Goal: Task Accomplishment & Management: Use online tool/utility

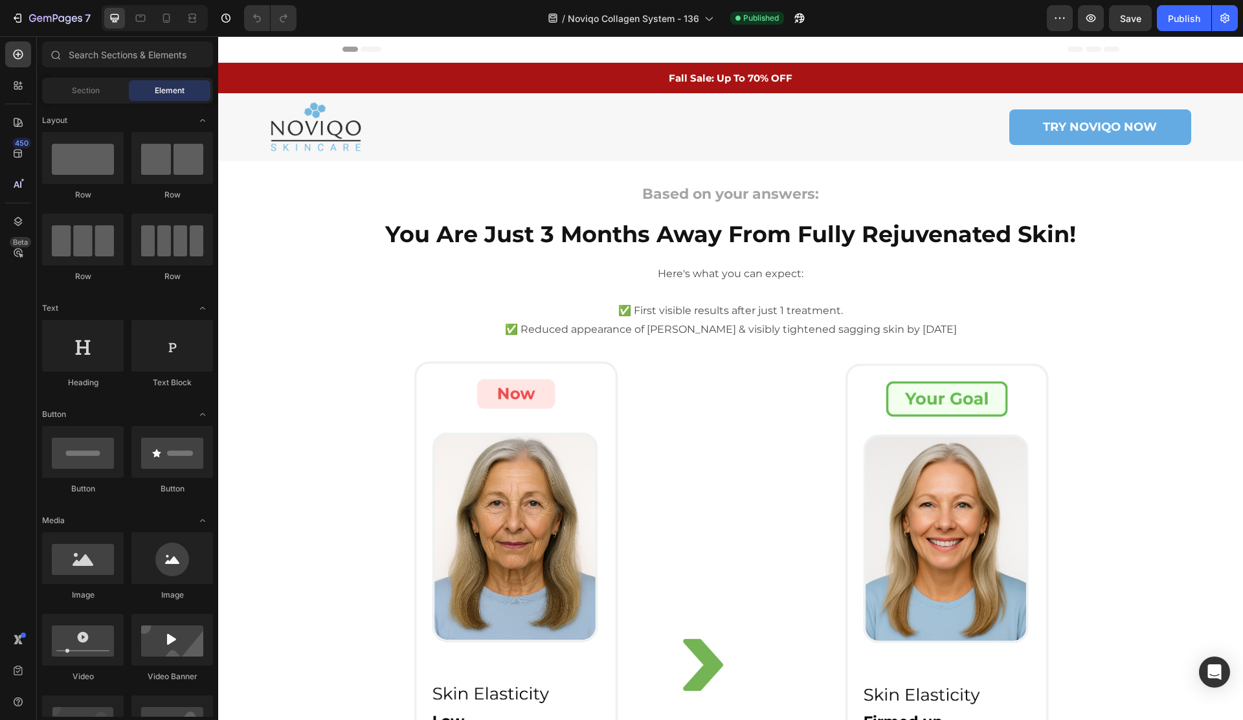
click at [820, 38] on div "Header" at bounding box center [730, 49] width 777 height 26
click at [812, 30] on div at bounding box center [799, 18] width 26 height 26
click at [807, 25] on button "button" at bounding box center [799, 18] width 26 height 26
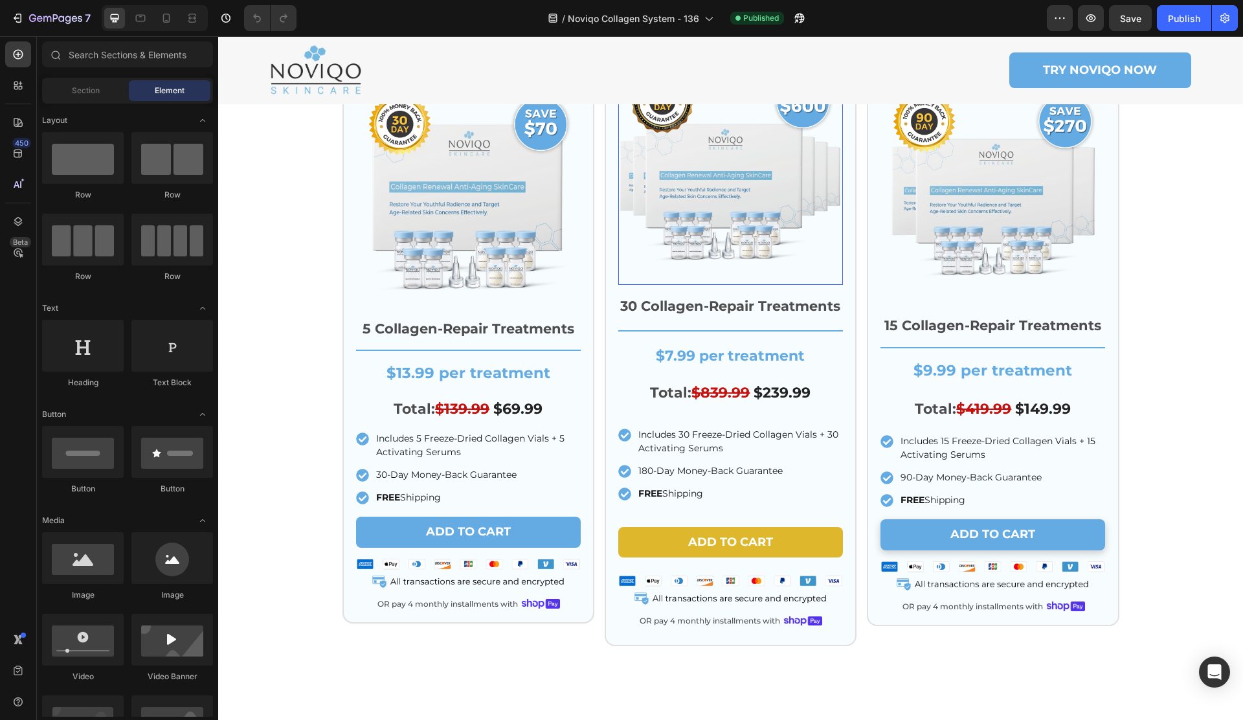
scroll to position [1194, 0]
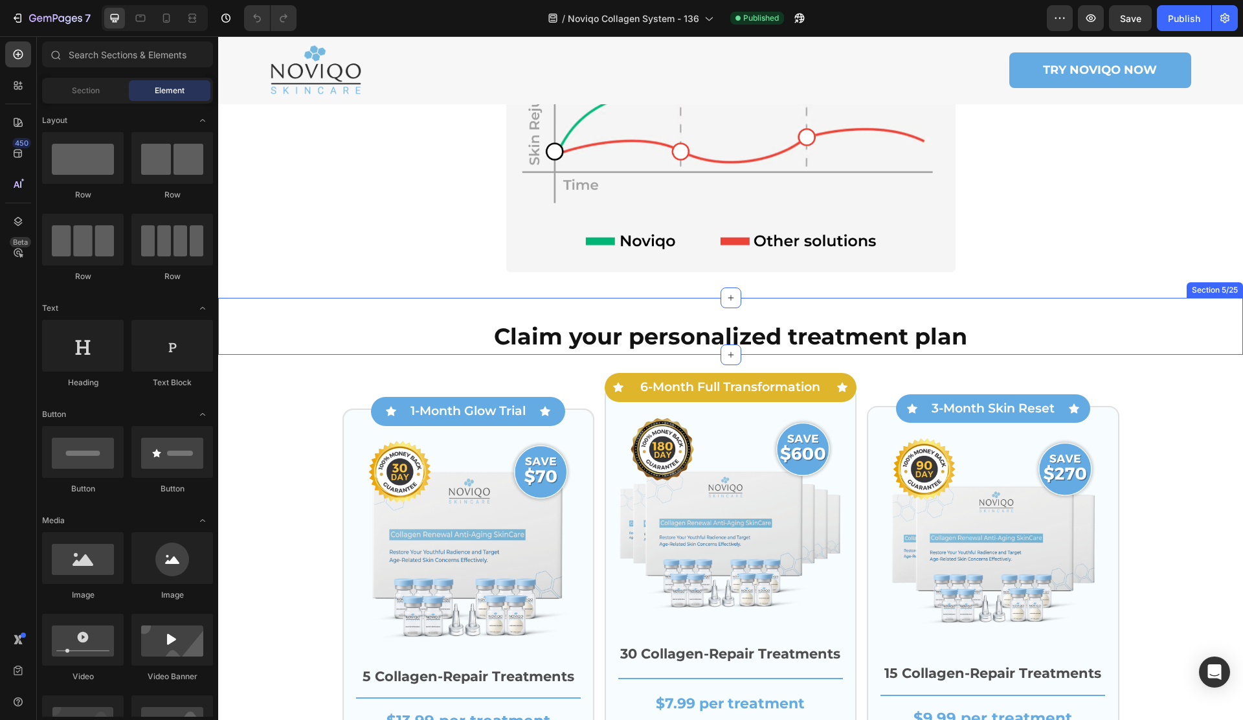
click at [297, 327] on div "Claim your personalized treatment plan Heading Row" at bounding box center [730, 336] width 1025 height 37
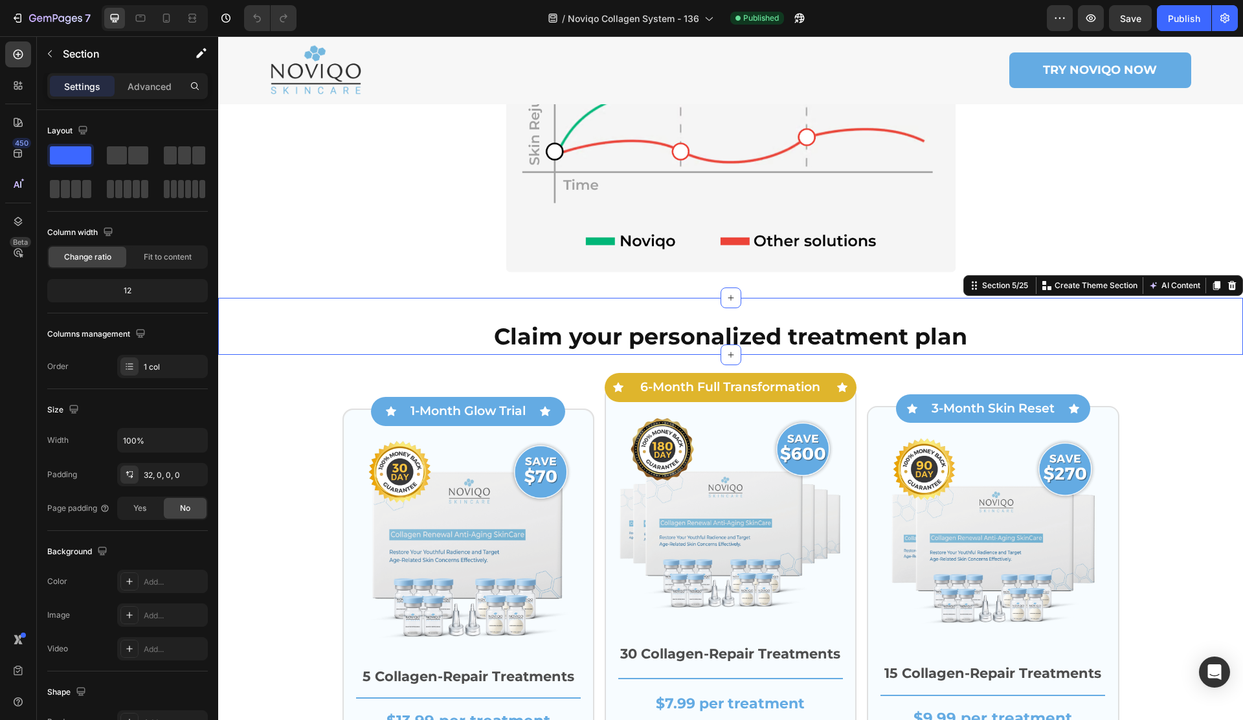
drag, startPoint x: 1216, startPoint y: 283, endPoint x: 1173, endPoint y: 278, distance: 43.0
click at [1216, 283] on icon at bounding box center [1216, 285] width 7 height 9
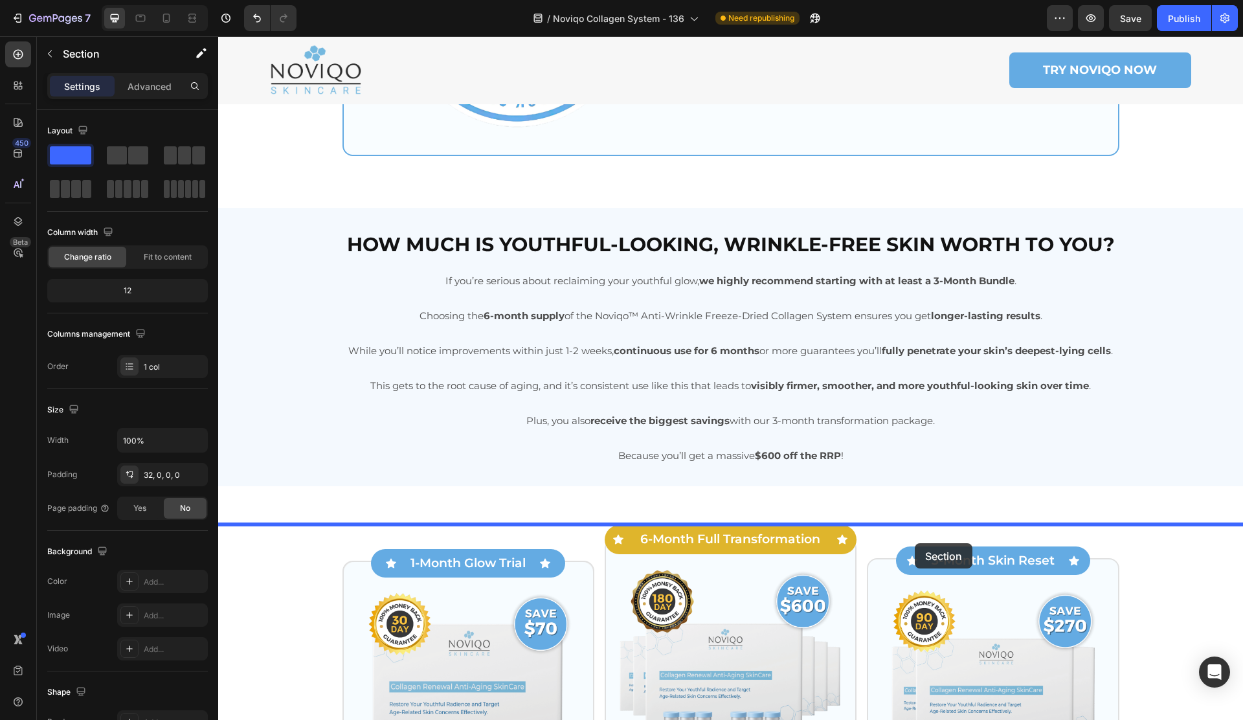
drag, startPoint x: 994, startPoint y: 399, endPoint x: 914, endPoint y: 543, distance: 164.3
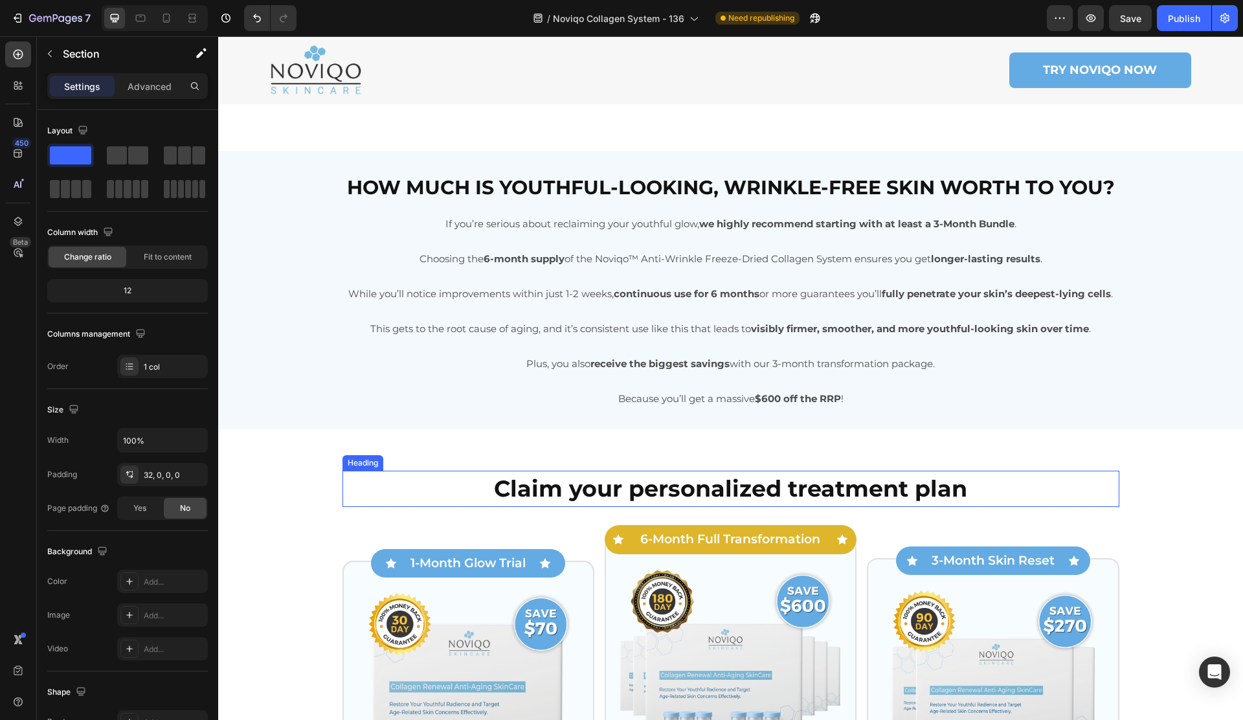
scroll to position [6440, 0]
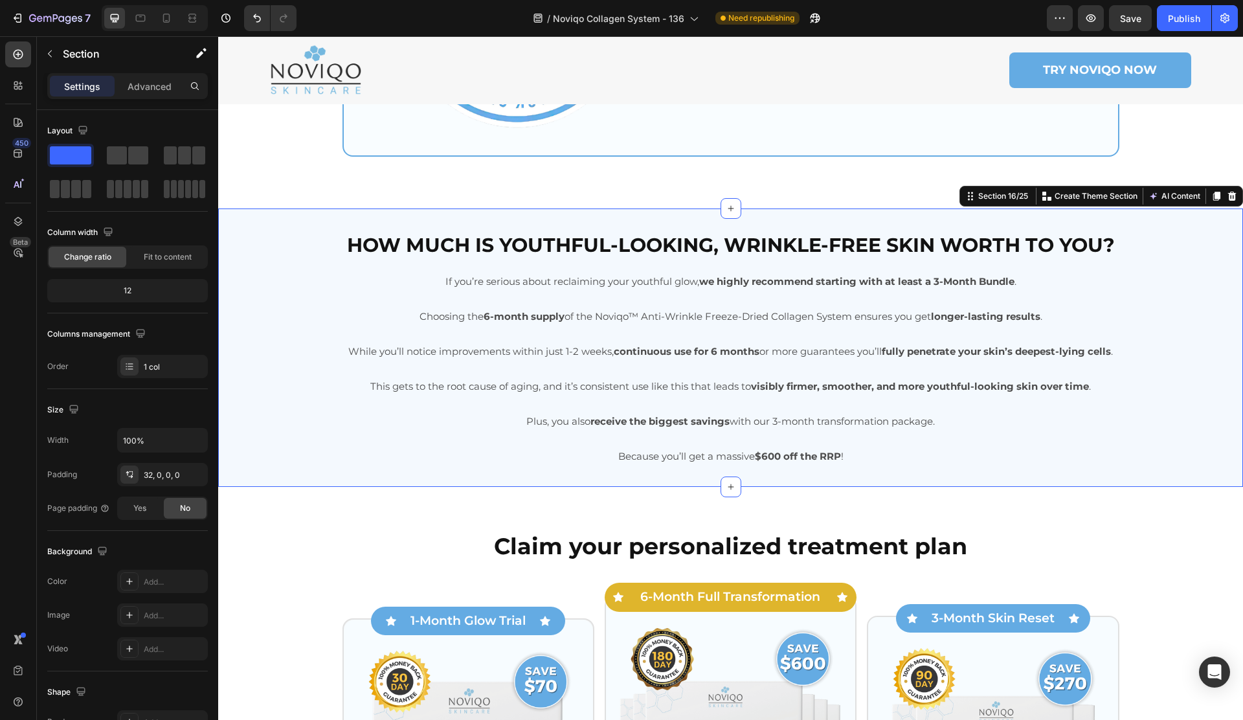
click at [972, 487] on div "How much is youthful-looking, wrinkle-free skin worth to you? Heading If you’re…" at bounding box center [730, 347] width 1025 height 278
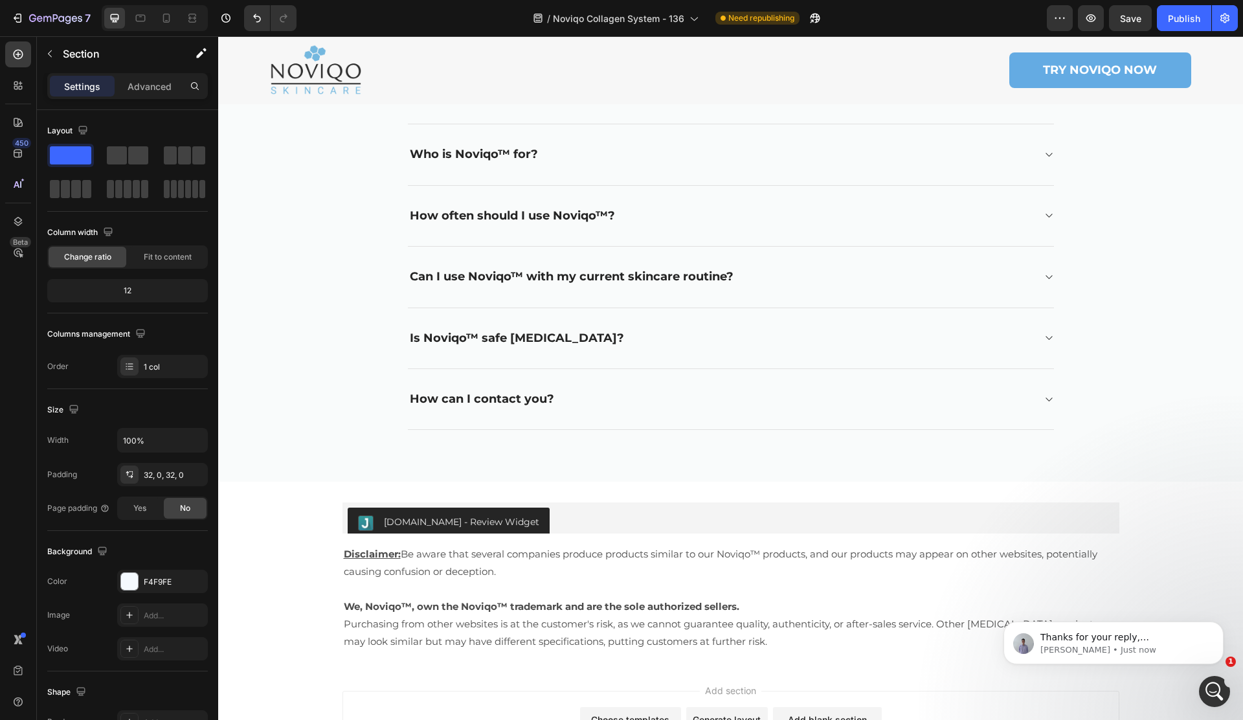
scroll to position [8088, 0]
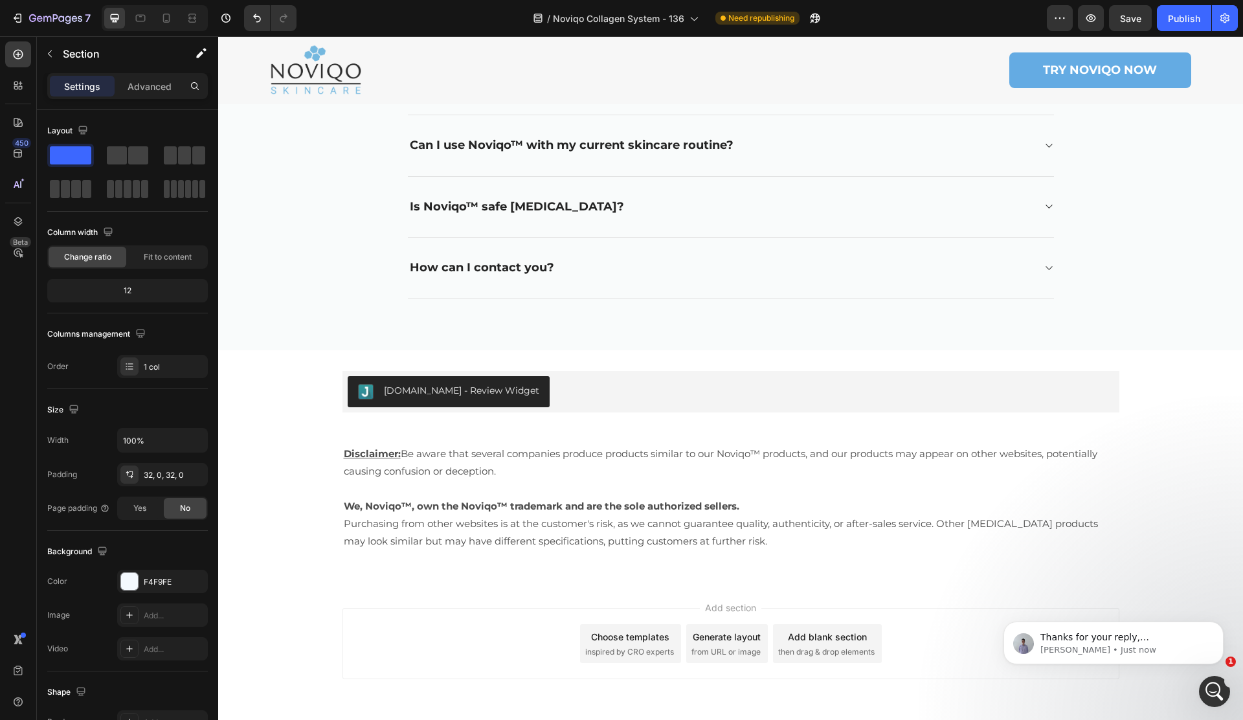
drag, startPoint x: 307, startPoint y: 380, endPoint x: 298, endPoint y: 376, distance: 9.9
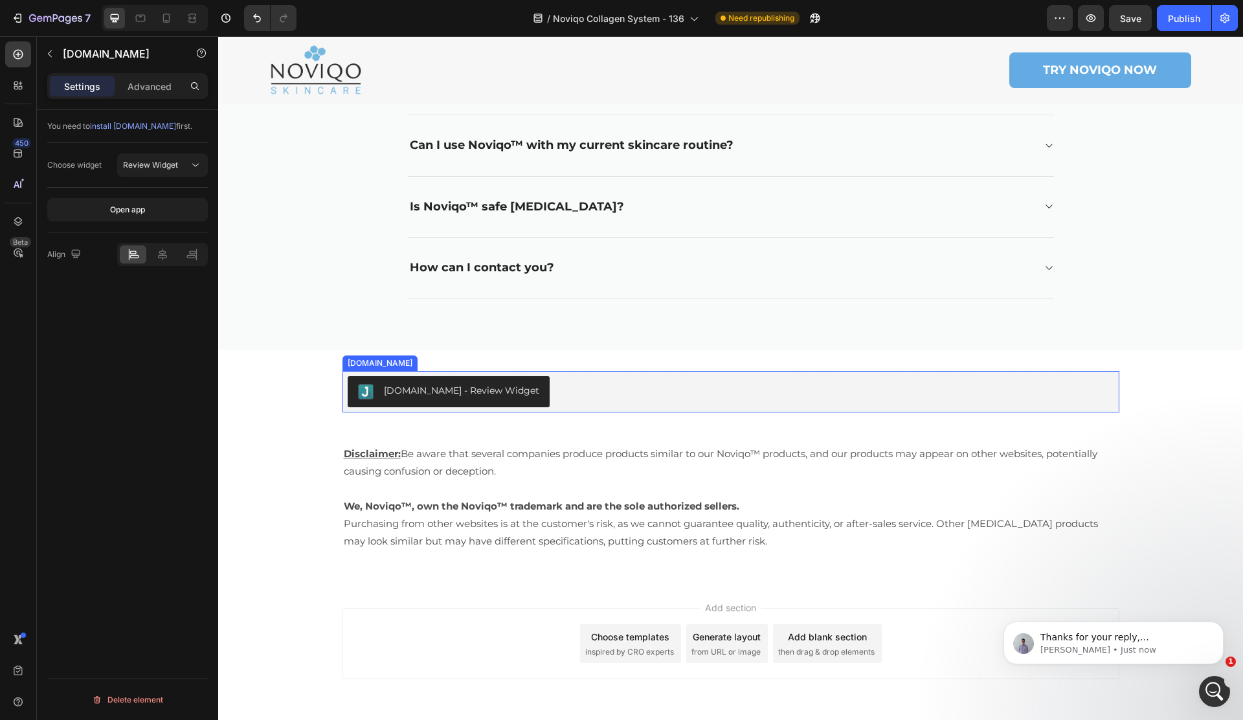
click at [570, 400] on div "[DOMAIN_NAME] - Review Widget" at bounding box center [731, 391] width 766 height 31
click at [384, 358] on div "[DOMAIN_NAME]" at bounding box center [394, 359] width 70 height 12
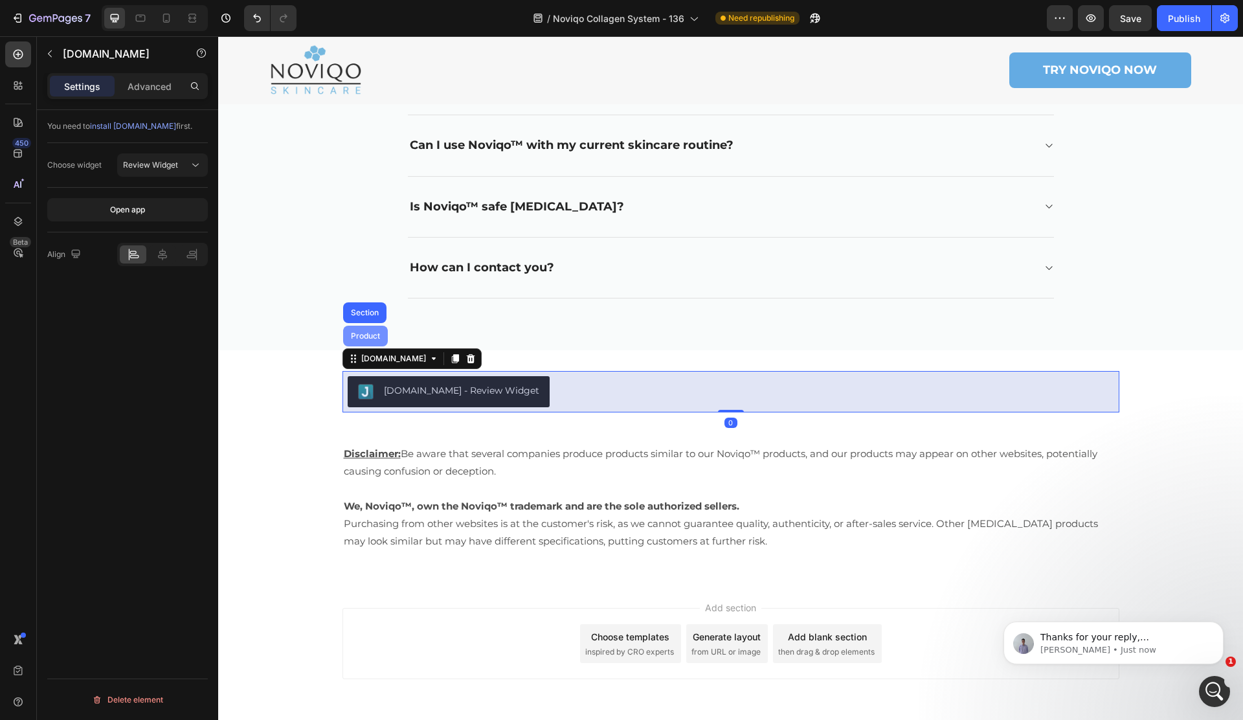
click at [368, 337] on div "Product" at bounding box center [365, 336] width 34 height 8
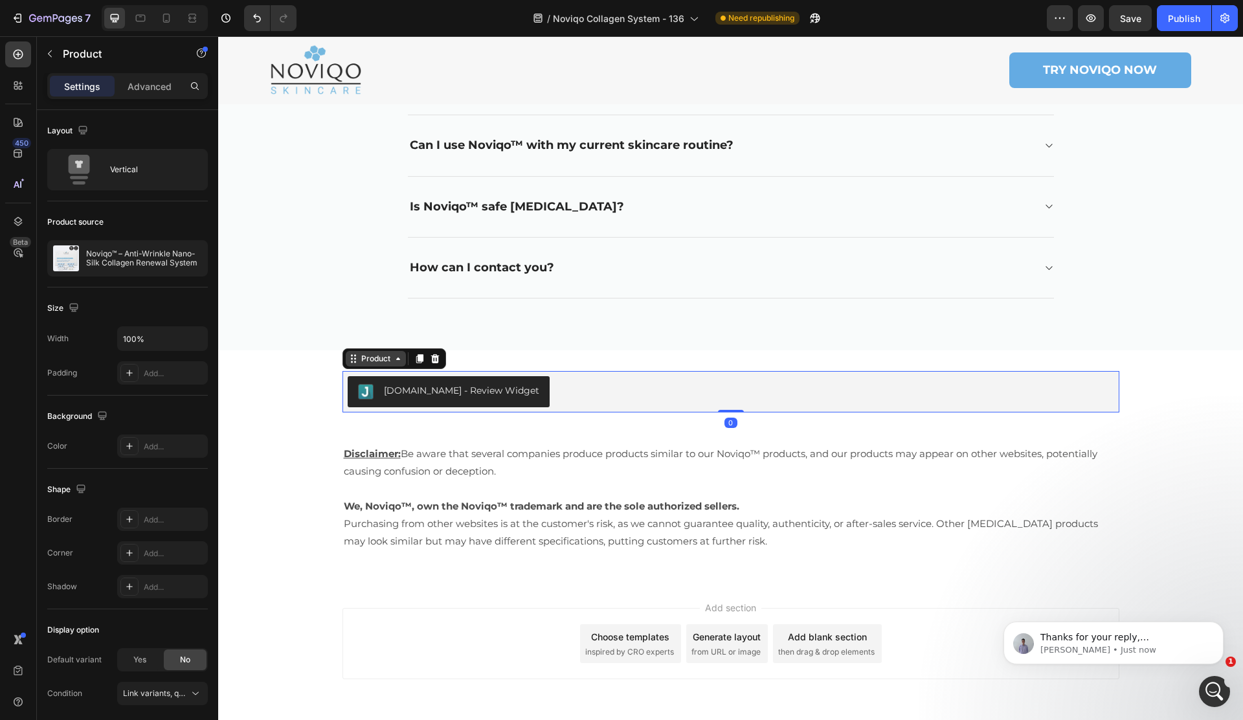
click at [368, 362] on div "Product" at bounding box center [376, 359] width 34 height 12
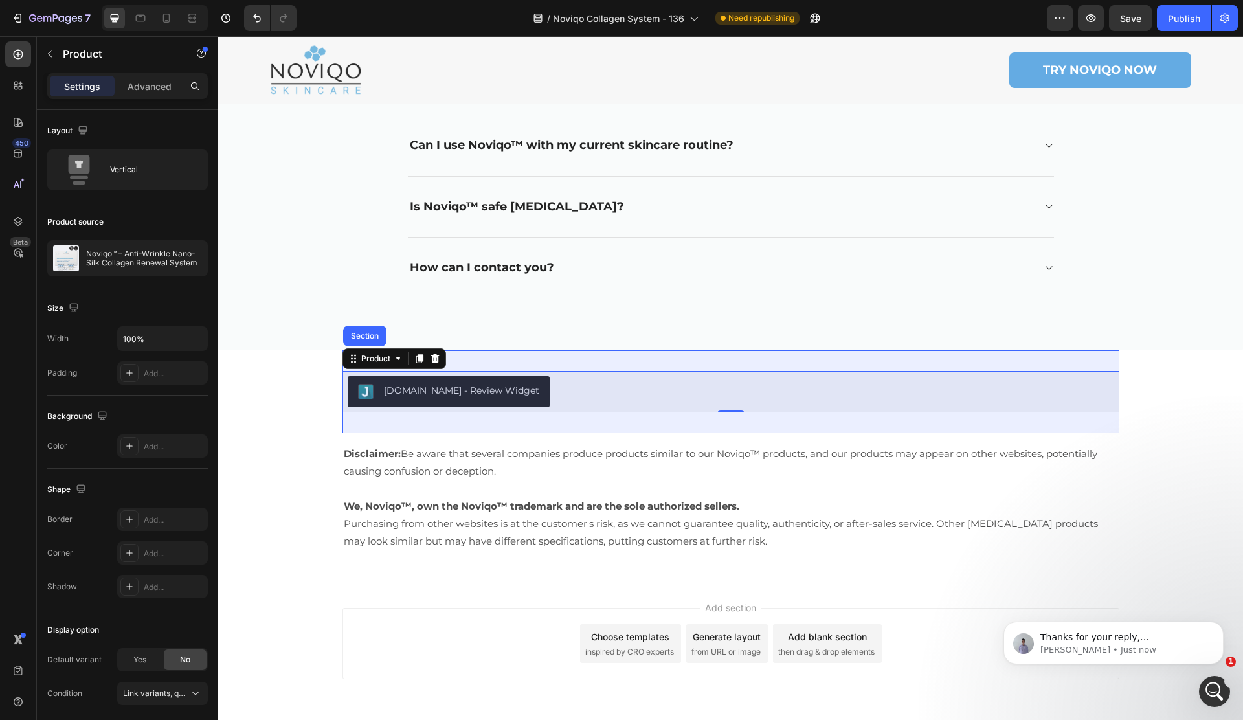
click at [365, 340] on div "Section" at bounding box center [364, 336] width 33 height 8
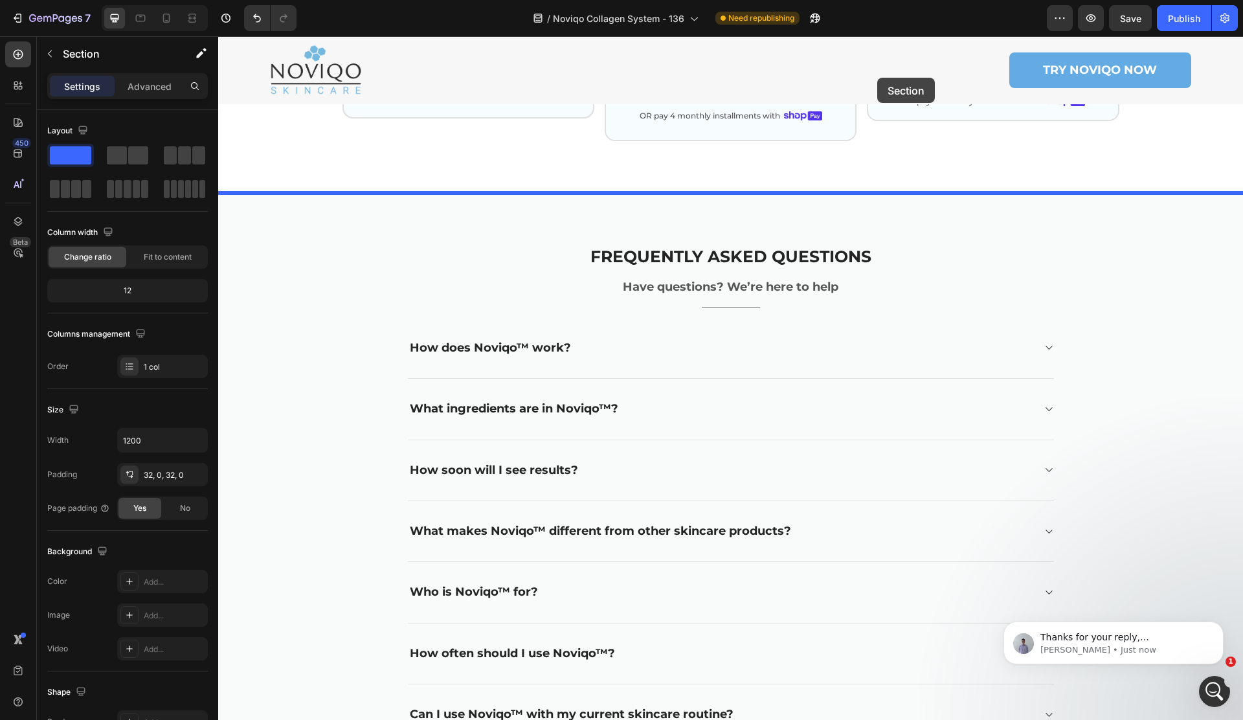
scroll to position [7492, 0]
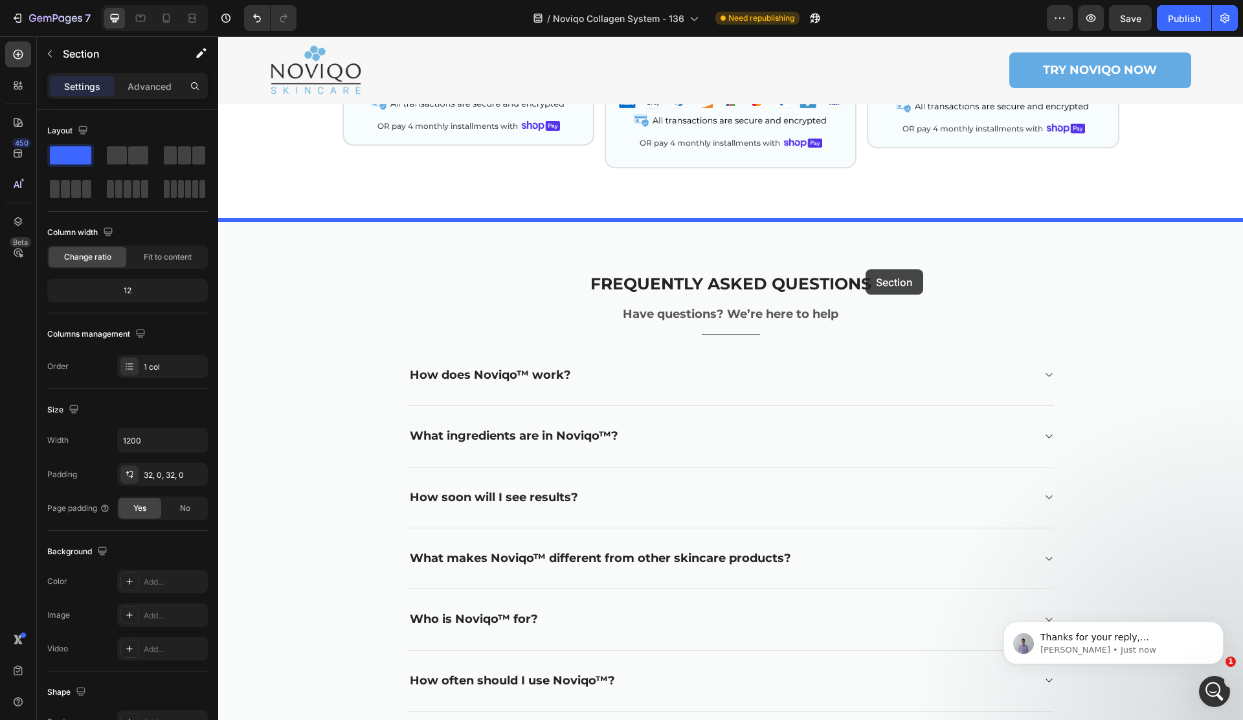
drag, startPoint x: 869, startPoint y: 339, endPoint x: 865, endPoint y: 271, distance: 68.7
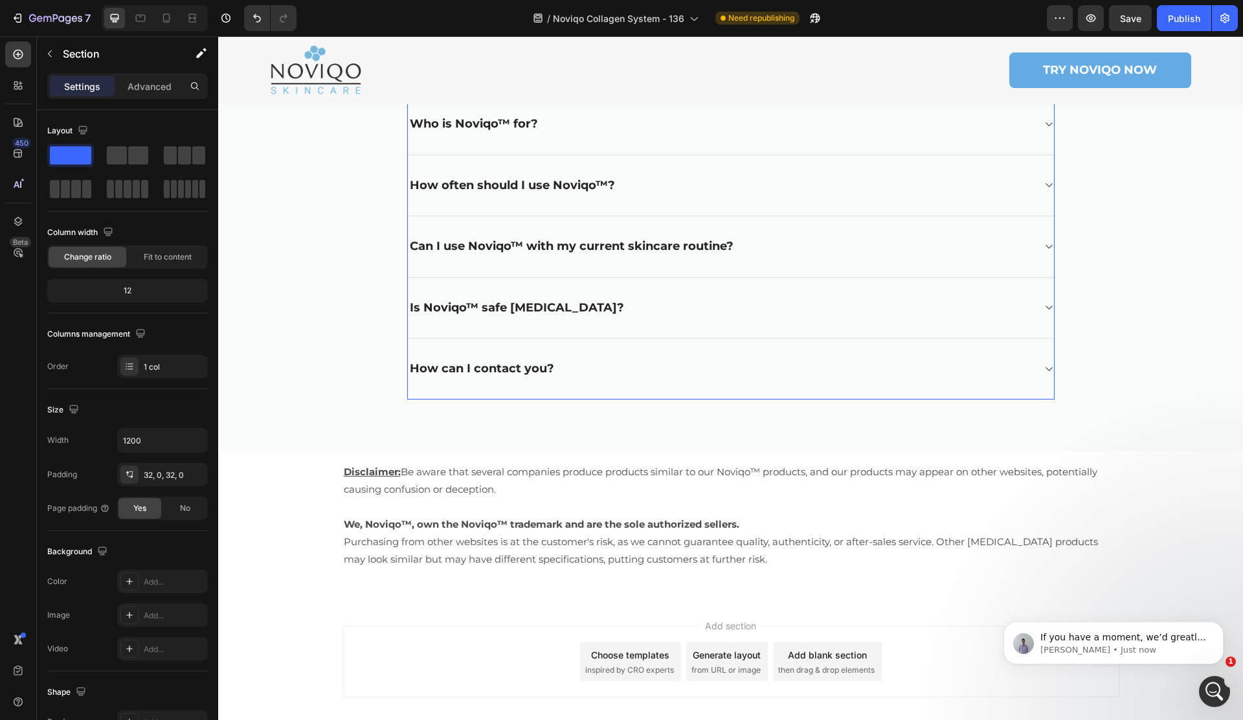
scroll to position [8137, 0]
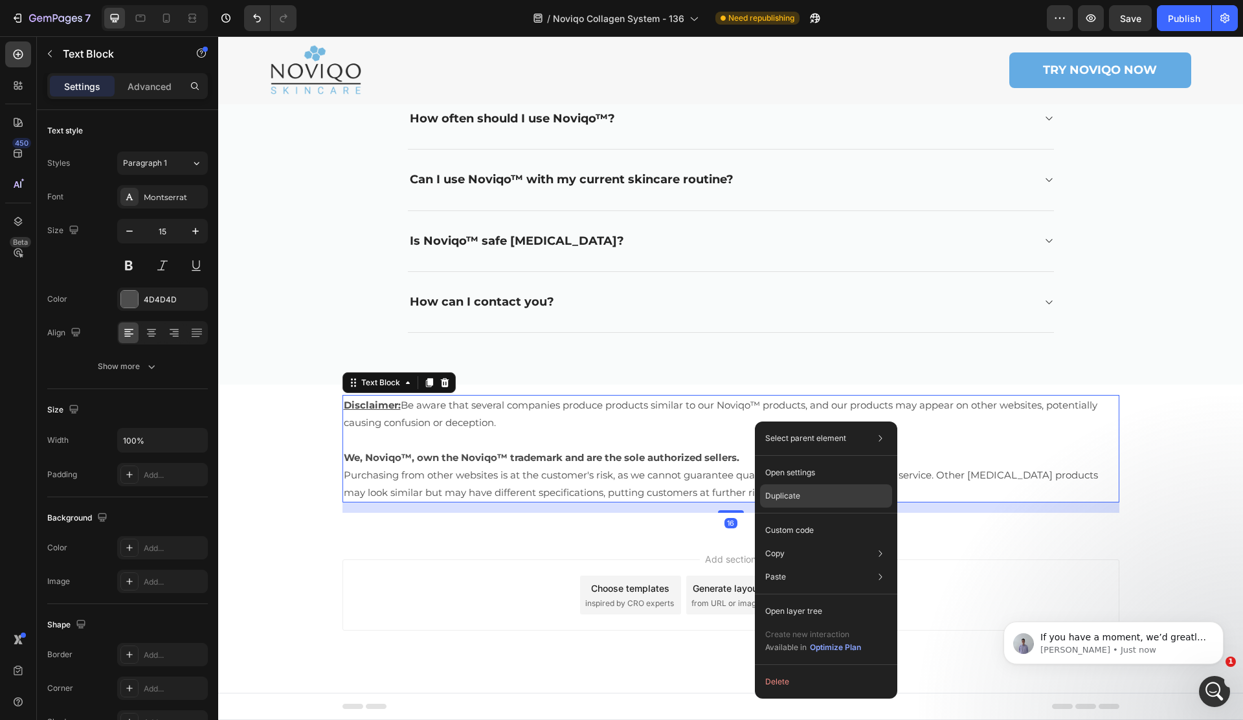
click at [809, 504] on div "Duplicate" at bounding box center [826, 495] width 132 height 23
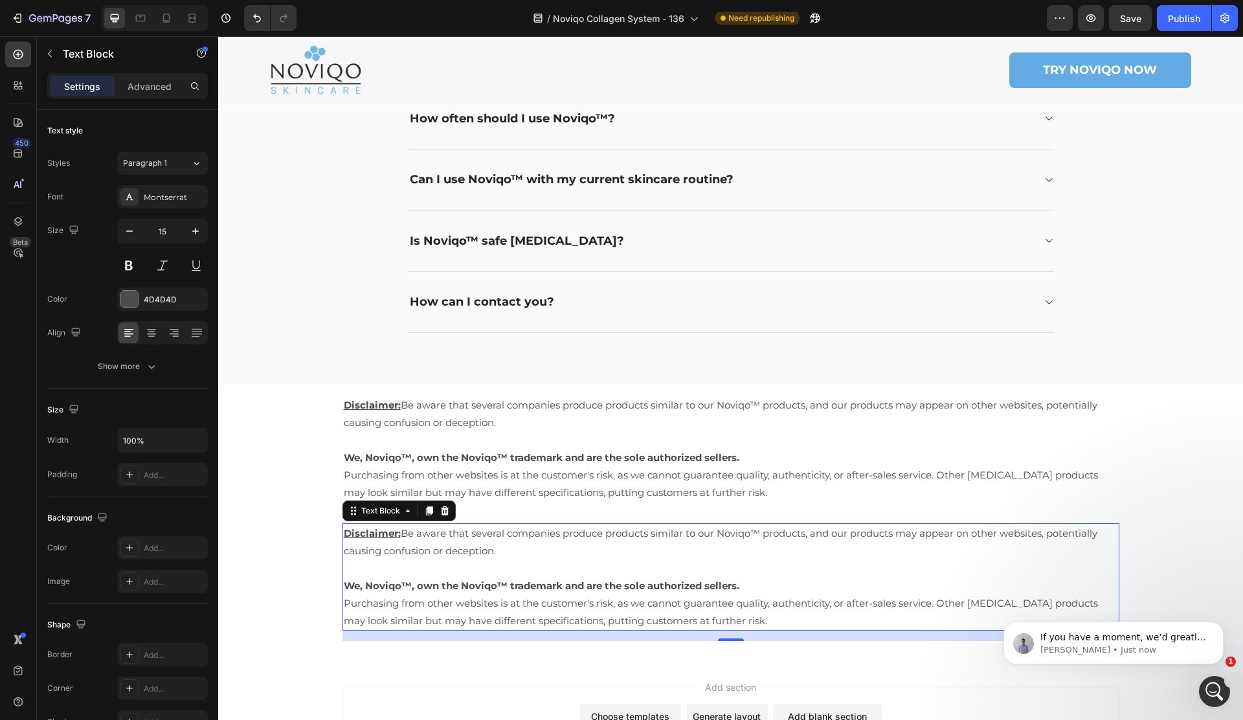
click at [812, 460] on p "We, Noviqo™, own the Noviqo™ trademark and are the sole authorized sellers." at bounding box center [731, 457] width 774 height 17
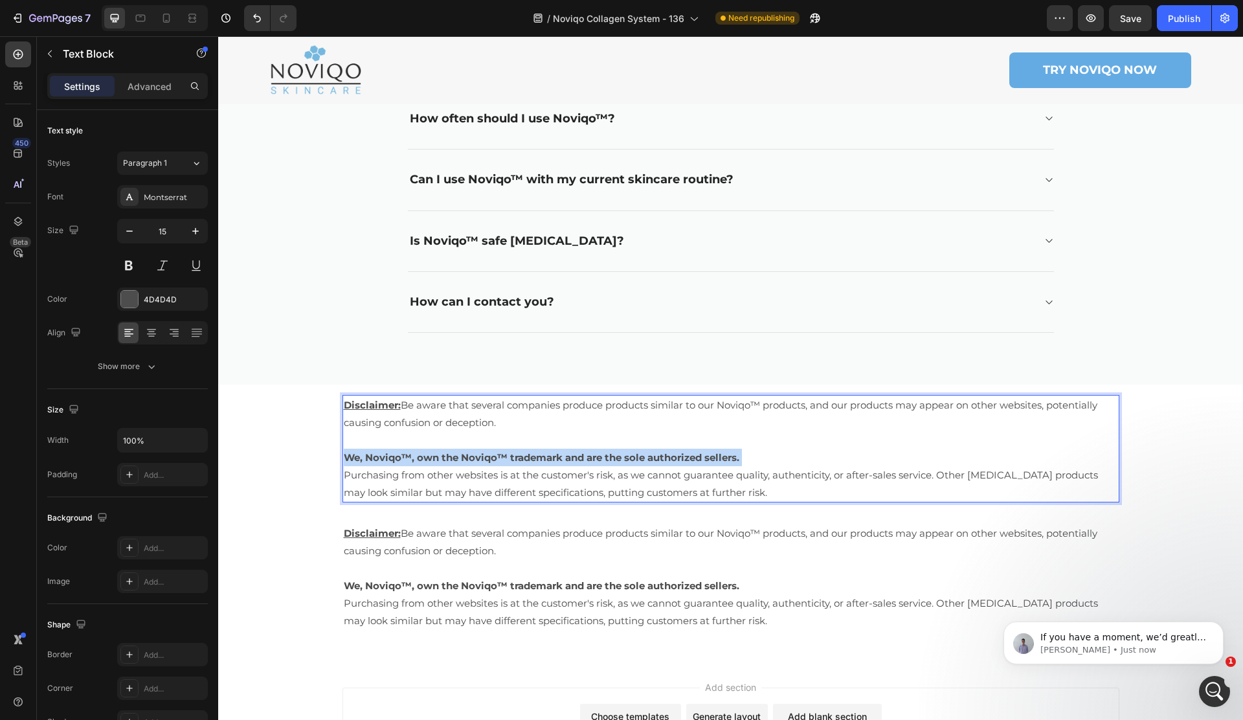
click at [813, 460] on p "We, Noviqo™, own the Noviqo™ trademark and are the sole authorized sellers." at bounding box center [731, 457] width 774 height 17
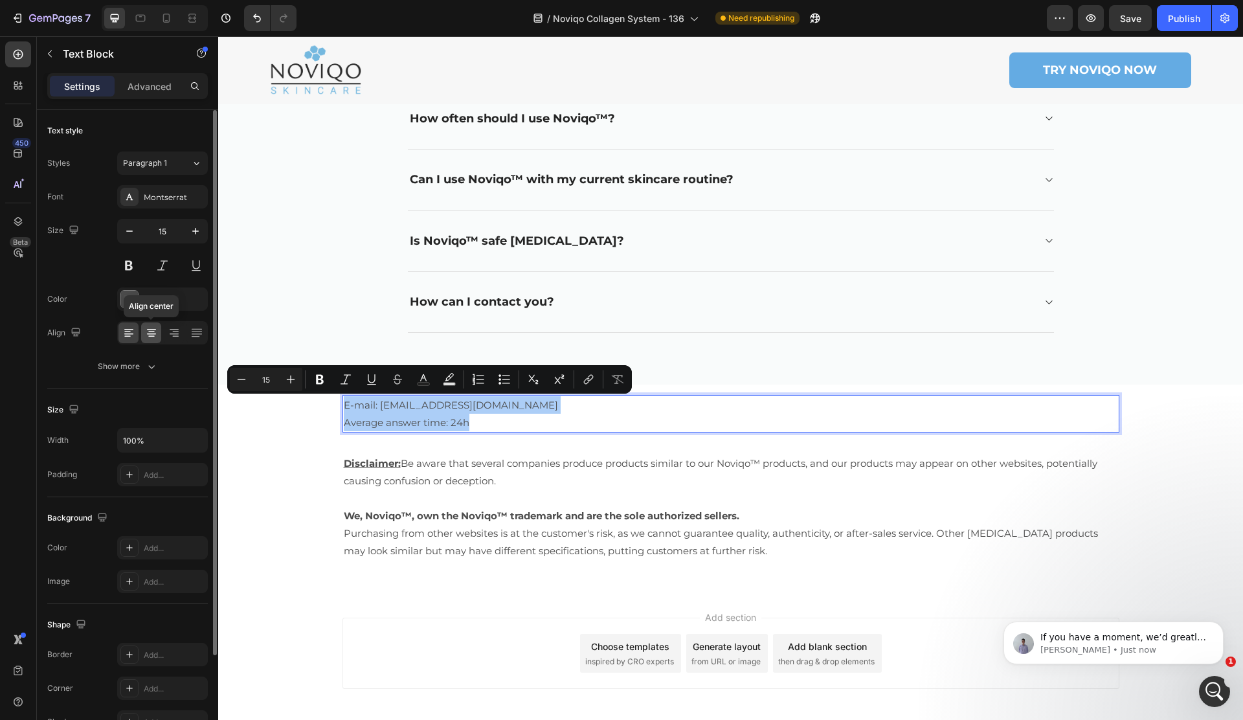
click at [154, 335] on icon at bounding box center [151, 332] width 13 height 13
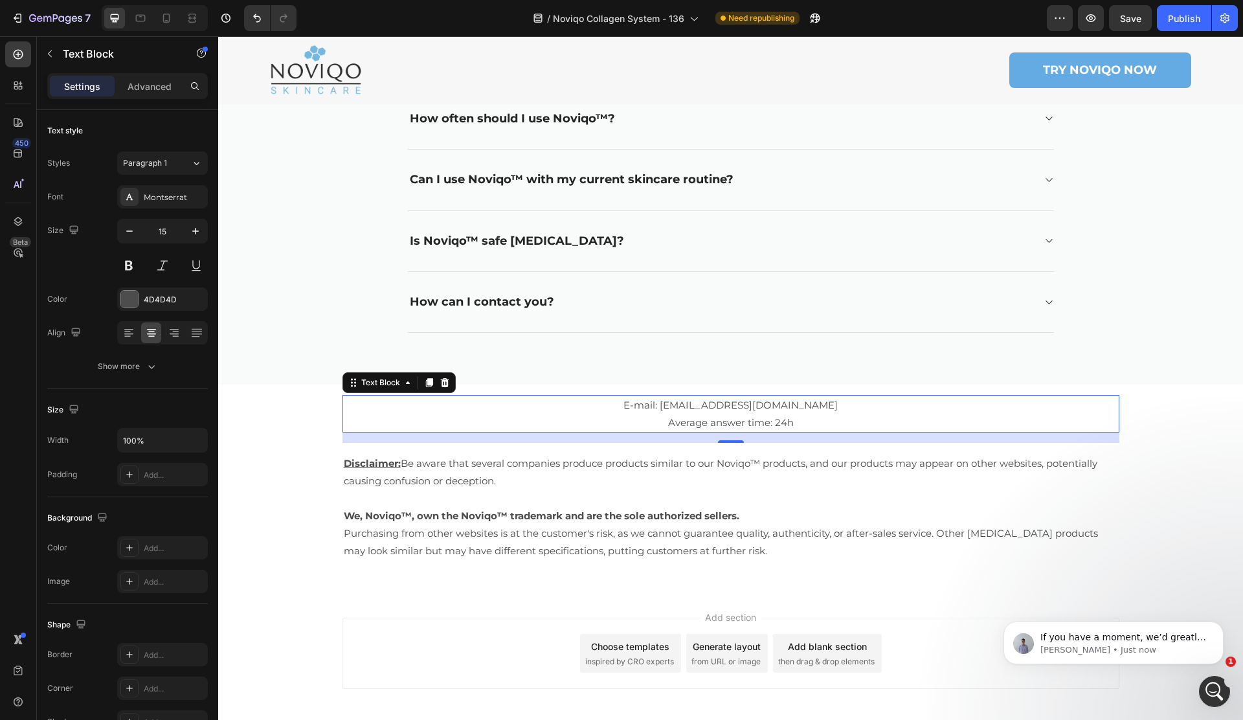
click at [721, 408] on p "E-mail: info@seranovabeauty.com Average answer time: 24h" at bounding box center [731, 413] width 774 height 35
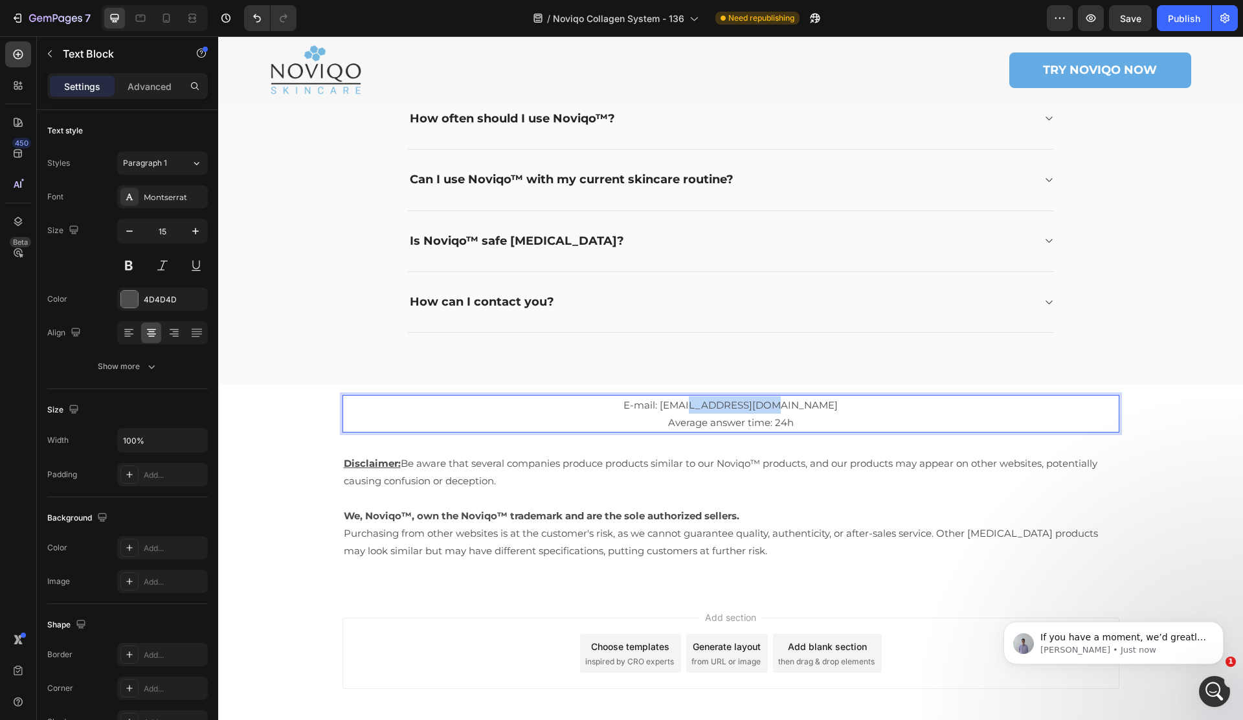
click at [721, 408] on p "E-mail: info@seranovabeauty.com Average answer time: 24h" at bounding box center [731, 413] width 774 height 35
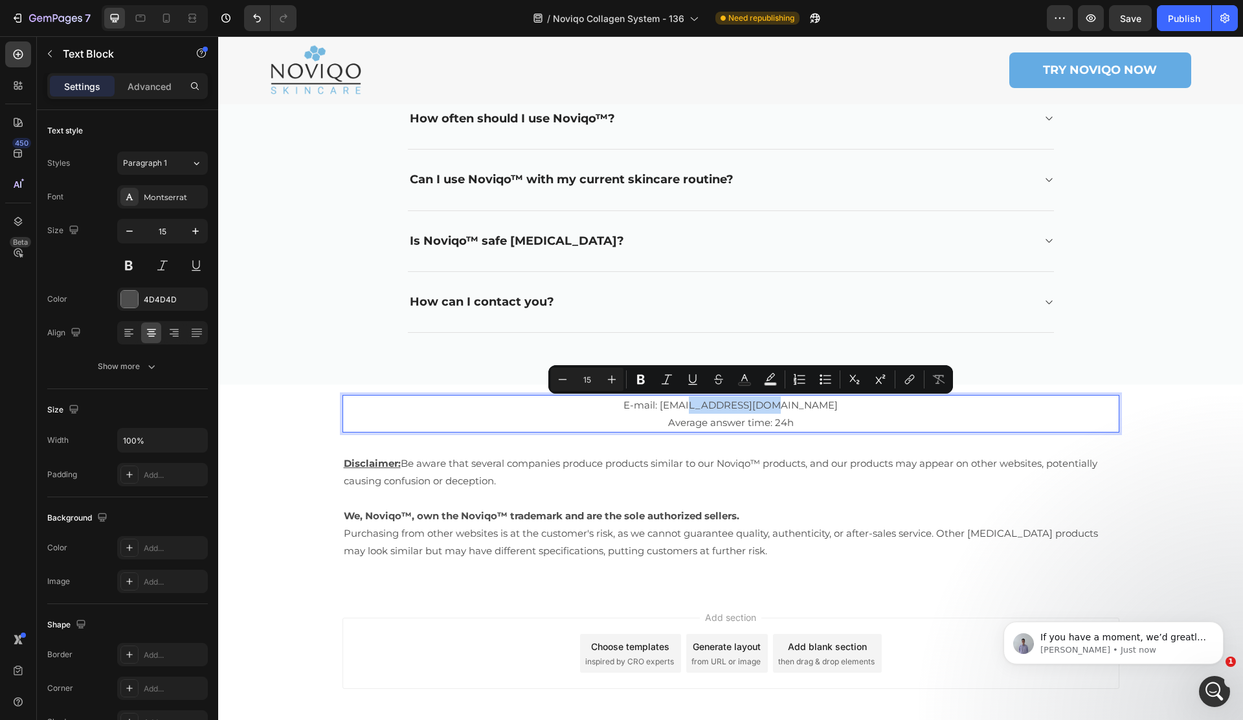
drag, startPoint x: 739, startPoint y: 401, endPoint x: 702, endPoint y: 403, distance: 37.0
click at [739, 401] on p "E-mail: info@seranovabeauty.com Average answer time: 24h" at bounding box center [731, 413] width 774 height 35
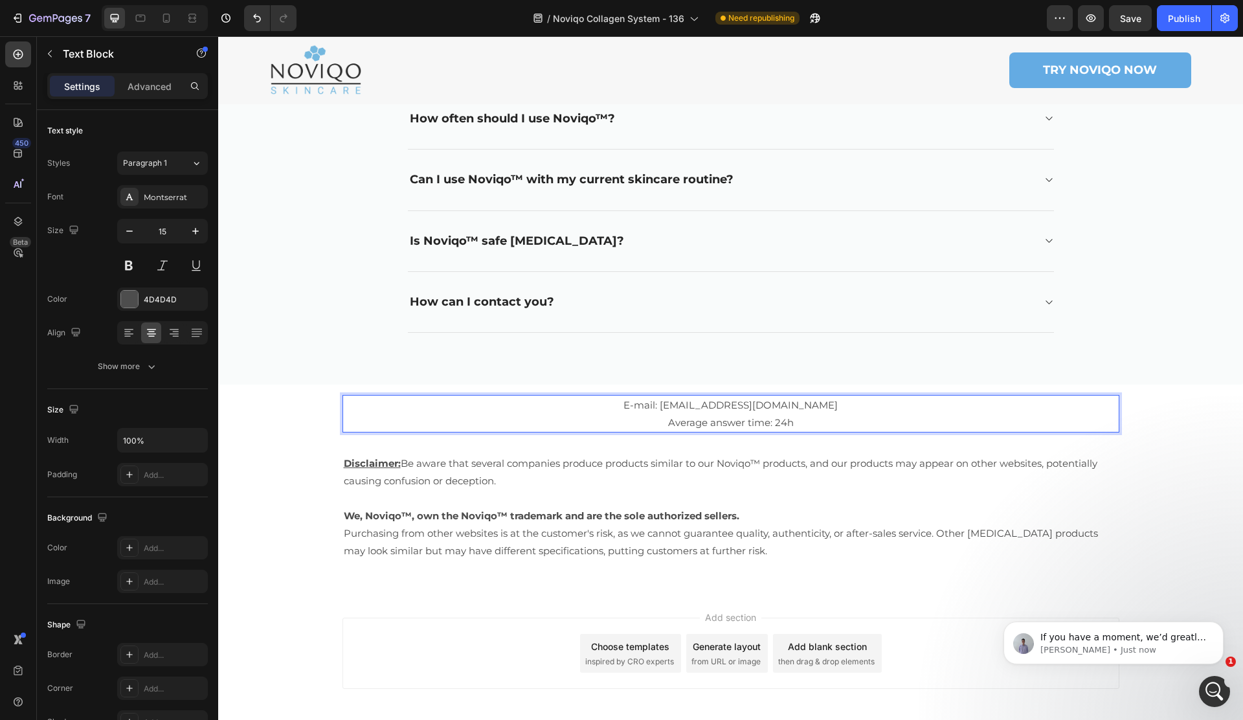
click at [697, 403] on p "E-mail: info@seranovabeauty.com Average answer time: 24h" at bounding box center [731, 413] width 774 height 35
drag, startPoint x: 743, startPoint y: 407, endPoint x: 792, endPoint y: 407, distance: 49.2
click at [792, 407] on p "E-mail: info@seranovabeauty.com Average answer time: 24h" at bounding box center [731, 413] width 774 height 35
click at [763, 401] on p "E-mail: info@try-noviqo.com Average answer time: 24h" at bounding box center [731, 413] width 774 height 35
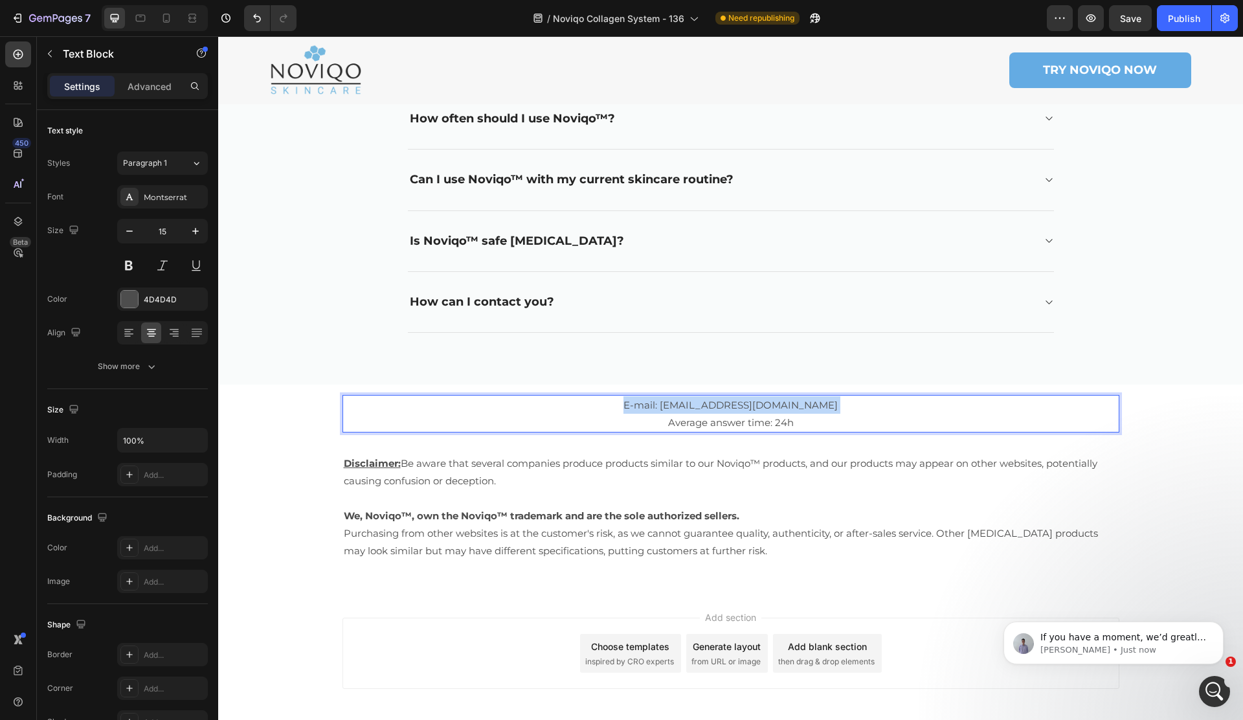
drag, startPoint x: 763, startPoint y: 401, endPoint x: 736, endPoint y: 401, distance: 26.5
click at [763, 401] on p "E-mail: info@try-noviqo.com Average answer time: 24h" at bounding box center [731, 413] width 774 height 35
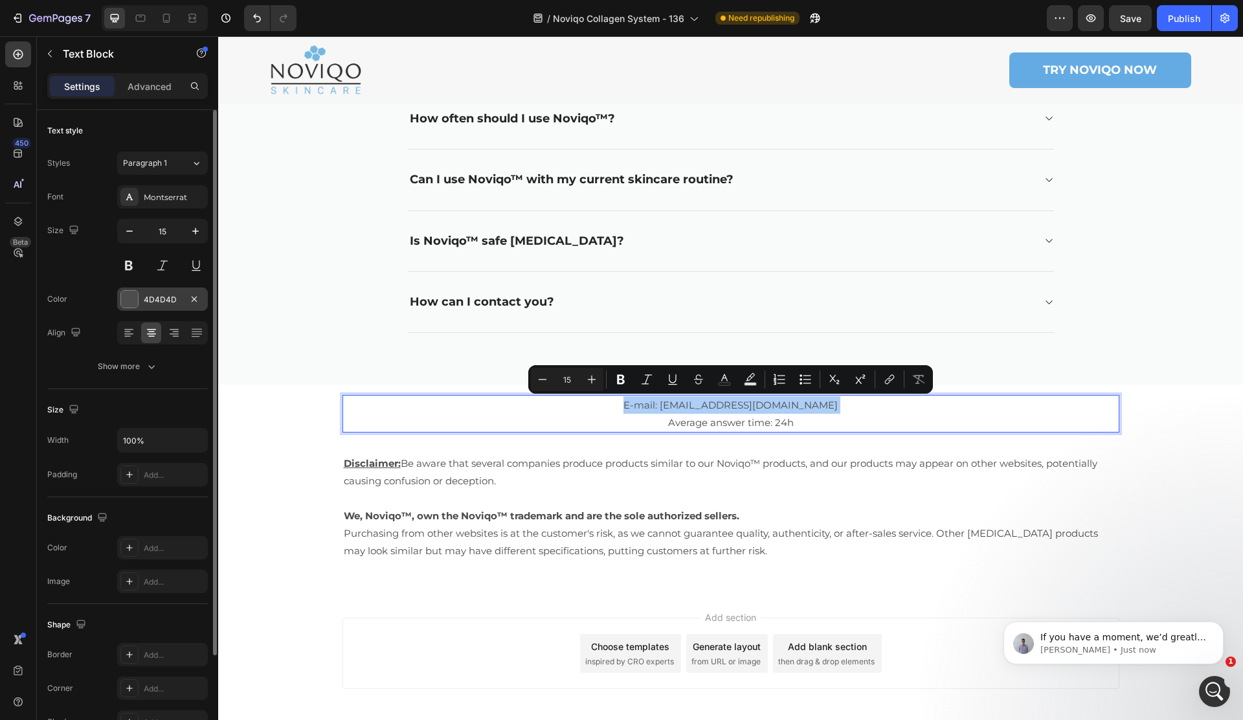
drag, startPoint x: 133, startPoint y: 291, endPoint x: 139, endPoint y: 289, distance: 6.8
click at [133, 291] on div at bounding box center [129, 299] width 17 height 17
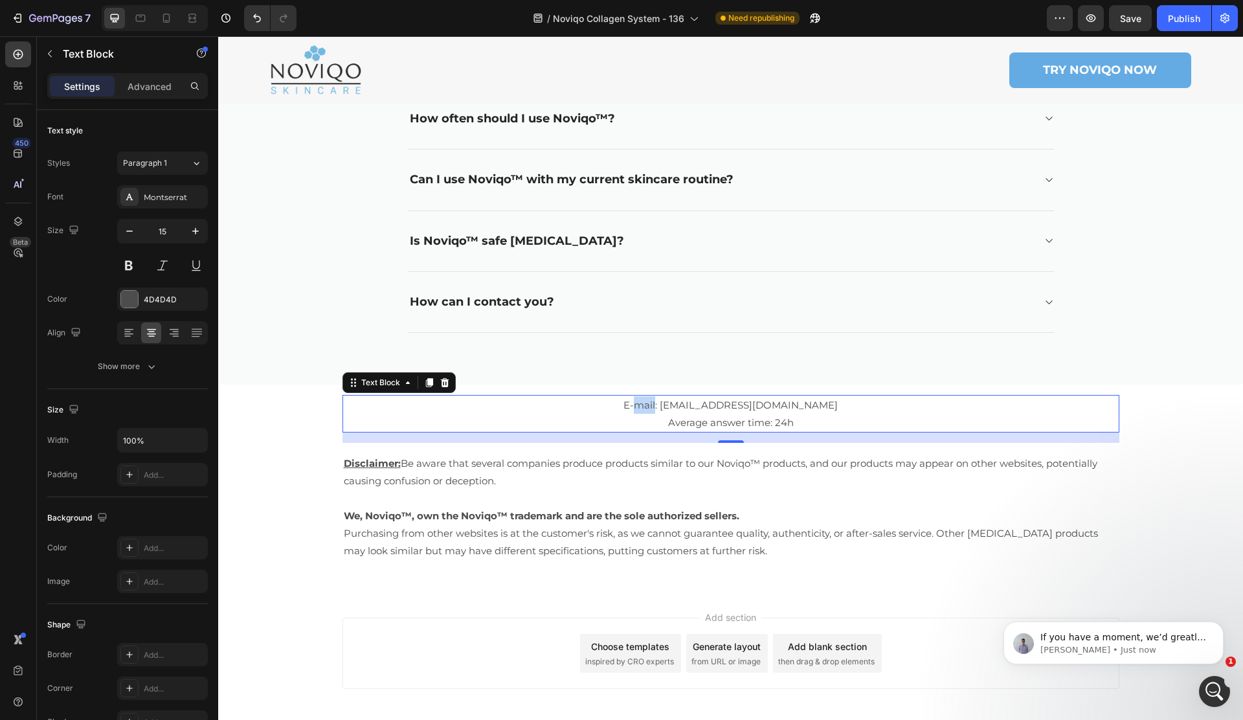
click at [670, 403] on p "E-mail: info@try-noviqo.com Average answer time: 24h" at bounding box center [731, 413] width 774 height 35
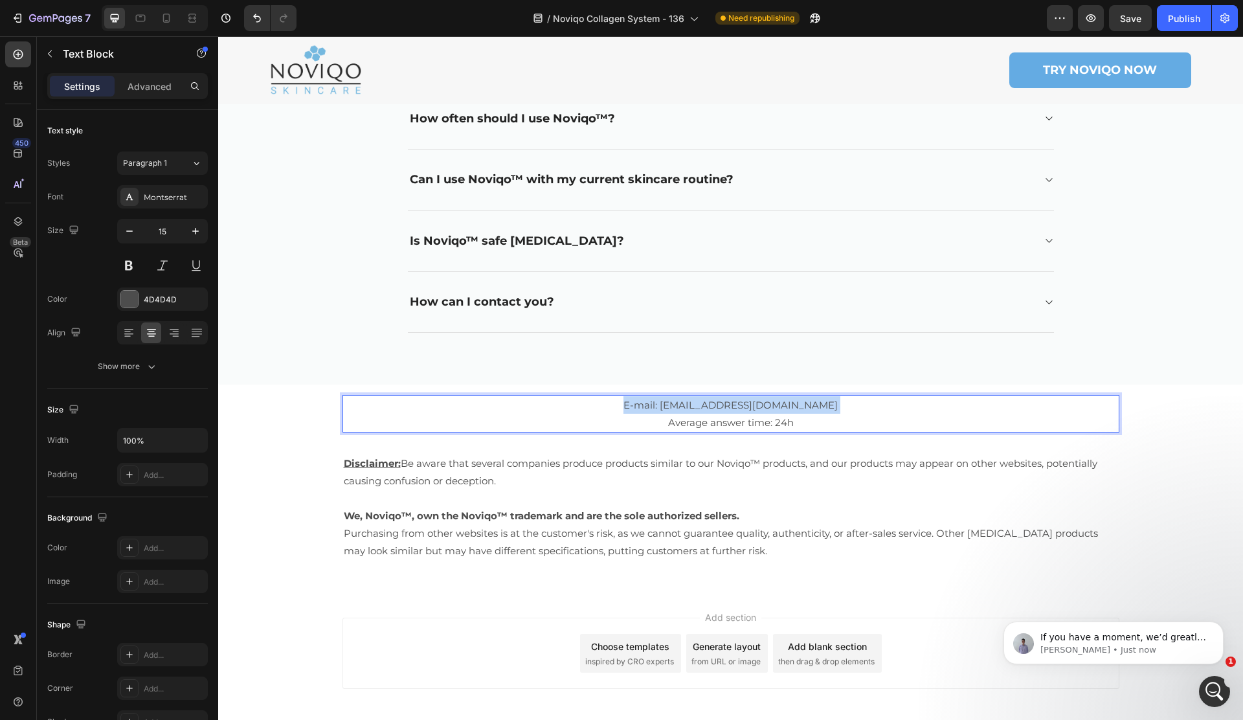
click at [670, 403] on p "E-mail: info@try-noviqo.com Average answer time: 24h" at bounding box center [731, 413] width 774 height 35
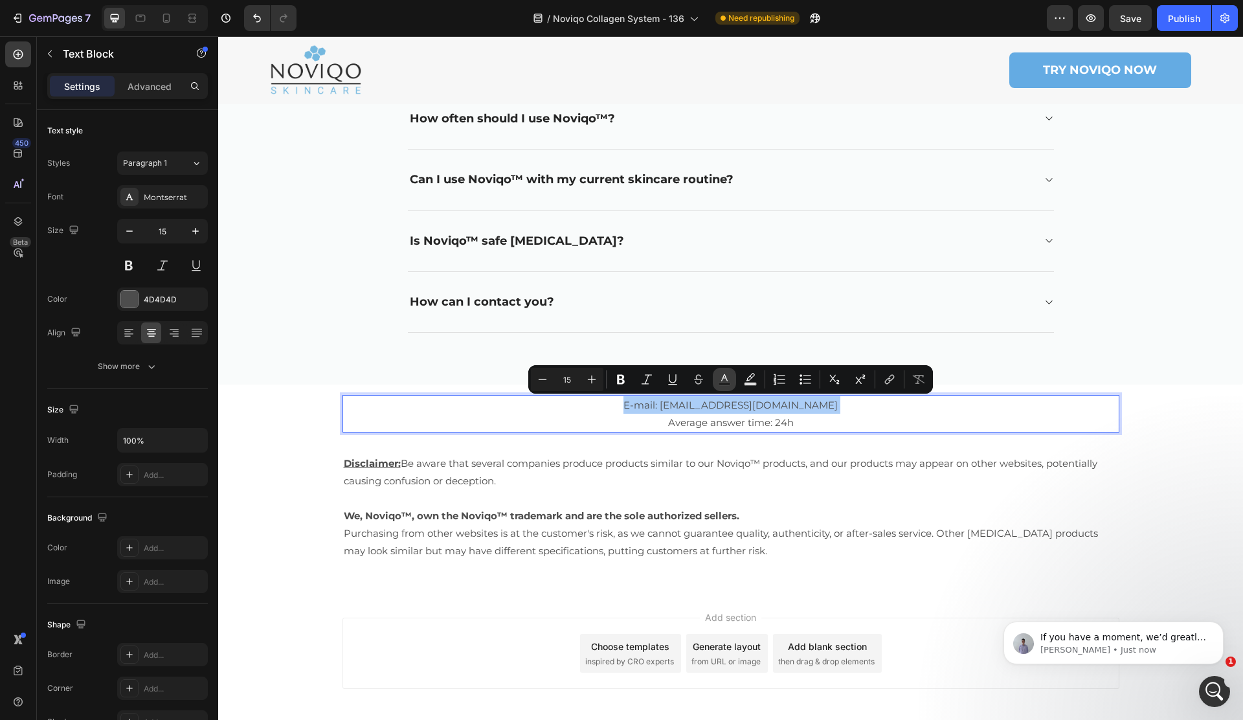
click at [728, 378] on icon "Editor contextual toolbar" at bounding box center [724, 379] width 13 height 13
type input "4D4D4D"
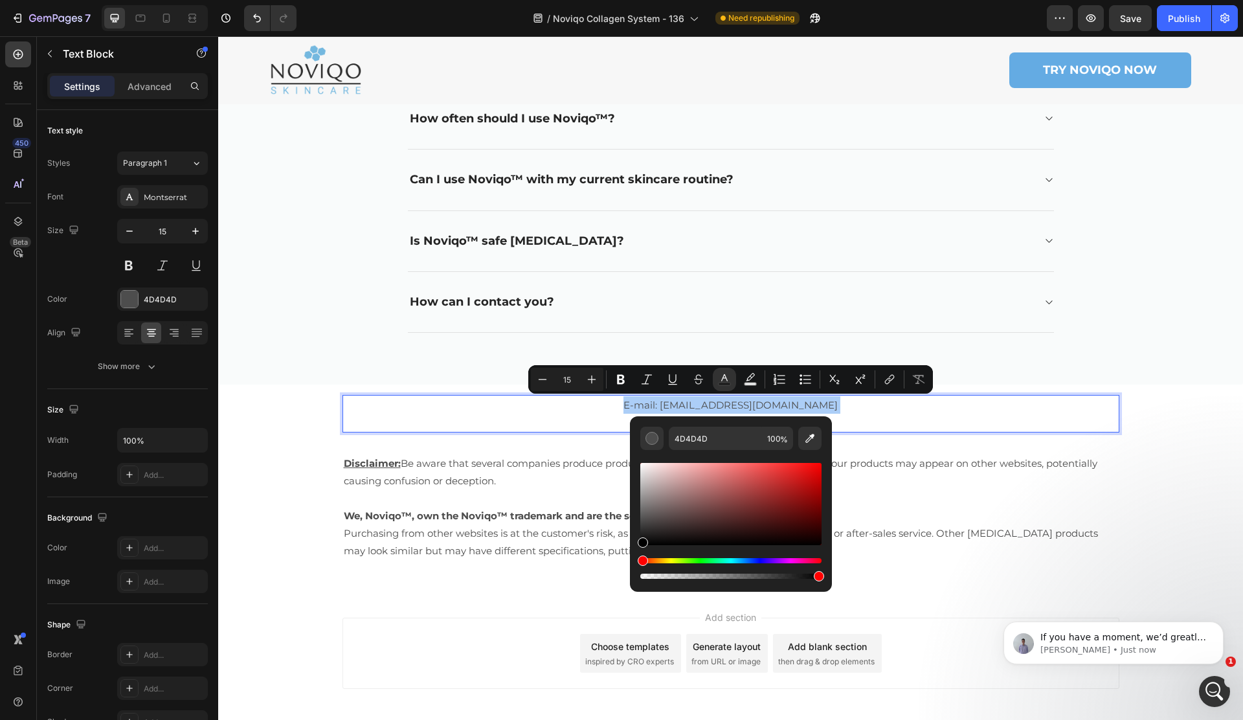
drag, startPoint x: 641, startPoint y: 547, endPoint x: 634, endPoint y: 566, distance: 20.9
click at [634, 566] on div "4D4D4D 100 %" at bounding box center [731, 498] width 202 height 165
type input "000000"
click at [809, 404] on p "E-mail: info@try-noviqo.com Average answer time: 24h" at bounding box center [731, 413] width 774 height 35
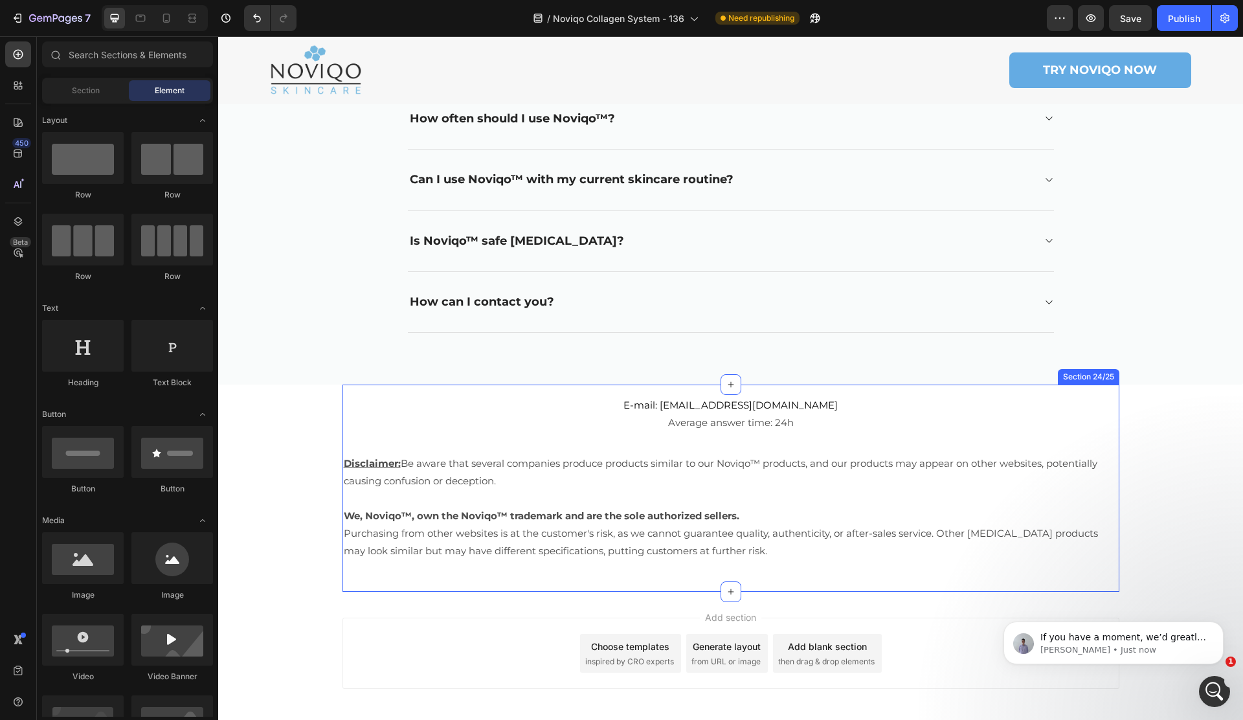
click at [1046, 387] on div "E-mail: info@try-noviqo.com Average answer time: 24h Text Block Disclaimer: Be …" at bounding box center [730, 478] width 777 height 186
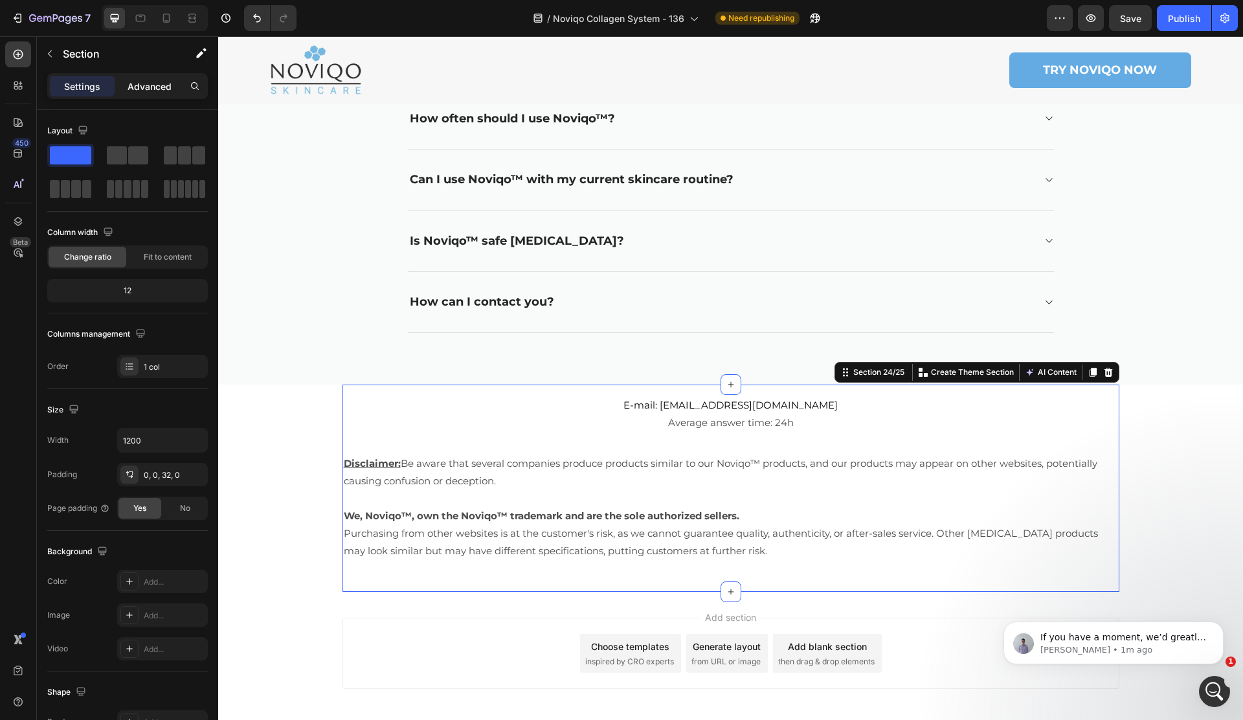
click at [130, 84] on p "Advanced" at bounding box center [150, 87] width 44 height 14
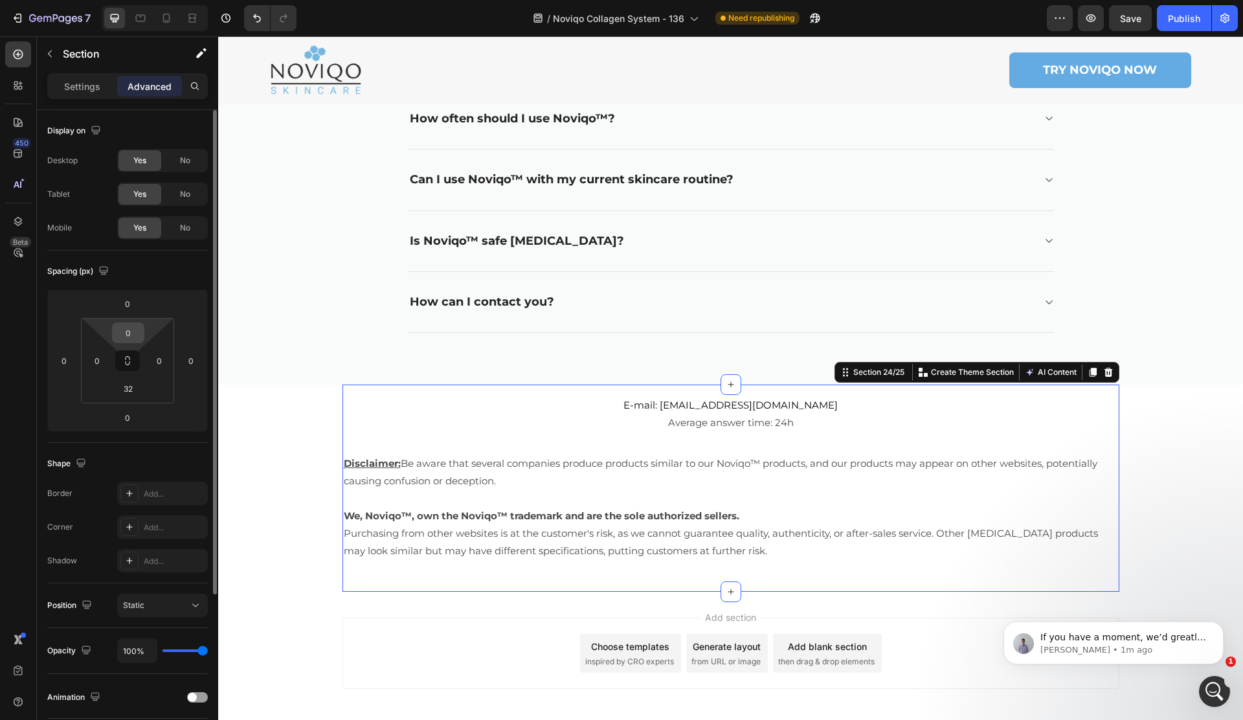
click at [134, 338] on input "0" at bounding box center [128, 332] width 26 height 19
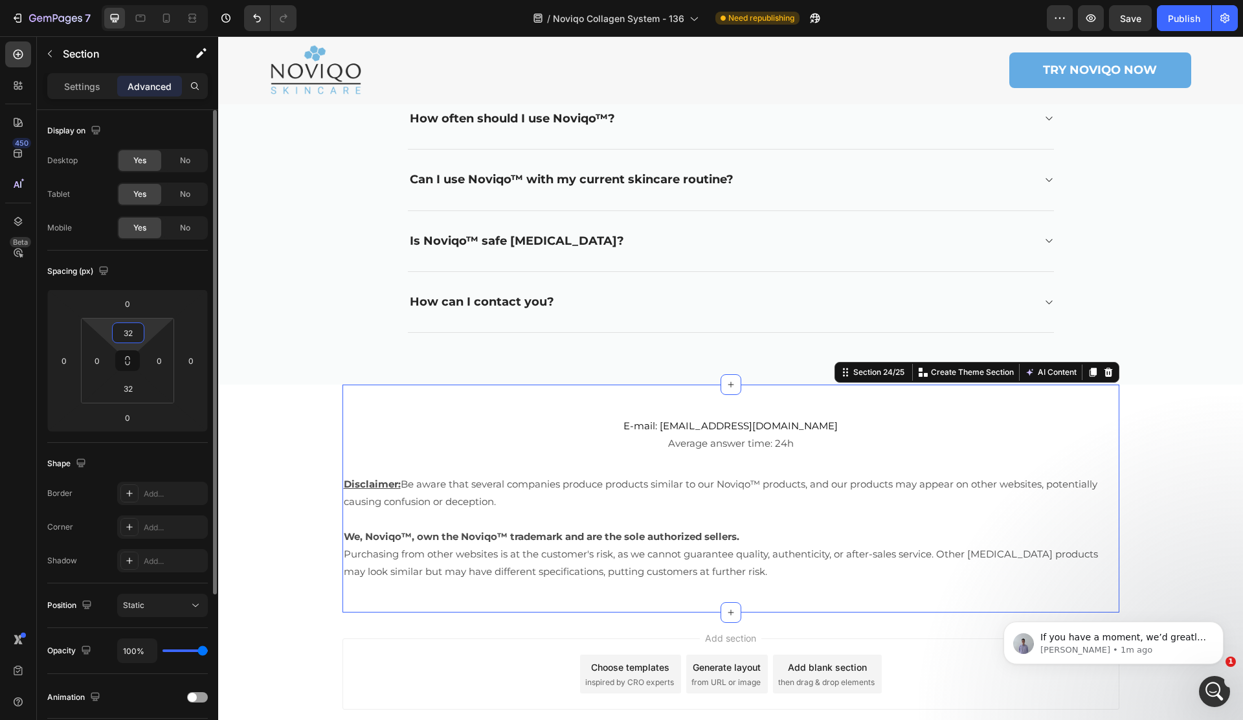
type input "32"
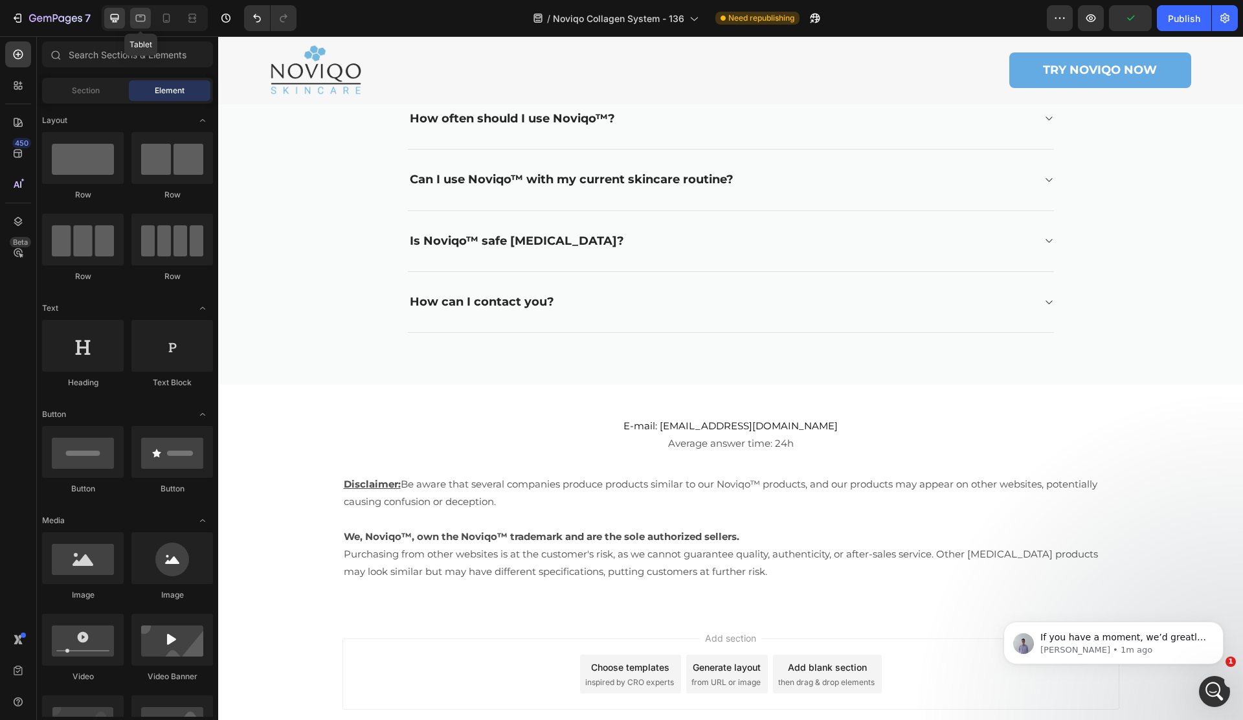
click at [139, 21] on icon at bounding box center [141, 18] width 10 height 7
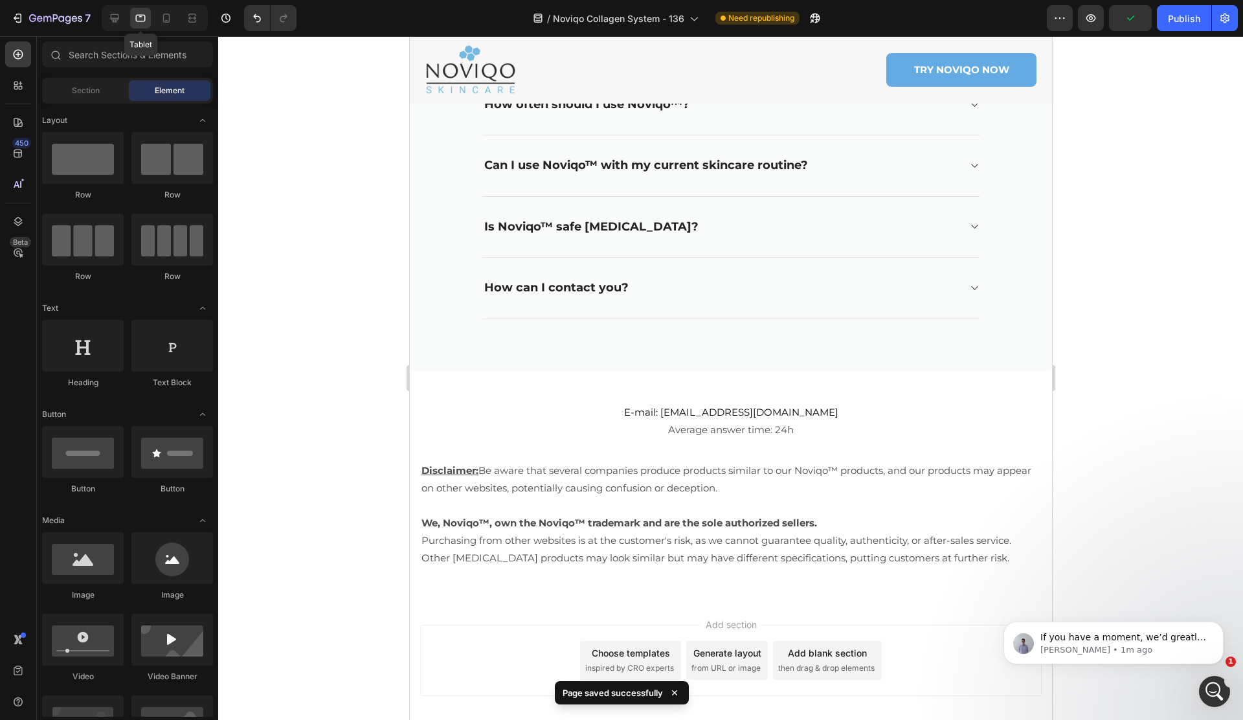
scroll to position [8149, 0]
click at [166, 18] on icon at bounding box center [166, 18] width 13 height 13
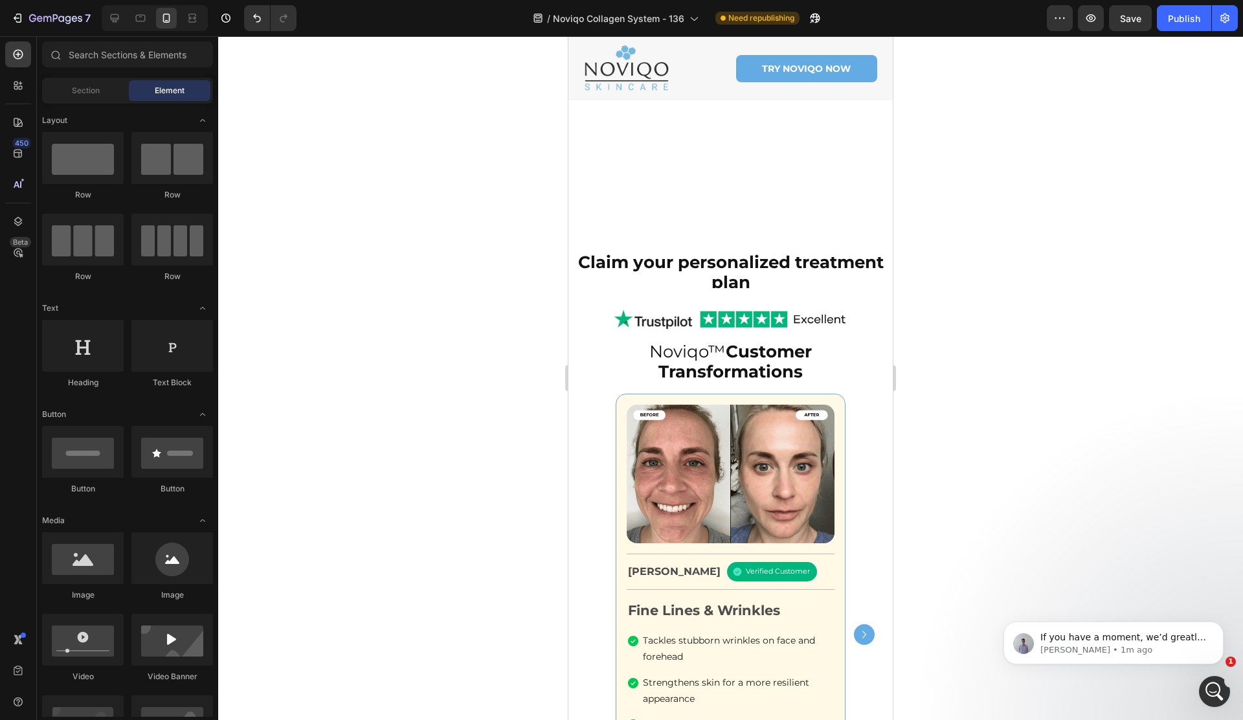
scroll to position [1230, 0]
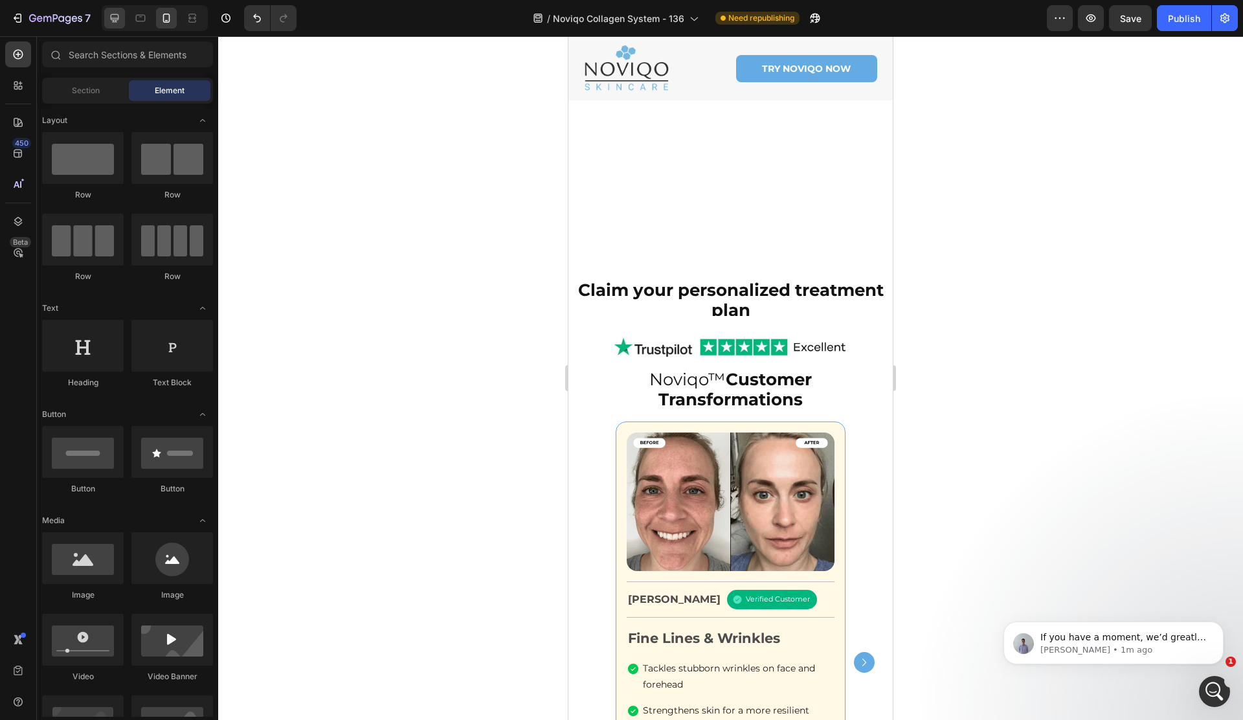
click at [110, 20] on icon at bounding box center [114, 18] width 13 height 13
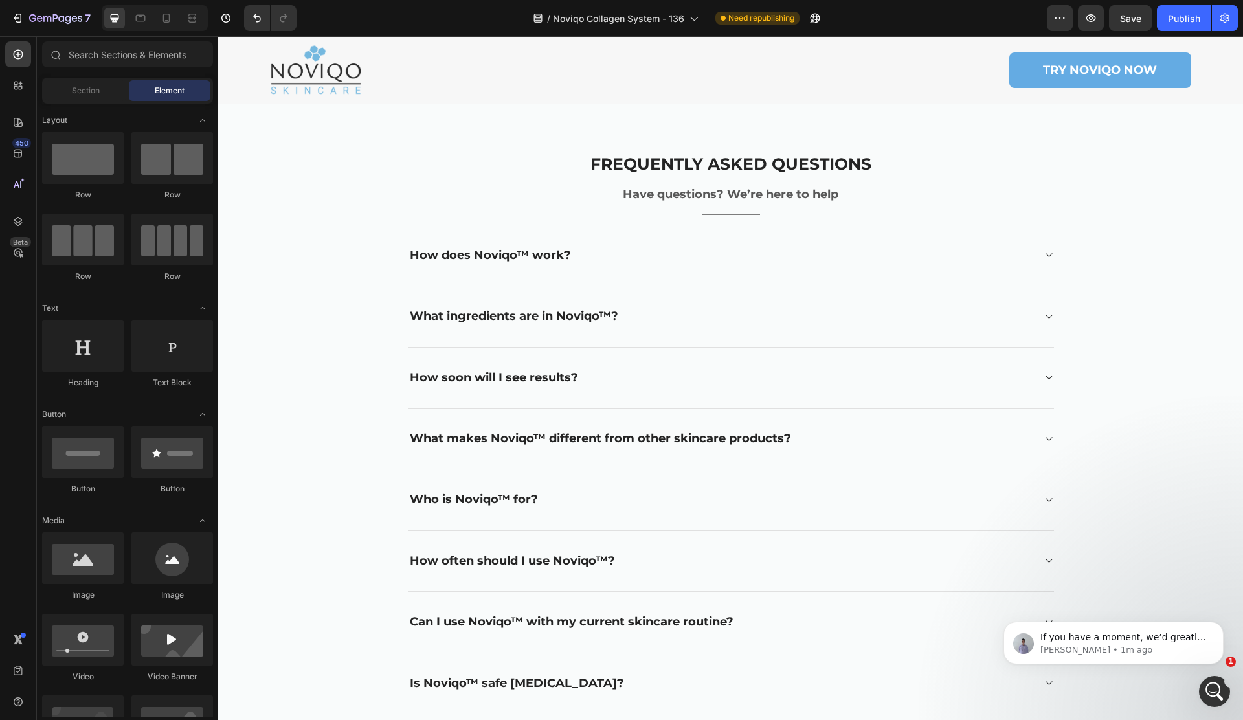
scroll to position [7705, 0]
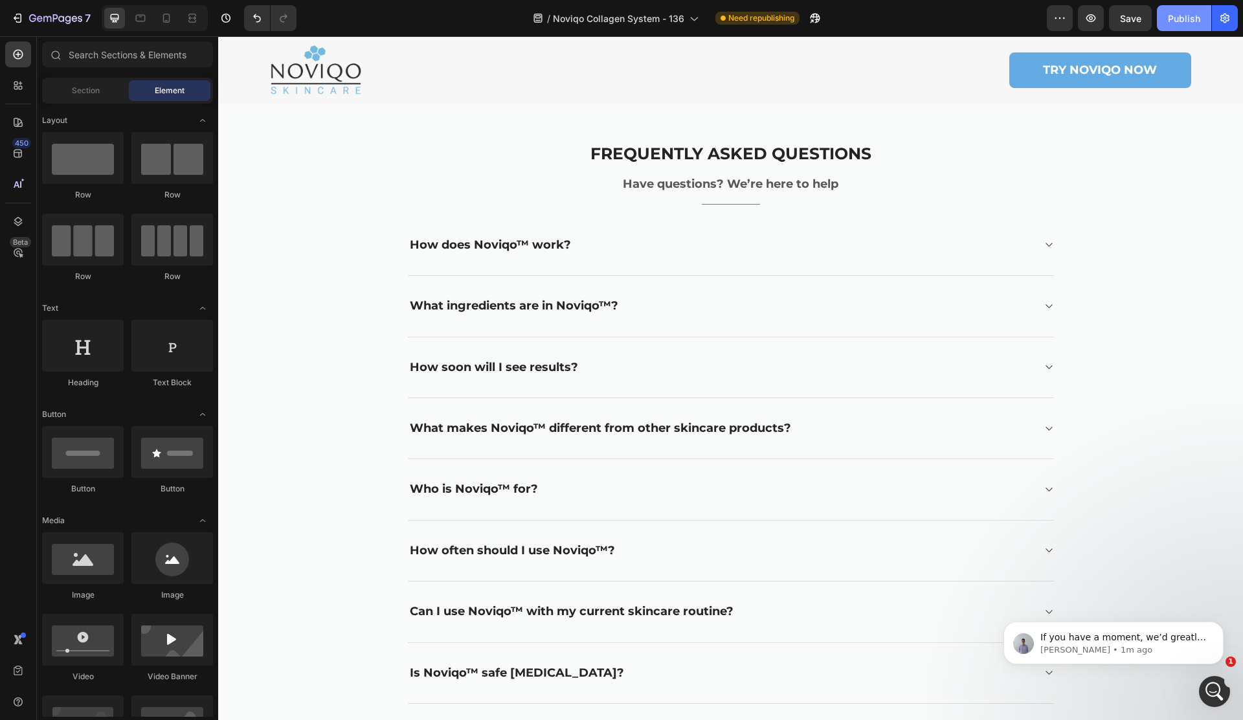
click at [1166, 21] on button "Publish" at bounding box center [1184, 18] width 54 height 26
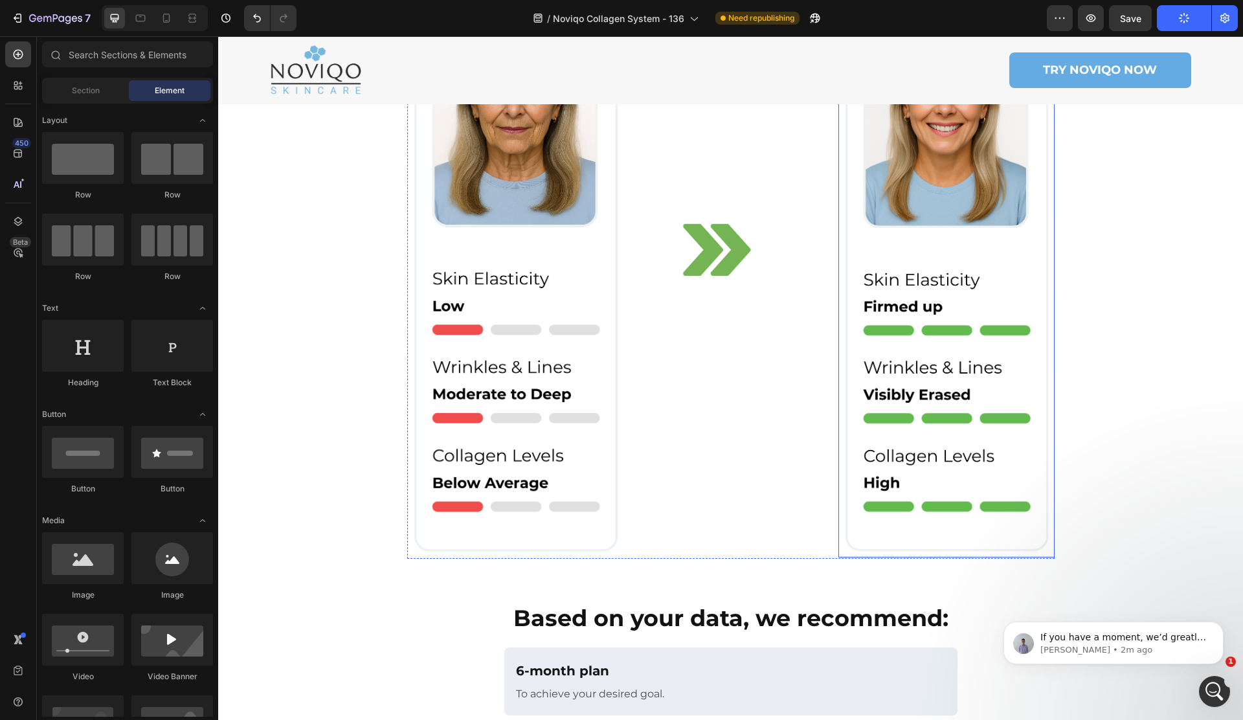
scroll to position [0, 0]
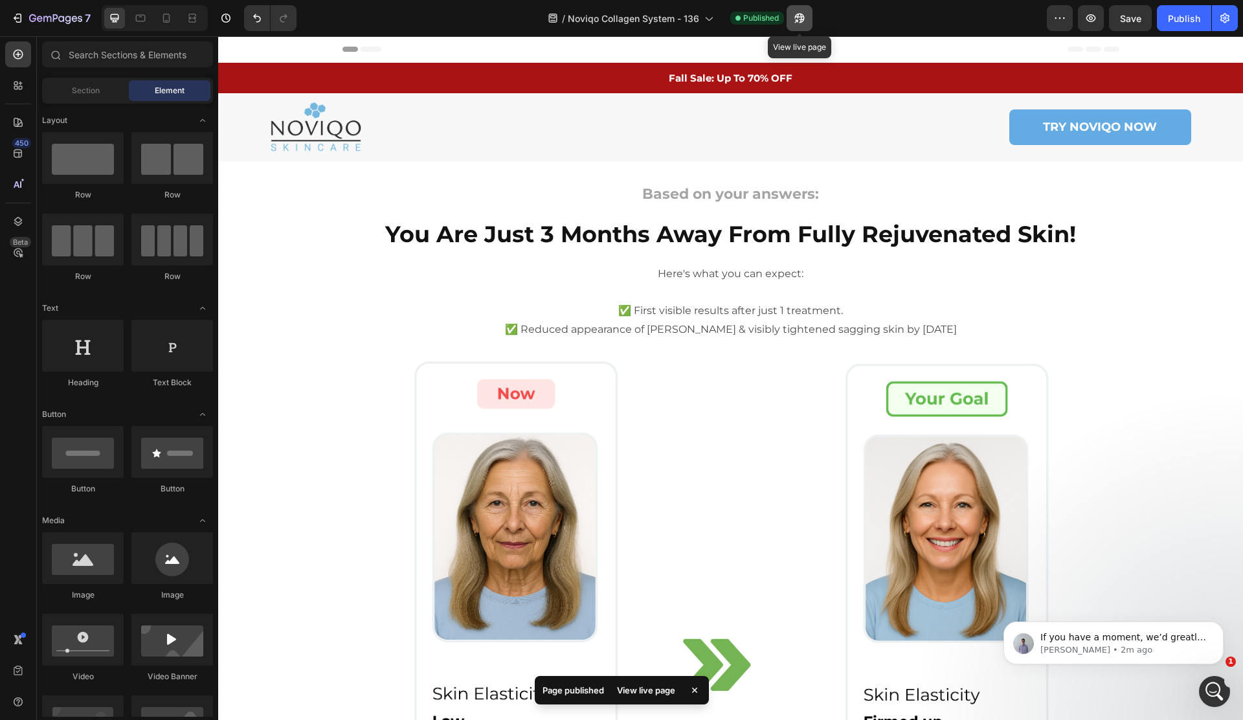
click at [806, 22] on button "button" at bounding box center [799, 18] width 26 height 26
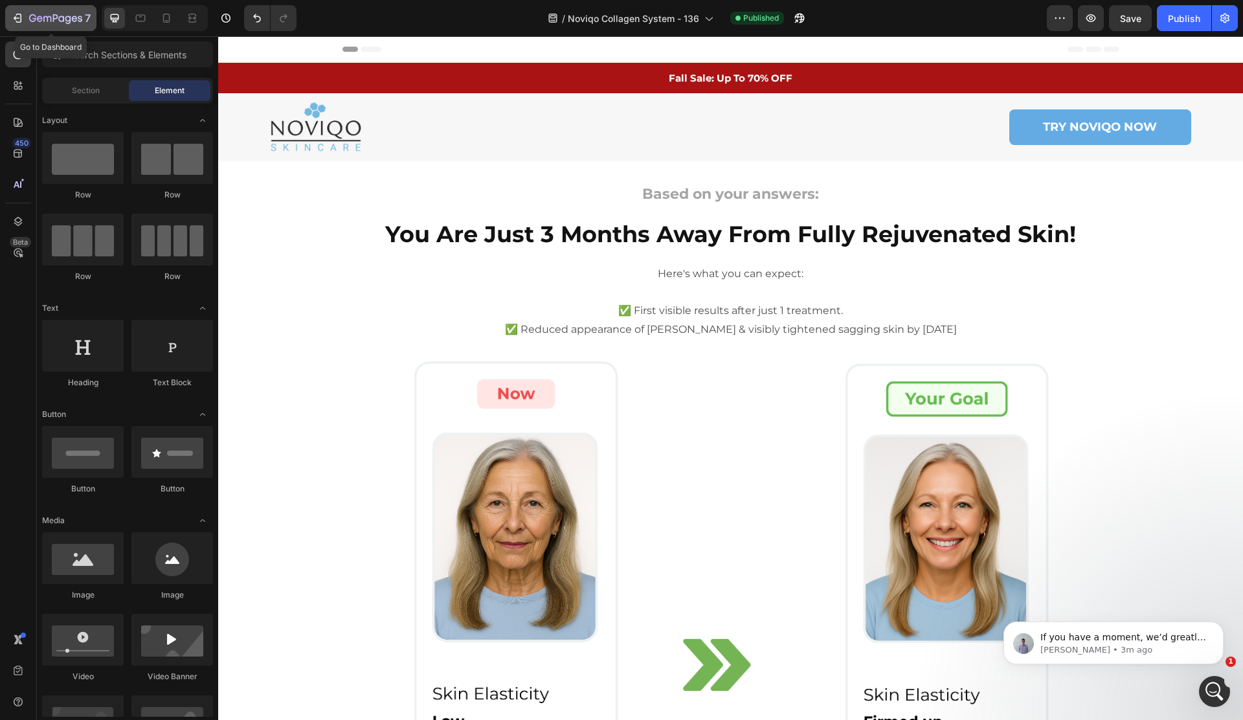
click at [63, 25] on div "7" at bounding box center [59, 18] width 61 height 16
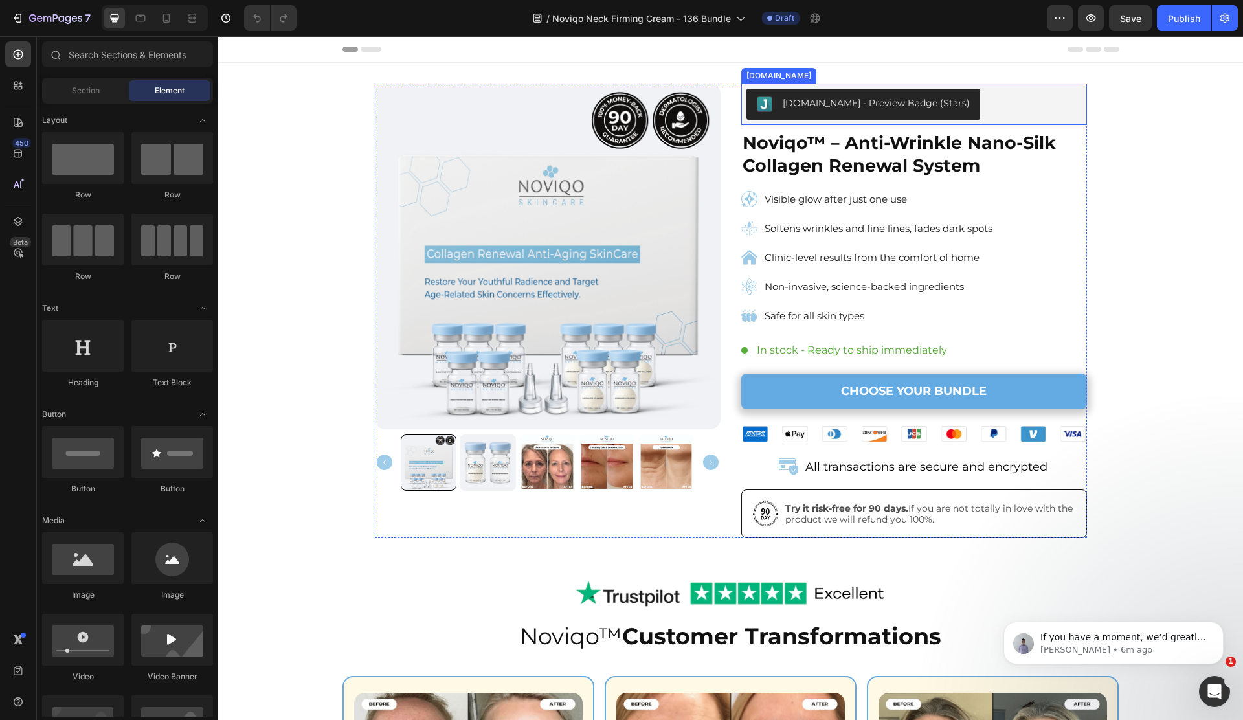
click at [779, 113] on button "[DOMAIN_NAME] - Preview Badge (Stars)" at bounding box center [863, 104] width 234 height 31
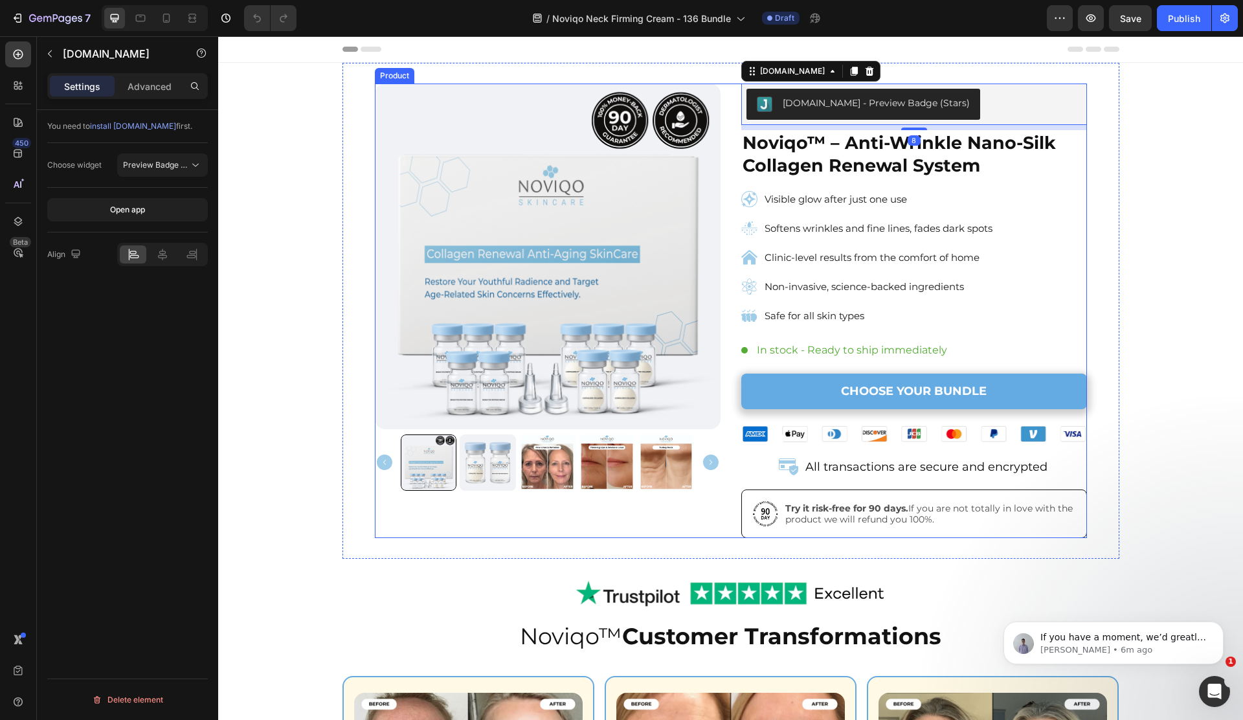
click at [735, 124] on div "Product Images [DOMAIN_NAME] - Preview Badge (Stars) [DOMAIN_NAME] 8 Noviqo™ – …" at bounding box center [731, 311] width 712 height 454
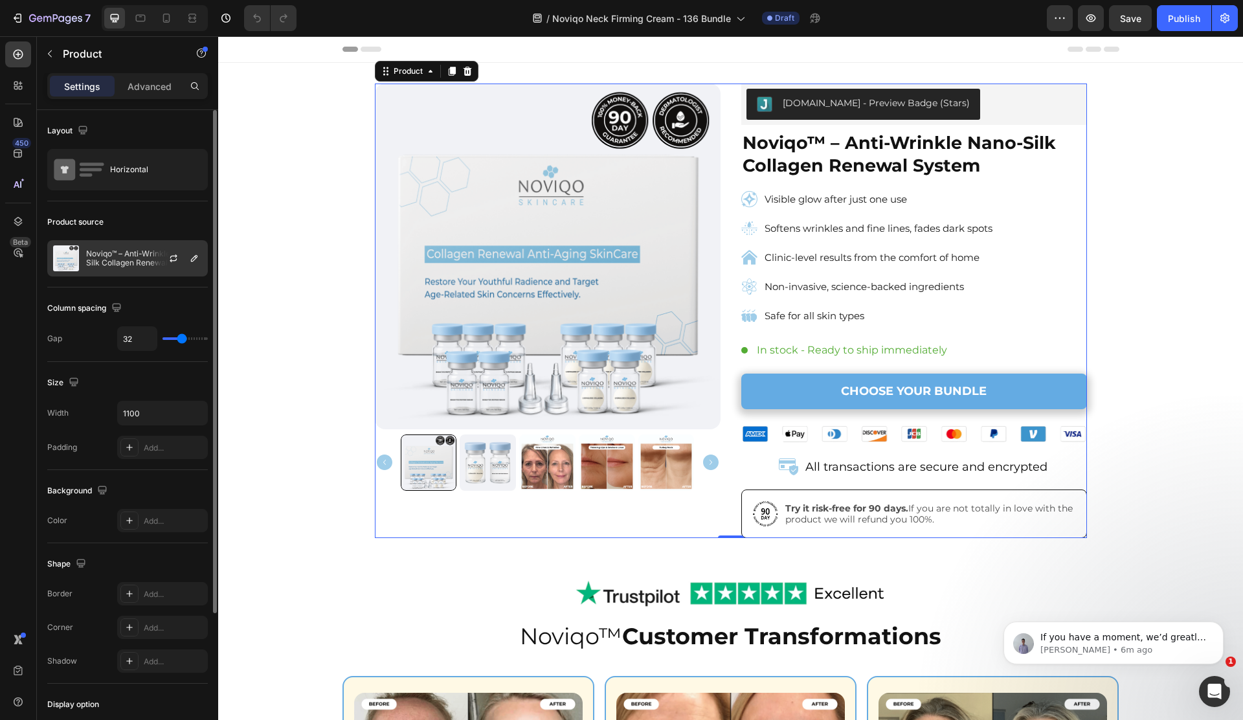
click at [121, 262] on p "Noviqo™ – Anti-Wrinkle Nano-Silk Collagen Renewal System" at bounding box center [144, 258] width 116 height 18
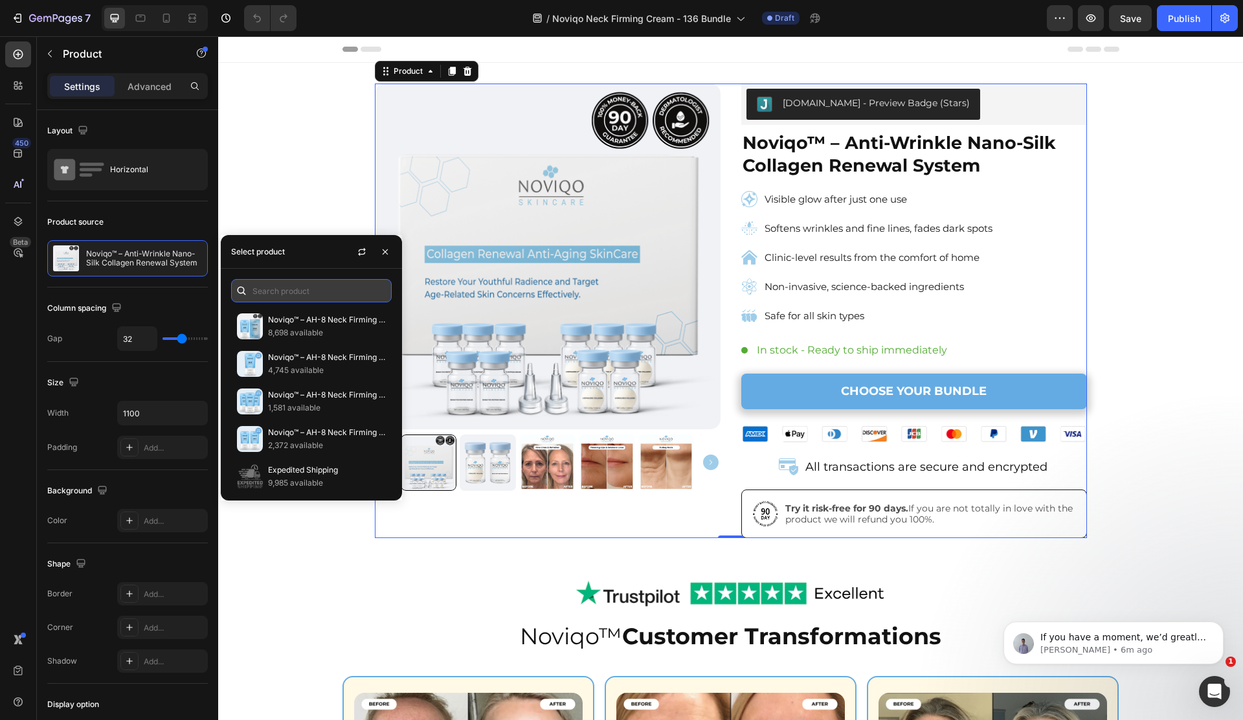
click at [292, 293] on input "text" at bounding box center [311, 290] width 161 height 23
paste input "8139983487170"
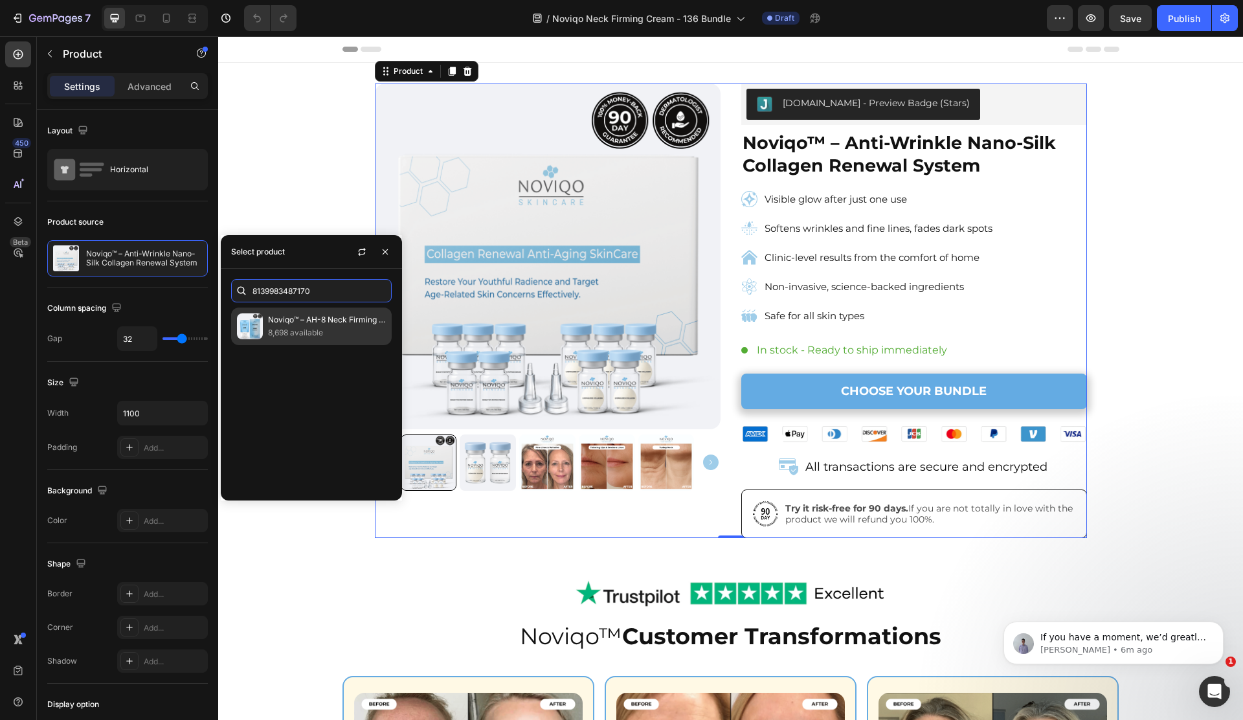
type input "8139983487170"
click at [291, 319] on p "Noviqo™ – AH-8 Neck Firming Cream" at bounding box center [327, 319] width 118 height 13
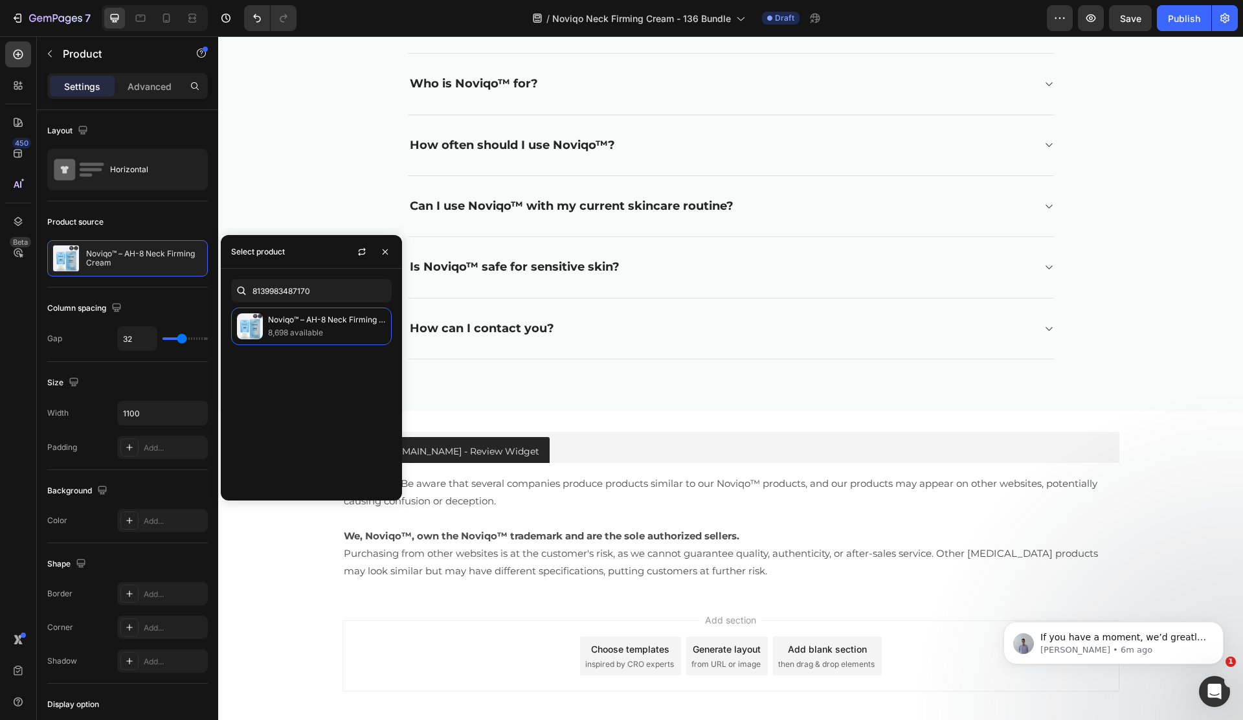
scroll to position [5139, 0]
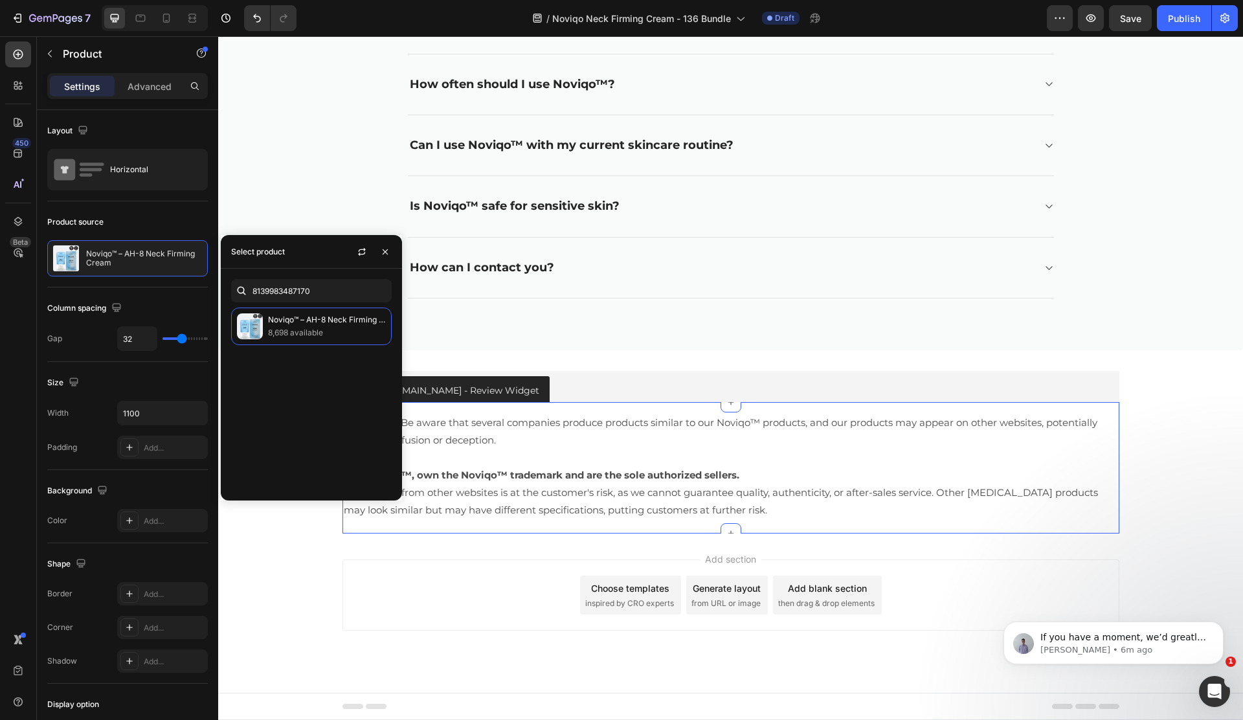
click at [580, 410] on div "Disclaimer: Be aware that several companies produce products similar to our Nov…" at bounding box center [730, 466] width 777 height 128
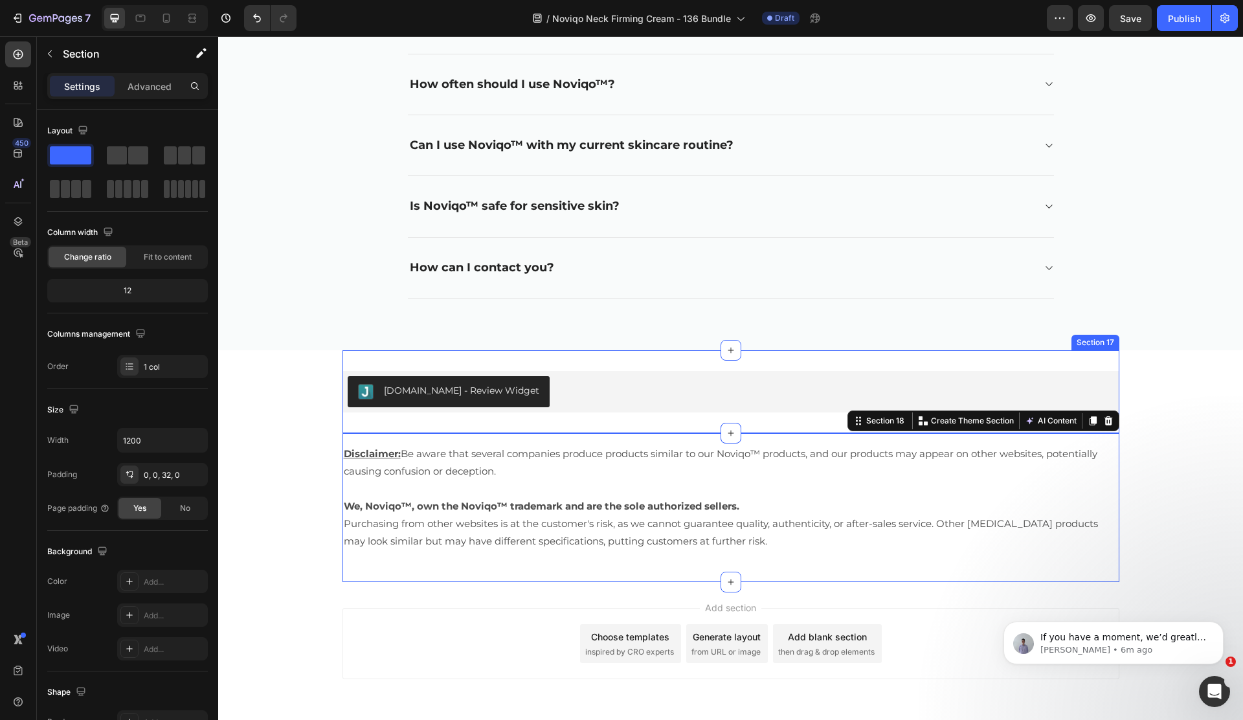
click at [537, 413] on div "[DOMAIN_NAME] - Review Widget [DOMAIN_NAME] Product Section 17" at bounding box center [730, 391] width 777 height 83
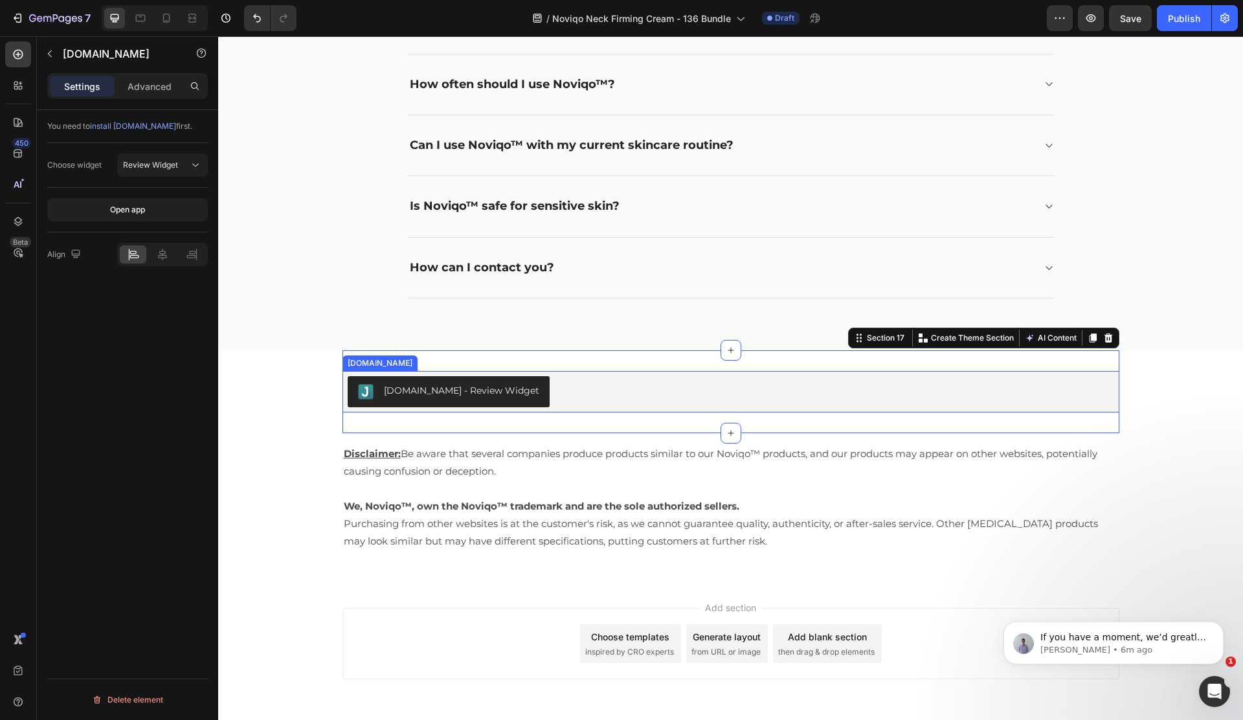
click at [587, 398] on div "[DOMAIN_NAME] - Review Widget" at bounding box center [731, 391] width 766 height 31
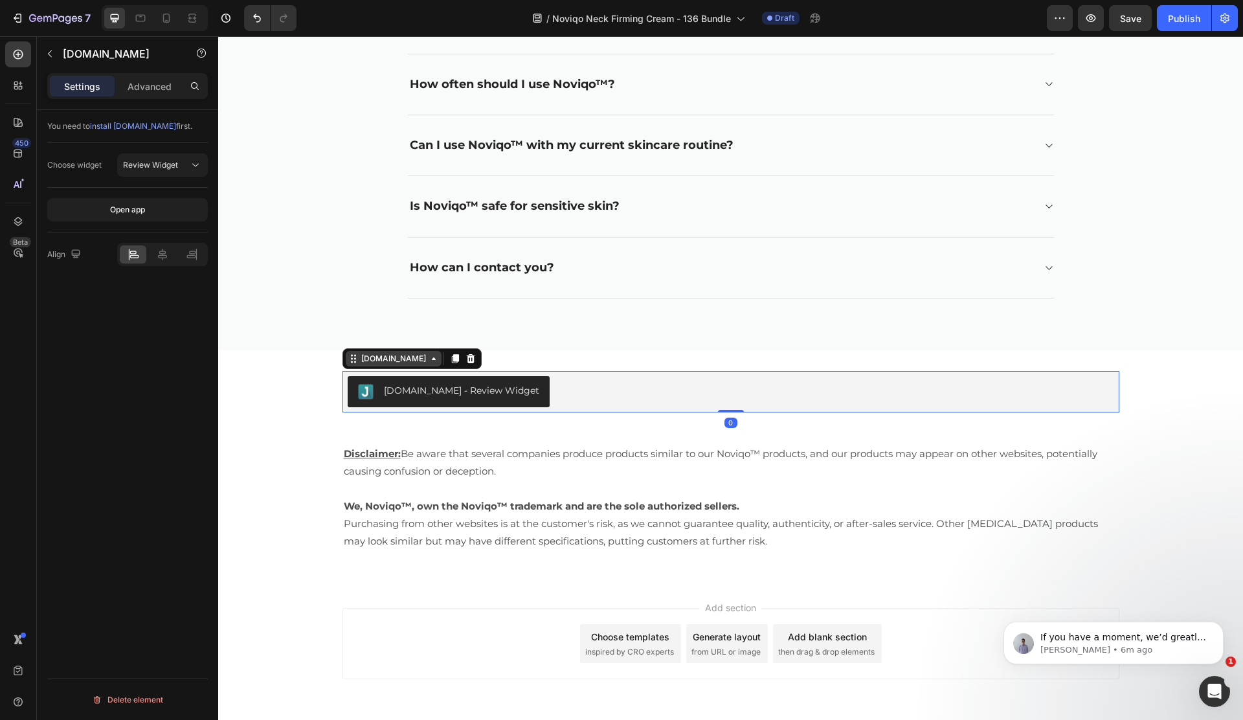
click at [396, 364] on div "[DOMAIN_NAME]" at bounding box center [394, 359] width 70 height 12
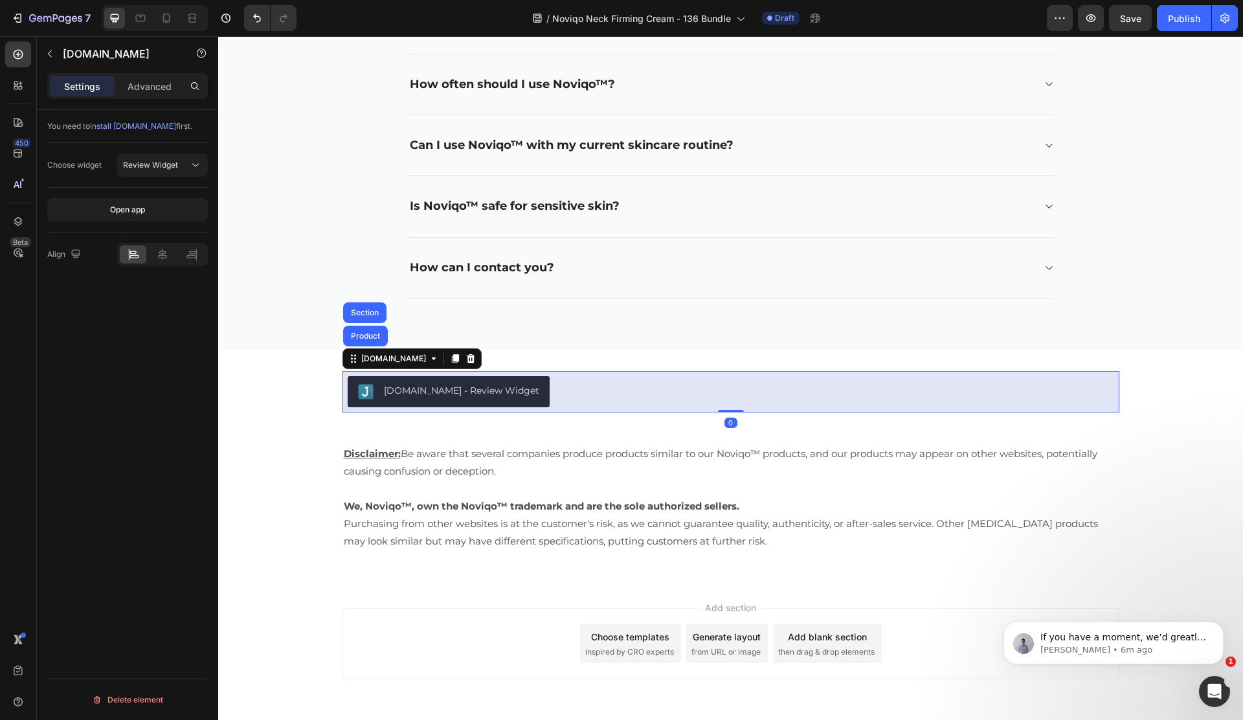
drag, startPoint x: 376, startPoint y: 330, endPoint x: 349, endPoint y: 313, distance: 32.0
click at [376, 330] on div "Product" at bounding box center [365, 336] width 45 height 21
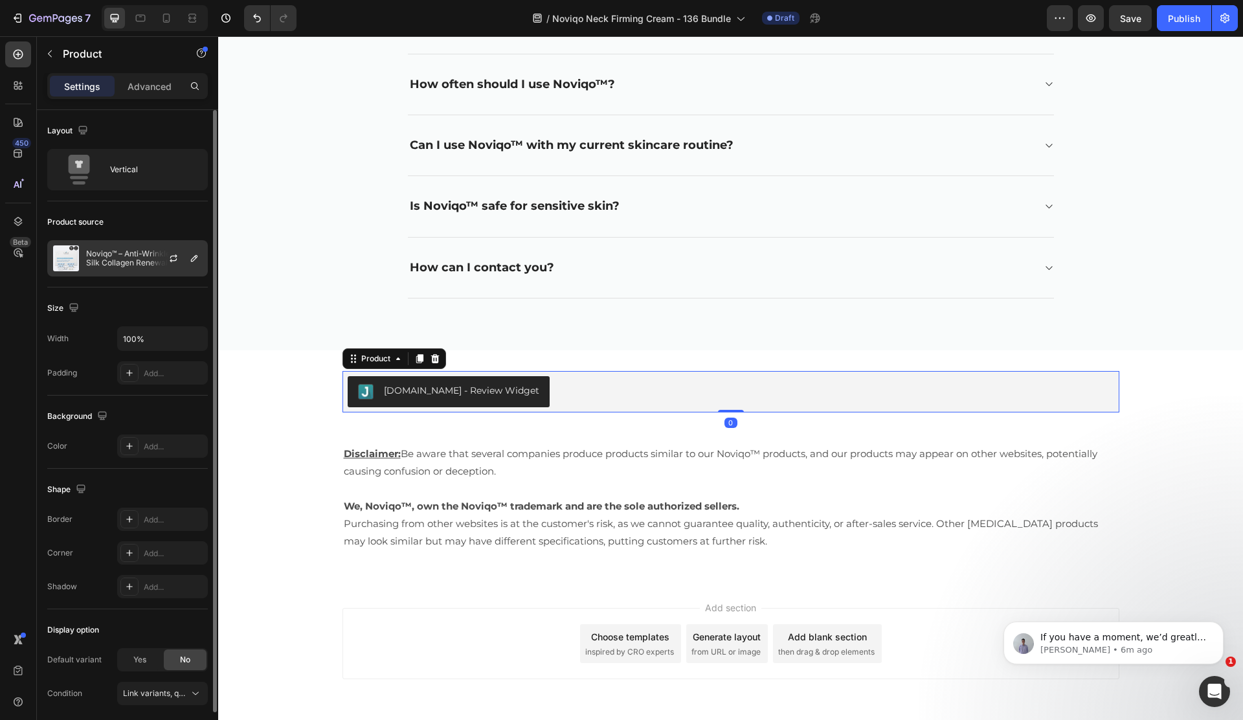
click at [133, 242] on div "Noviqo™ – Anti-Wrinkle Nano-Silk Collagen Renewal System" at bounding box center [127, 258] width 161 height 36
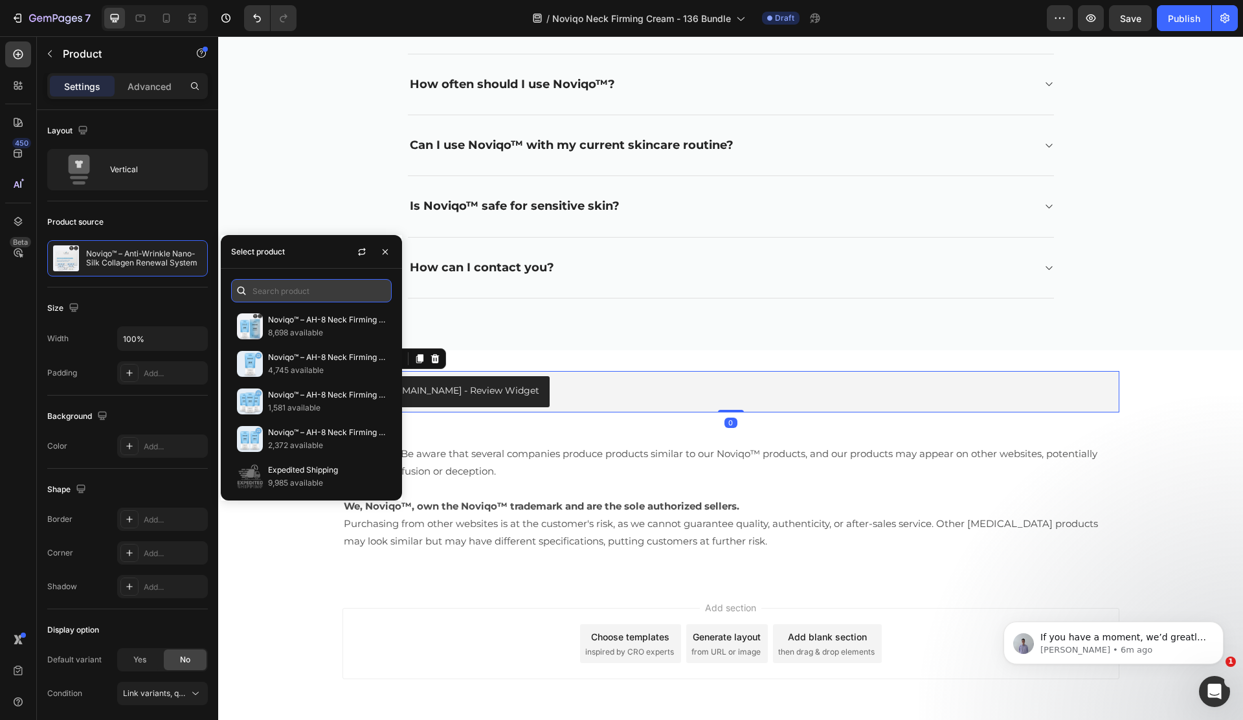
click at [283, 295] on input "text" at bounding box center [311, 290] width 161 height 23
paste input "8139983487170"
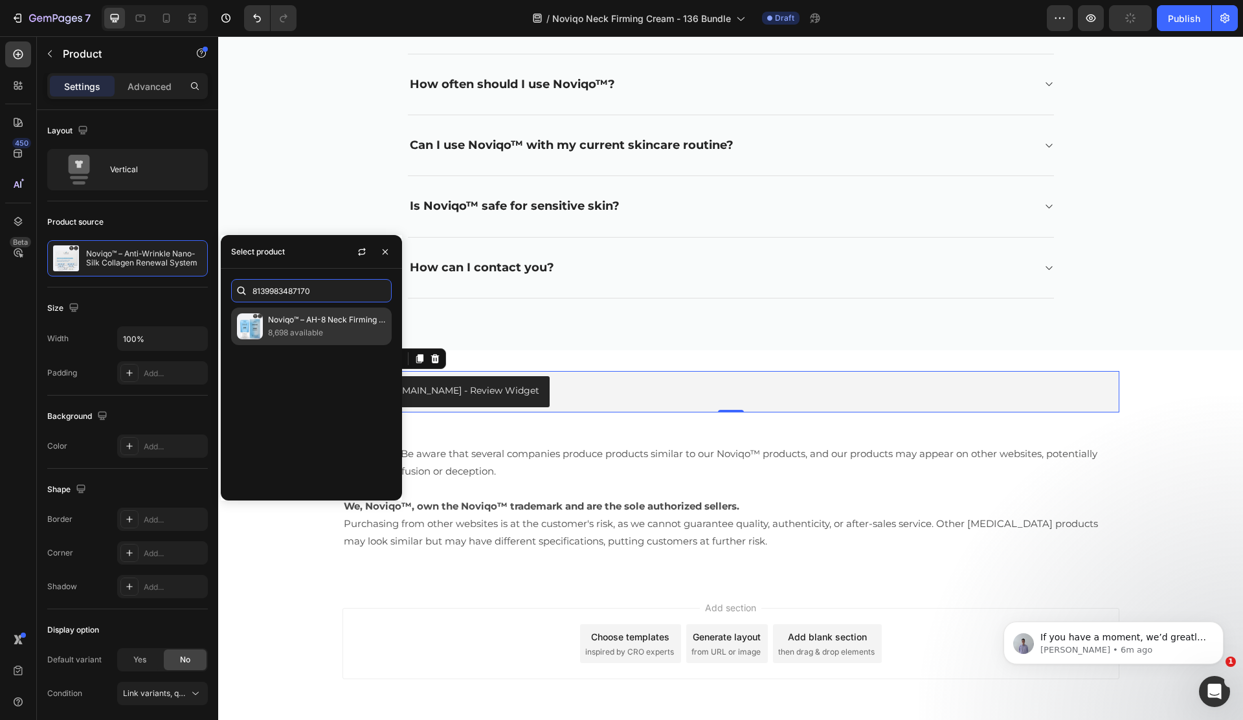
type input "8139983487170"
drag, startPoint x: 349, startPoint y: 324, endPoint x: 367, endPoint y: 320, distance: 18.4
click at [348, 323] on p "Noviqo™ – AH-8 Neck Firming Cream" at bounding box center [327, 319] width 118 height 13
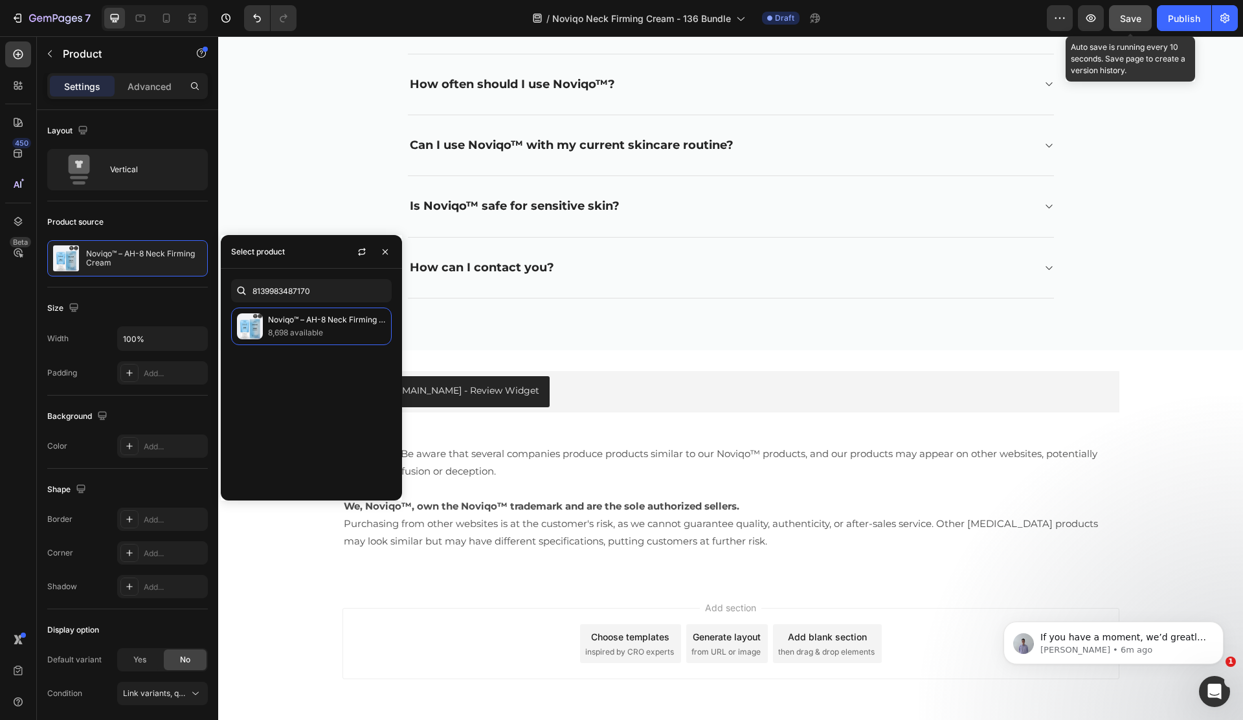
click at [1138, 22] on span "Save" at bounding box center [1130, 18] width 21 height 11
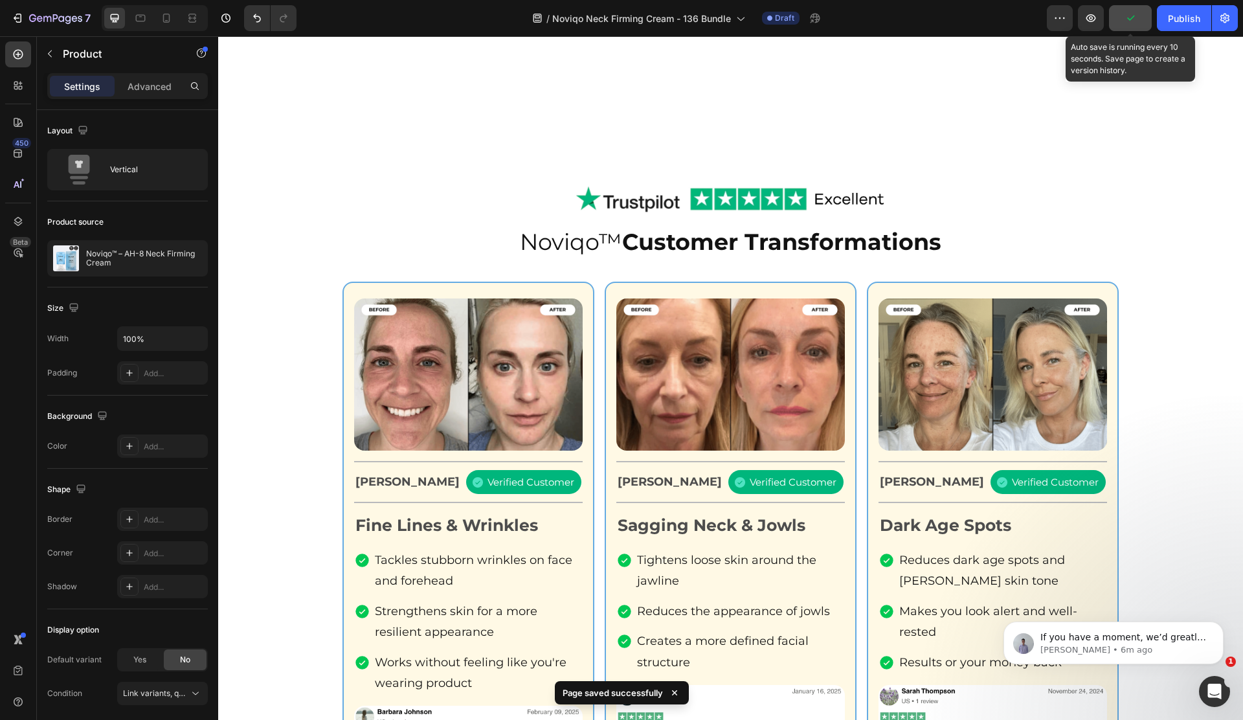
scroll to position [0, 0]
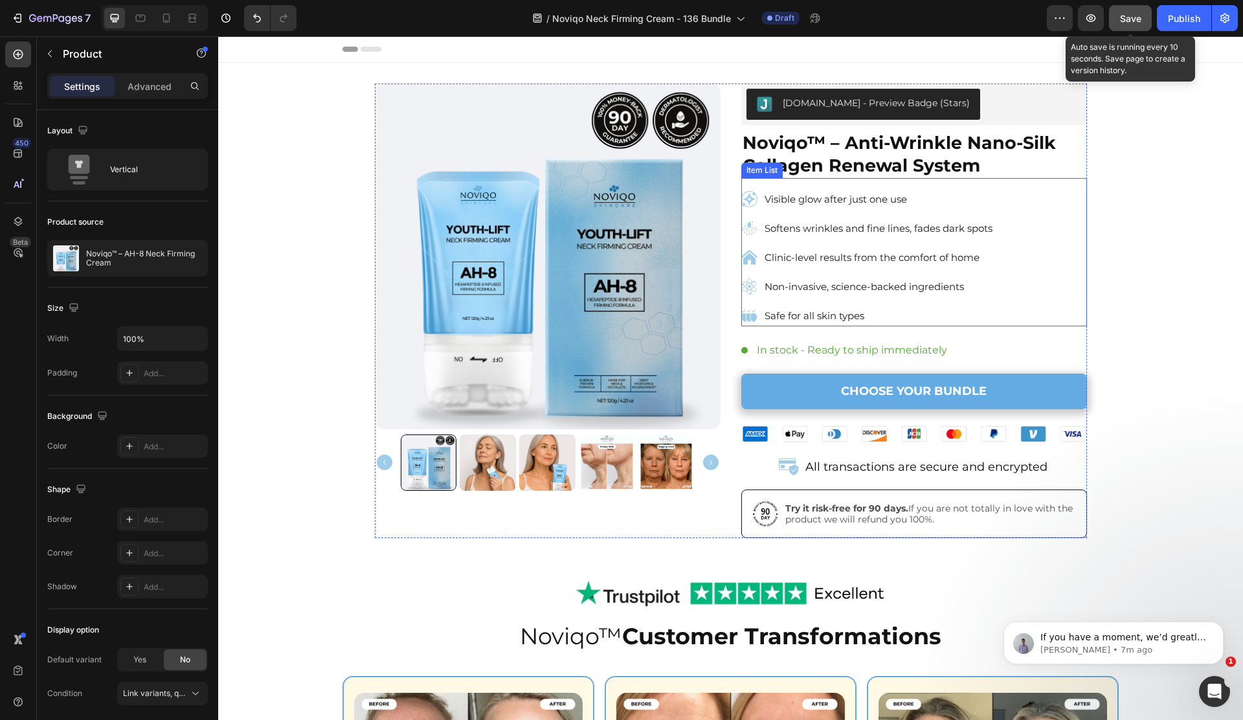
click at [888, 199] on p "Visible glow after just one use" at bounding box center [878, 198] width 228 height 17
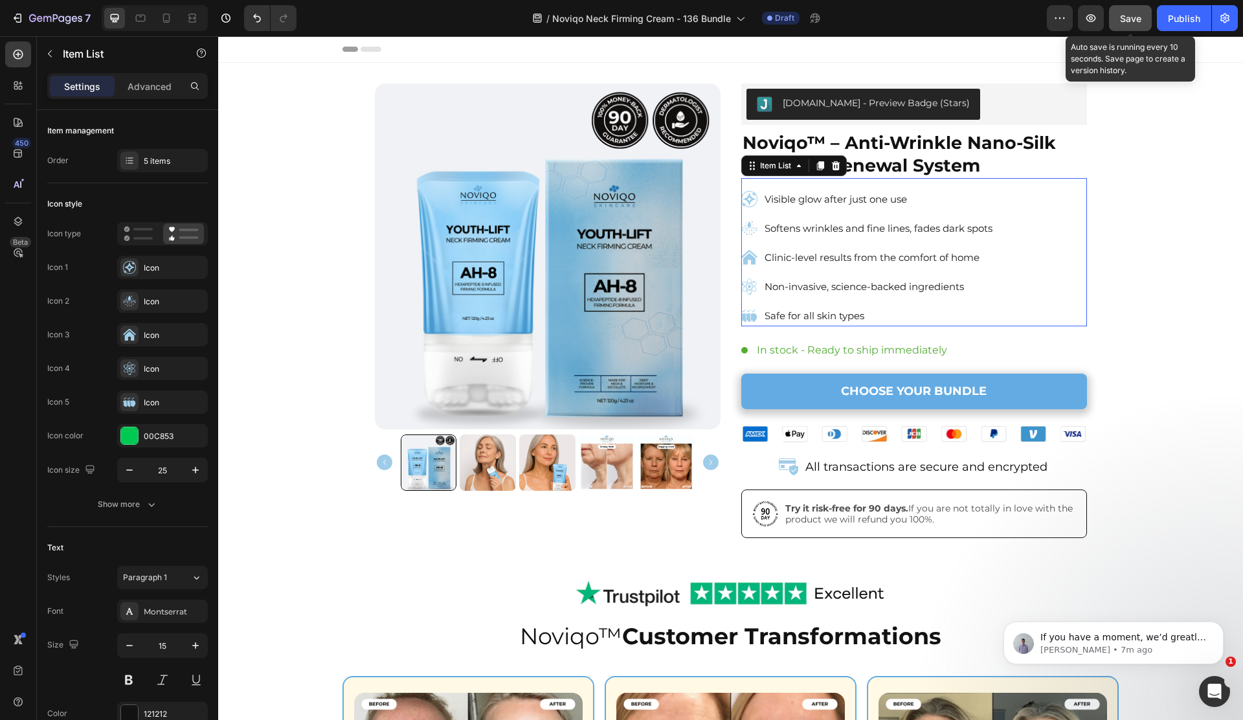
click at [888, 199] on p "Visible glow after just one use" at bounding box center [878, 198] width 228 height 17
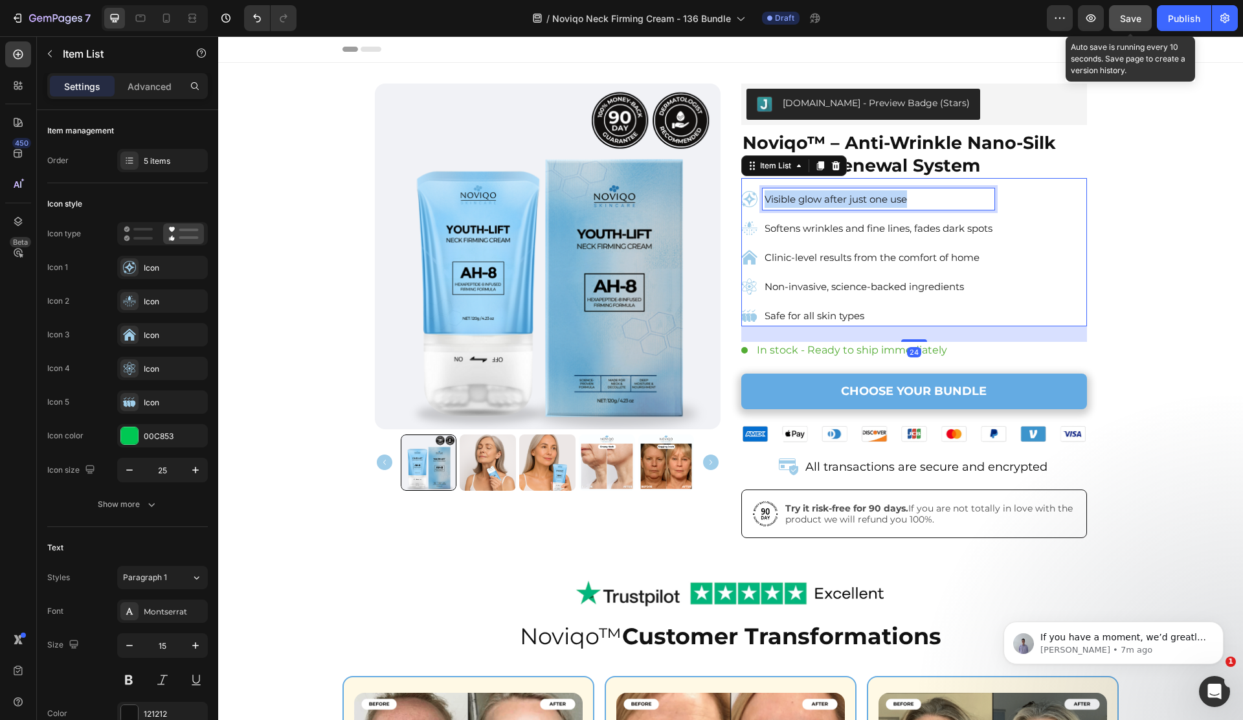
click at [888, 199] on p "Visible glow after just one use" at bounding box center [878, 198] width 228 height 17
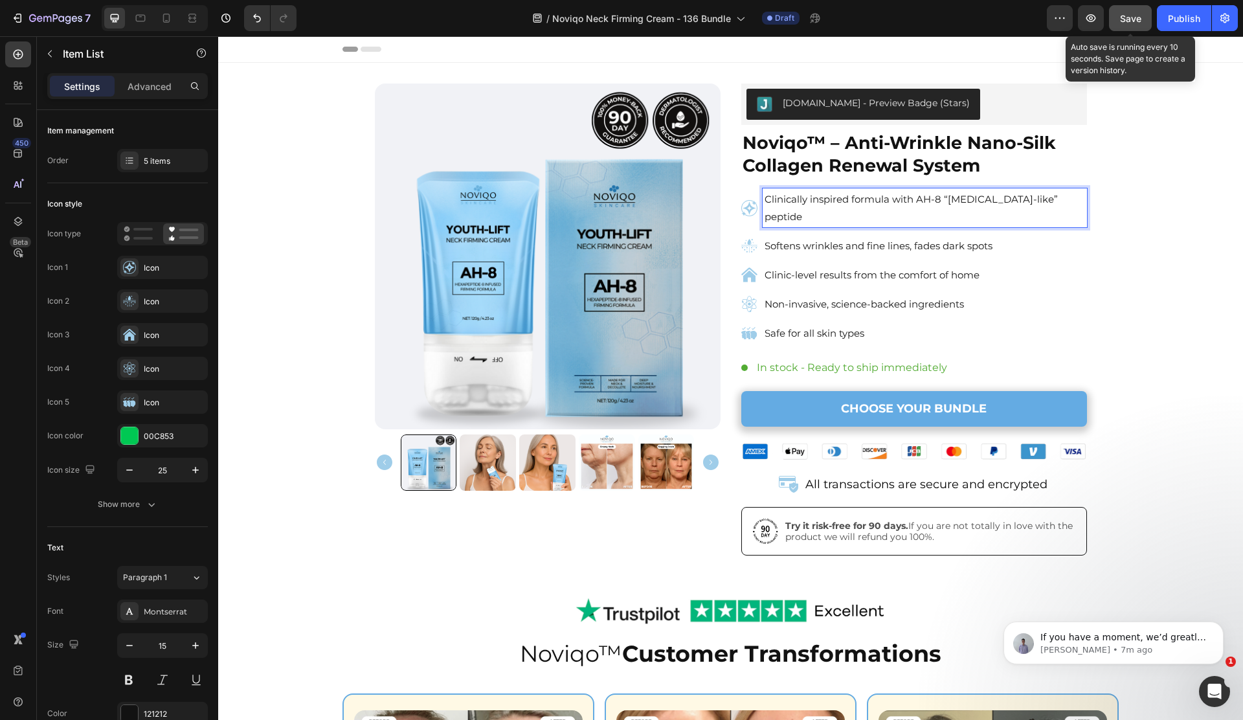
click at [831, 237] on p "Softens wrinkles and fine lines, fades dark spots" at bounding box center [924, 245] width 320 height 17
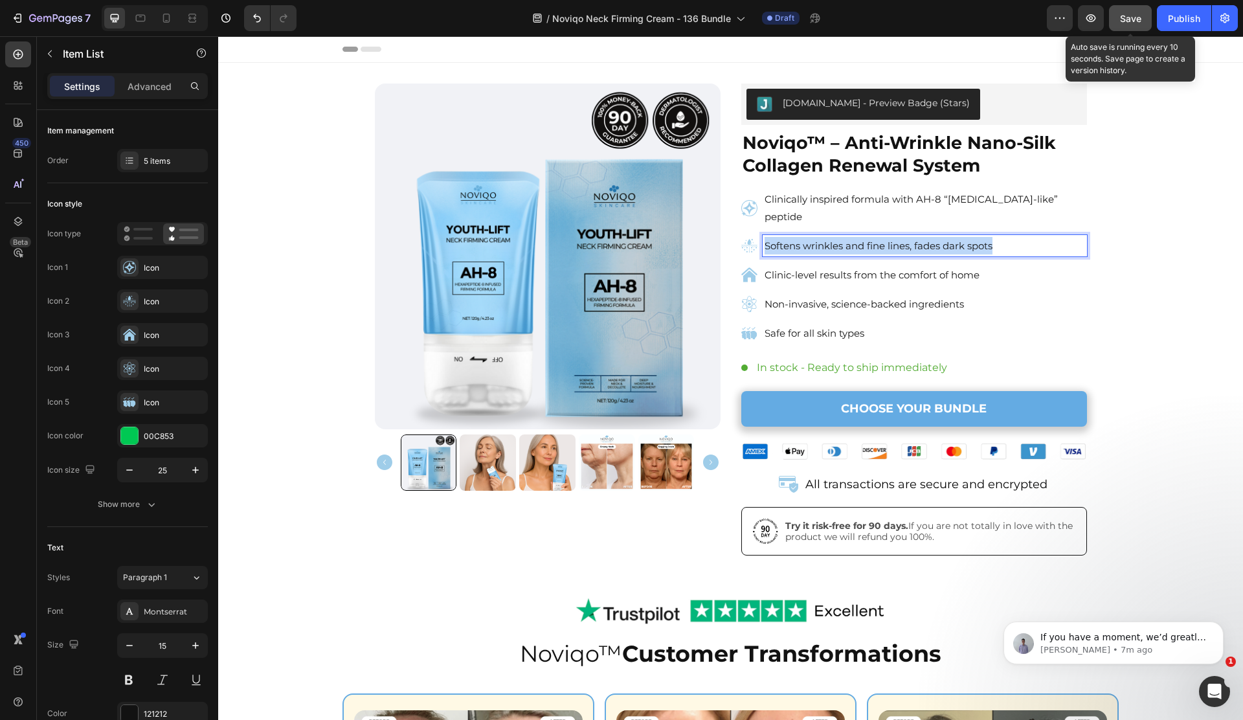
click at [831, 237] on p "Softens wrinkles and fine lines, fades dark spots" at bounding box center [924, 245] width 320 height 17
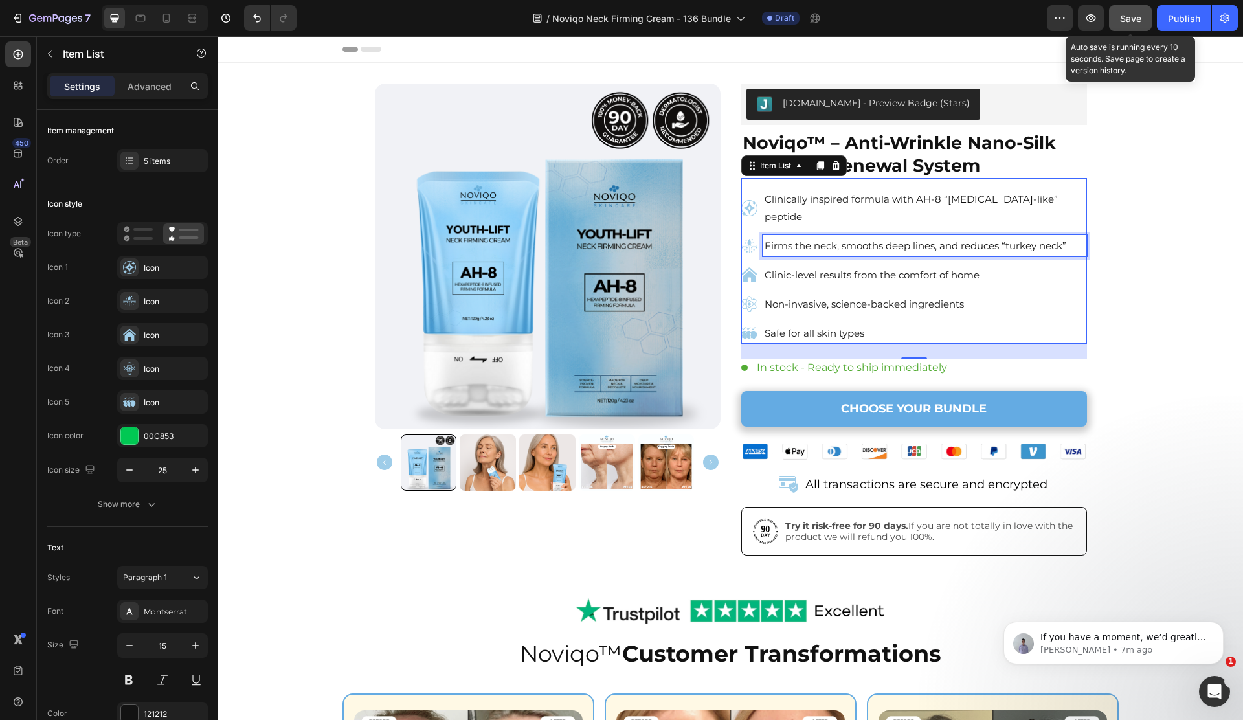
click at [898, 266] on p "Clinic-level results from the comfort of home" at bounding box center [924, 274] width 320 height 17
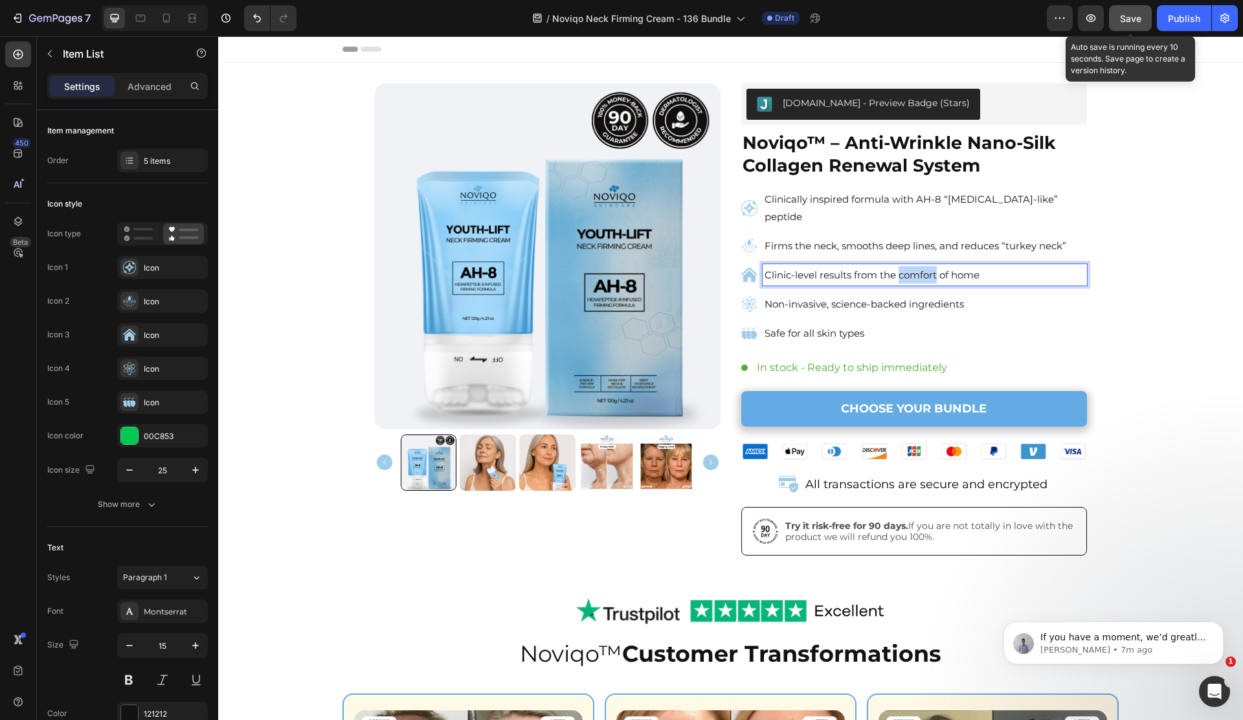
click at [898, 266] on p "Clinic-level results from the comfort of home" at bounding box center [924, 274] width 320 height 17
click at [932, 293] on div "Non-invasive, science-backed ingredients" at bounding box center [925, 303] width 324 height 21
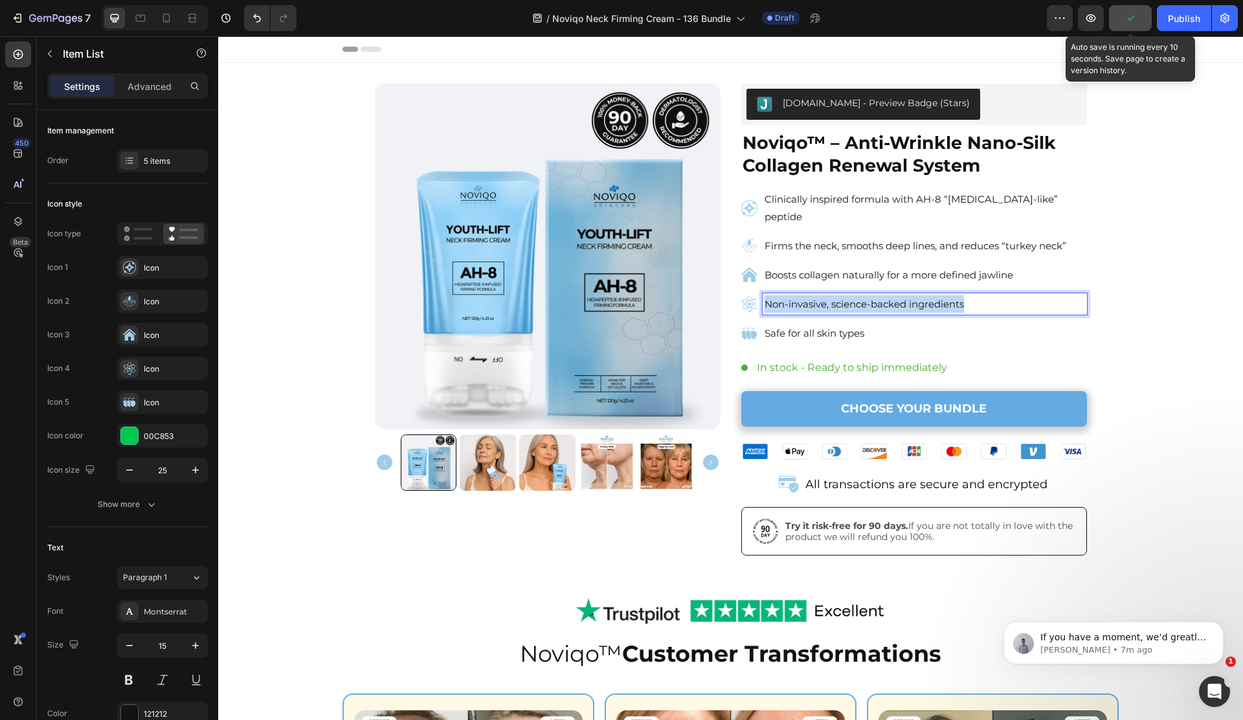
click at [932, 293] on div "Non-invasive, science-backed ingredients" at bounding box center [925, 303] width 324 height 21
click at [746, 296] on icon at bounding box center [749, 304] width 16 height 16
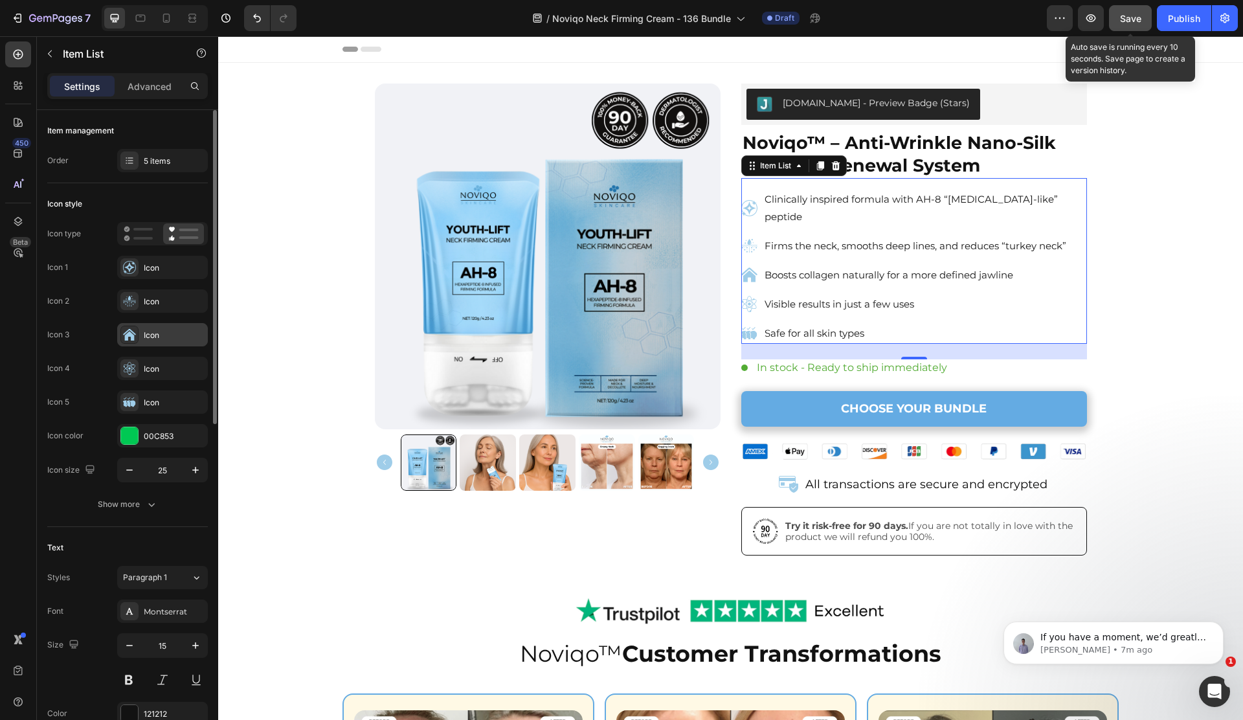
click at [144, 334] on div "Icon" at bounding box center [174, 335] width 61 height 12
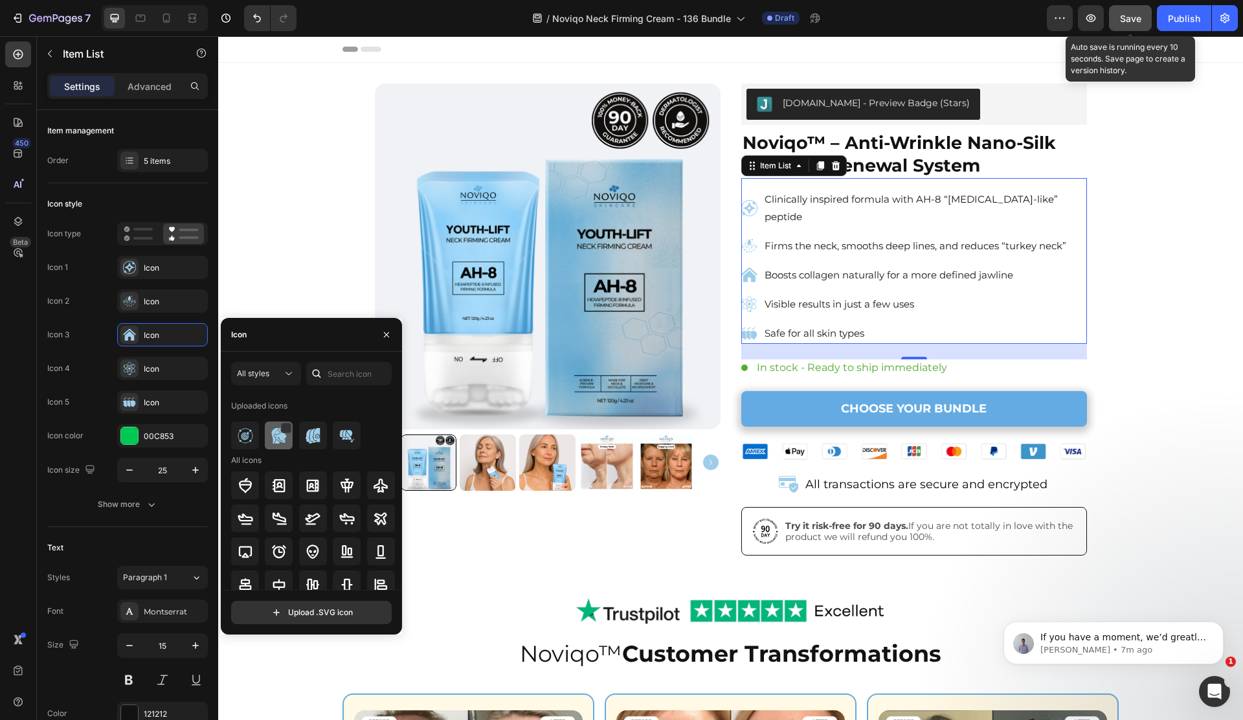
click at [268, 445] on div at bounding box center [279, 435] width 28 height 28
click at [156, 375] on div "Icon" at bounding box center [162, 368] width 91 height 23
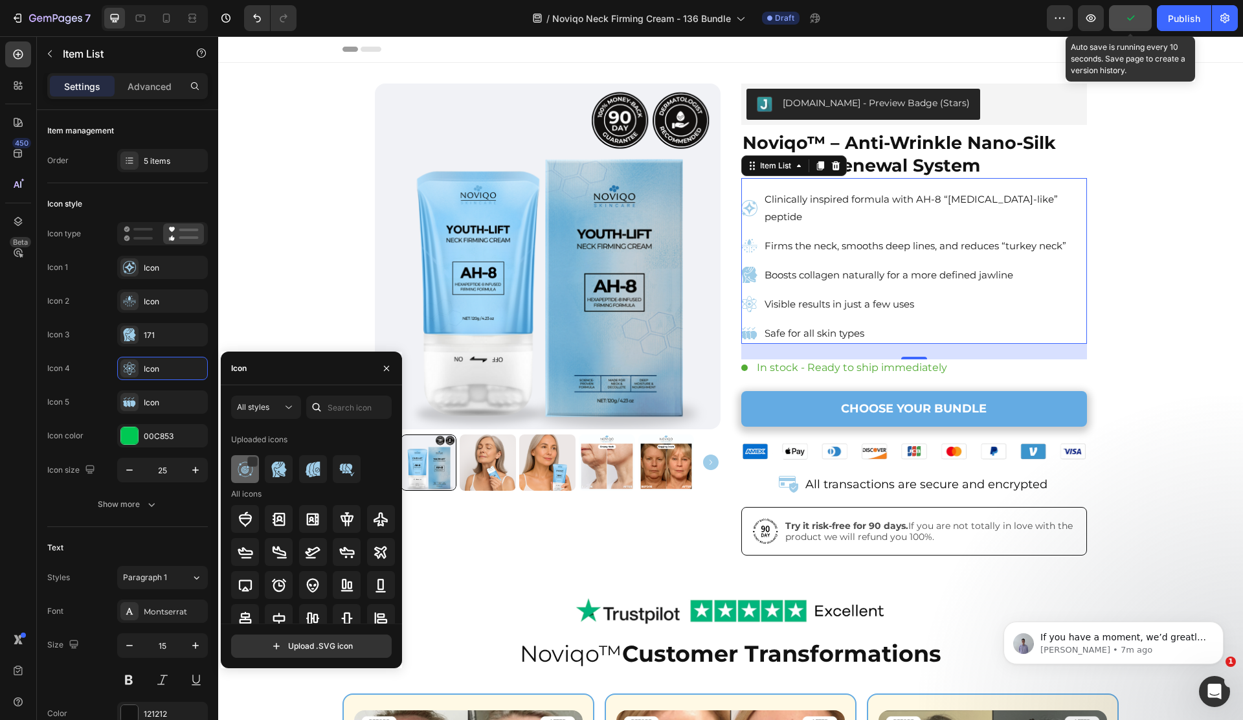
click at [232, 474] on div at bounding box center [245, 469] width 28 height 28
click at [768, 518] on img at bounding box center [765, 531] width 27 height 27
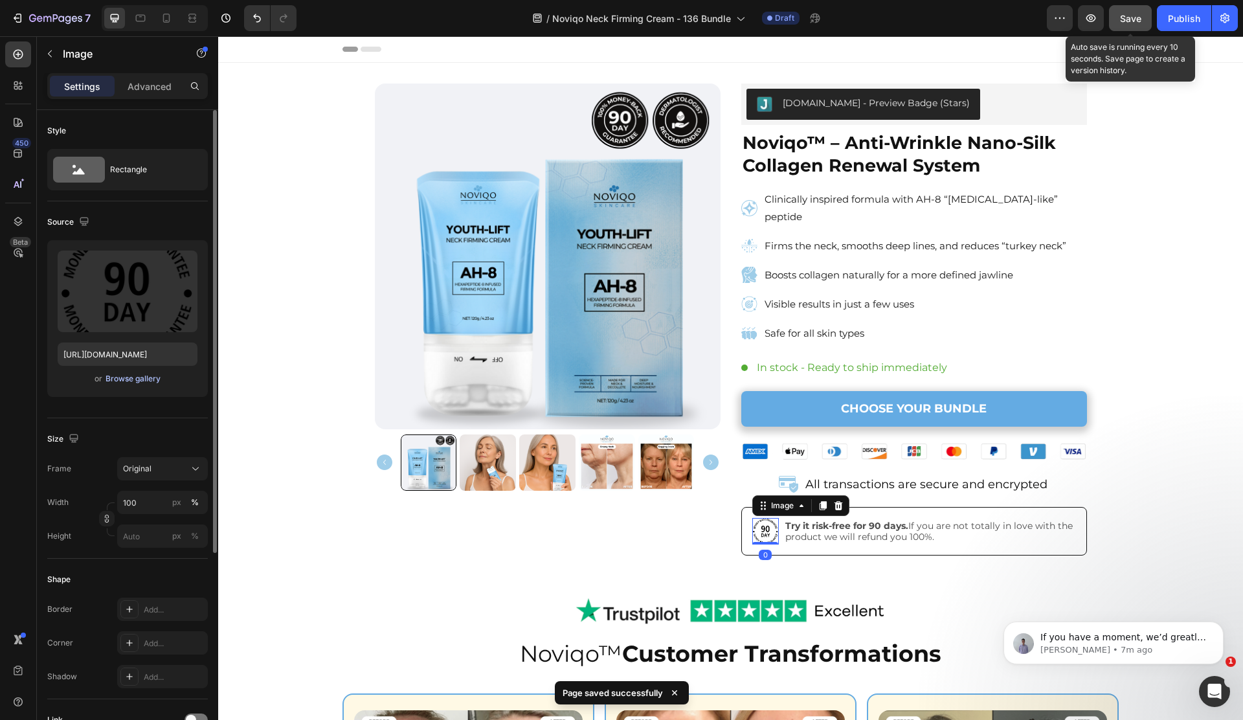
click at [132, 381] on div "Browse gallery" at bounding box center [133, 379] width 55 height 12
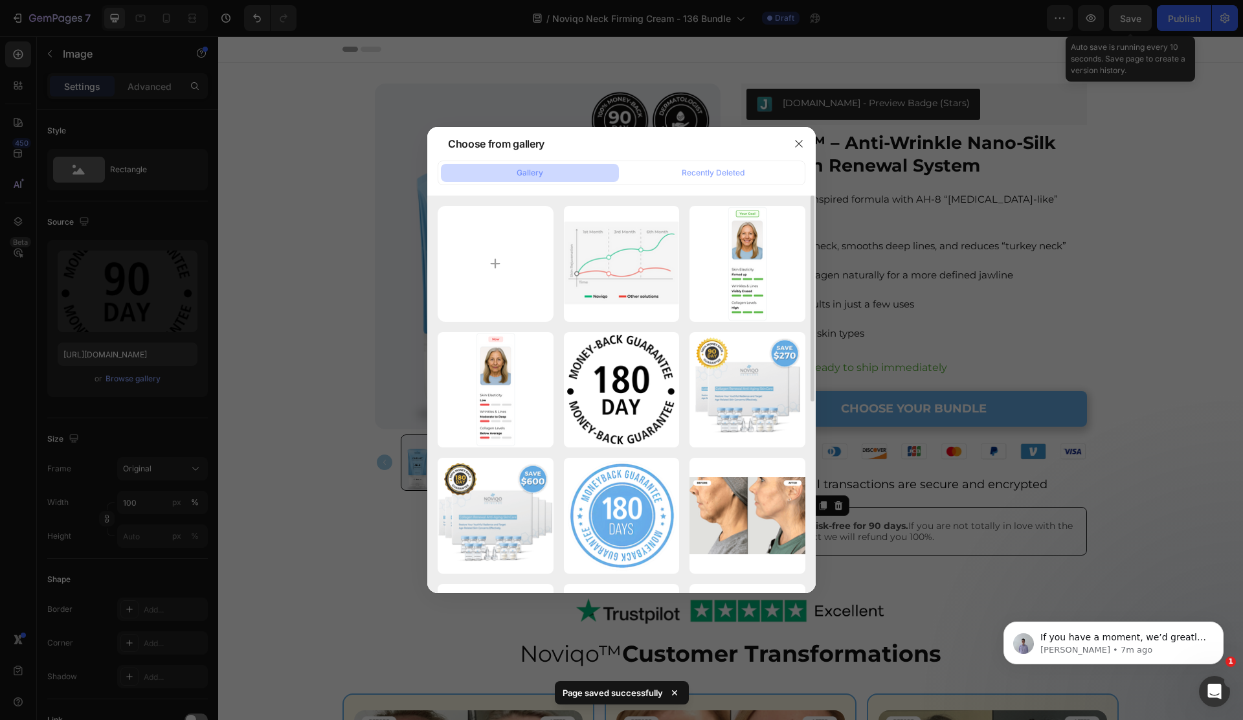
drag, startPoint x: 638, startPoint y: 383, endPoint x: 688, endPoint y: 414, distance: 58.7
click at [0, 0] on div "180.png 61.17 kb" at bounding box center [0, 0] width 0 height 0
type input "[URL][DOMAIN_NAME]"
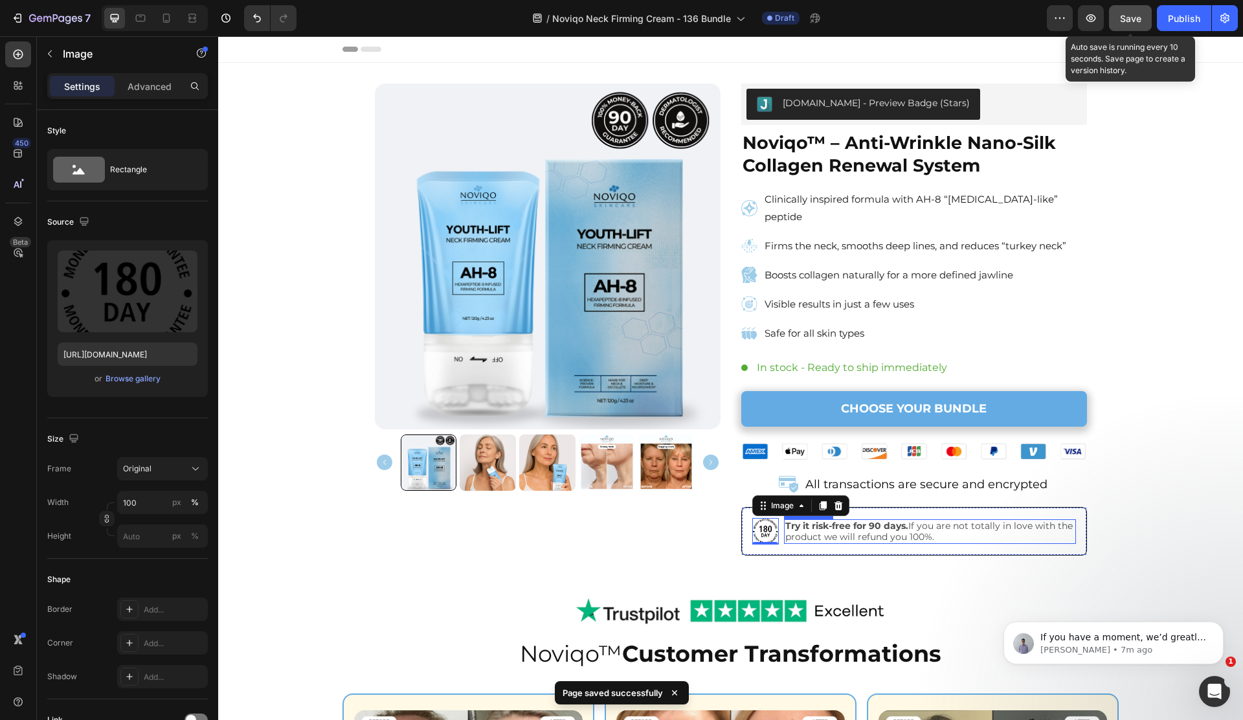
click at [868, 520] on strong "Try it risk-free for 90 days." at bounding box center [846, 526] width 123 height 12
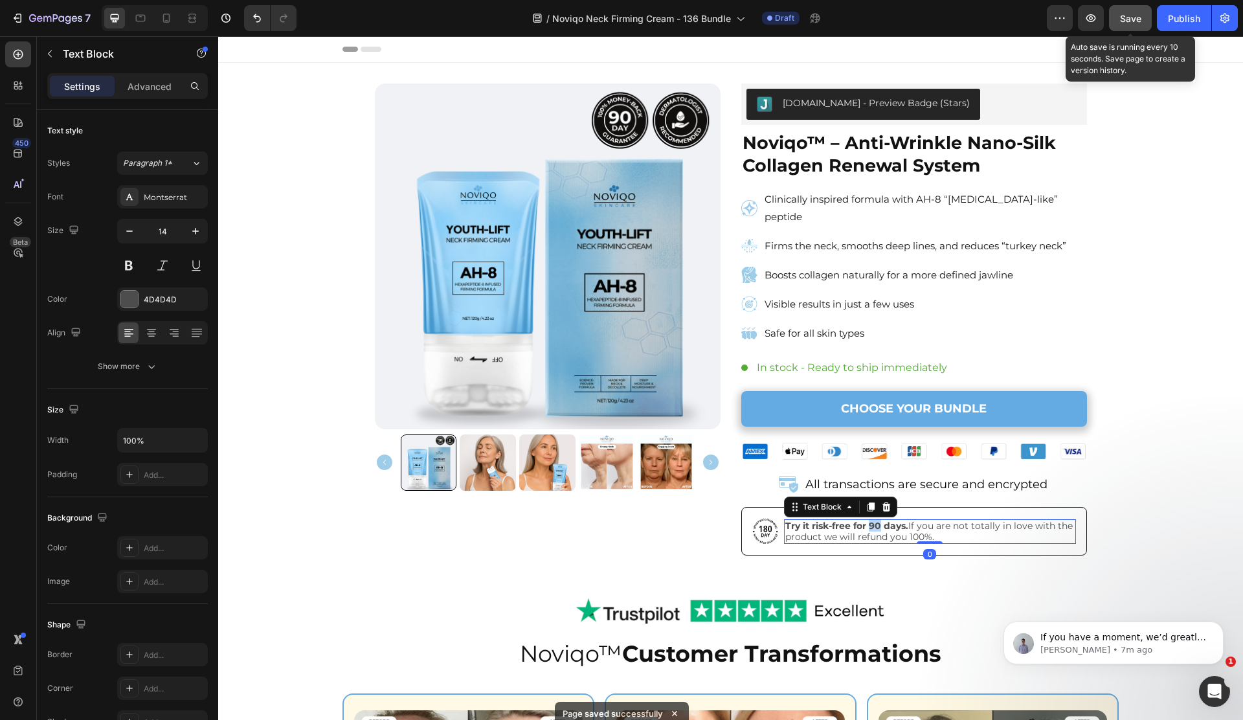
click at [868, 520] on strong "Try it risk-free for 90 days." at bounding box center [846, 526] width 123 height 12
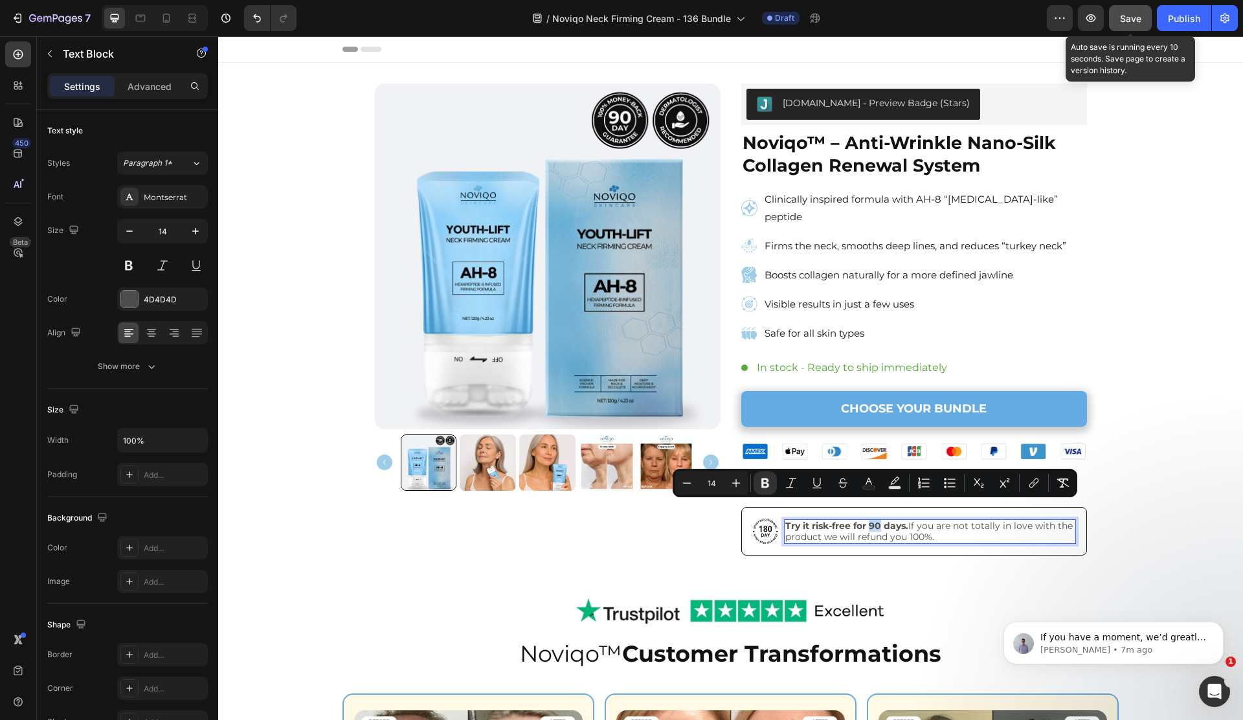
click at [875, 520] on strong "Try it risk-free for 90 days." at bounding box center [846, 526] width 123 height 12
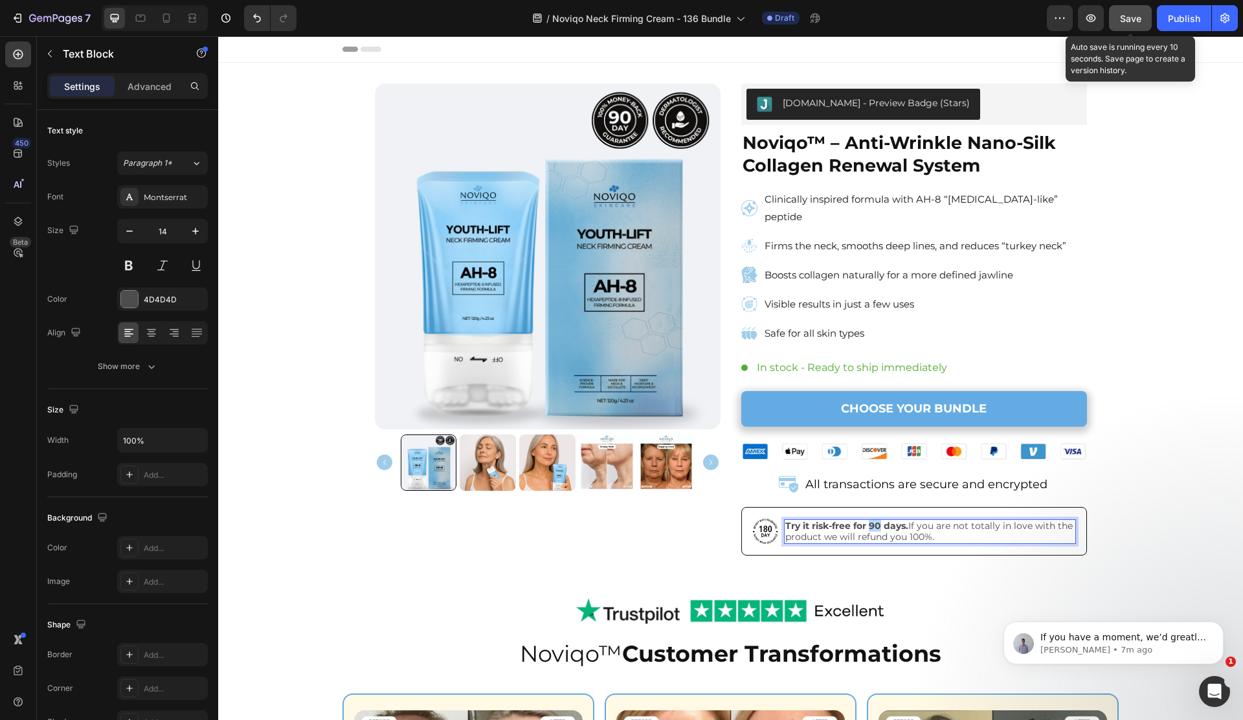
click at [875, 520] on strong "Try it risk-free for 90 days." at bounding box center [846, 526] width 123 height 12
click at [164, 18] on icon at bounding box center [166, 18] width 7 height 9
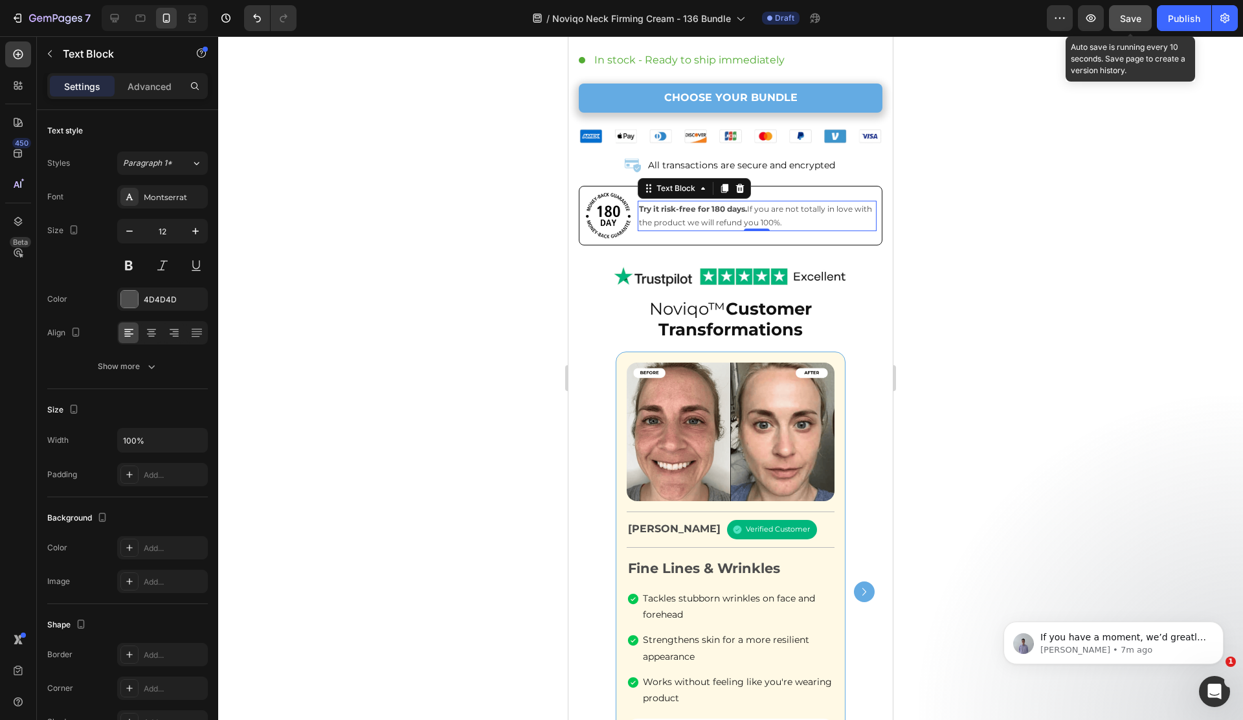
scroll to position [638, 0]
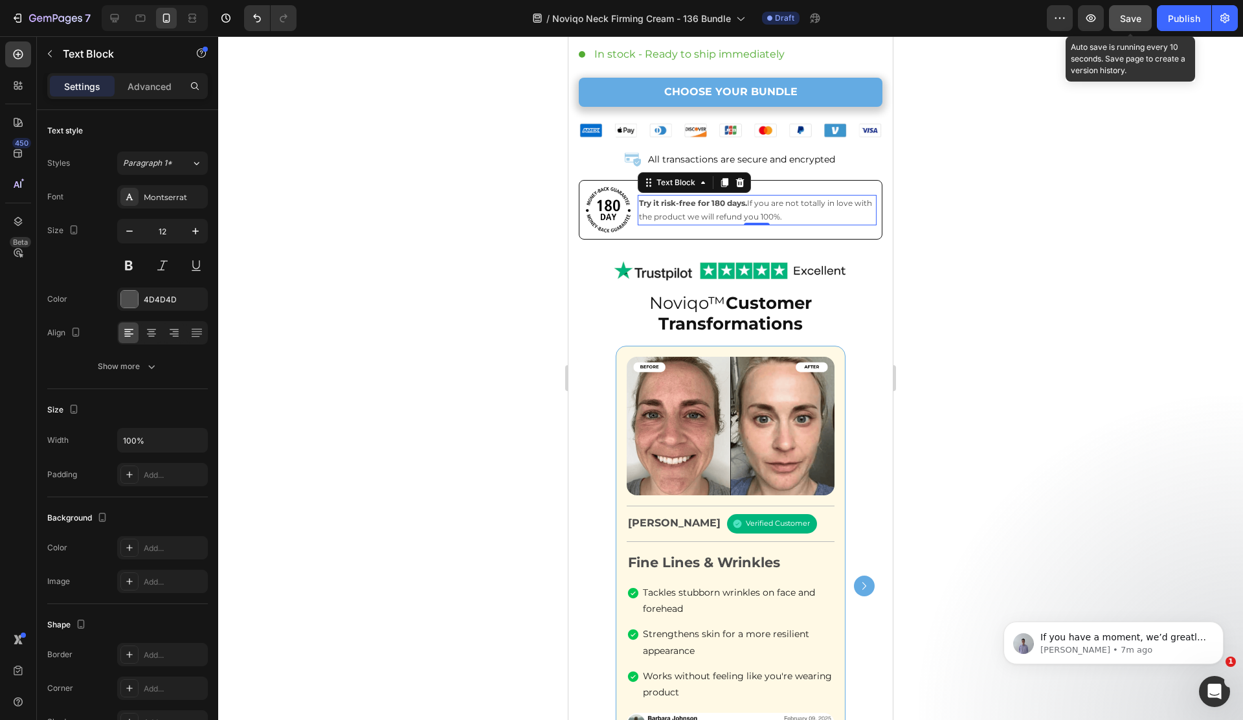
click at [102, 18] on div at bounding box center [155, 18] width 106 height 26
click at [105, 17] on div at bounding box center [114, 18] width 21 height 21
type input "14"
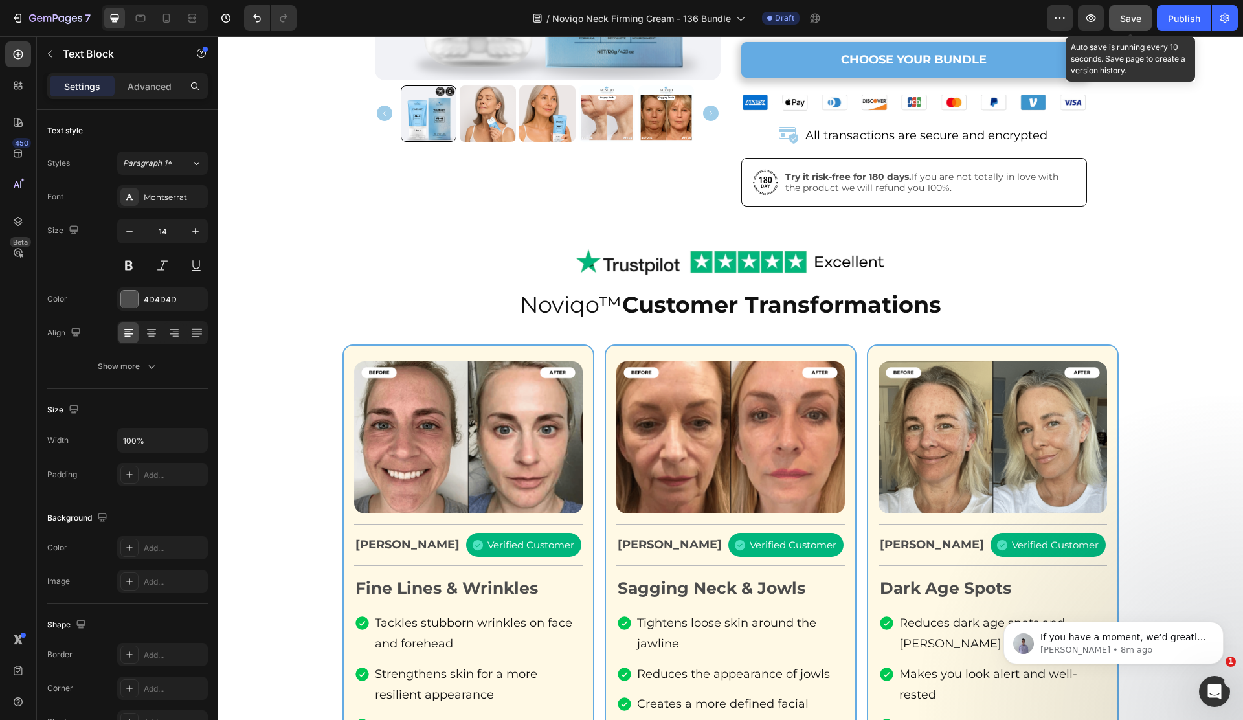
scroll to position [351, 0]
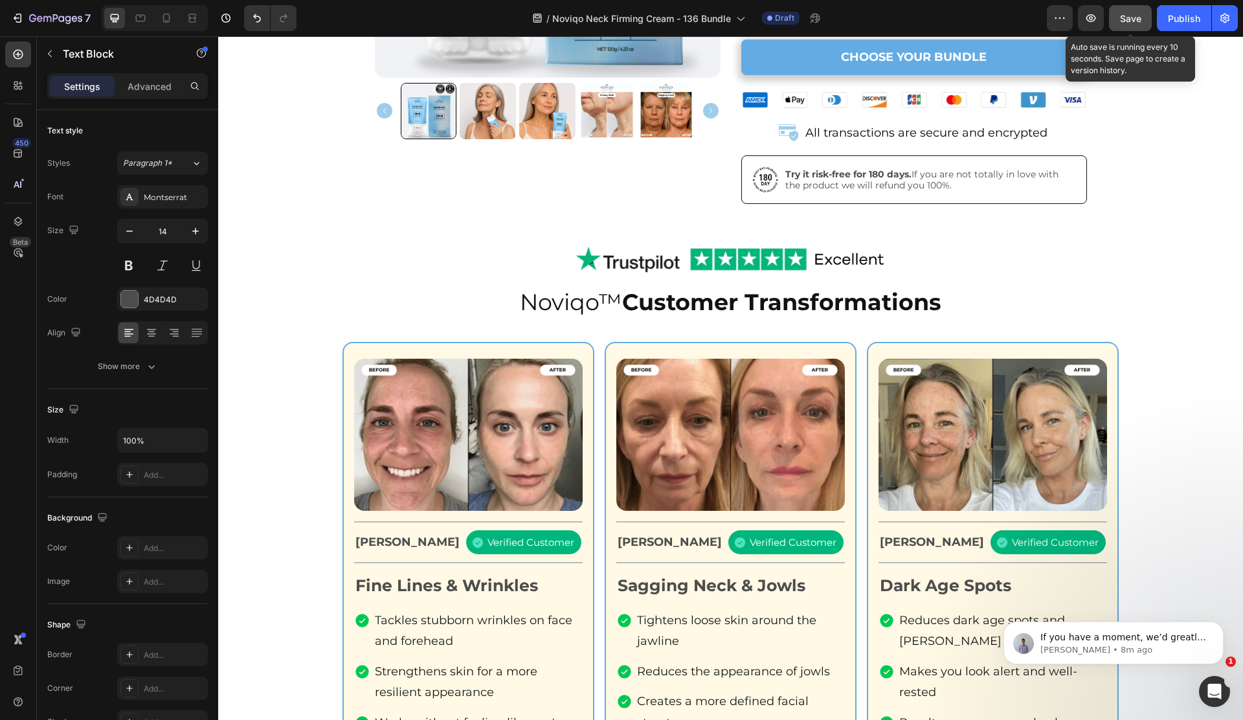
click at [425, 377] on img at bounding box center [468, 435] width 229 height 153
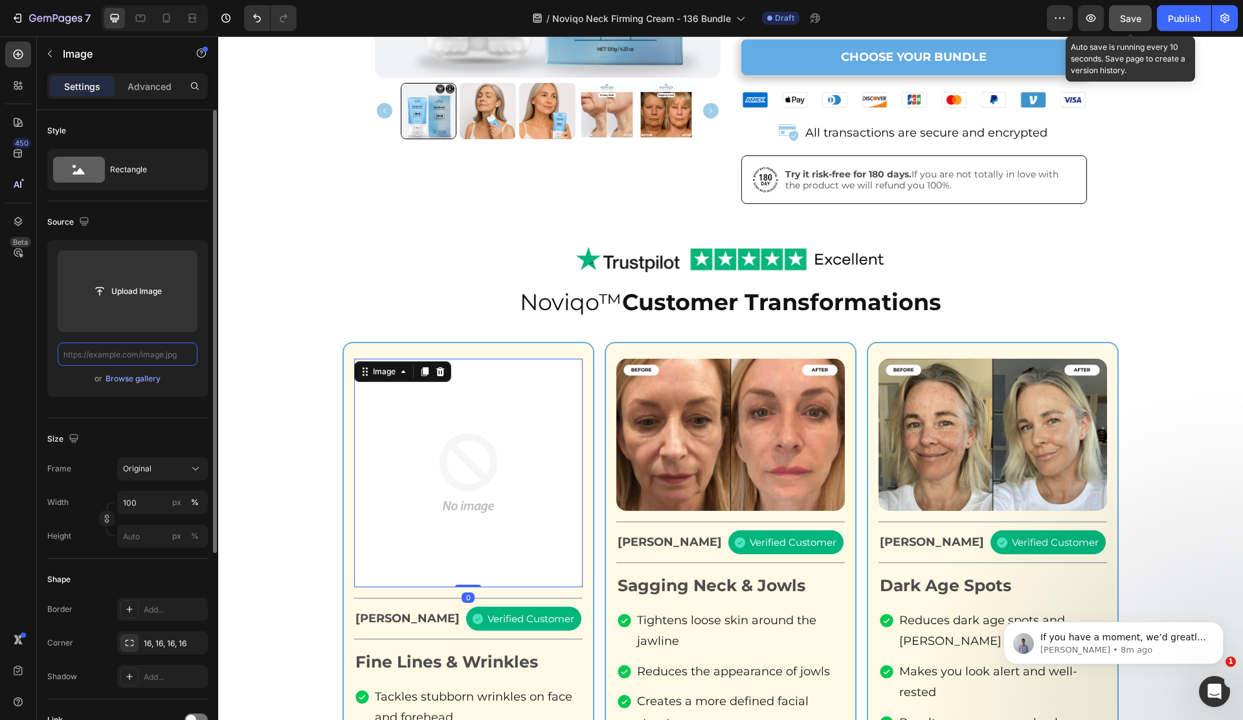
scroll to position [0, 0]
paste input "[URL][DOMAIN_NAME]"
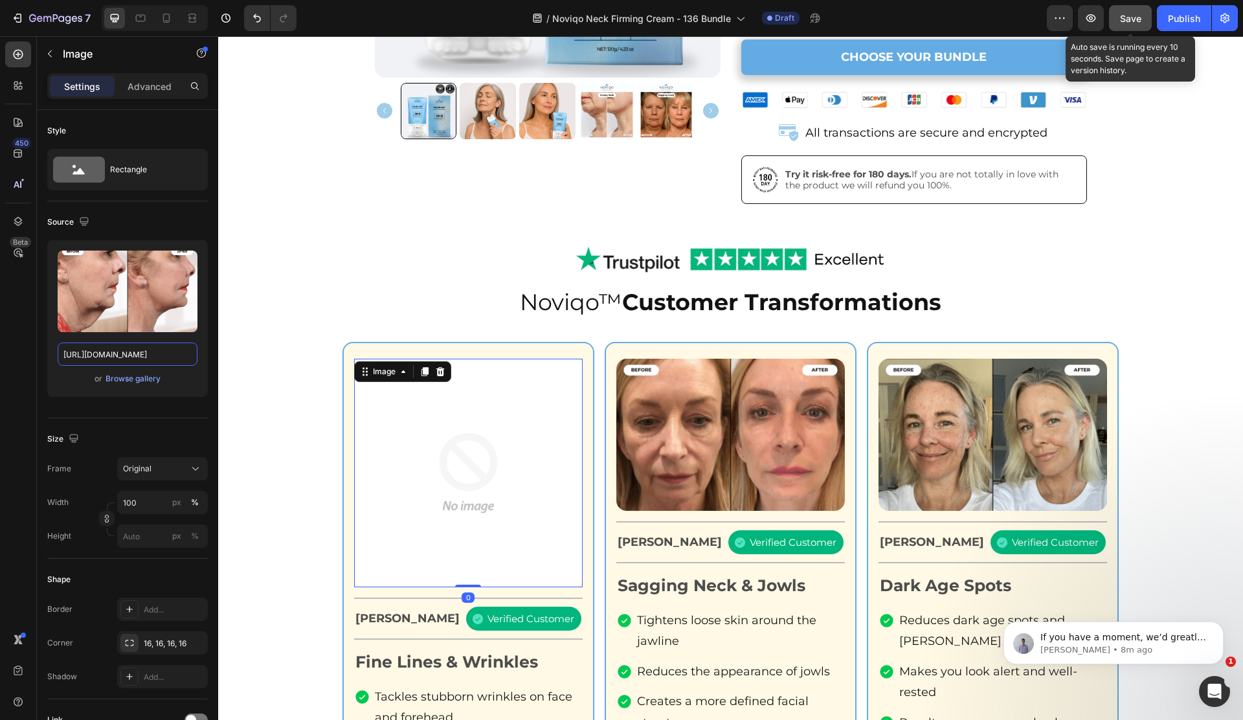
scroll to position [0, 452]
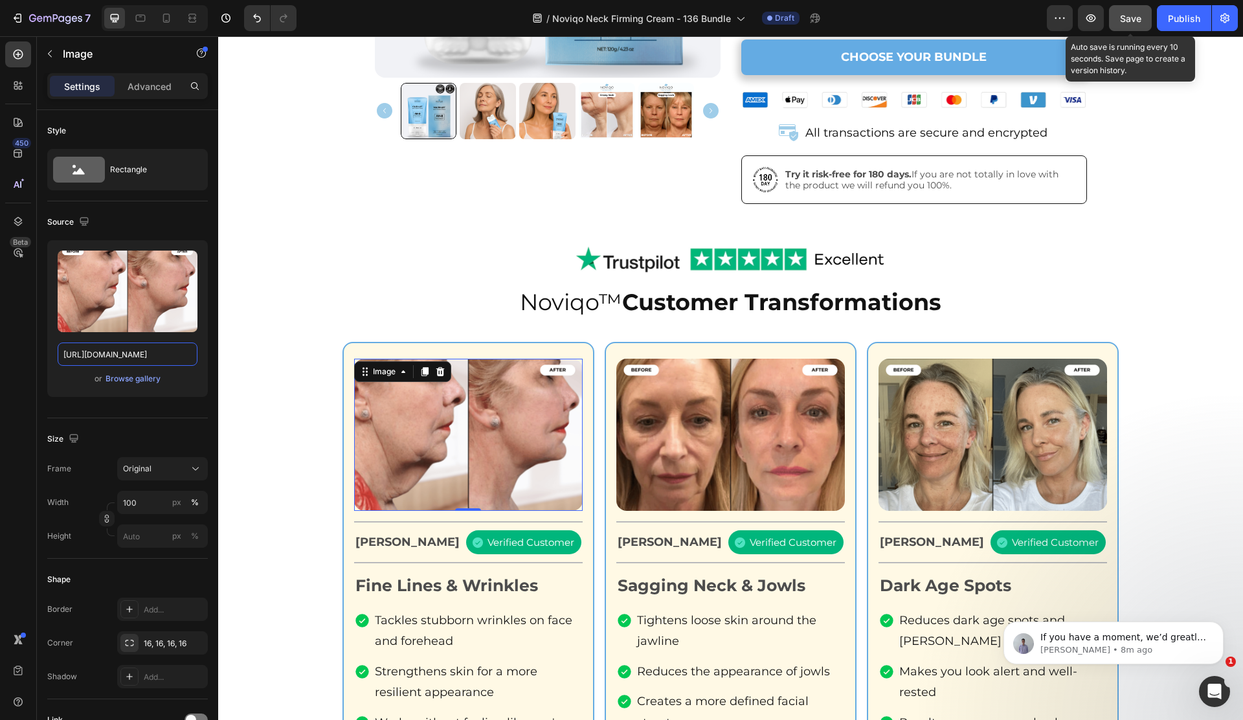
type input "[URL][DOMAIN_NAME]"
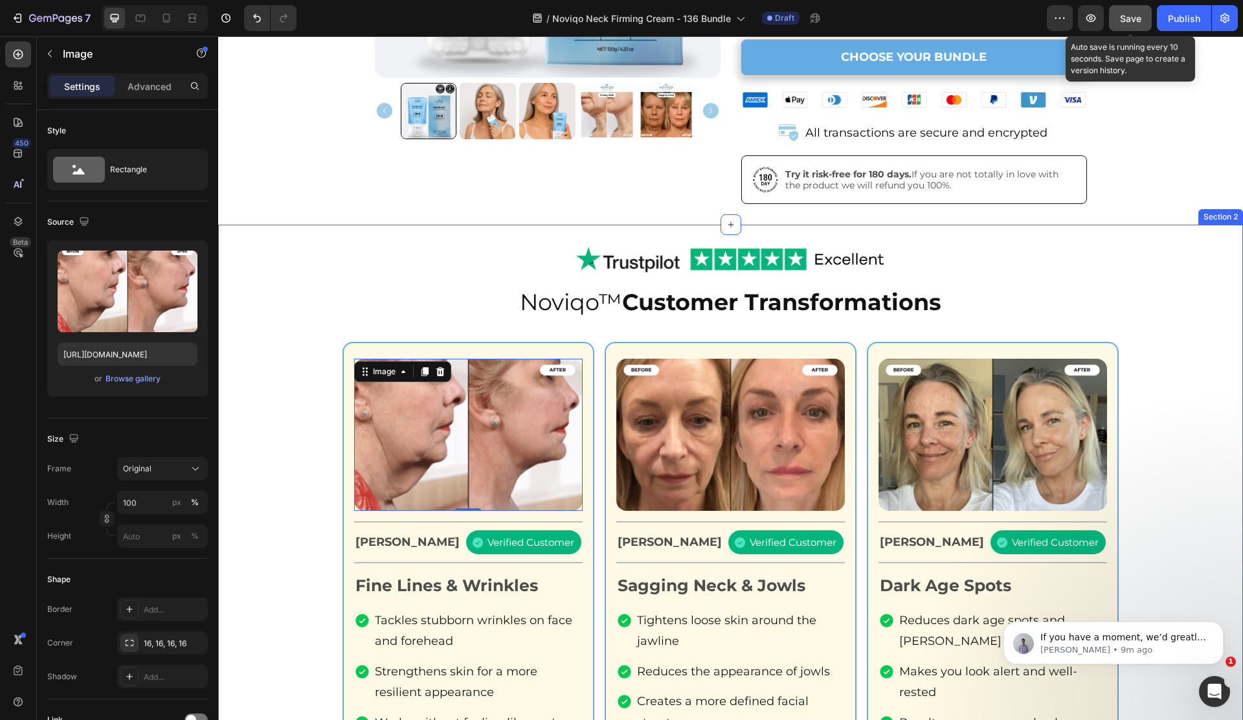
click at [783, 225] on div "Image Noviqo™ Customer Transformations Heading Image 0 Title Line [PERSON_NAME]…" at bounding box center [730, 593] width 1025 height 737
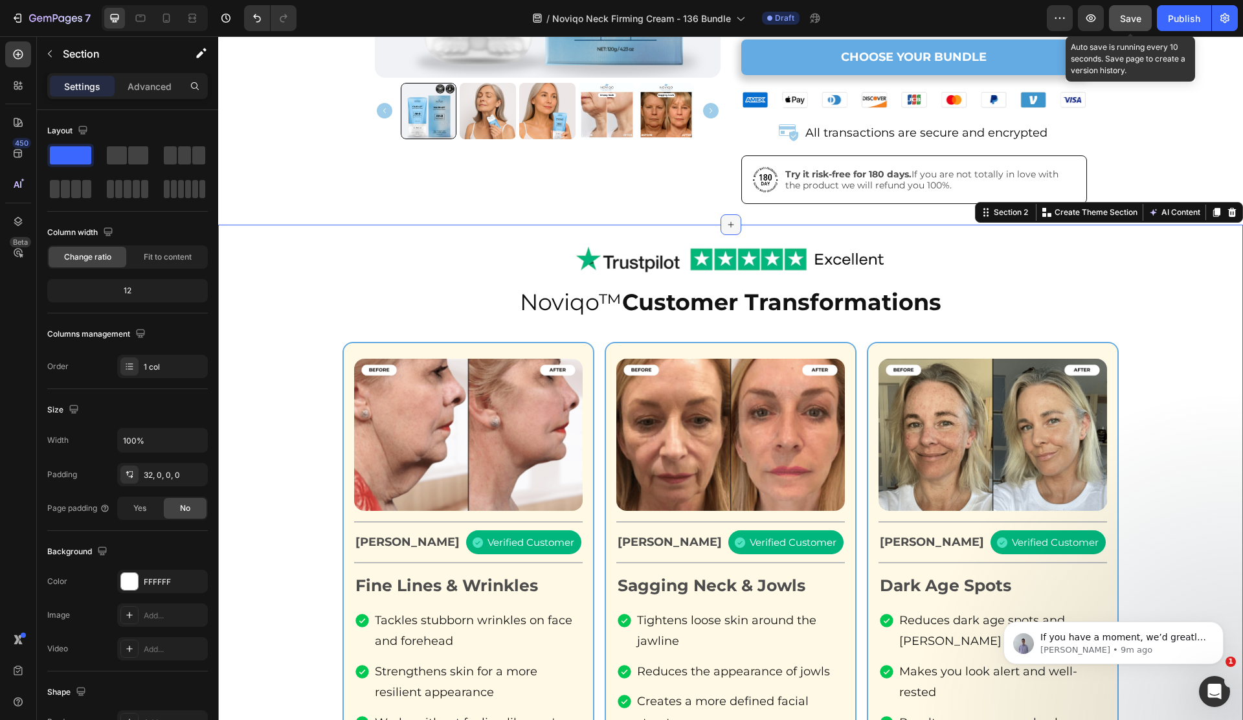
click at [733, 222] on icon at bounding box center [731, 225] width 6 height 6
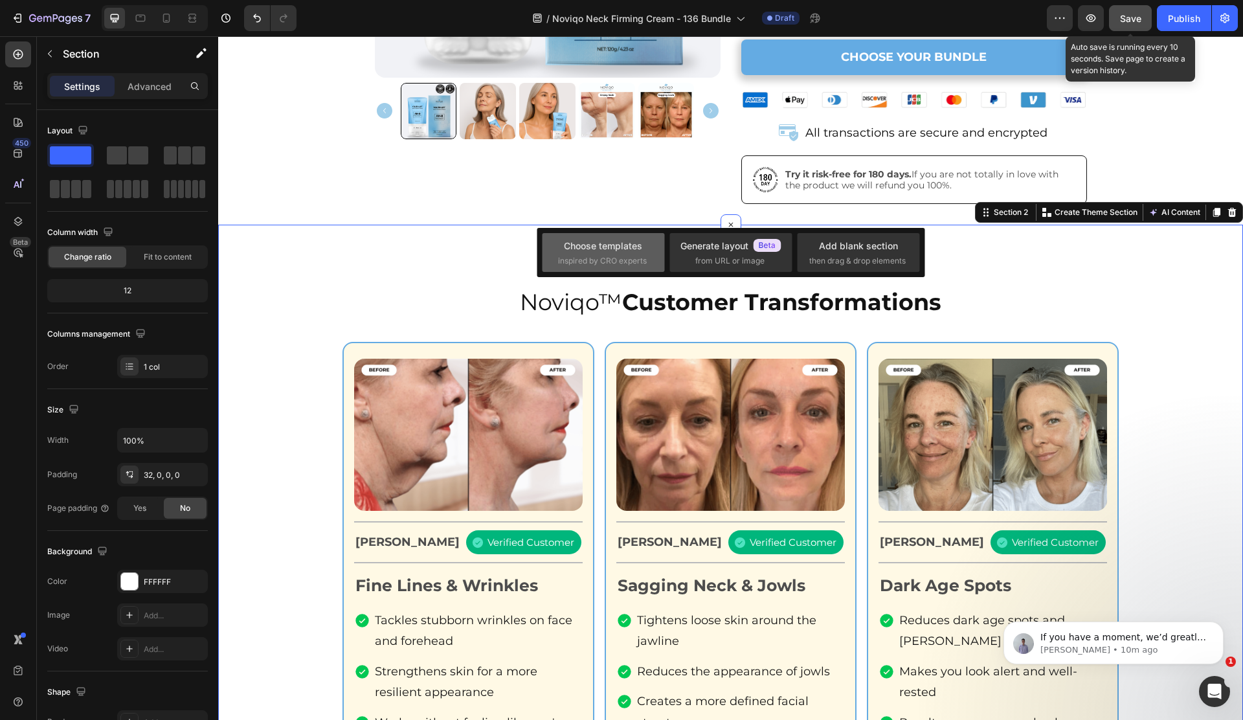
click at [597, 258] on span "inspired by CRO experts" at bounding box center [602, 261] width 89 height 12
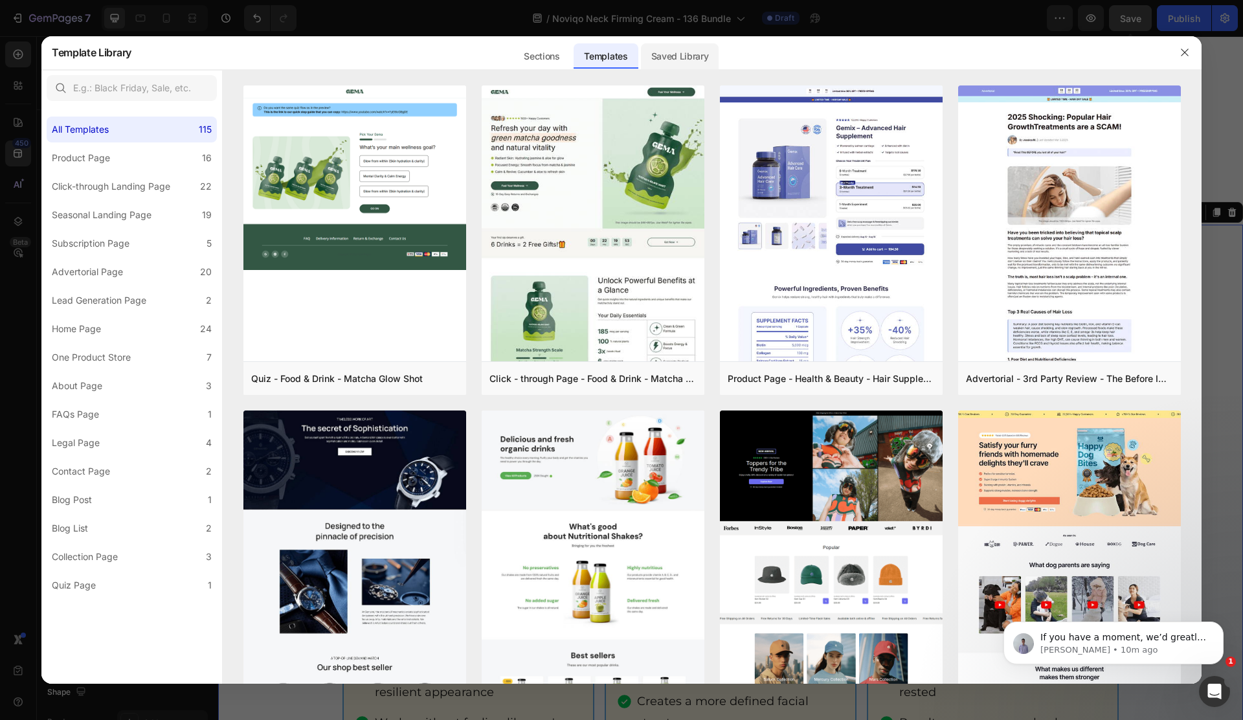
click at [680, 60] on div "Saved Library" at bounding box center [680, 56] width 78 height 26
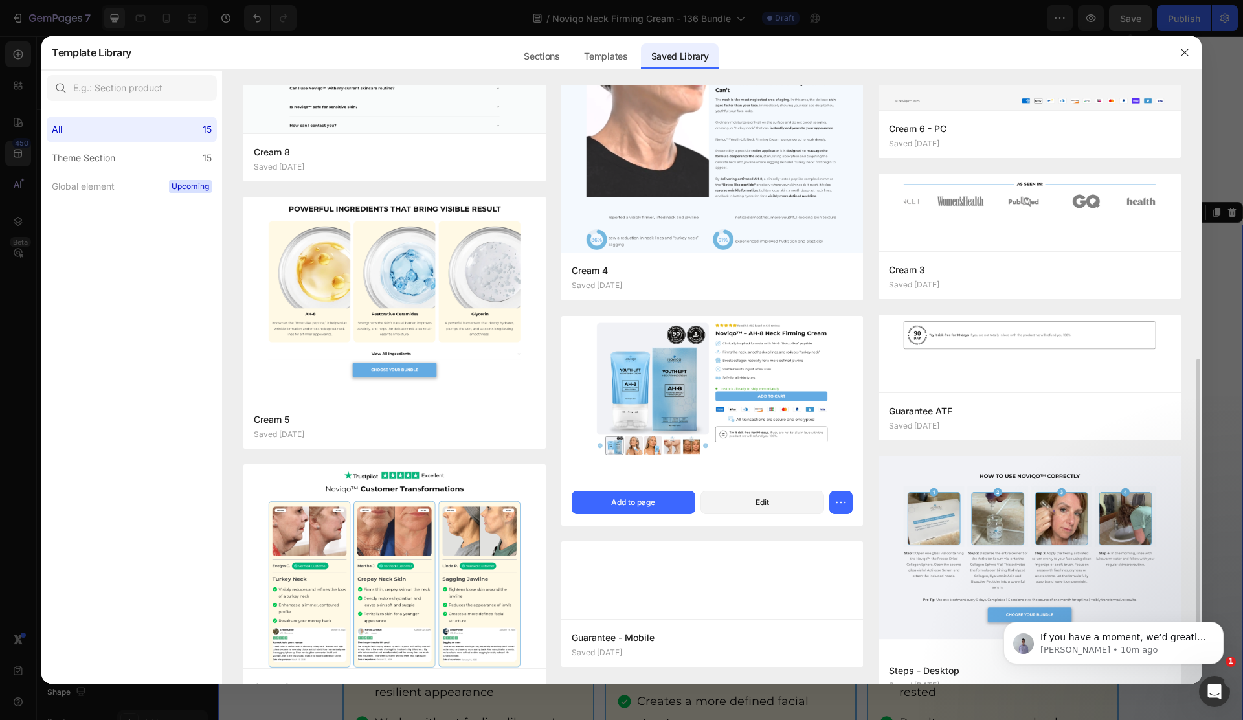
scroll to position [541, 0]
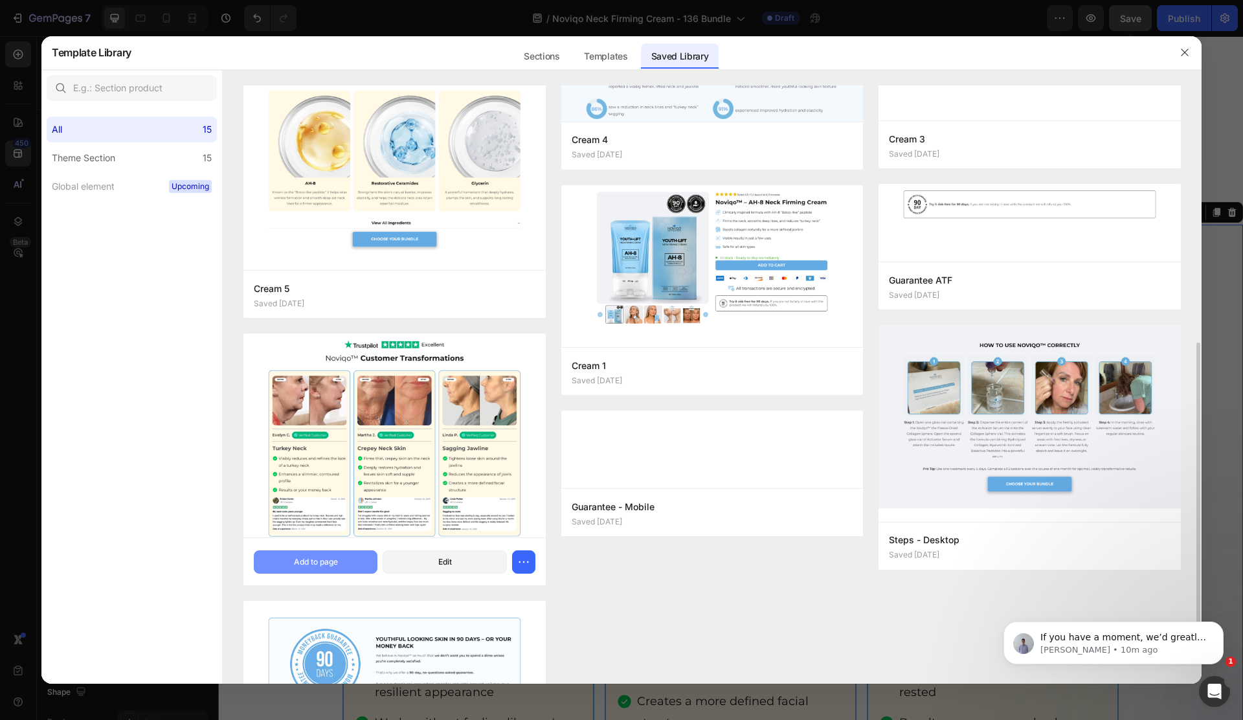
click at [324, 558] on div "Add to page" at bounding box center [316, 562] width 44 height 12
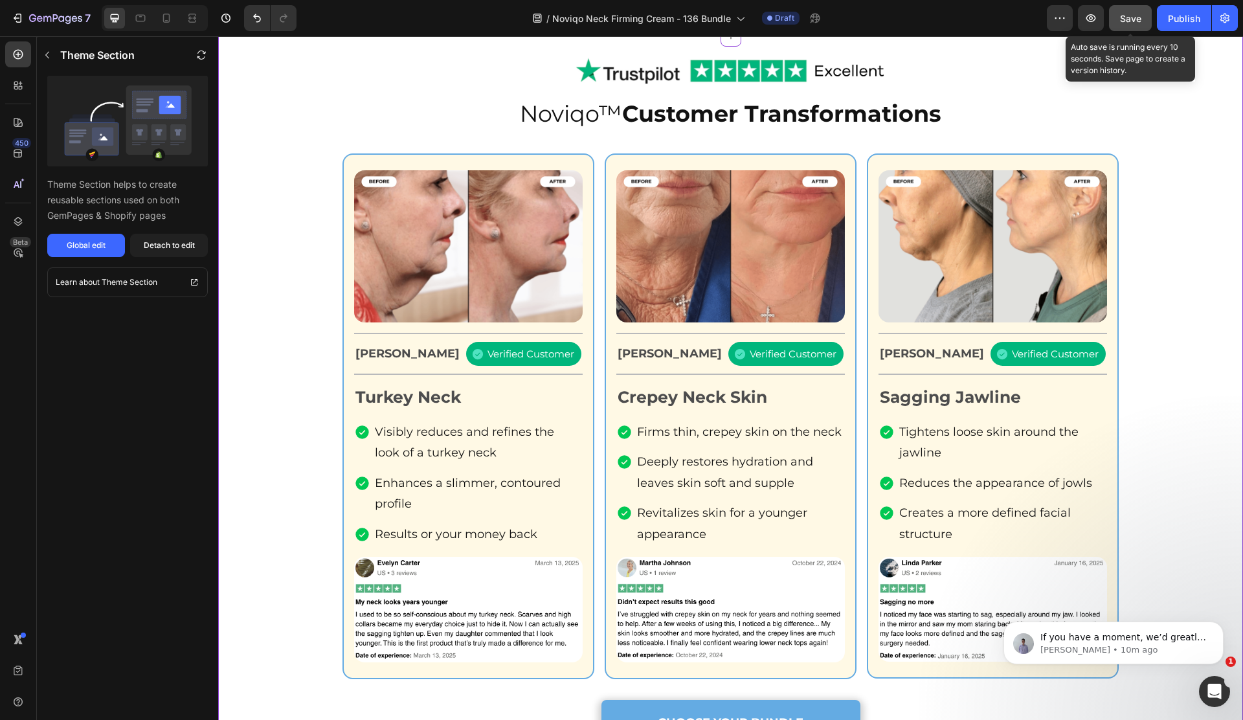
scroll to position [874, 0]
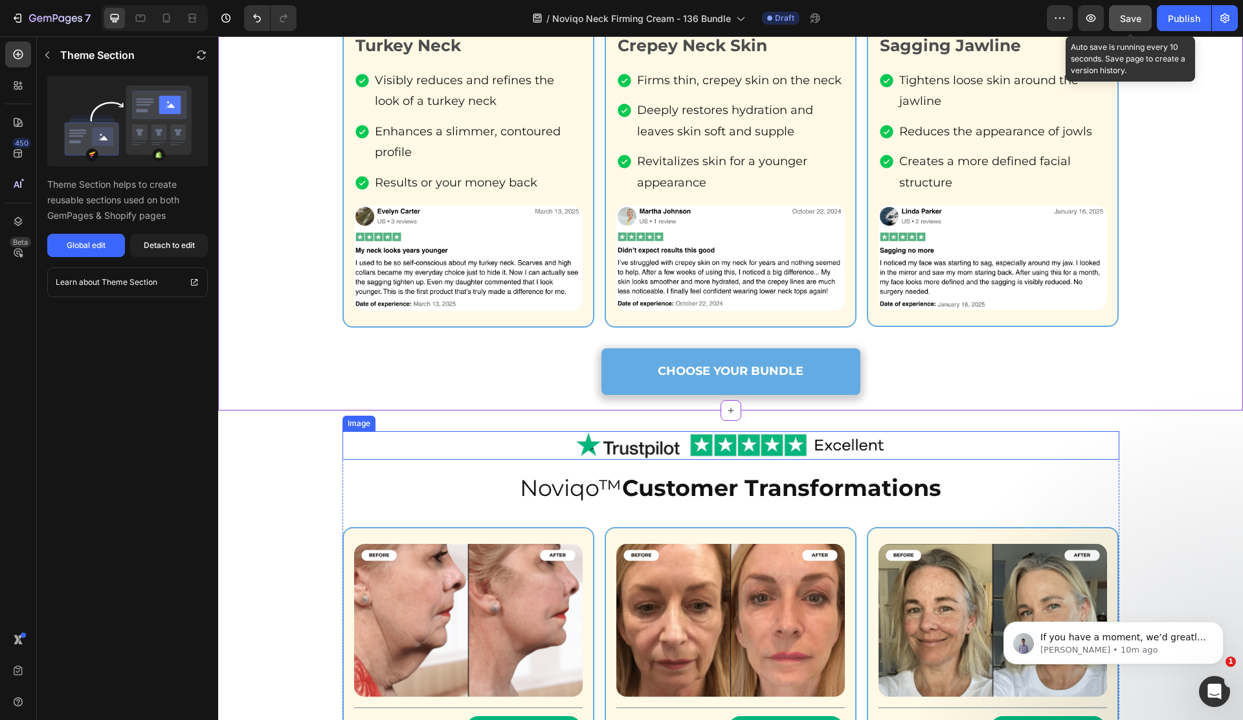
click at [369, 445] on div at bounding box center [730, 445] width 777 height 28
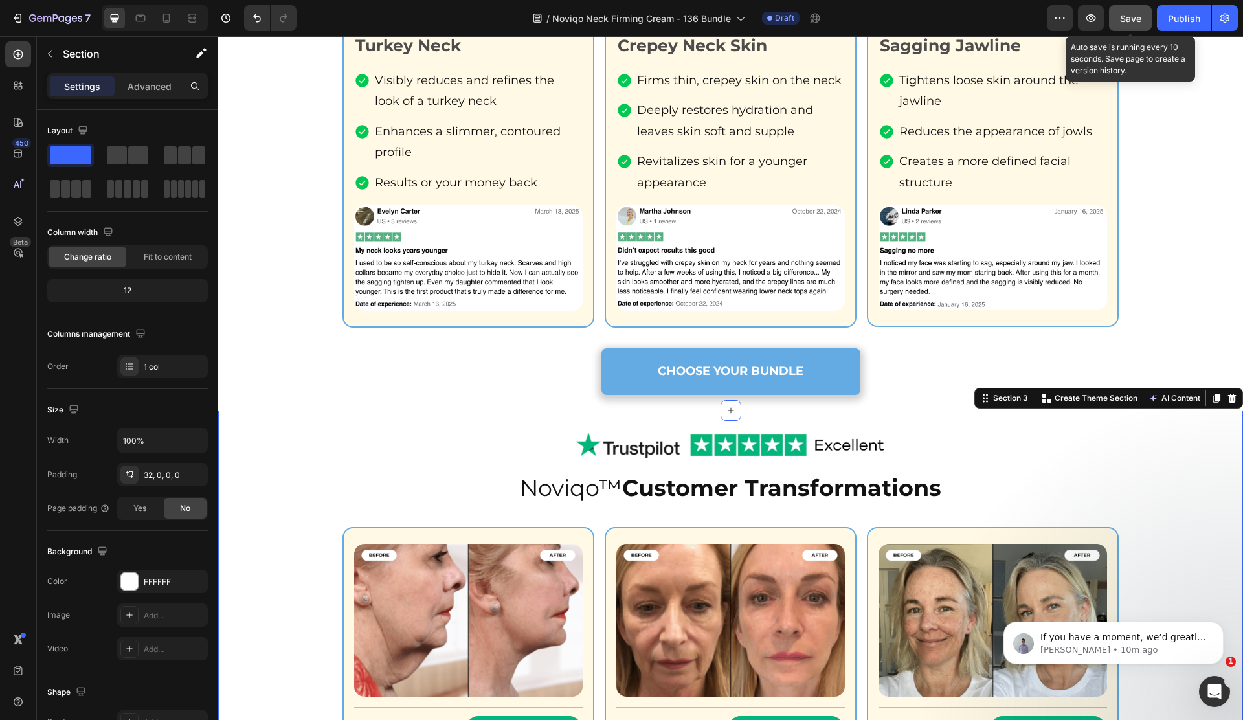
click at [1234, 396] on icon at bounding box center [1232, 398] width 8 height 9
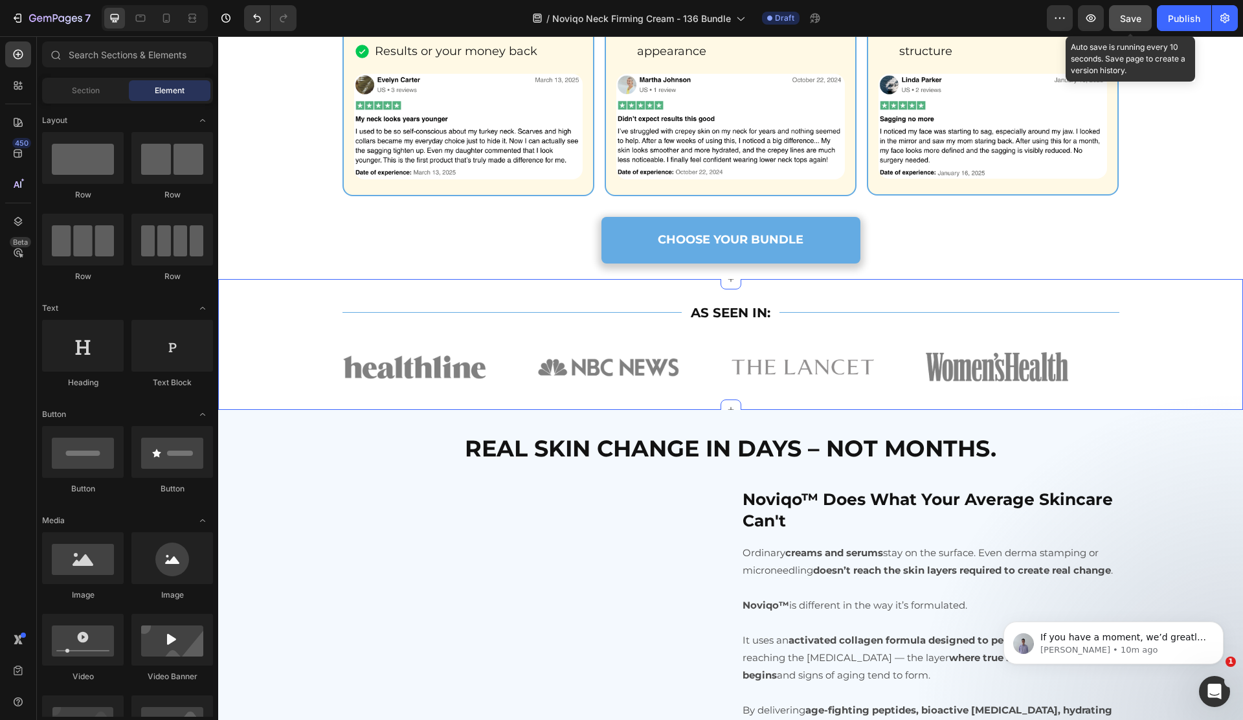
scroll to position [1093, 0]
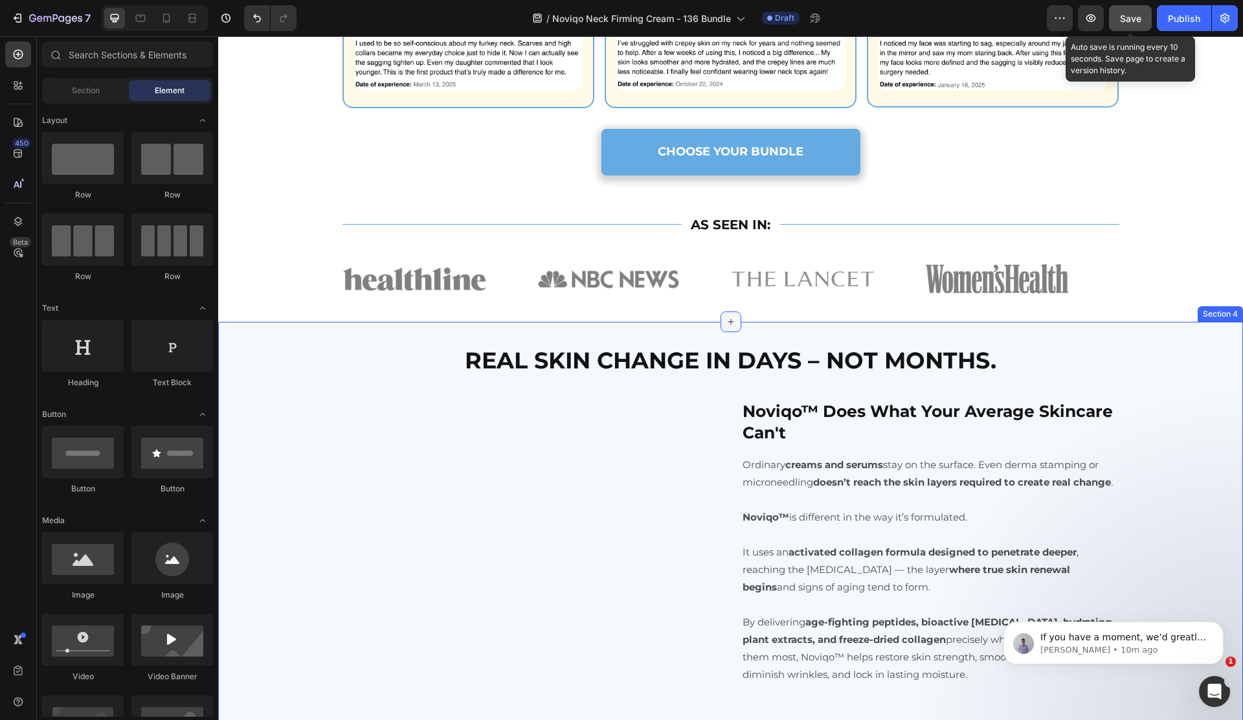
click at [723, 322] on div at bounding box center [730, 321] width 21 height 21
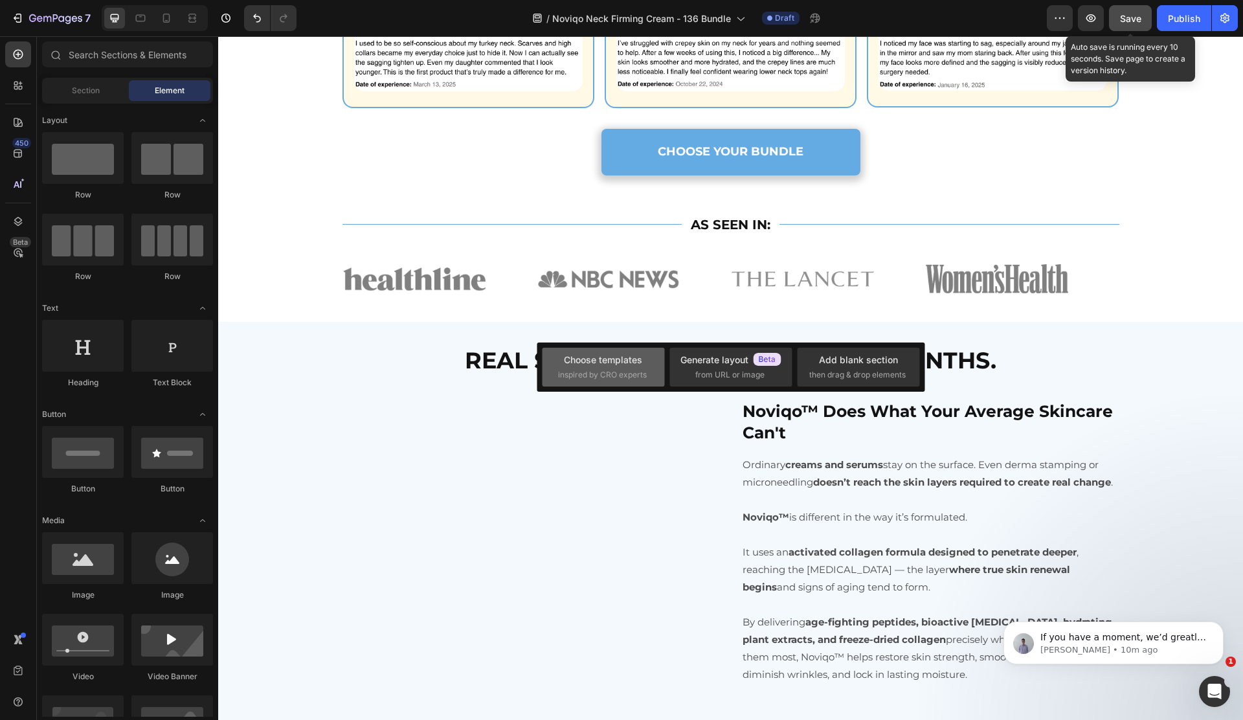
click at [570, 366] on div "Choose templates inspired by CRO experts" at bounding box center [603, 367] width 91 height 28
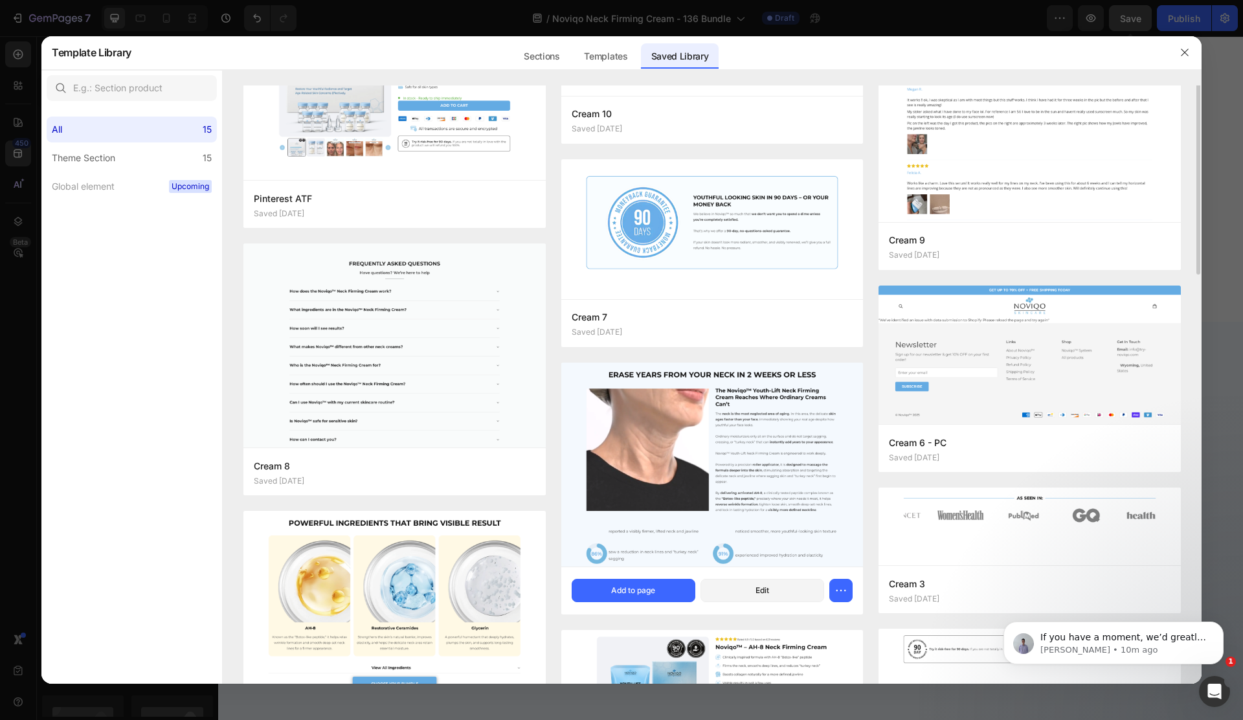
scroll to position [212, 0]
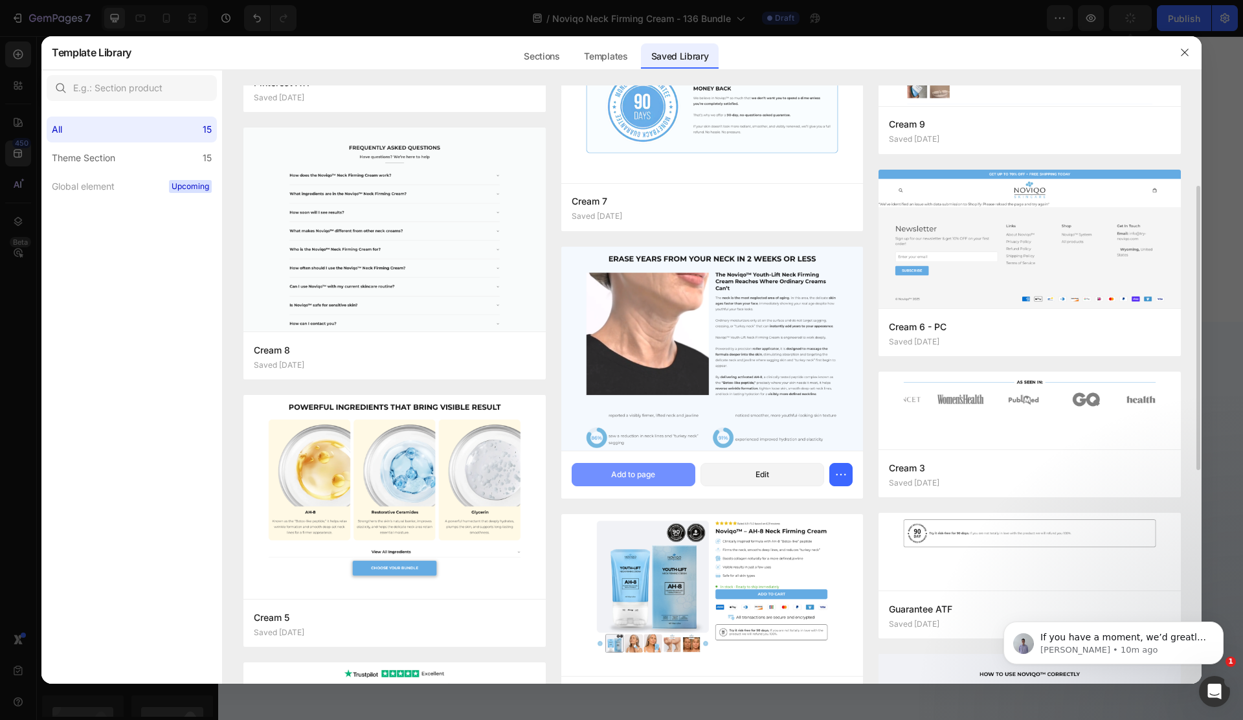
click at [648, 472] on div "Add to page" at bounding box center [633, 475] width 44 height 12
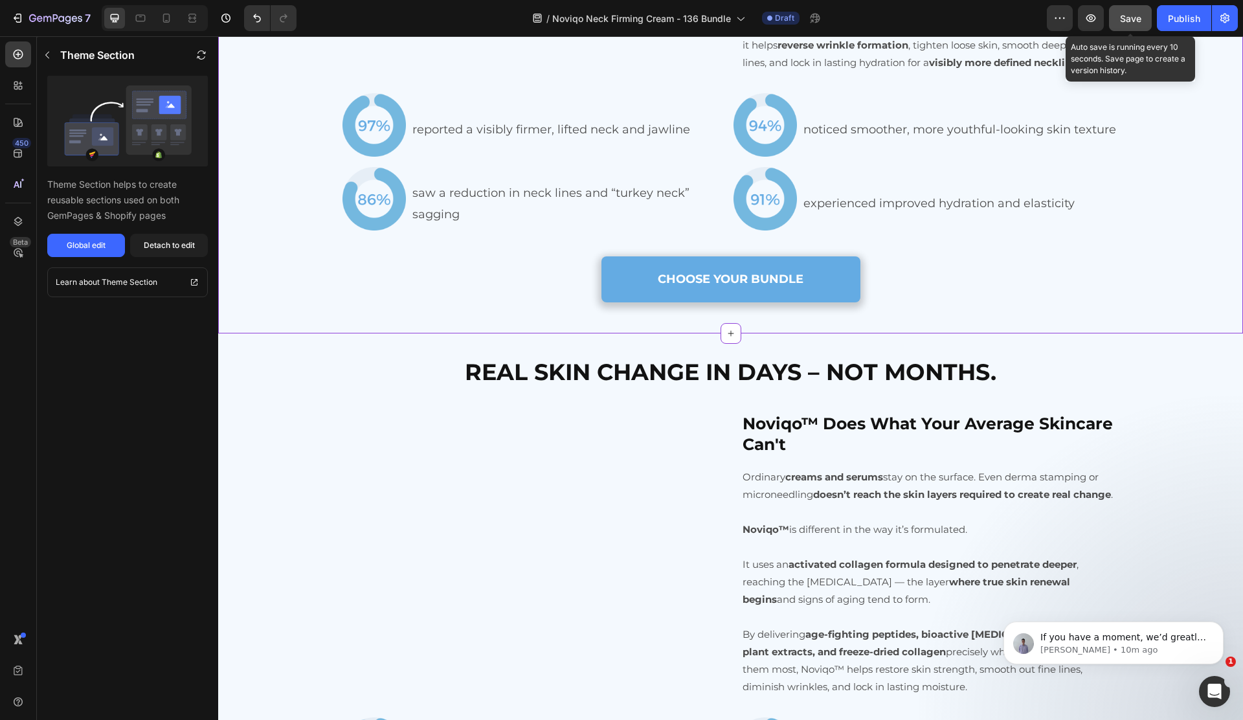
scroll to position [1903, 0]
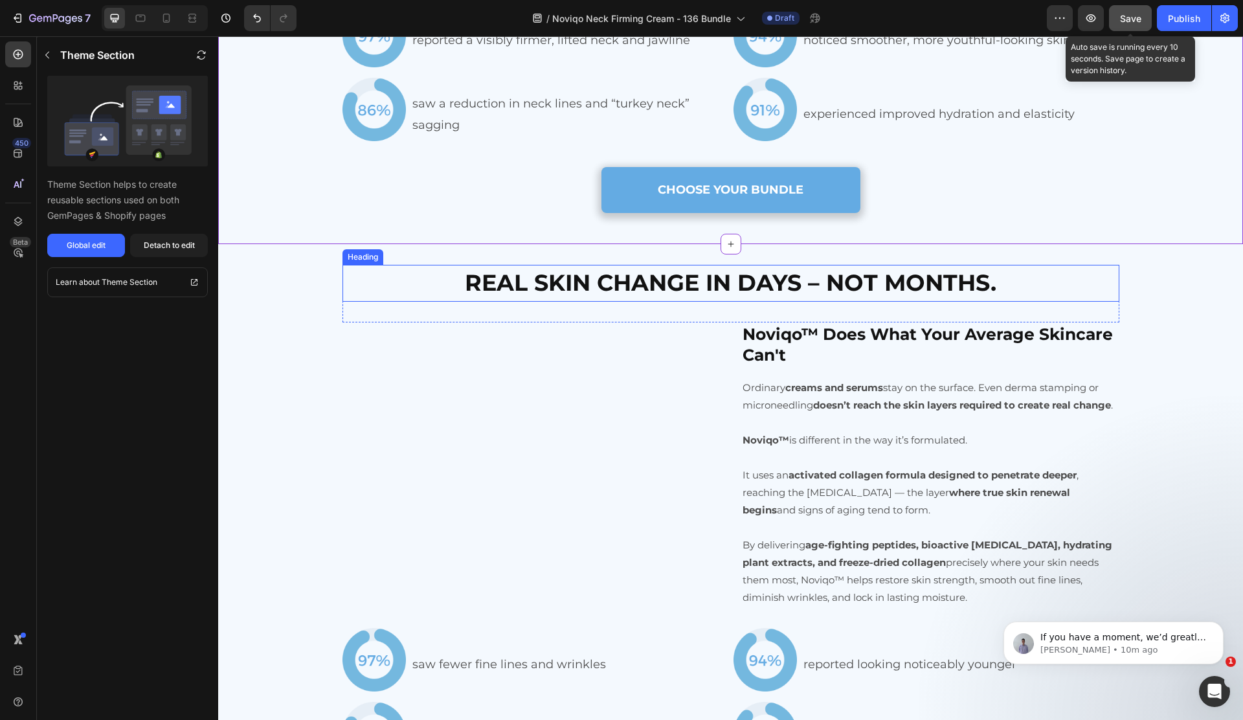
click at [1100, 267] on h2 "REAL SKIN CHANGE IN DAYS – NOT MONTHS." at bounding box center [730, 283] width 777 height 37
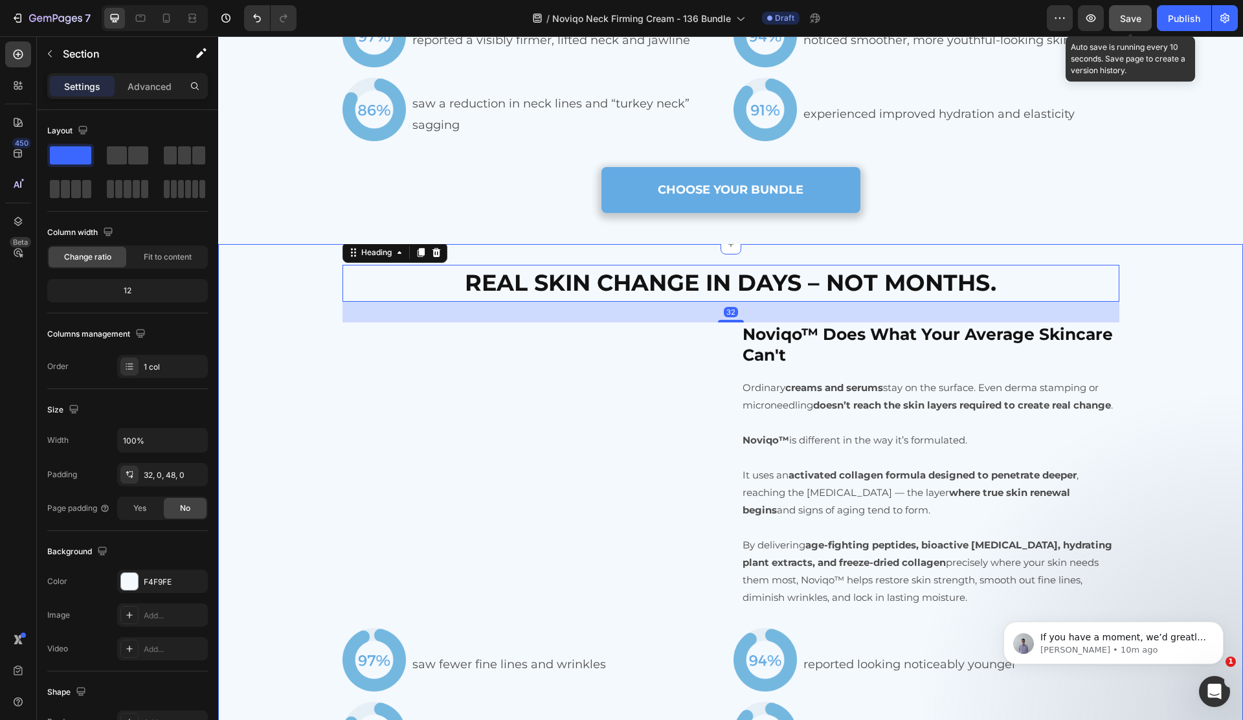
click at [1132, 260] on div "REAL SKIN CHANGE IN DAYS – NOT MONTHS. Heading 32 Row Noviqo™ Does What Your Av…" at bounding box center [730, 602] width 1025 height 717
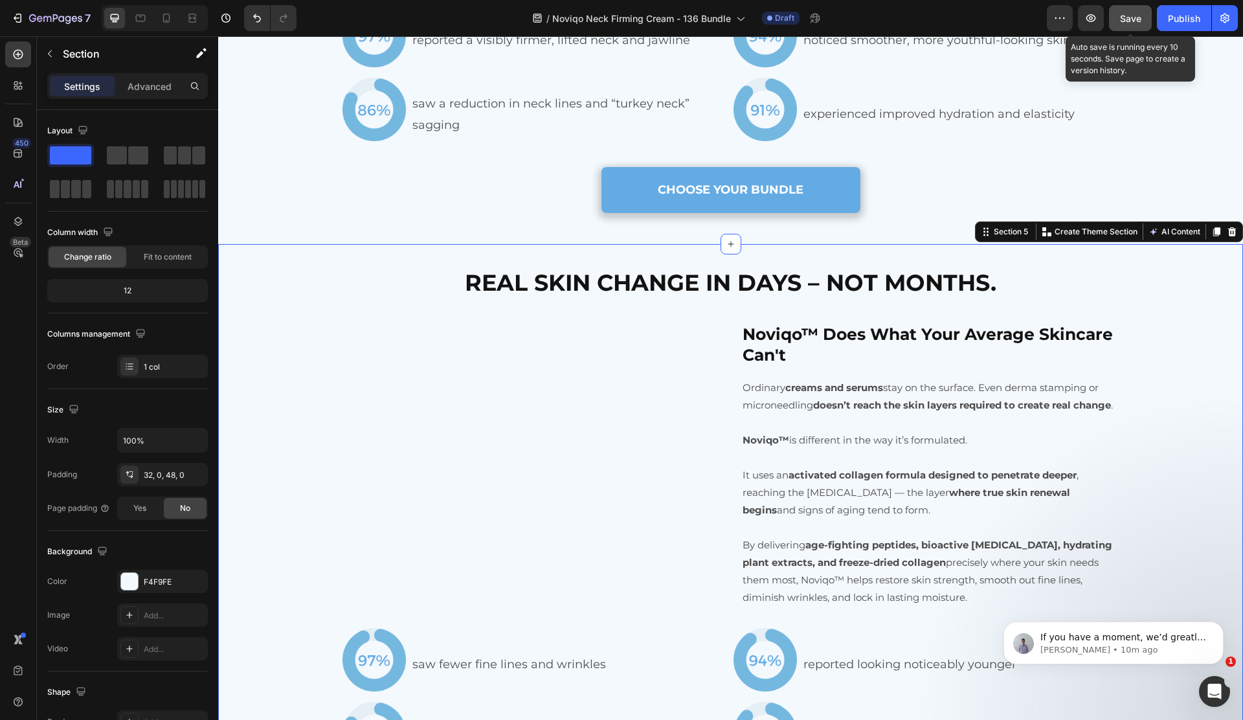
drag, startPoint x: 1232, startPoint y: 233, endPoint x: 1180, endPoint y: 243, distance: 53.3
click at [1232, 233] on icon at bounding box center [1232, 232] width 10 height 10
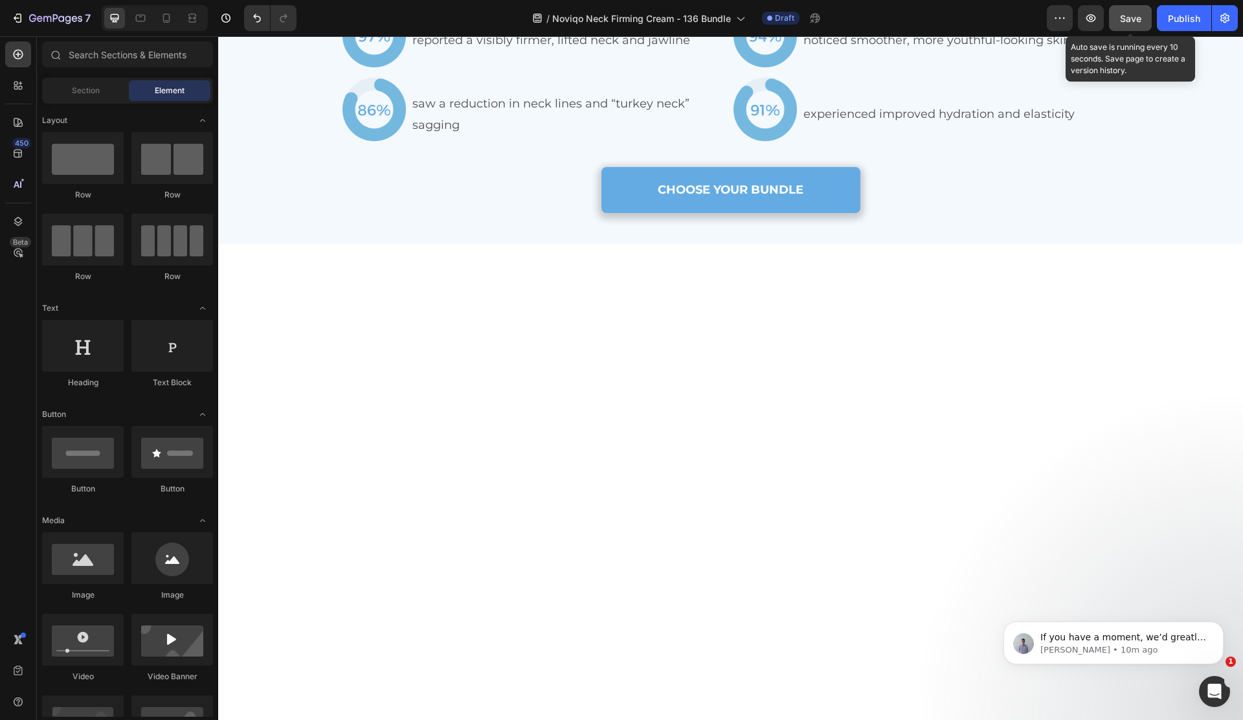
click at [777, 316] on div at bounding box center [730, 510] width 1025 height 533
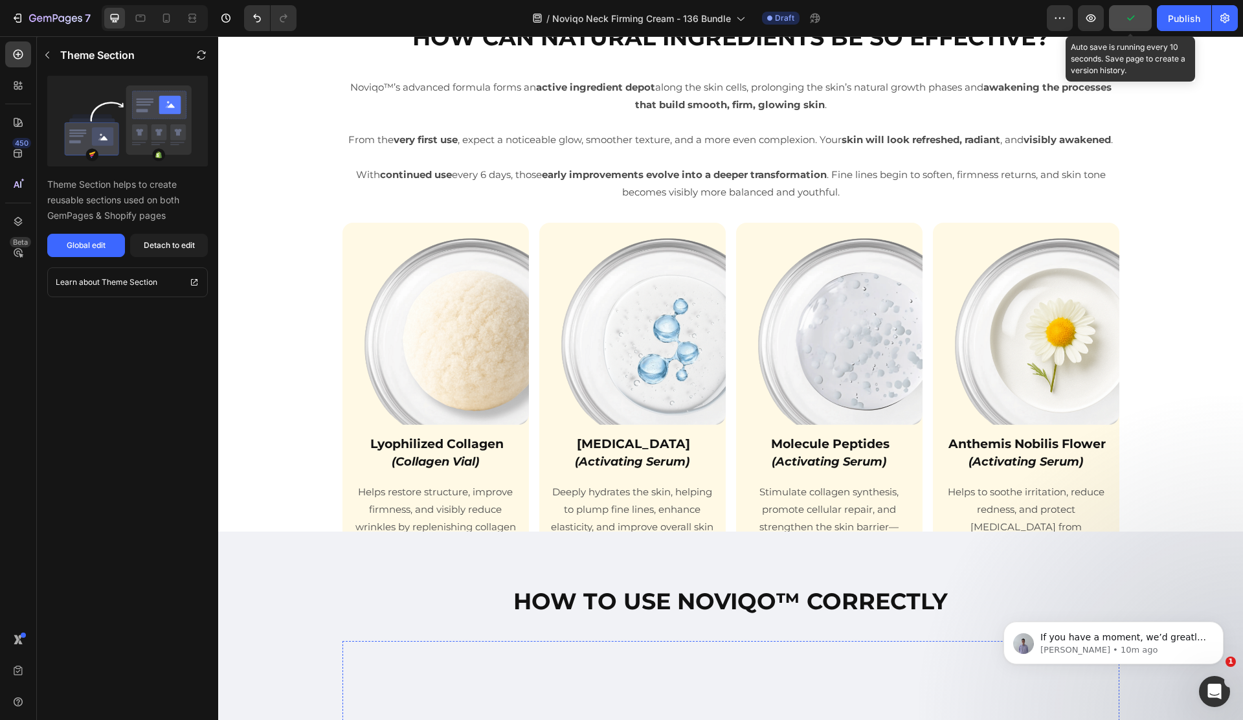
scroll to position [1935, 0]
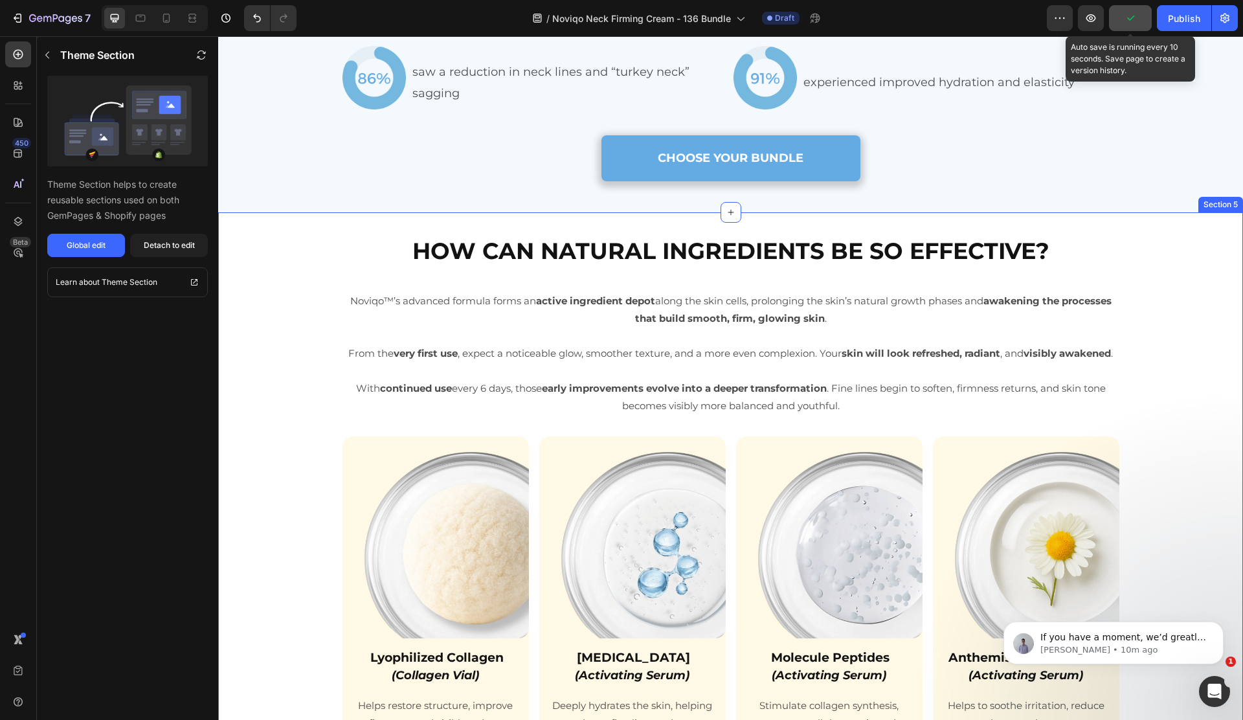
click at [718, 221] on div "HOW CAN NATURAL INGREDIENTS BE SO EFFECTIVE? Heading Noviqo™’s advanced formula…" at bounding box center [730, 580] width 1025 height 737
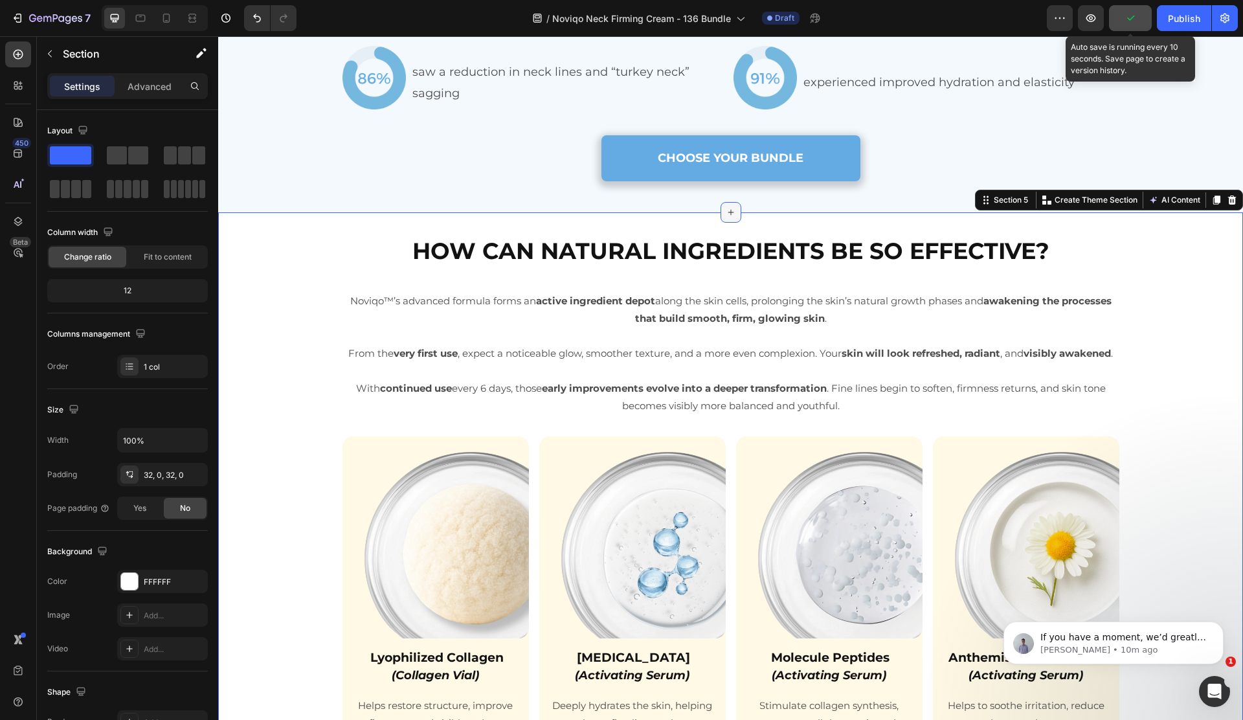
click at [724, 214] on div at bounding box center [730, 212] width 21 height 21
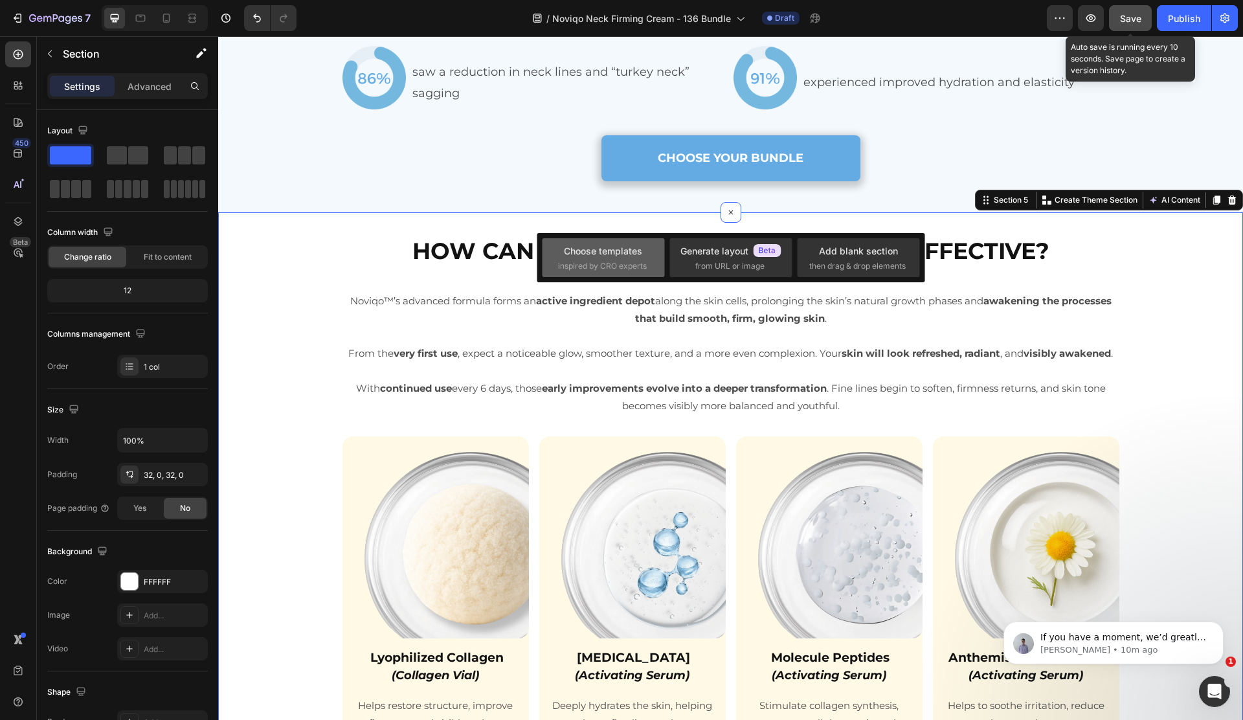
click at [585, 251] on div "Choose templates" at bounding box center [603, 251] width 78 height 14
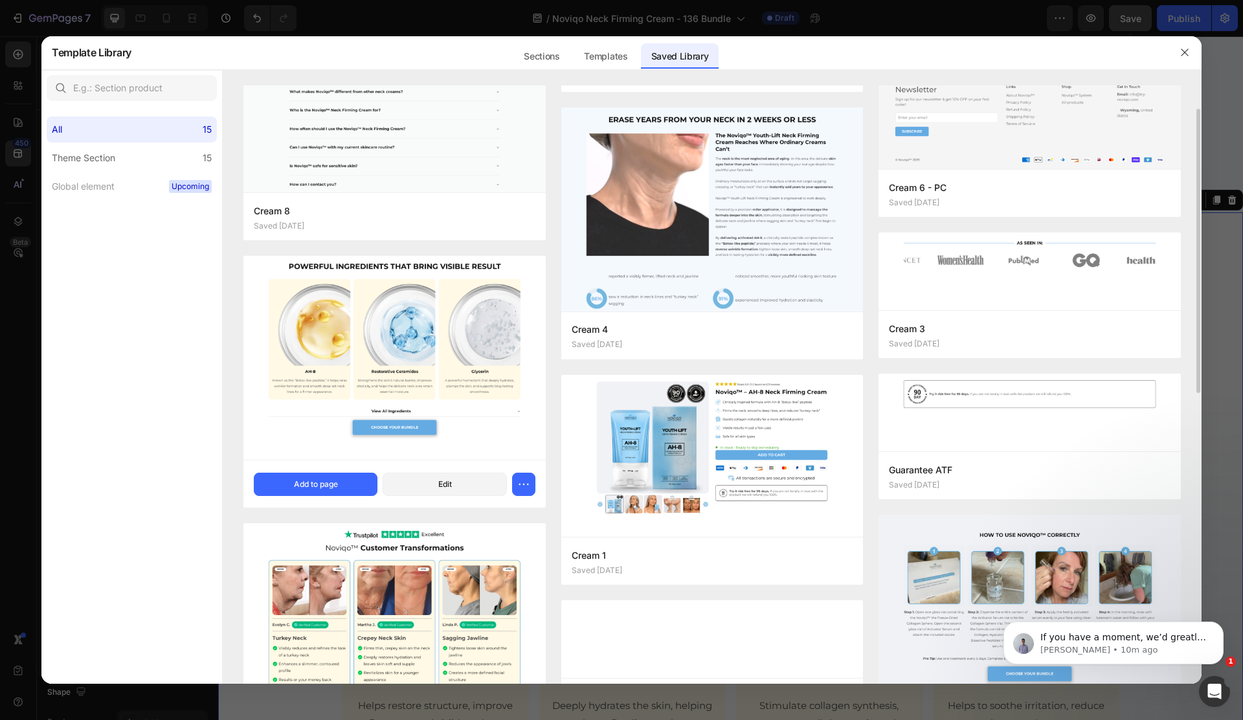
scroll to position [436, 0]
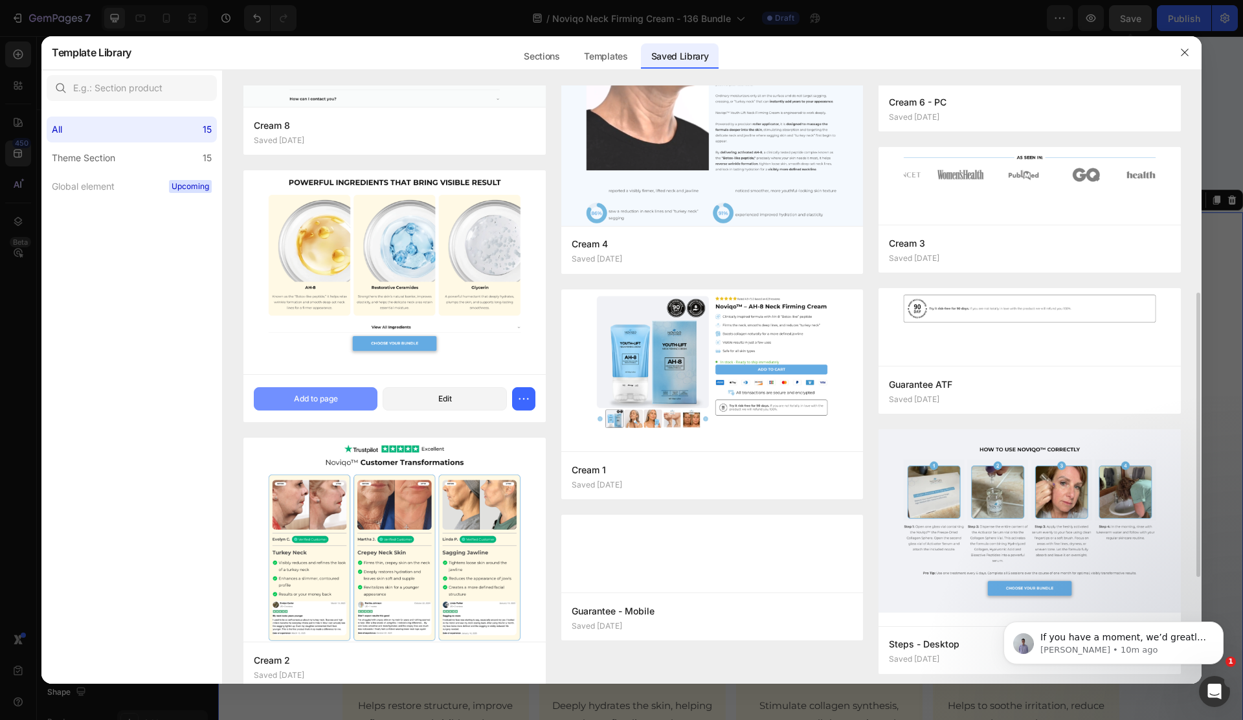
click at [329, 393] on div "Add to page" at bounding box center [316, 399] width 44 height 12
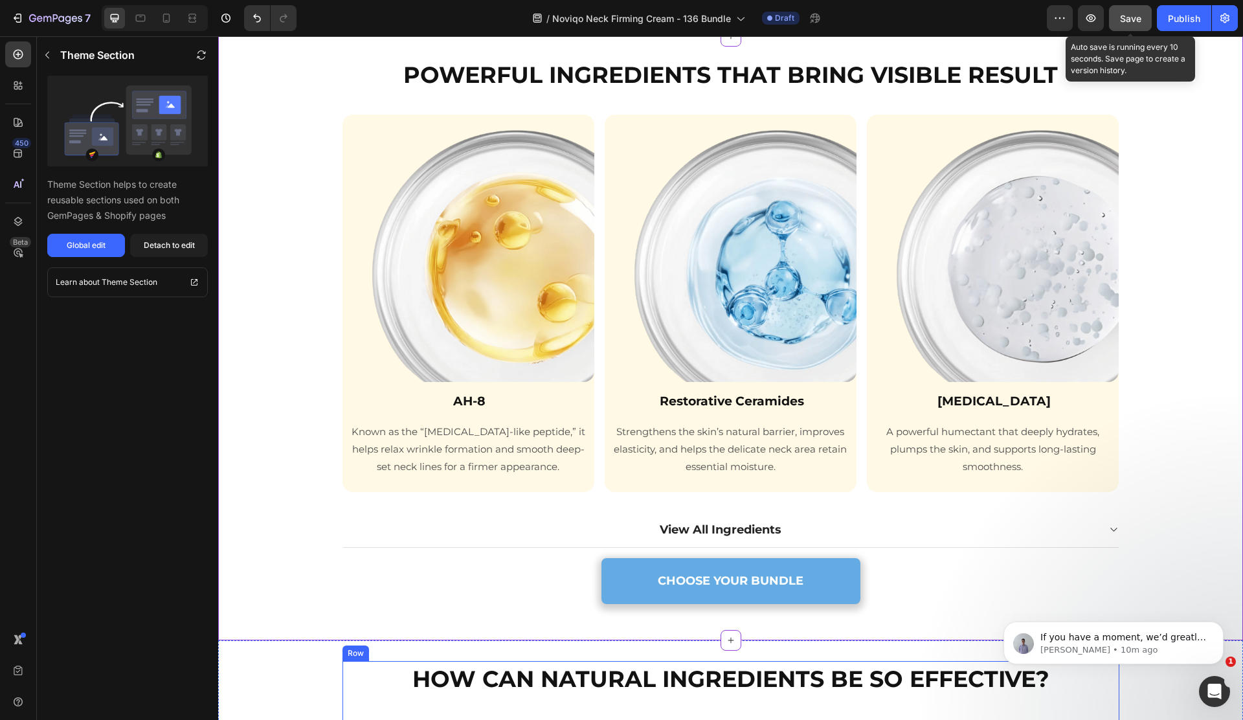
scroll to position [2378, 0]
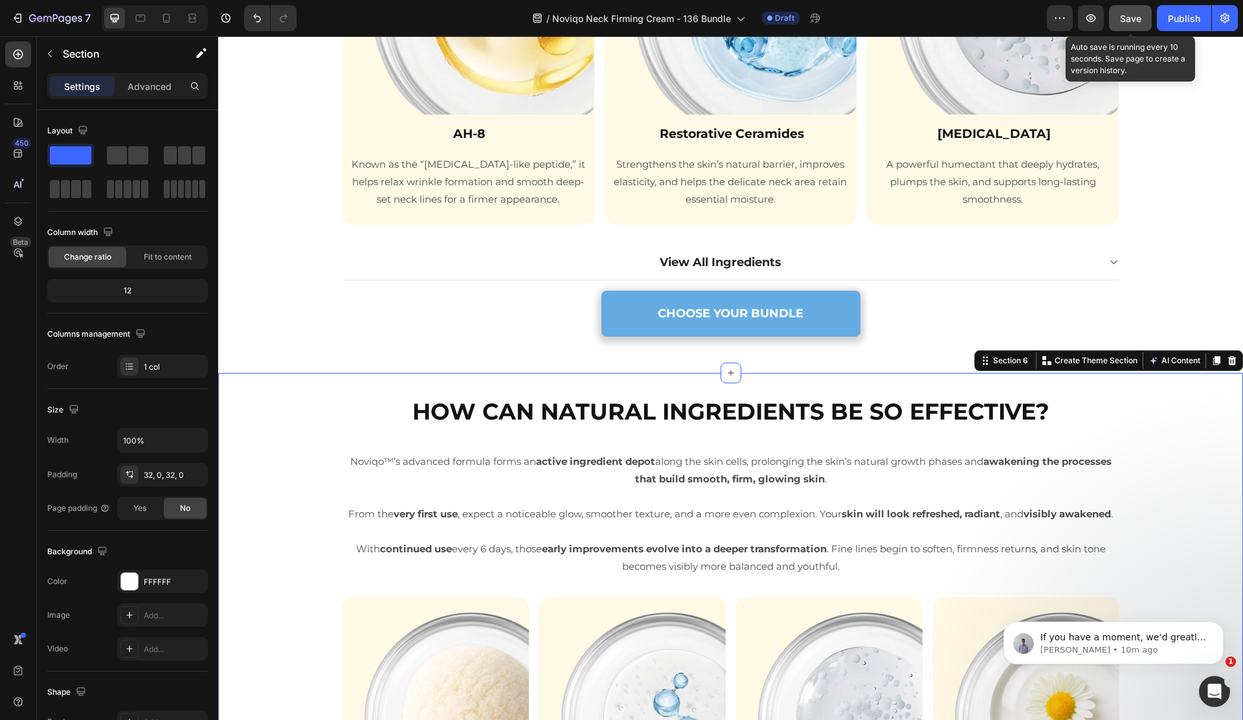
click at [1232, 362] on icon at bounding box center [1232, 360] width 8 height 9
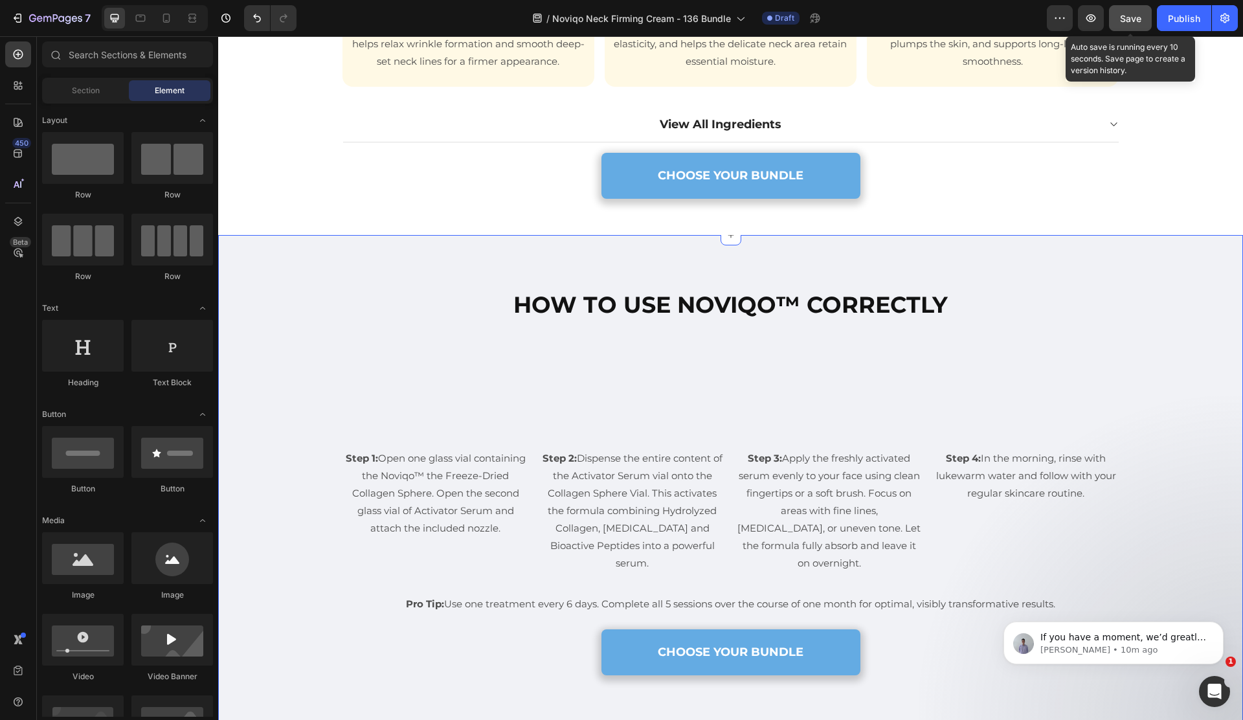
scroll to position [2398, 0]
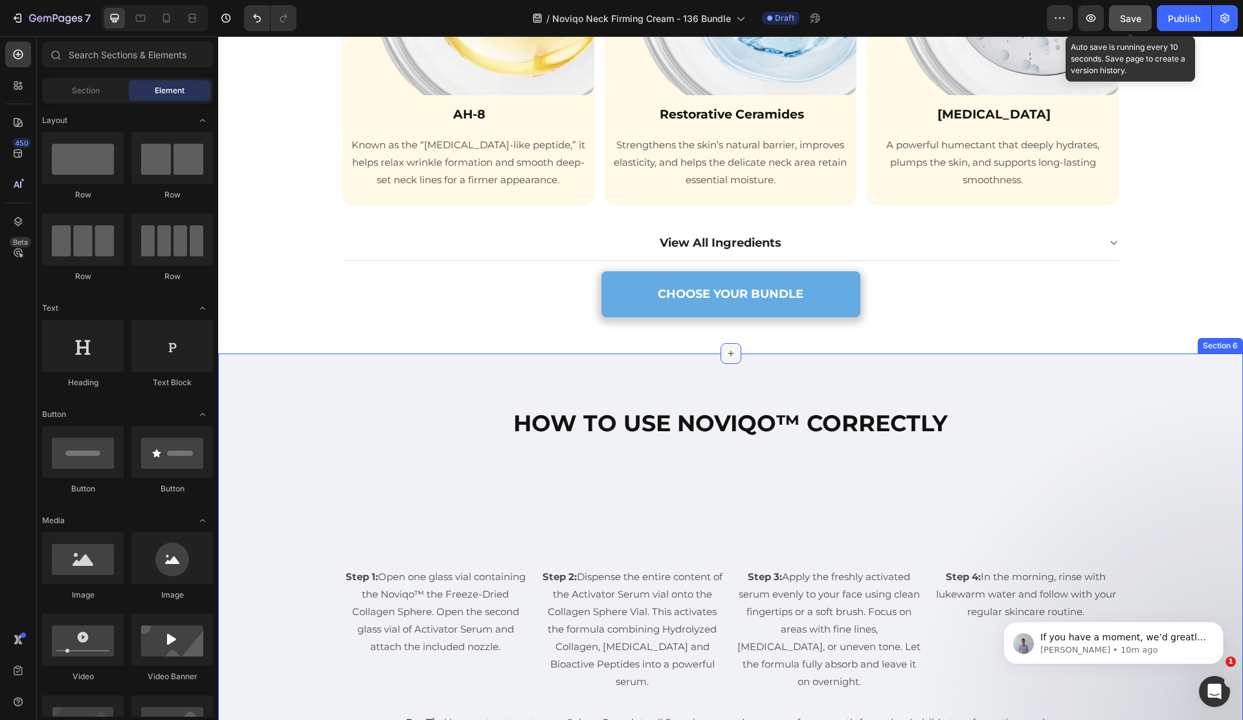
click at [724, 355] on div at bounding box center [730, 353] width 21 height 21
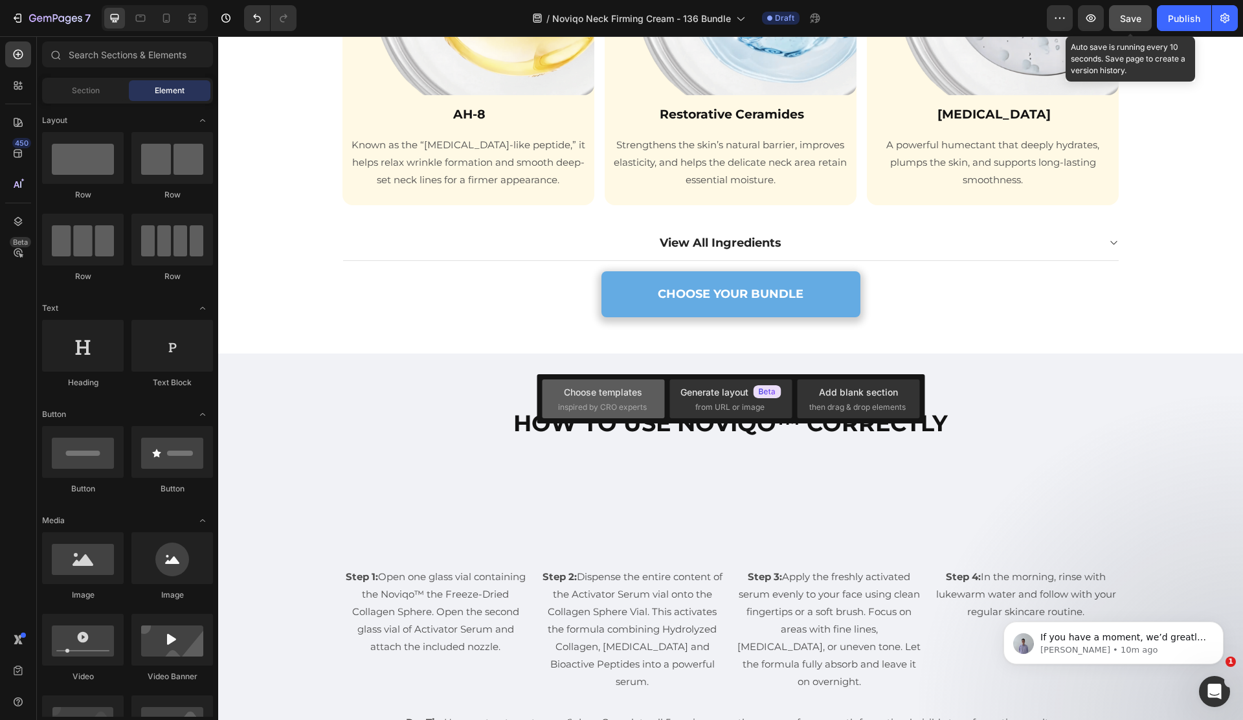
click at [545, 401] on div "Choose templates inspired by CRO experts" at bounding box center [603, 398] width 122 height 39
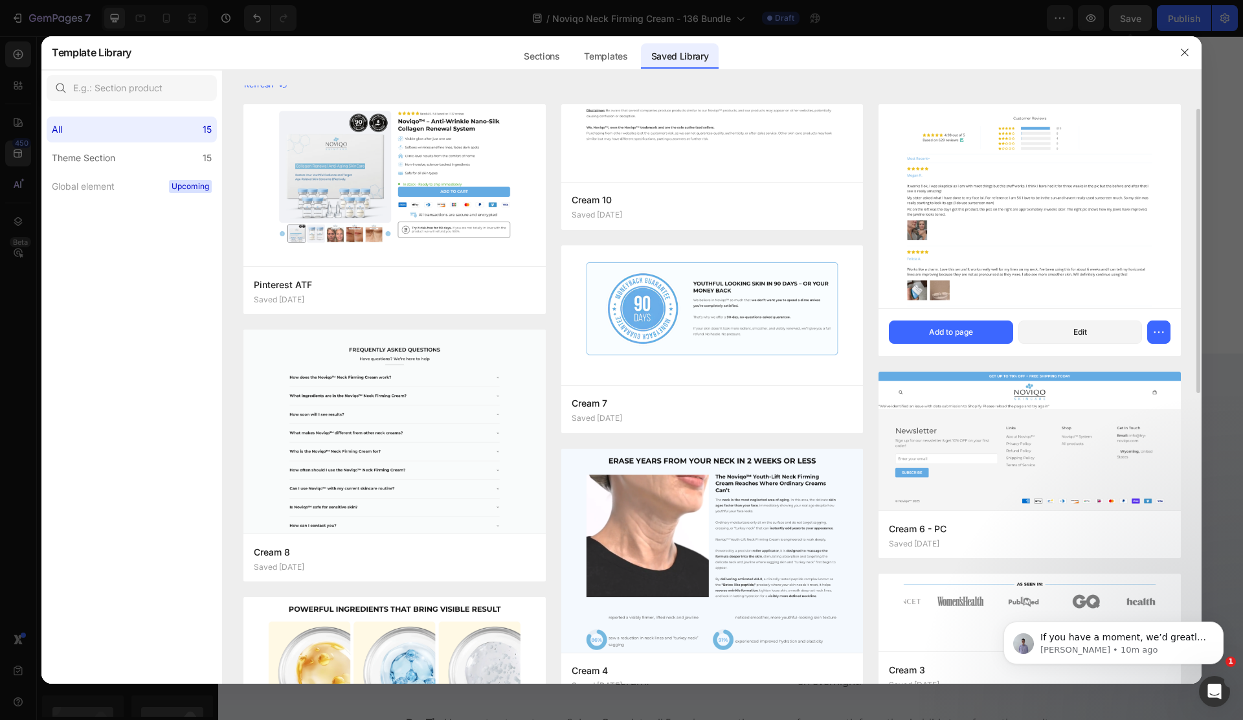
scroll to position [0, 0]
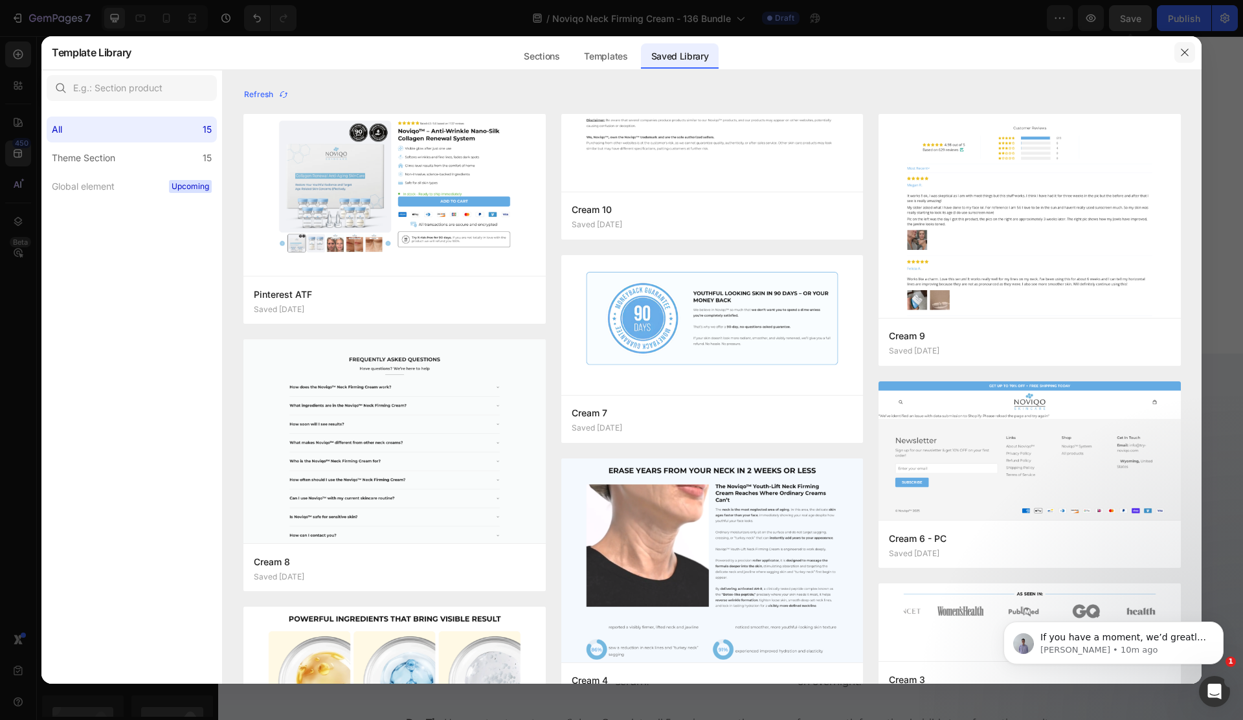
click at [1179, 54] on icon "button" at bounding box center [1184, 52] width 10 height 10
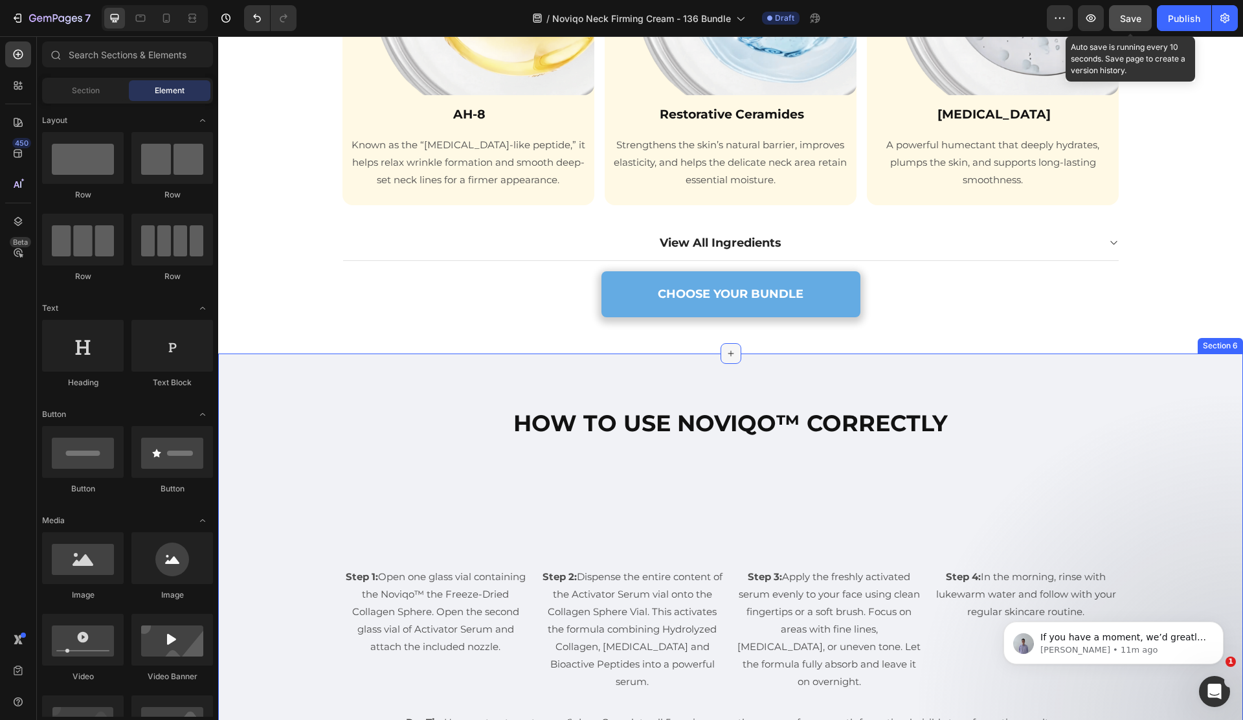
click at [728, 353] on icon at bounding box center [731, 354] width 6 height 6
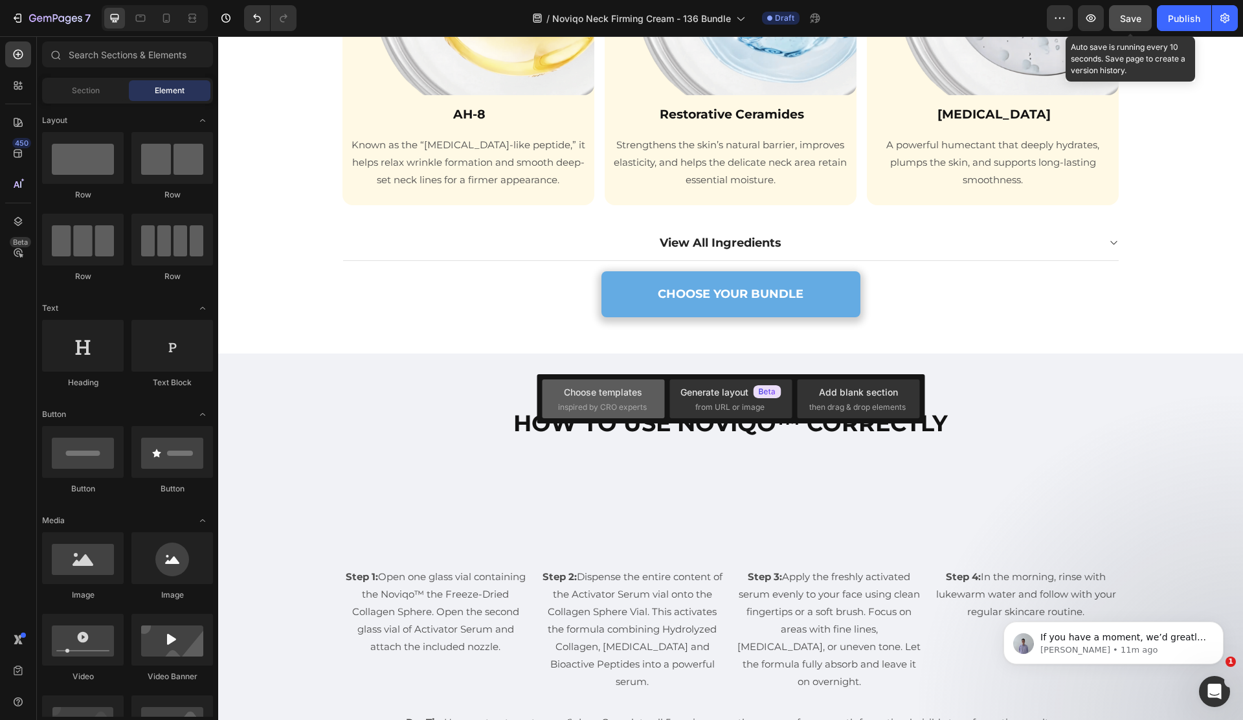
click at [630, 383] on div "Choose templates inspired by CRO experts" at bounding box center [603, 398] width 122 height 39
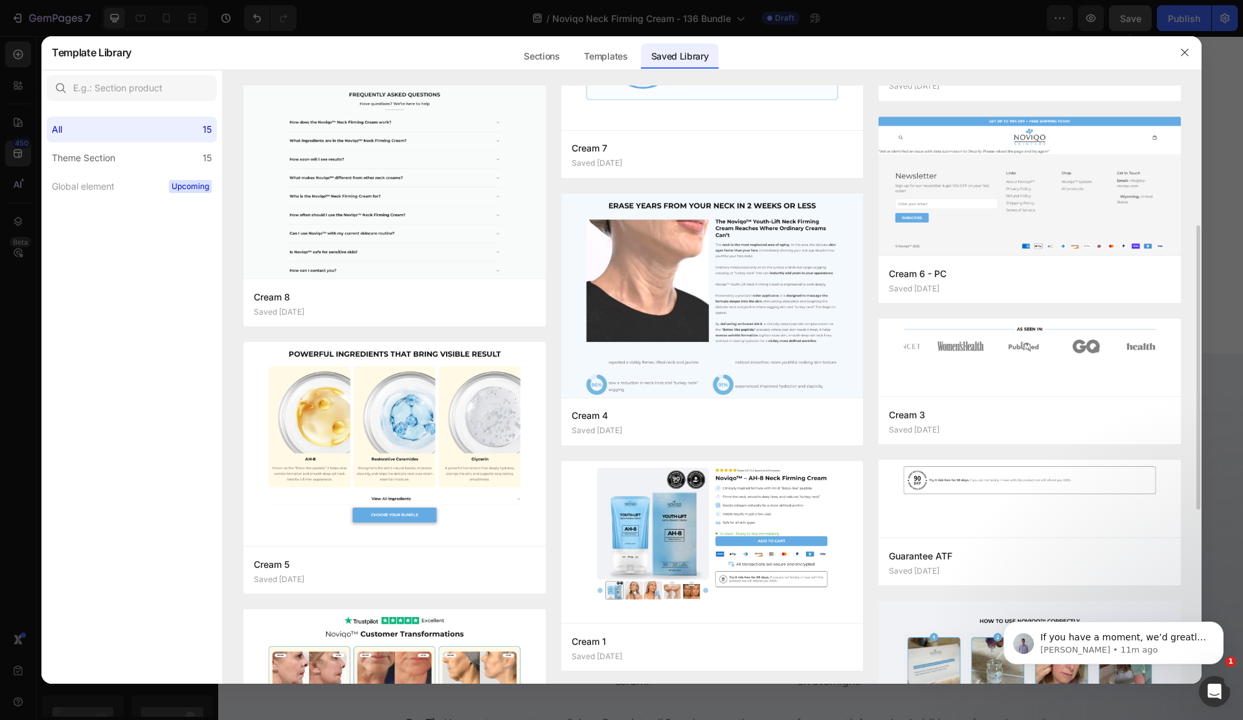
scroll to position [262, 0]
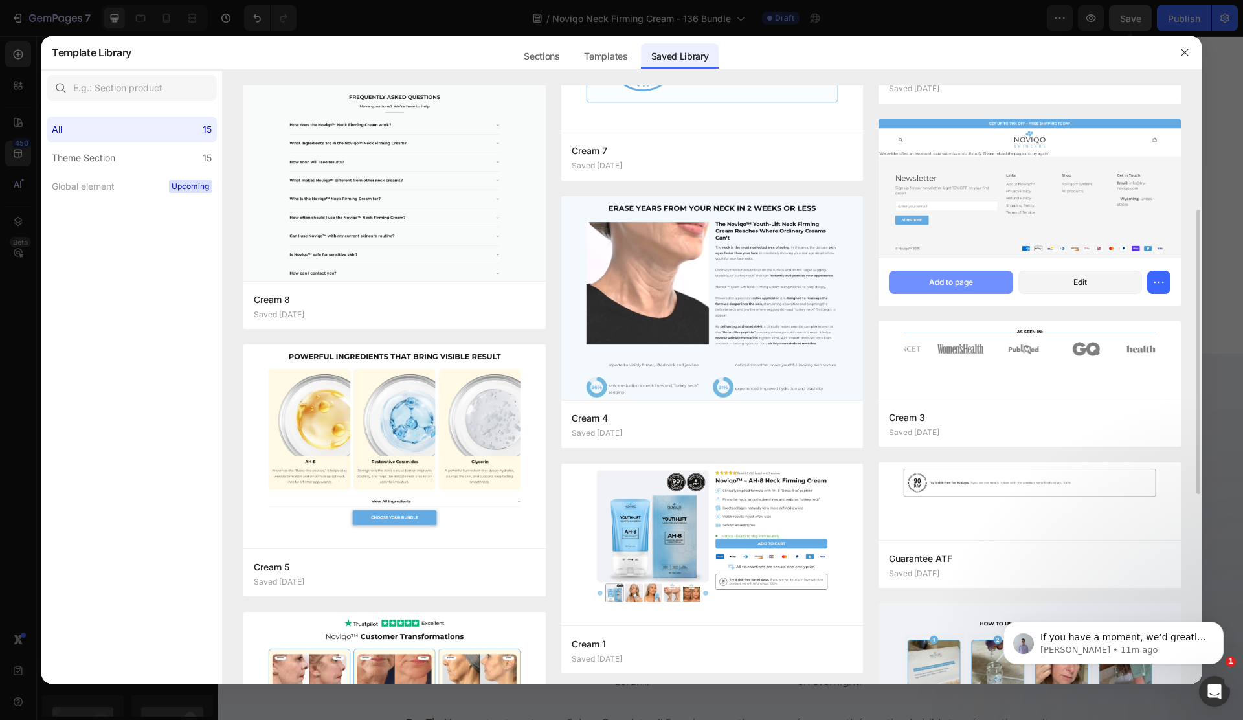
click at [933, 276] on div "Add to page" at bounding box center [951, 282] width 44 height 12
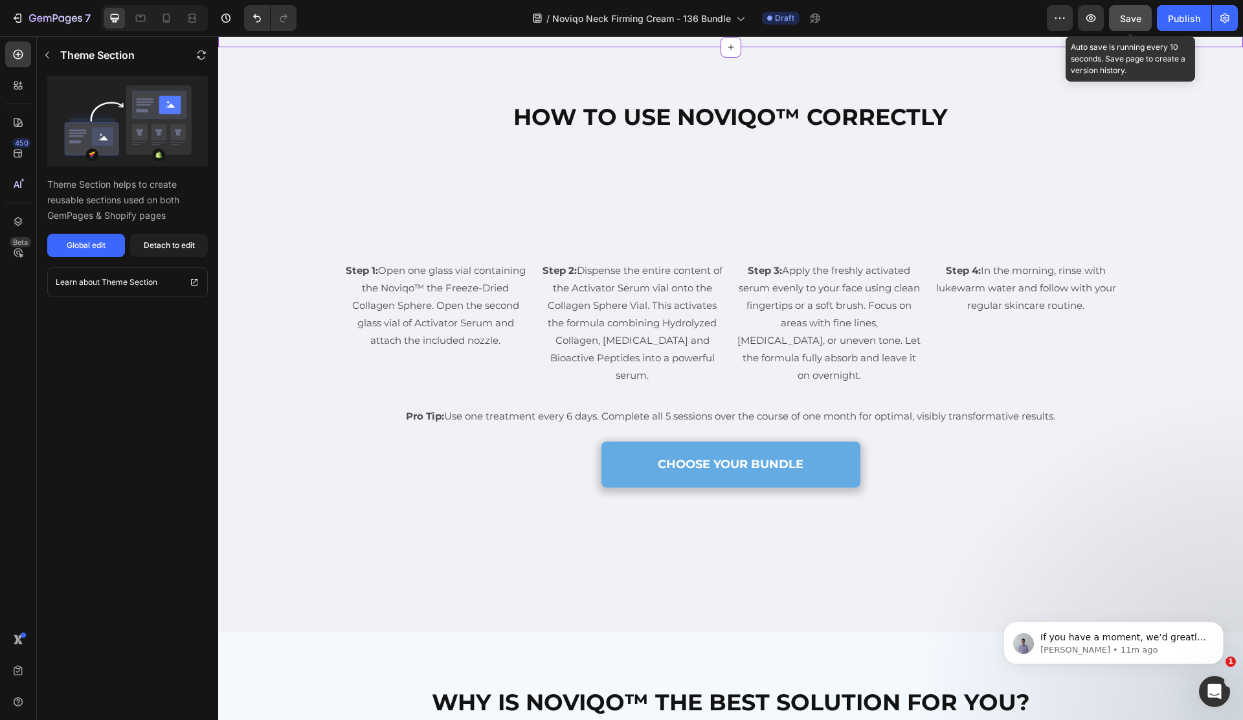
scroll to position [3211, 0]
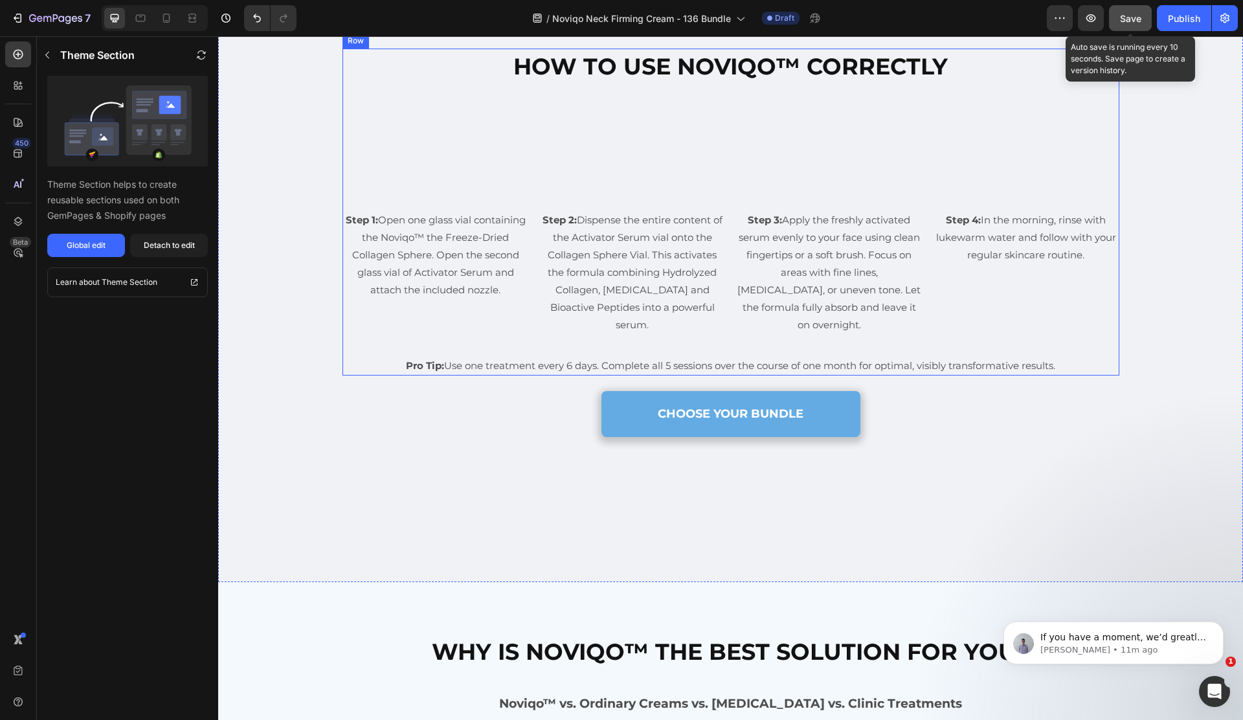
click at [1018, 85] on h2 "HOW TO USE NOVIQO™ CORRECTLY" at bounding box center [730, 67] width 777 height 37
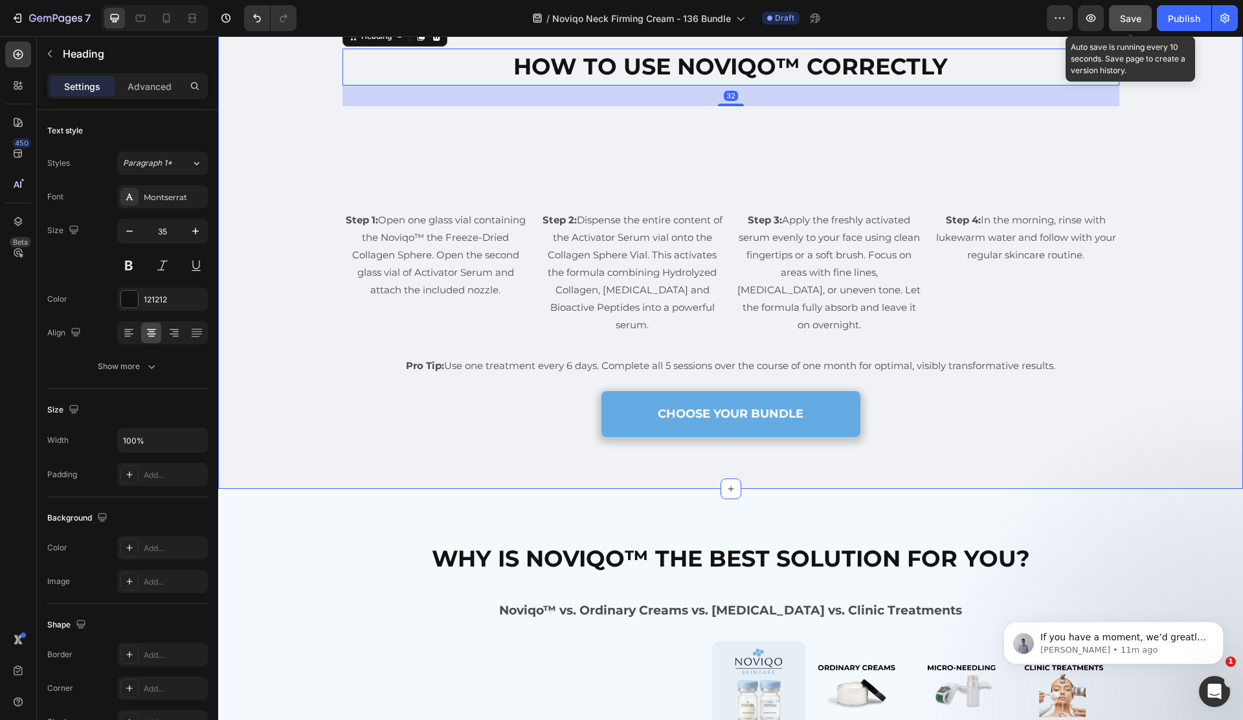
click at [1055, 135] on div "HOW TO USE NOVIQO™ CORRECTLY Heading 32 Custom Code Step 1: Open one glass vial…" at bounding box center [730, 243] width 1025 height 492
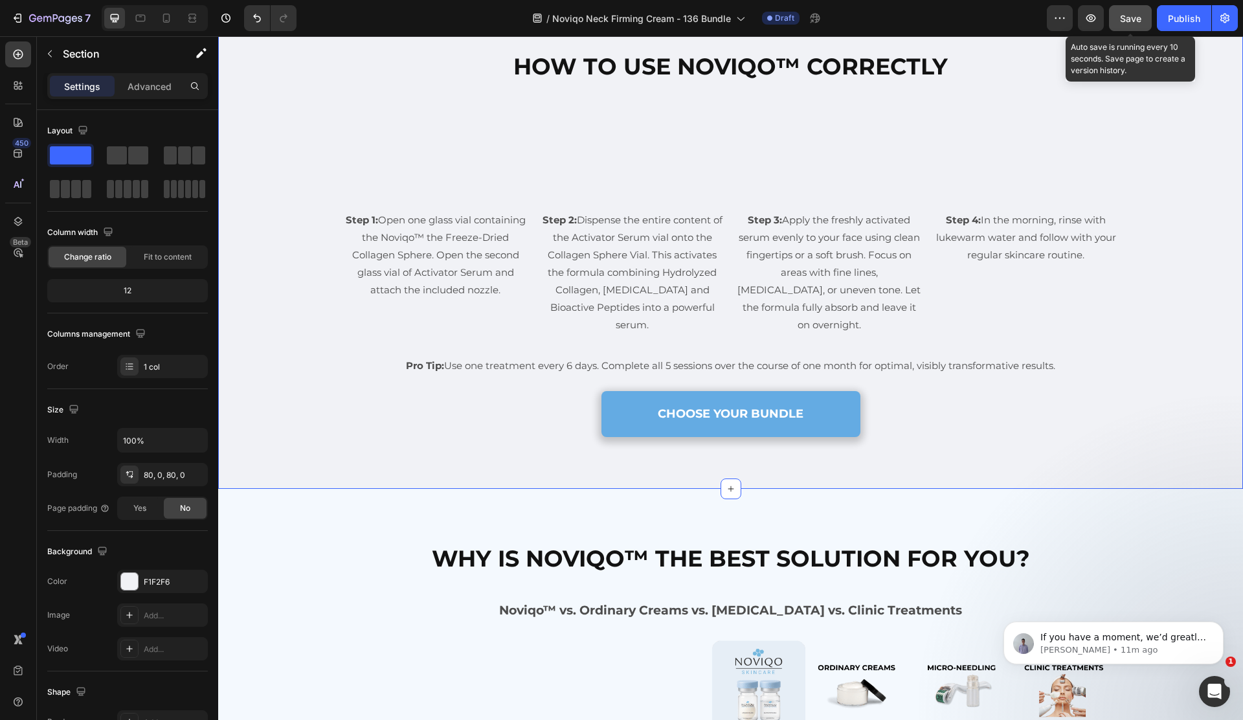
drag, startPoint x: 1232, startPoint y: 75, endPoint x: 1226, endPoint y: 80, distance: 7.9
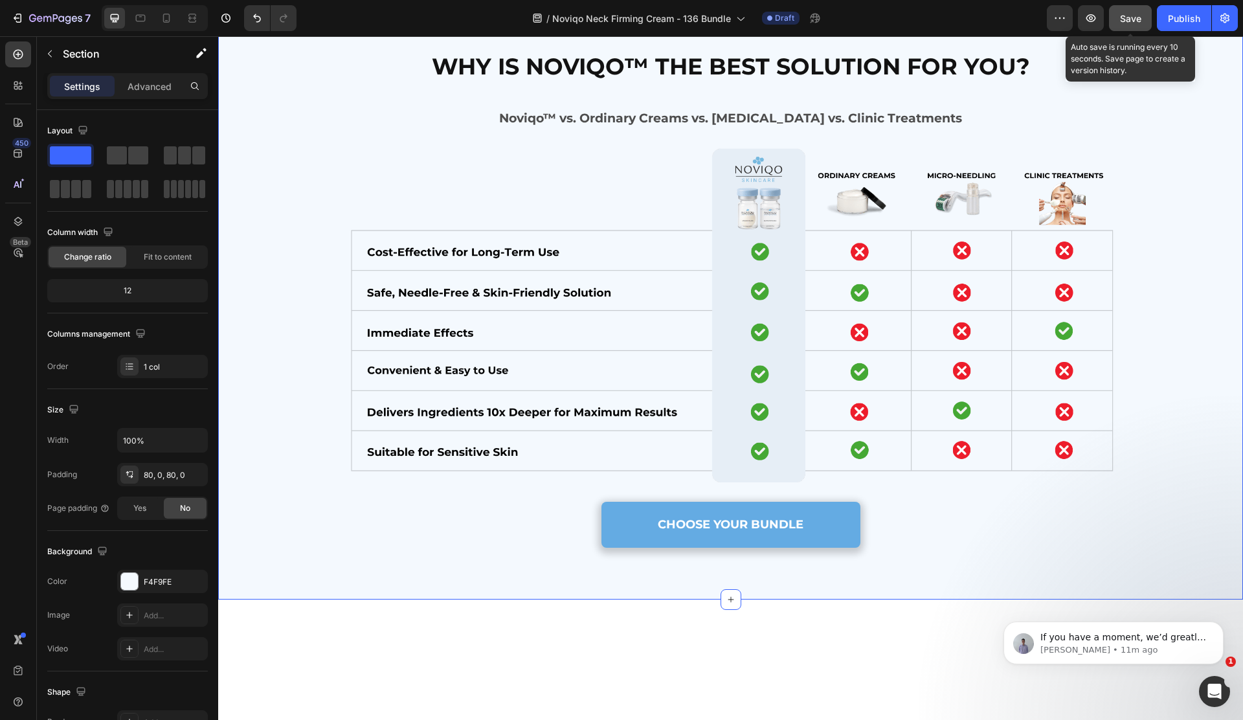
click at [1182, 245] on div "WHY IS NOVIQO™ THE BEST SOLUTION FOR YOU? Heading Noviqo™ vs. Ordinary Creams v…" at bounding box center [730, 298] width 1025 height 499
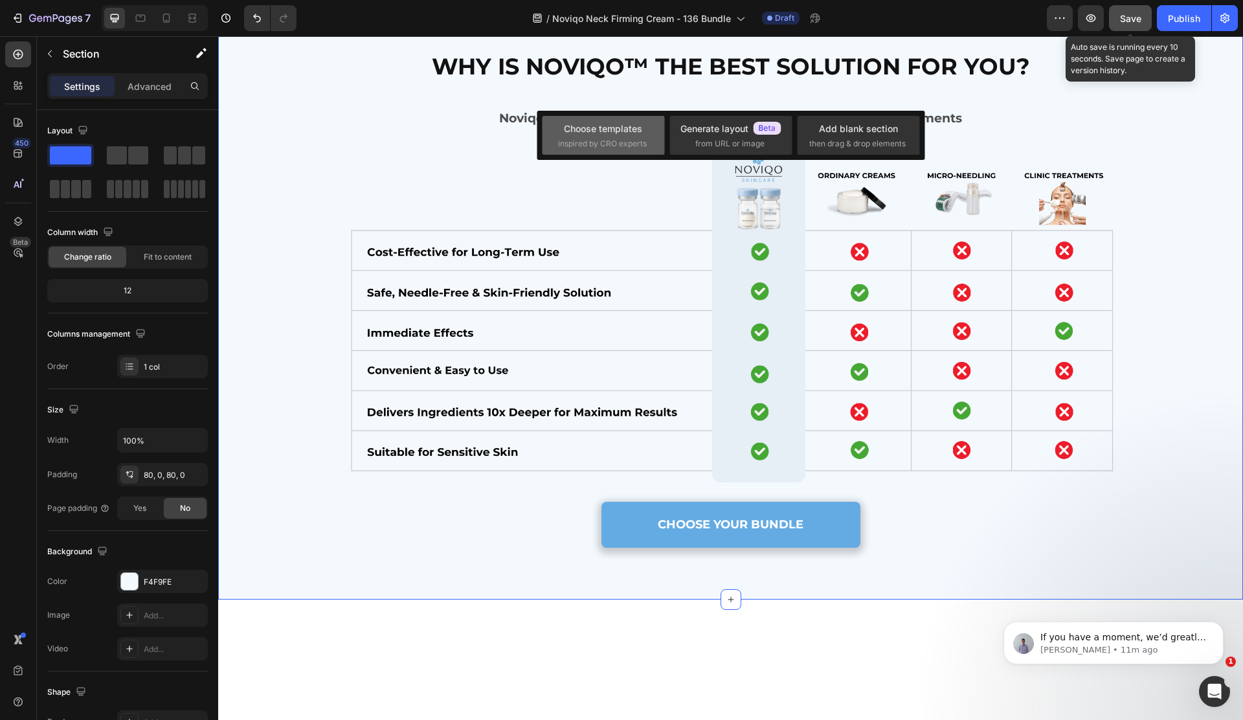
click at [635, 135] on div "Choose templates inspired by CRO experts" at bounding box center [603, 136] width 91 height 28
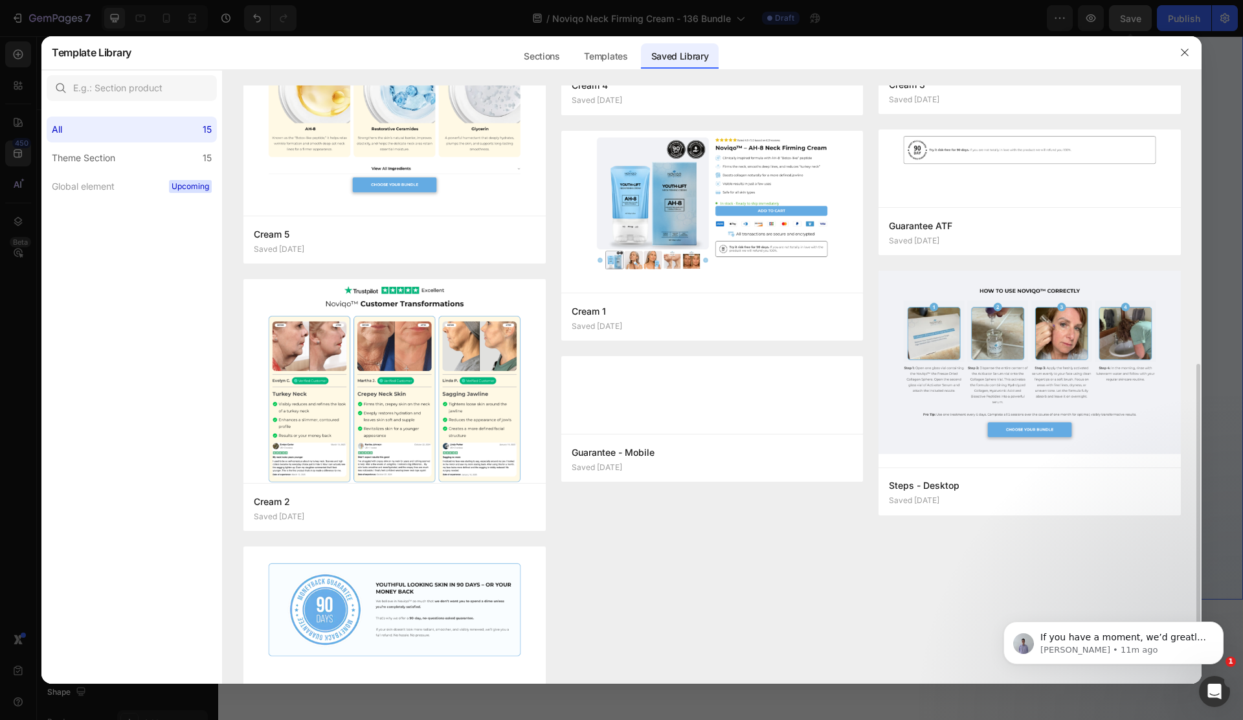
scroll to position [592, 0]
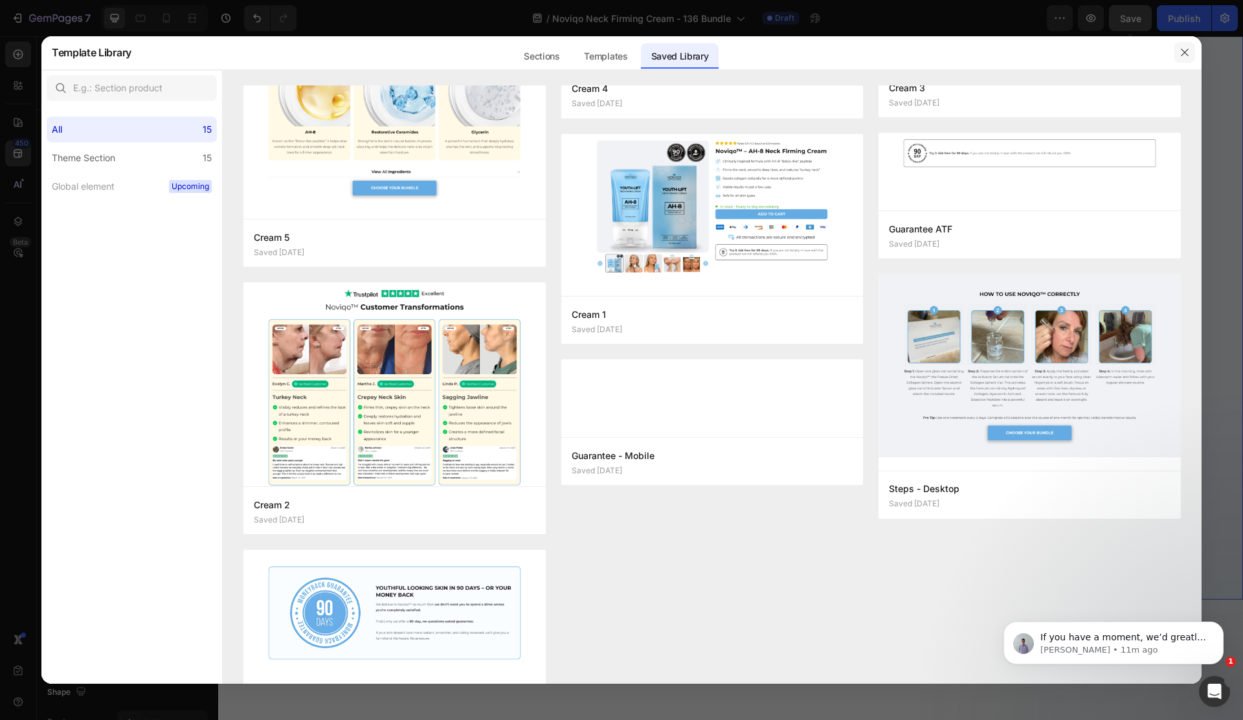
click at [1184, 56] on icon "button" at bounding box center [1184, 52] width 10 height 10
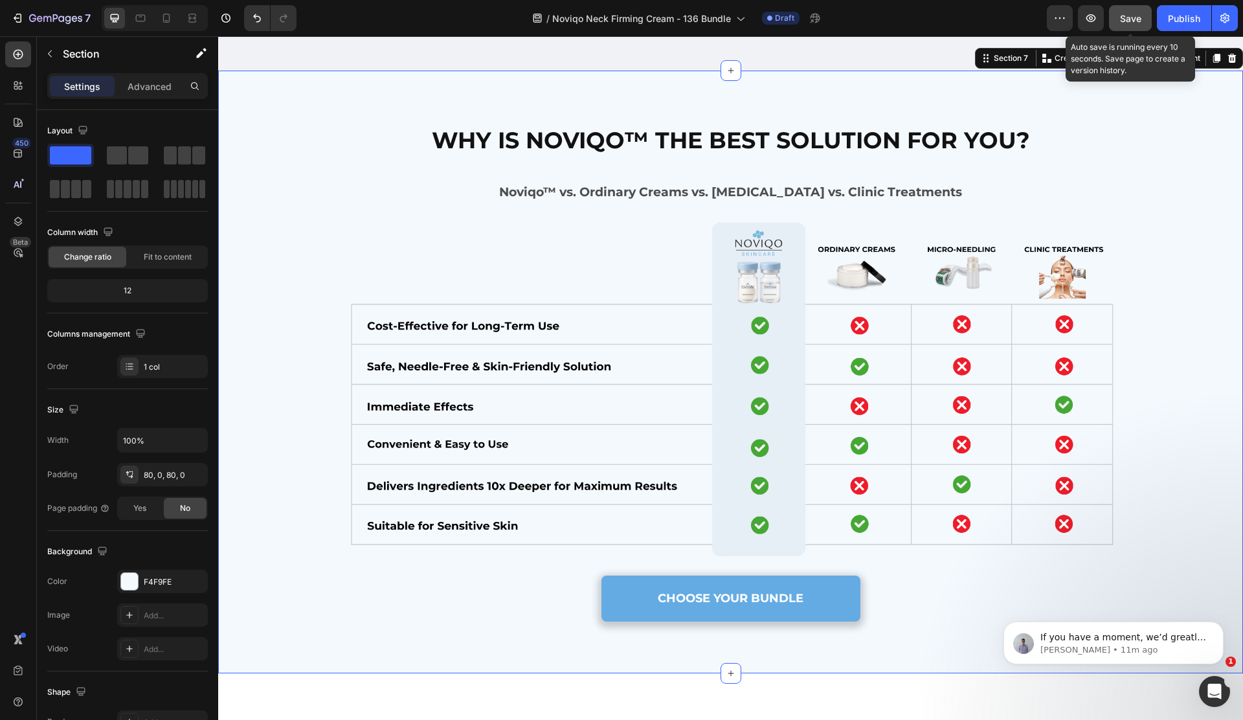
scroll to position [3112, 0]
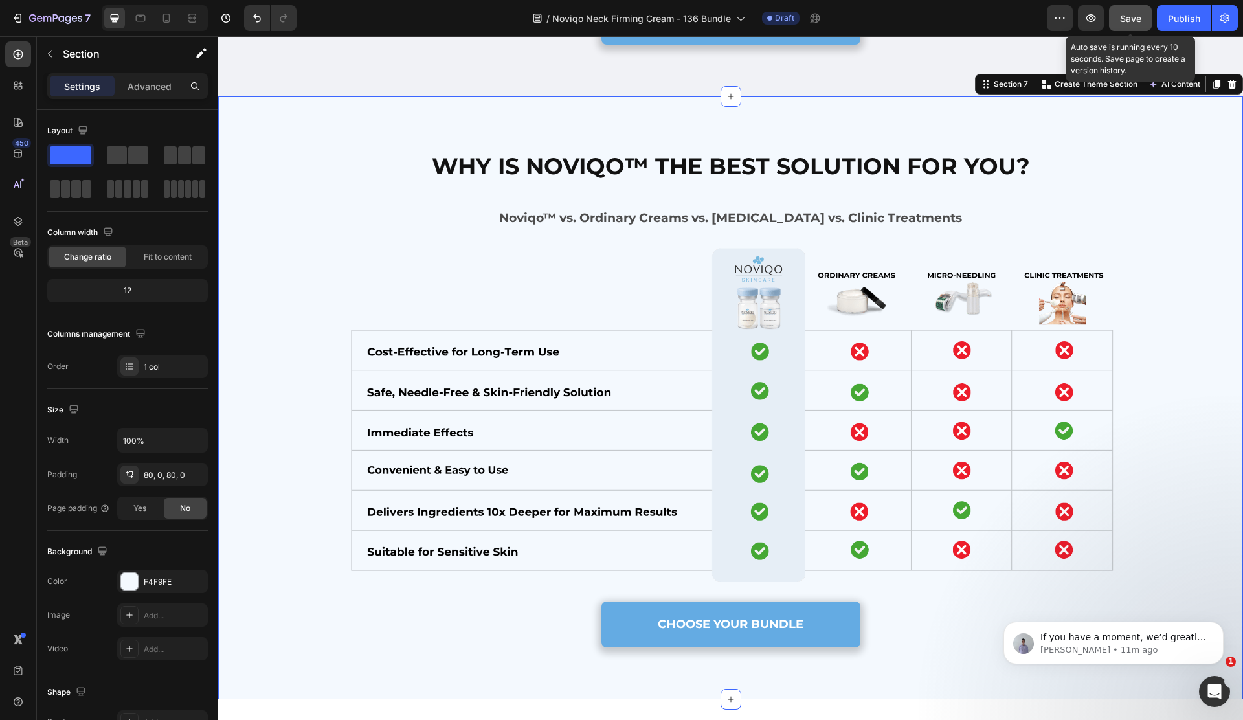
click at [1213, 223] on div "WHY IS NOVIQO™ THE BEST SOLUTION FOR YOU? Heading Noviqo™ vs. Ordinary Creams v…" at bounding box center [730, 397] width 1025 height 603
drag, startPoint x: 1235, startPoint y: 181, endPoint x: 1118, endPoint y: 216, distance: 122.1
click at [1235, 89] on icon at bounding box center [1232, 84] width 10 height 10
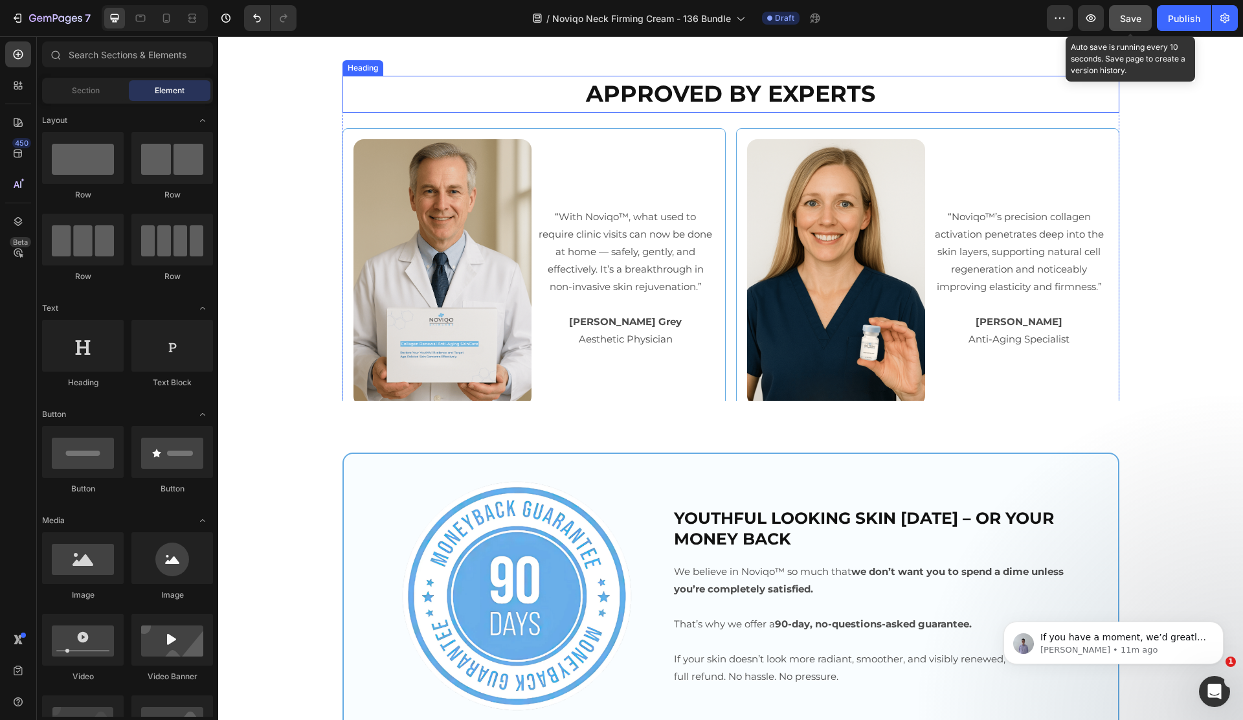
scroll to position [3234, 0]
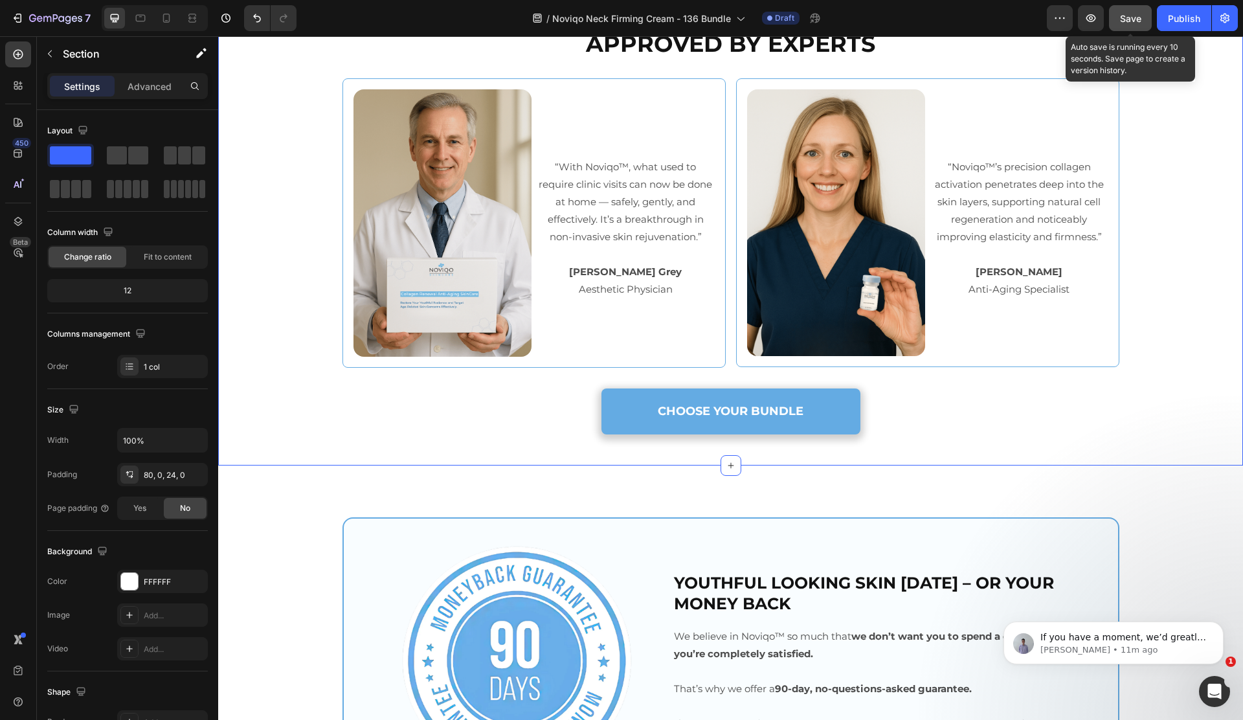
click at [878, 98] on div "APPROVED BY EXPERTS Heading Image “With Noviqo™, what used to require clinic vi…" at bounding box center [730, 219] width 1025 height 491
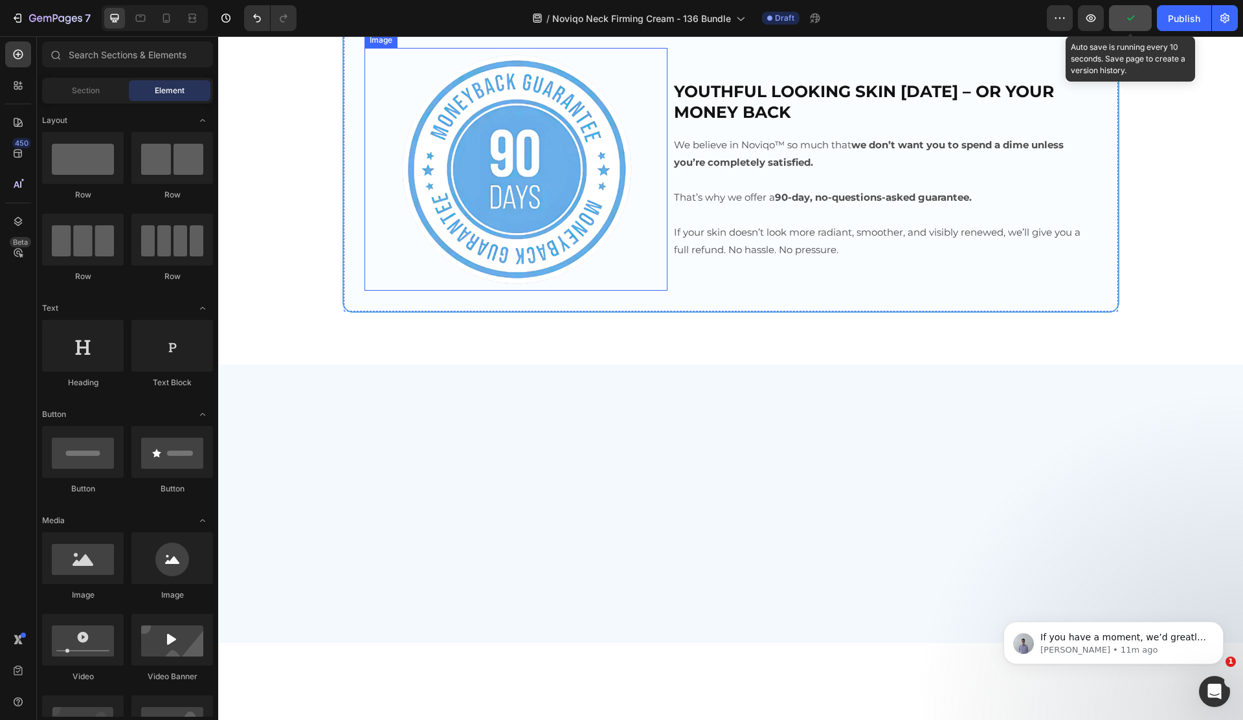
click at [477, 234] on img at bounding box center [515, 169] width 243 height 243
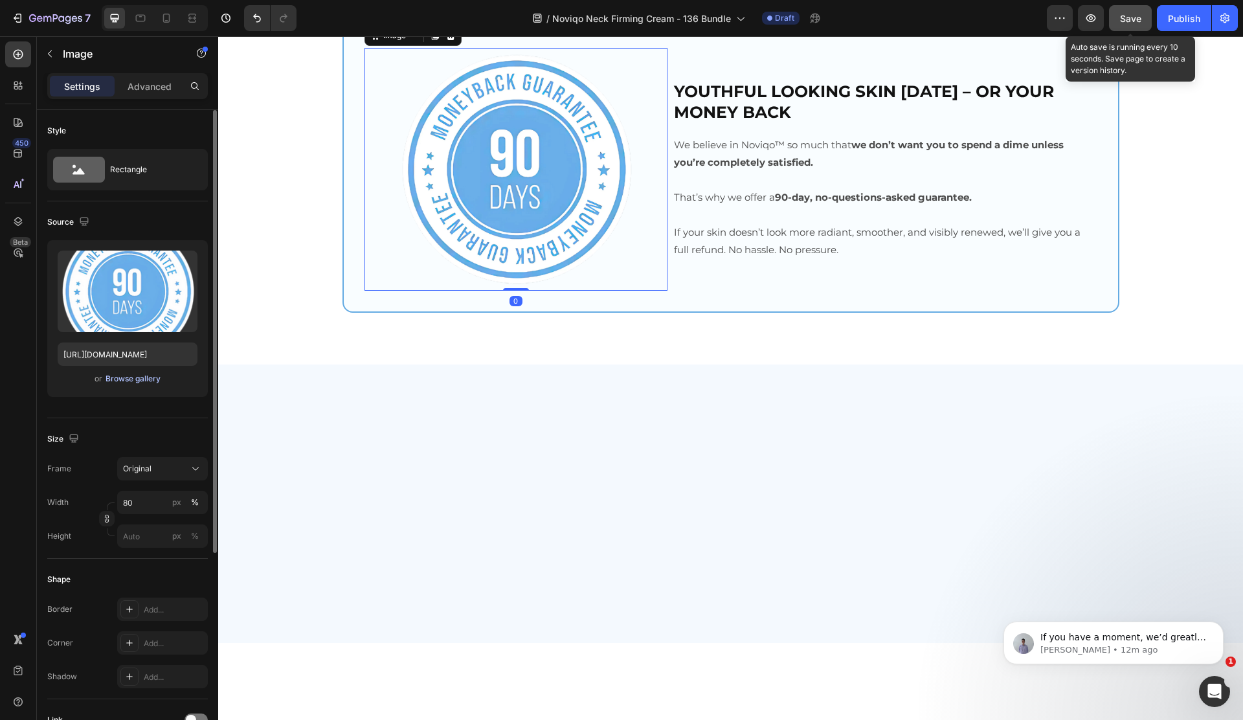
click at [127, 379] on div "Browse gallery" at bounding box center [133, 379] width 55 height 12
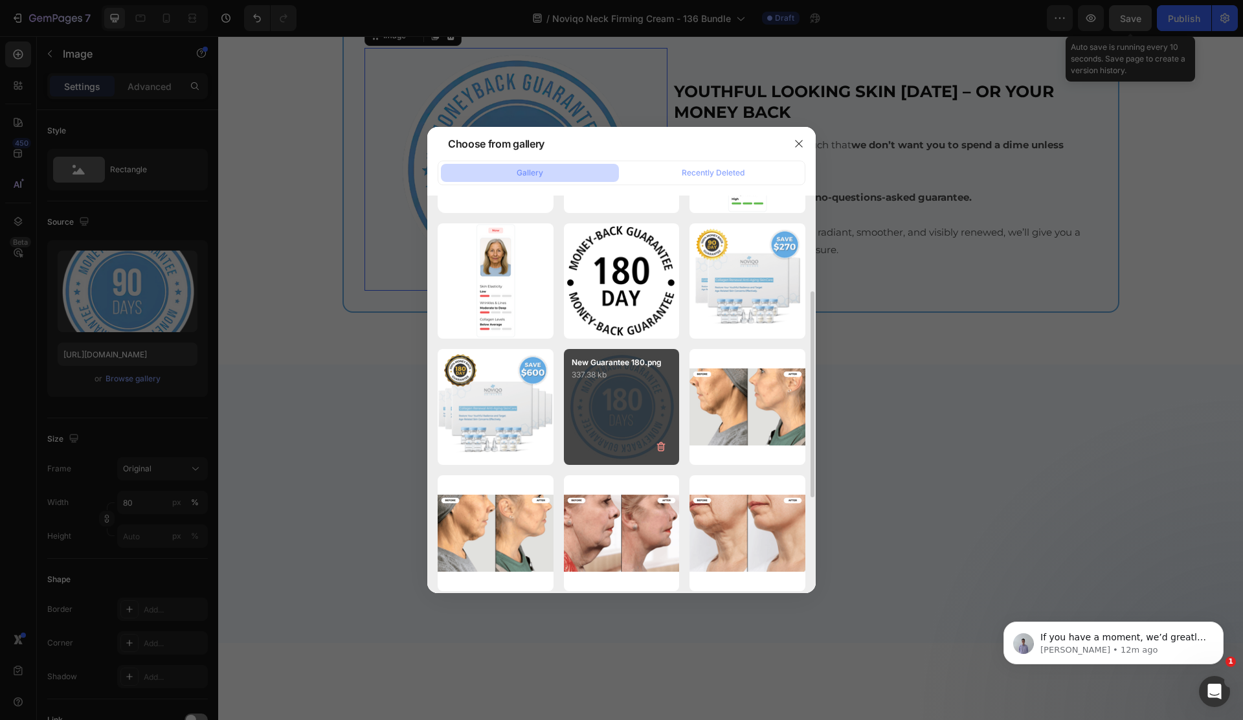
scroll to position [135, 0]
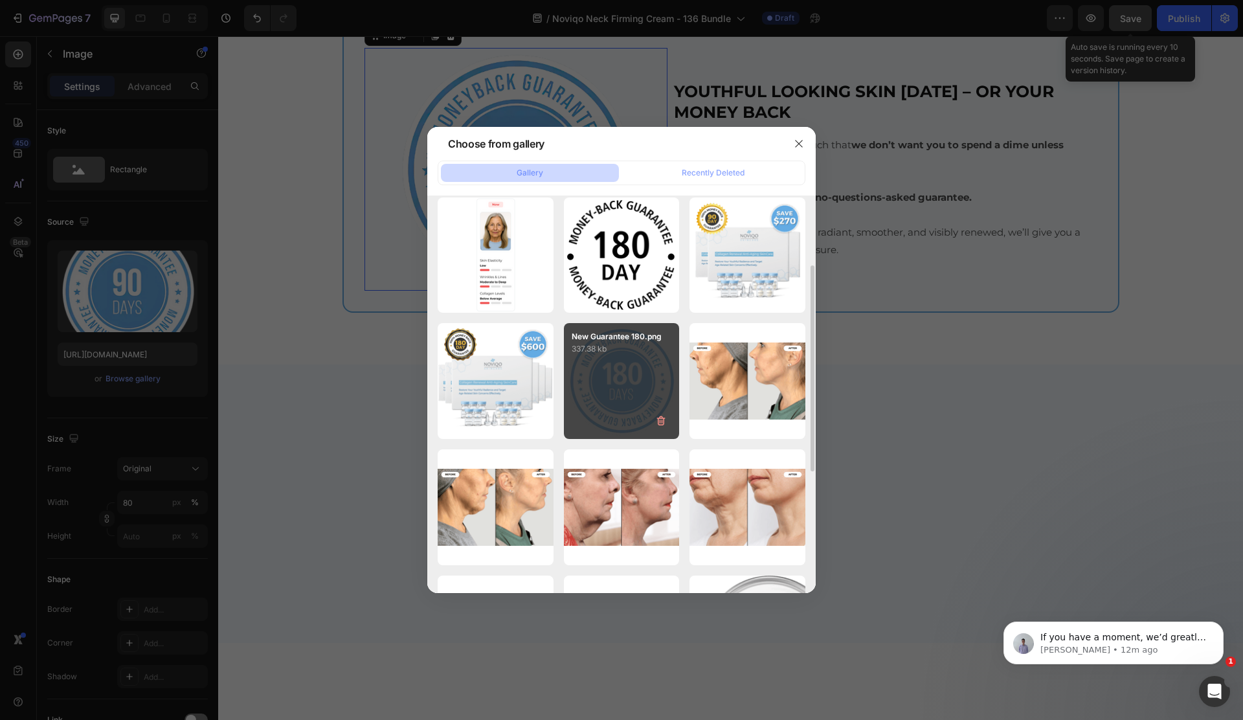
click at [594, 379] on div "New Guarantee 180.png 337.38 kb" at bounding box center [622, 381] width 116 height 116
type input "[URL][DOMAIN_NAME]"
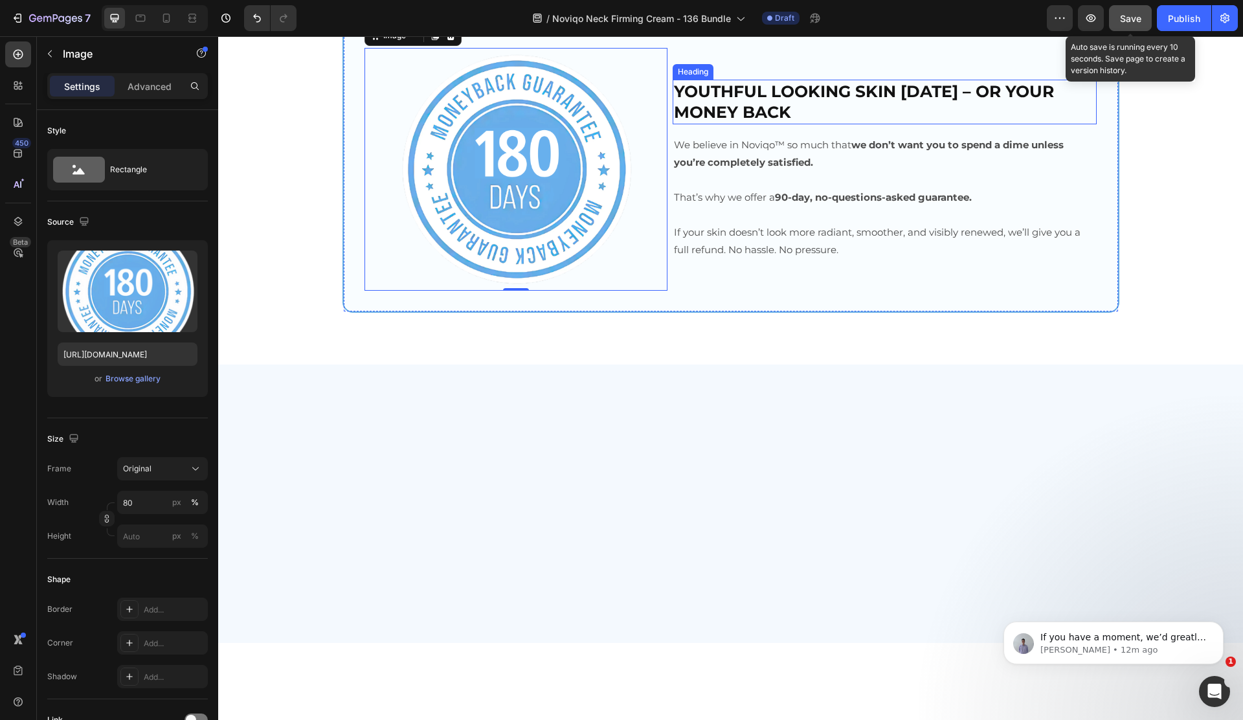
click at [968, 124] on h2 "YOUTHFUL LOOKING SKIN [DATE] – OR YOUR MONEY BACK" at bounding box center [885, 102] width 425 height 45
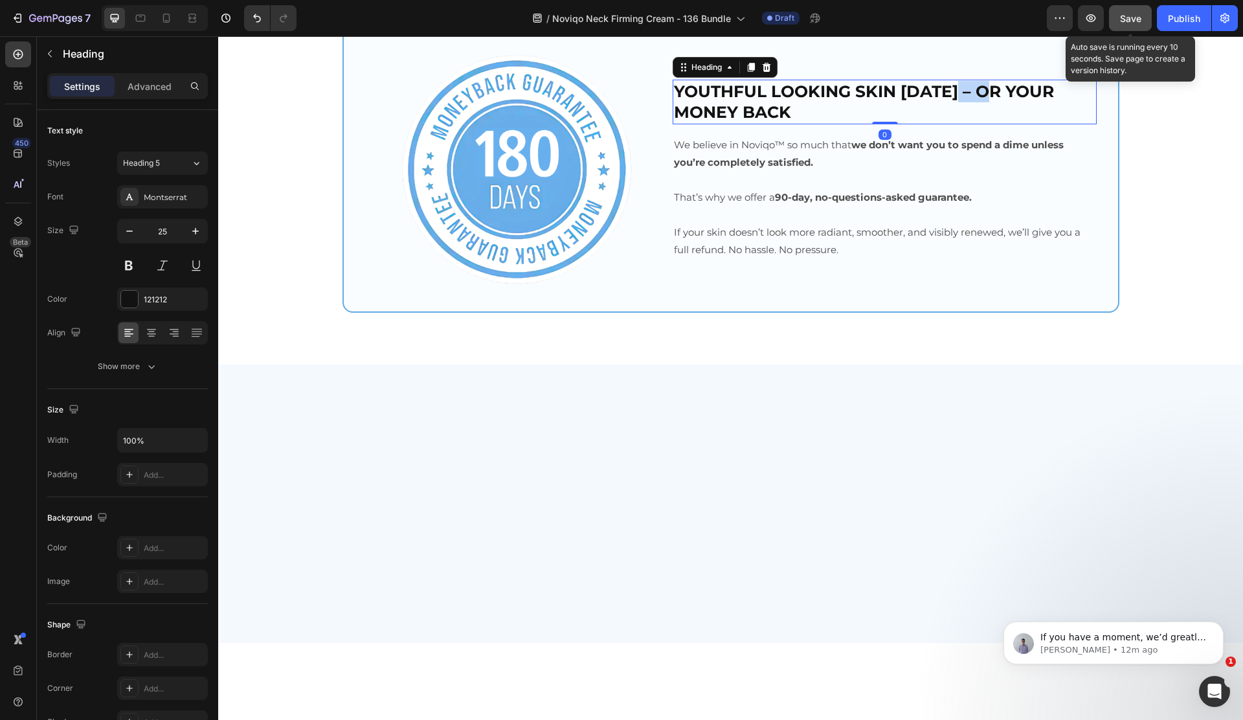
drag, startPoint x: 968, startPoint y: 188, endPoint x: 933, endPoint y: 186, distance: 35.7
click at [968, 124] on h2 "YOUTHFUL LOOKING SKIN [DATE] – OR YOUR MONEY BACK" at bounding box center [885, 102] width 425 height 45
click at [912, 123] on p "YOUTHFUL LOOKING SKIN [DATE] – OR YOUR MONEY BACK" at bounding box center [885, 102] width 422 height 42
click at [931, 123] on p "YOUTHFUL LOOKING SKIN [DATE] – OR YOUR MONEY BACK" at bounding box center [885, 102] width 422 height 42
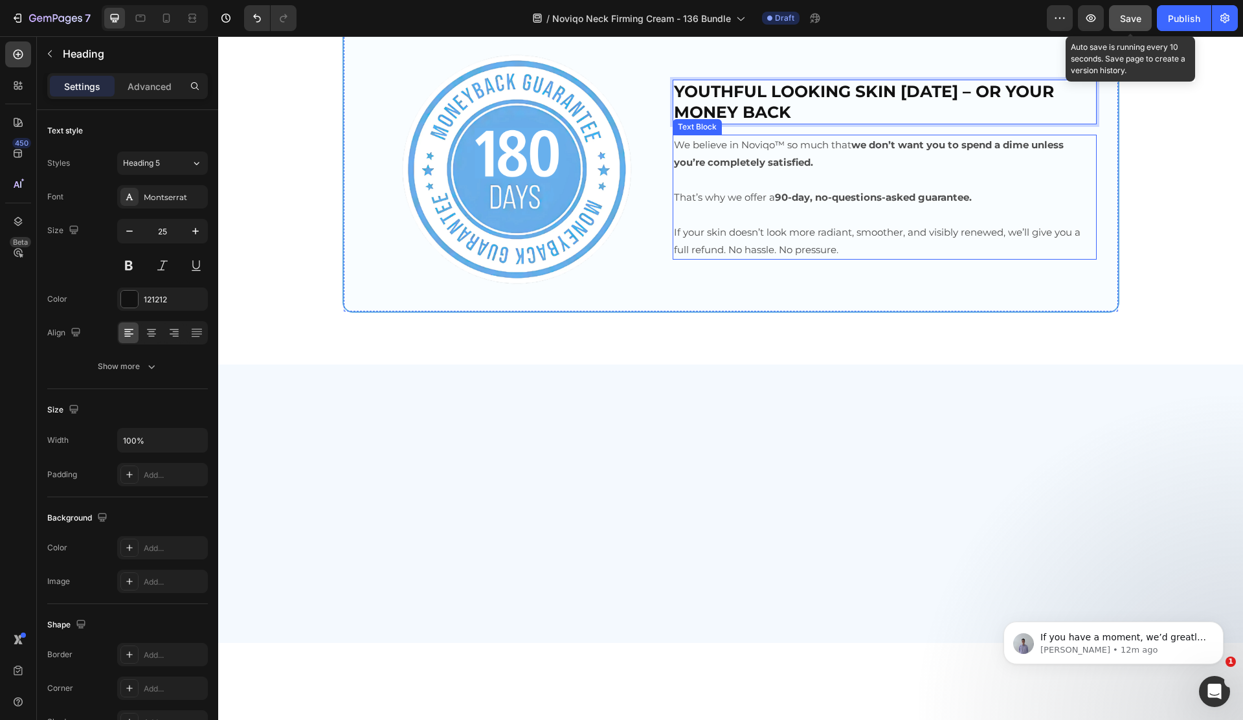
click at [776, 206] on p "That’s why we offer a 90-day, no-questions-asked guarantee." at bounding box center [885, 196] width 422 height 17
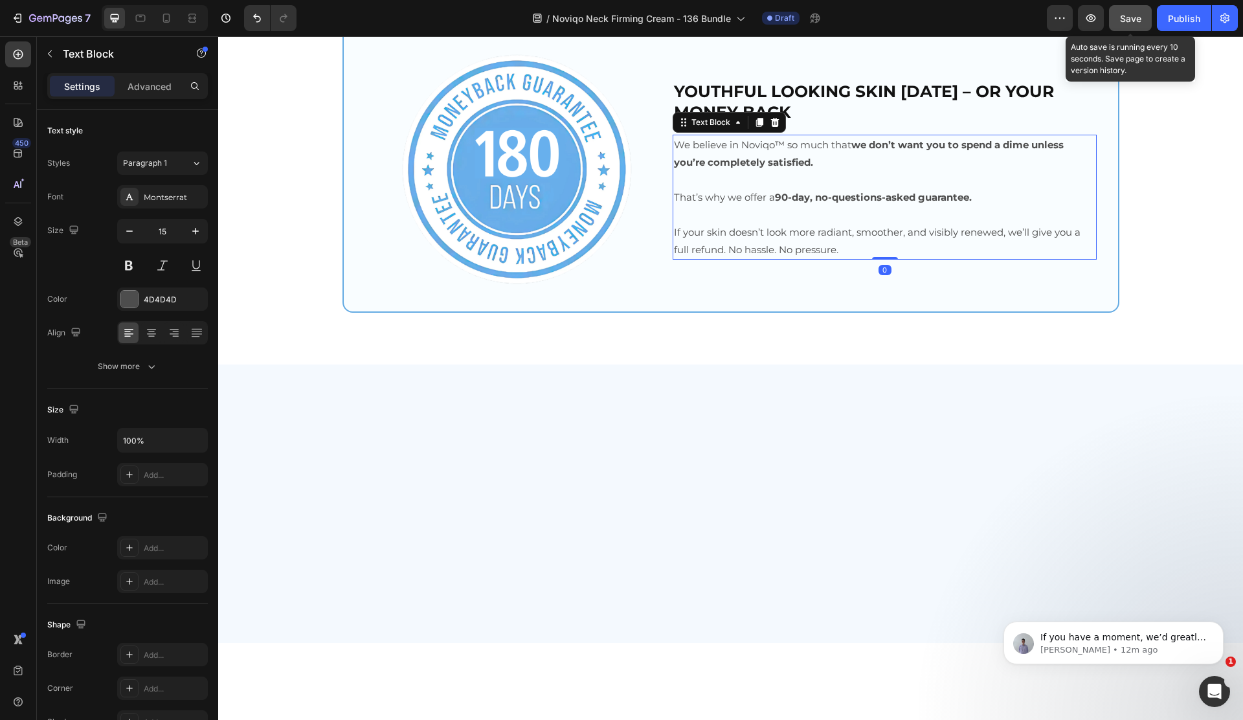
click at [776, 206] on p "That’s why we offer a 90-day, no-questions-asked guarantee." at bounding box center [885, 196] width 422 height 17
click at [171, 16] on icon at bounding box center [166, 18] width 13 height 13
type input "14"
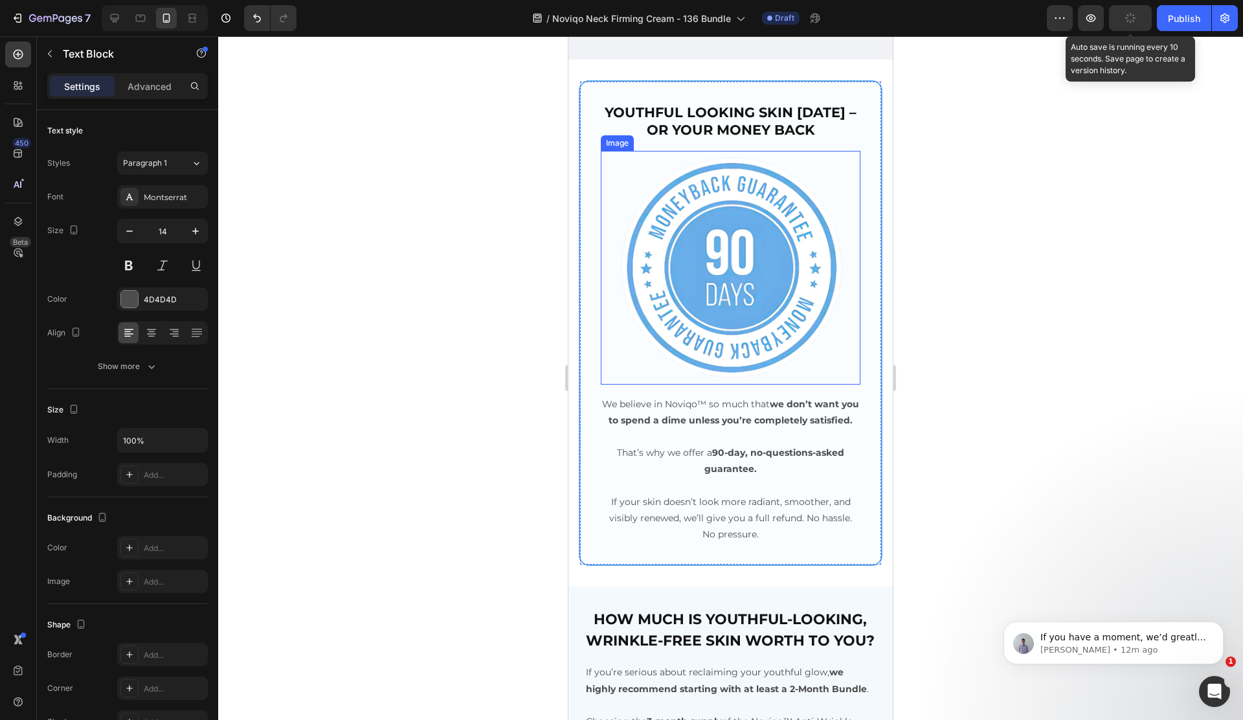
scroll to position [3207, 0]
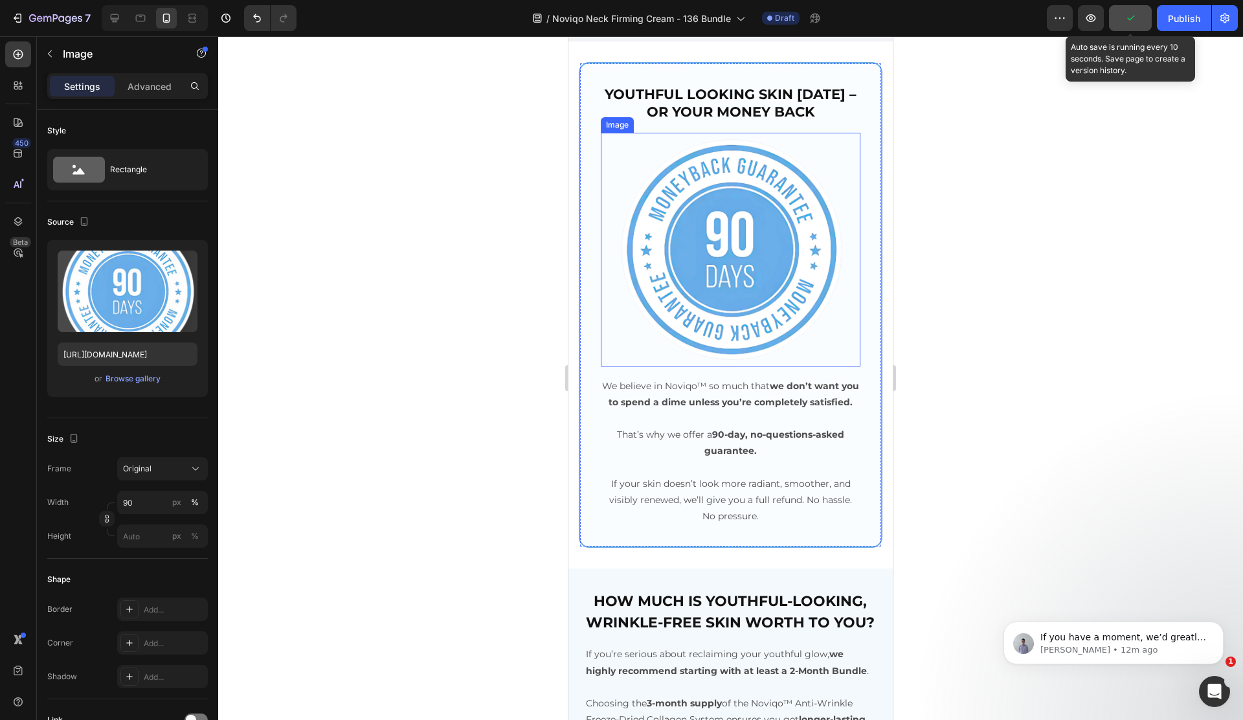
click at [702, 198] on img at bounding box center [731, 250] width 234 height 234
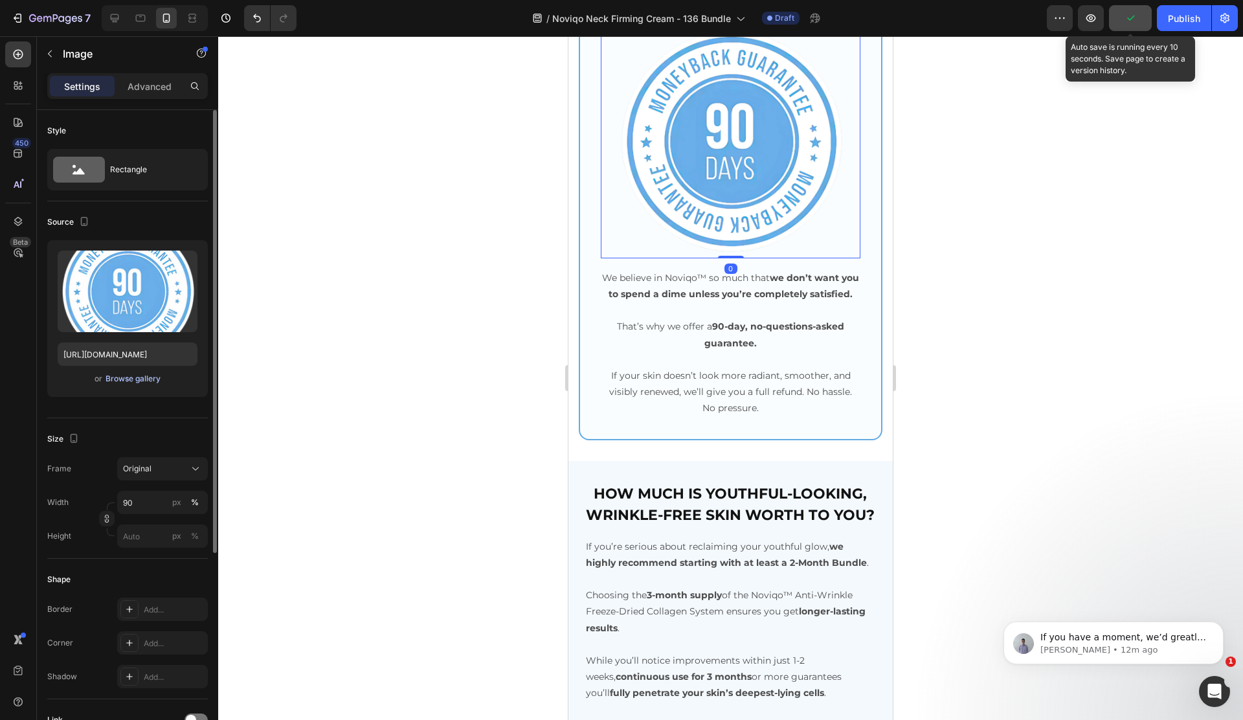
click at [126, 379] on div "Browse gallery" at bounding box center [133, 379] width 55 height 12
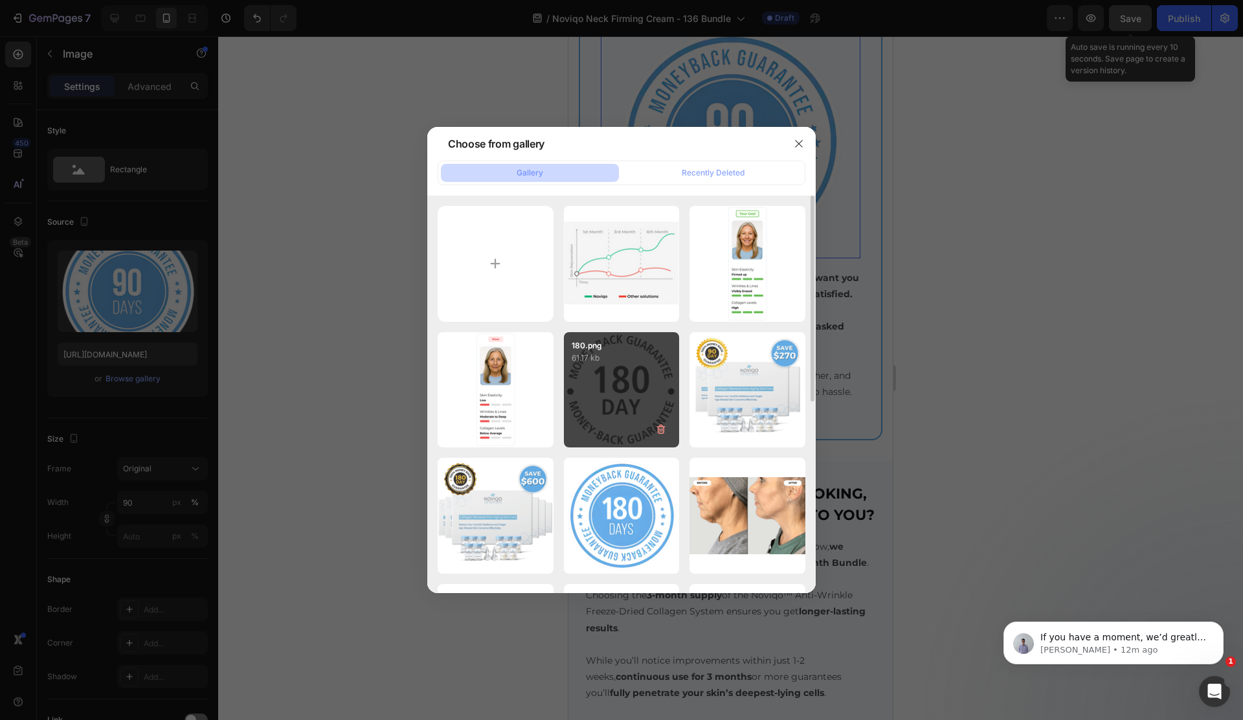
click at [616, 394] on div "180.png 61.17 kb" at bounding box center [622, 390] width 116 height 116
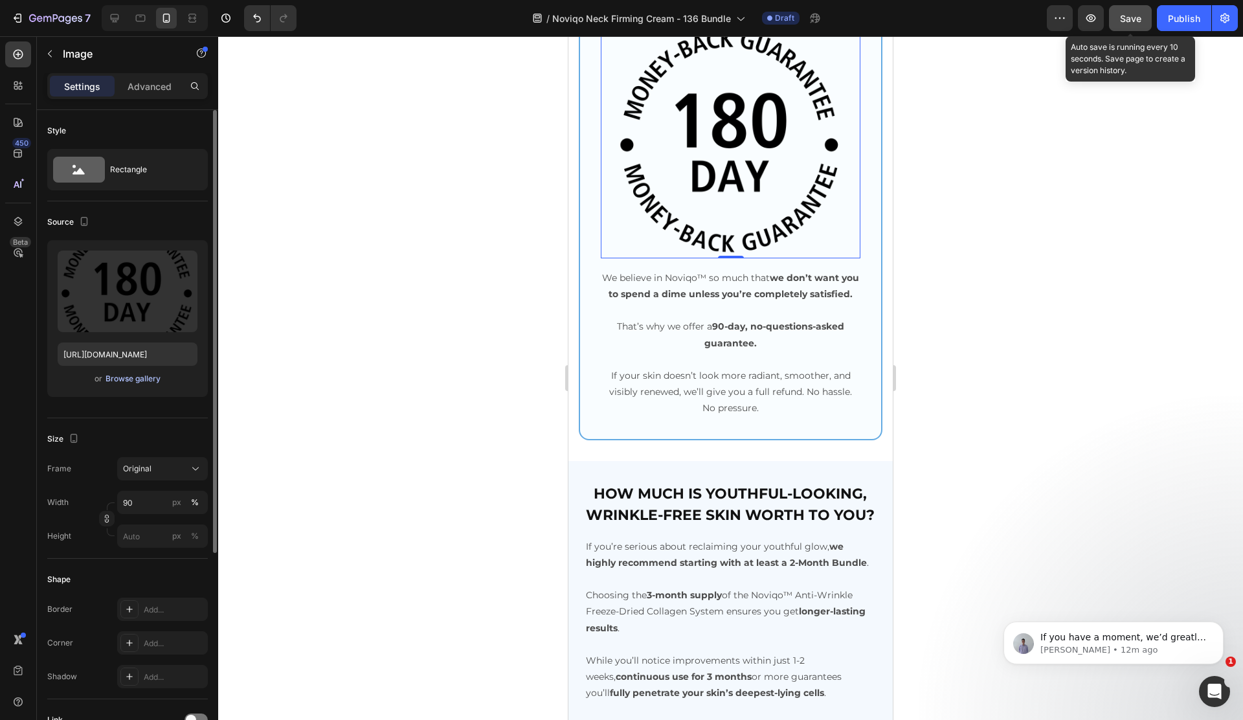
click at [129, 380] on div "Browse gallery" at bounding box center [133, 379] width 55 height 12
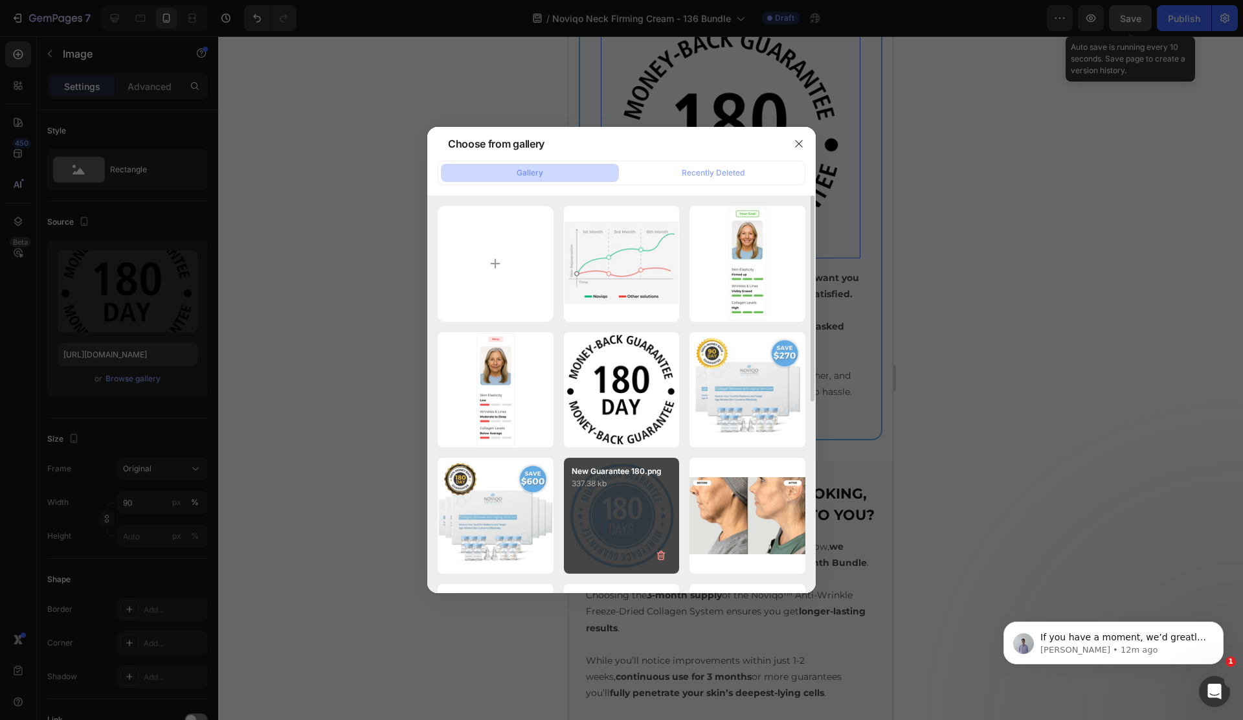
click at [593, 552] on div "New Guarantee 180.png 337.38 kb" at bounding box center [622, 516] width 116 height 116
type input "[URL][DOMAIN_NAME]"
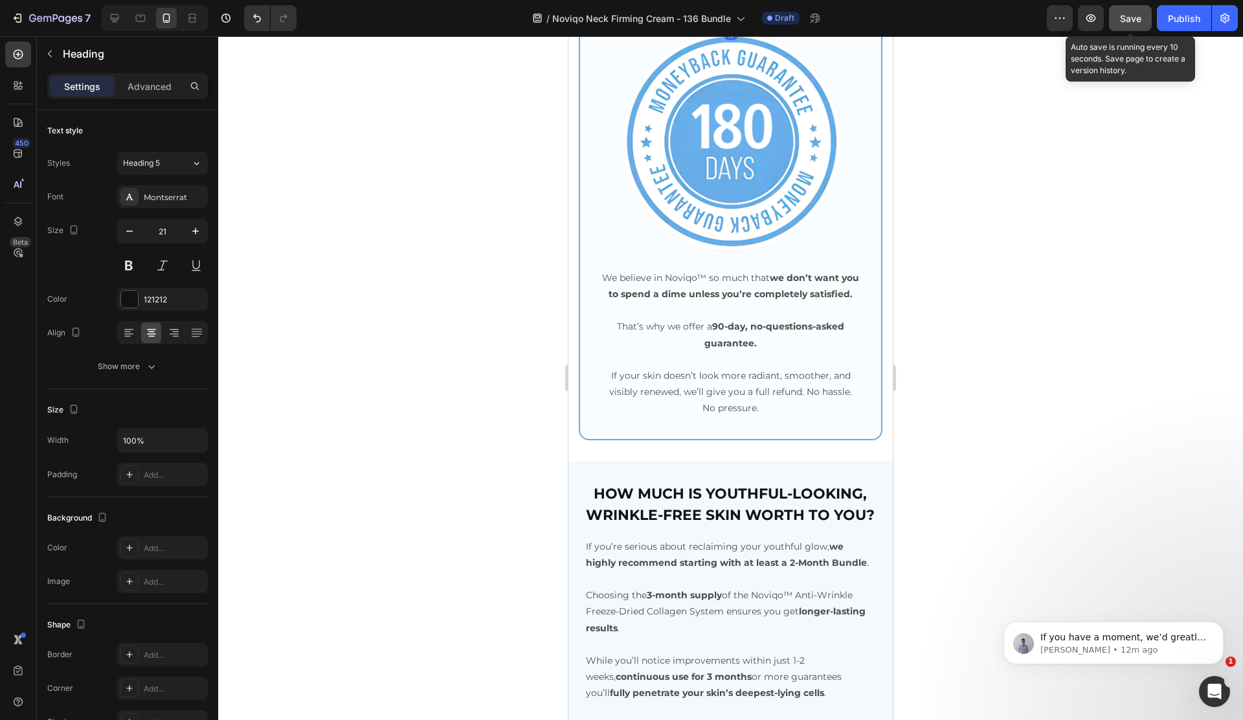
click at [720, 348] on strong "90-day, no-questions-asked guarantee." at bounding box center [774, 334] width 140 height 28
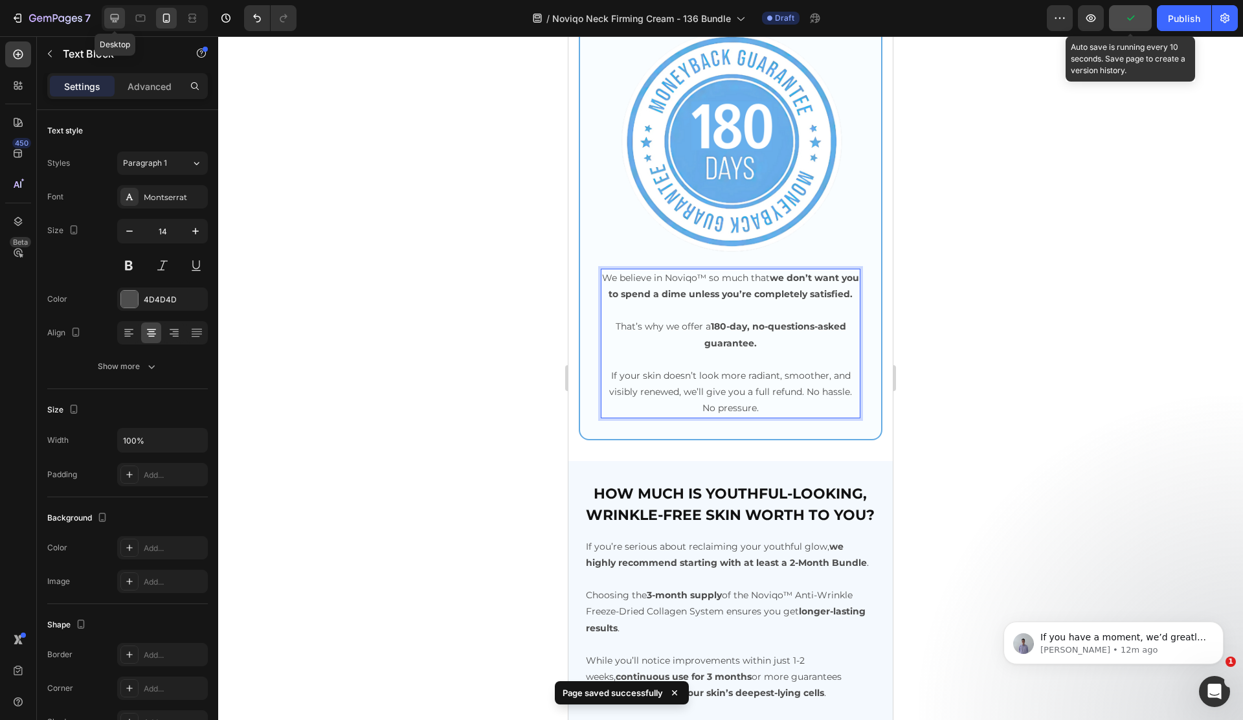
click at [109, 17] on icon at bounding box center [114, 18] width 13 height 13
type input "15"
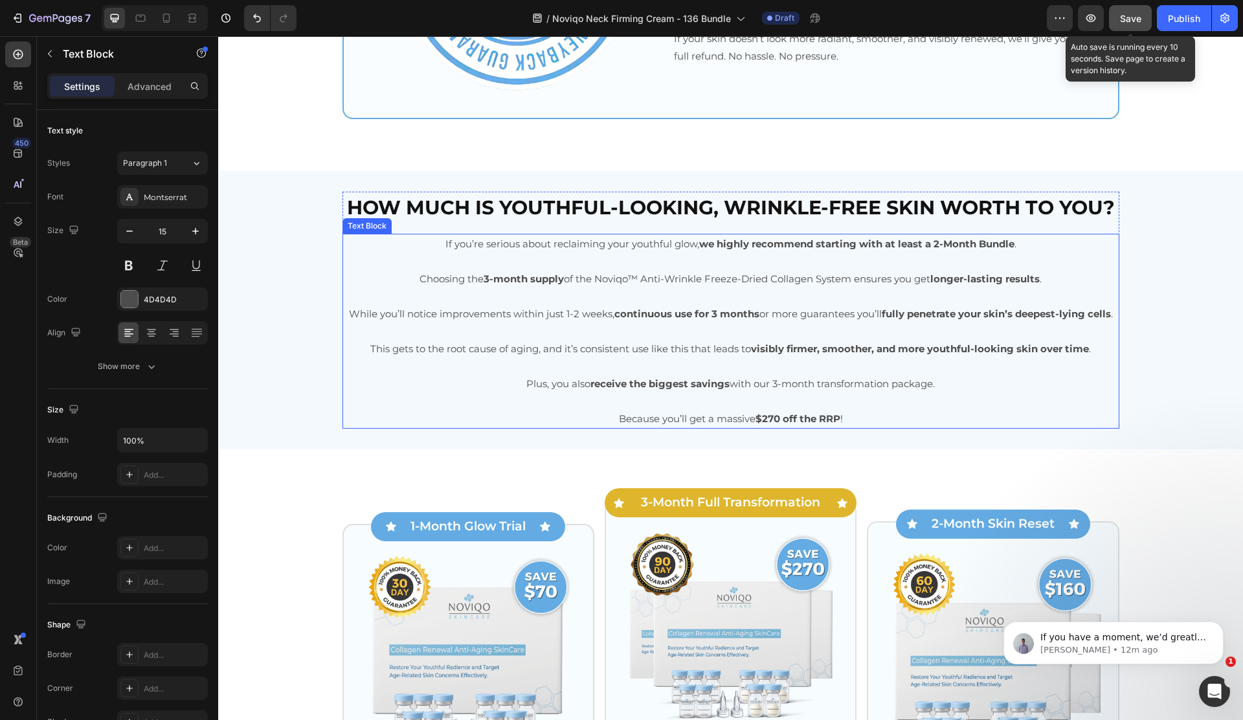
scroll to position [3492, 0]
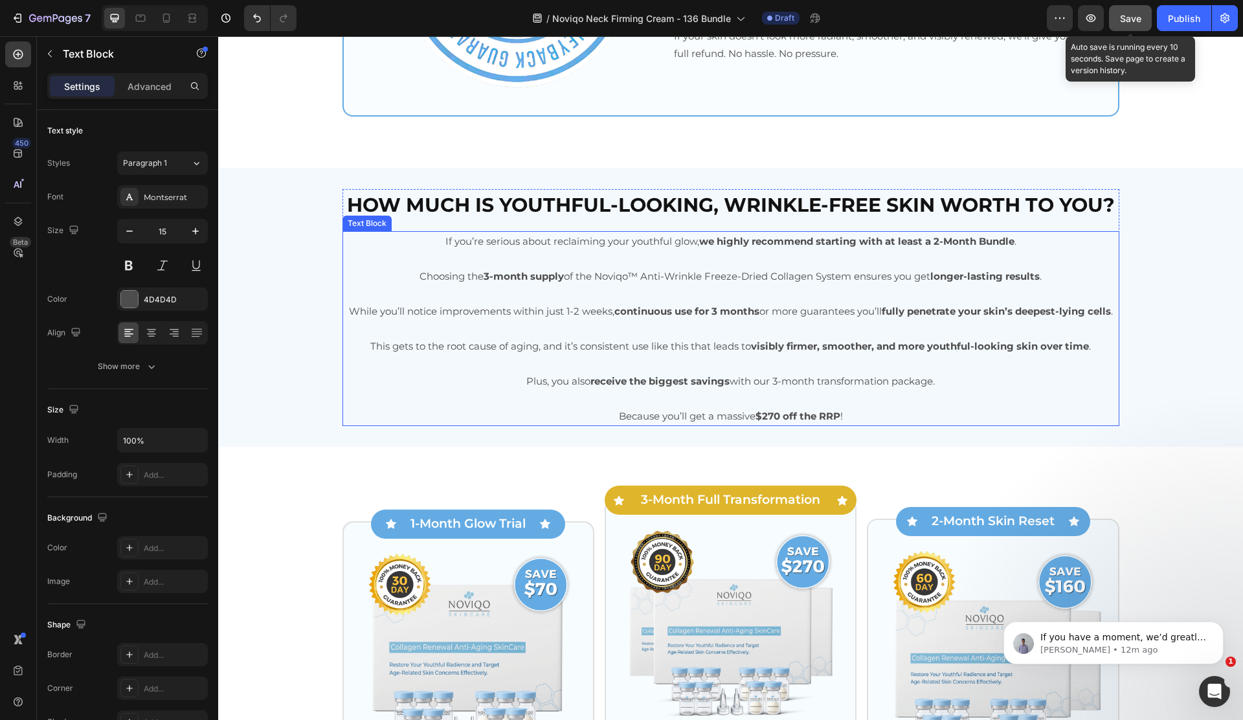
click at [946, 245] on strong "we highly recommend starting with at least a 2-Month Bundle" at bounding box center [856, 241] width 315 height 12
click at [941, 245] on strong "we highly recommend starting with at least a 2-Month Bundle" at bounding box center [856, 241] width 315 height 12
drag, startPoint x: 491, startPoint y: 280, endPoint x: 498, endPoint y: 278, distance: 6.6
click at [491, 280] on strong "3-month supply" at bounding box center [524, 276] width 80 height 12
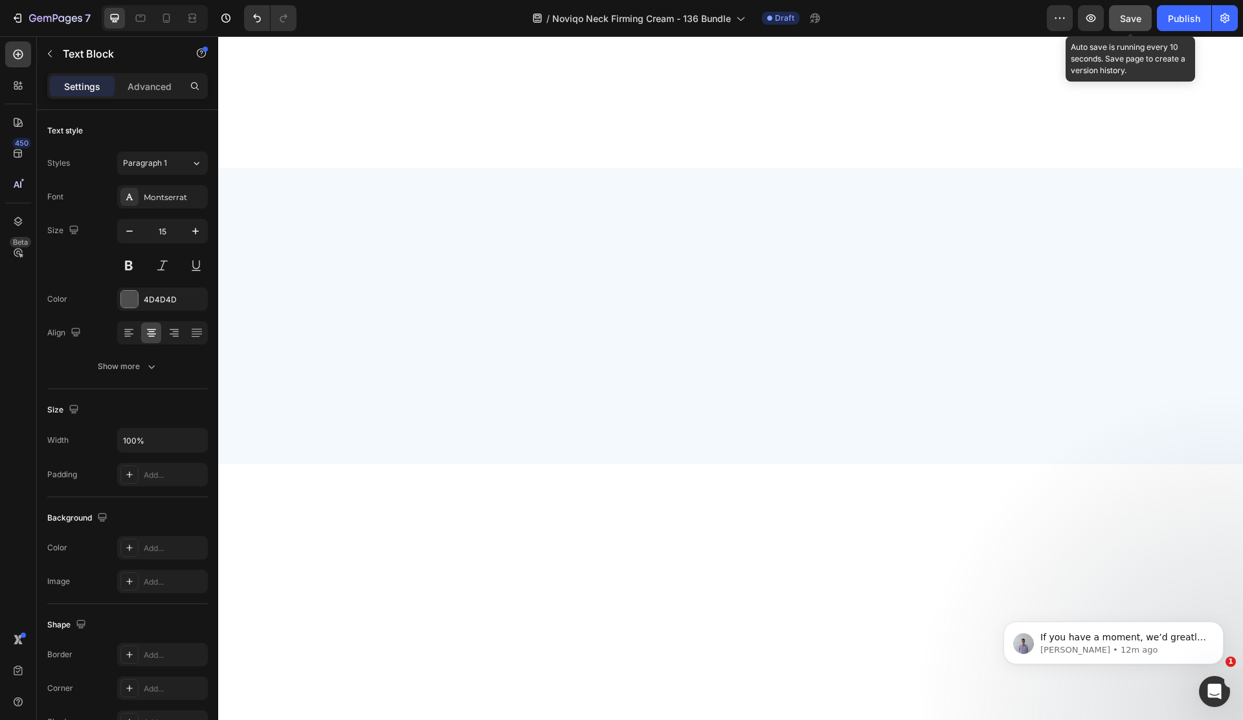
scroll to position [0, 0]
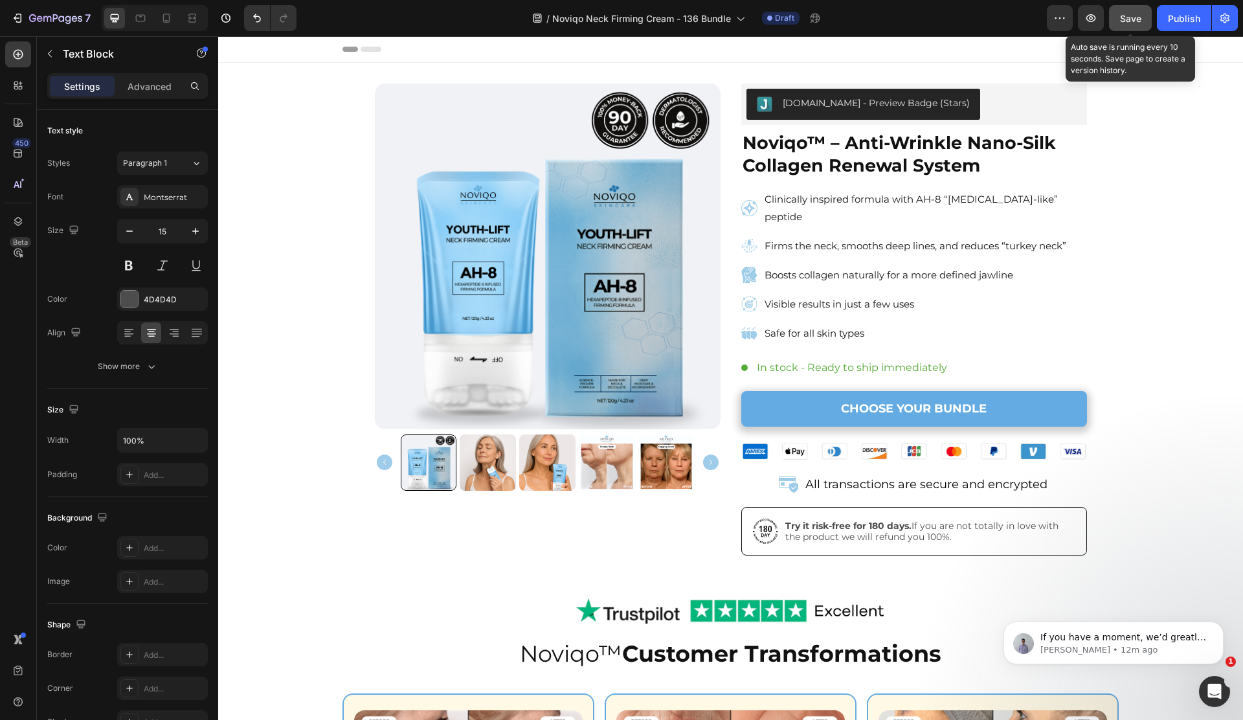
click at [718, 61] on div "Header" at bounding box center [730, 49] width 777 height 26
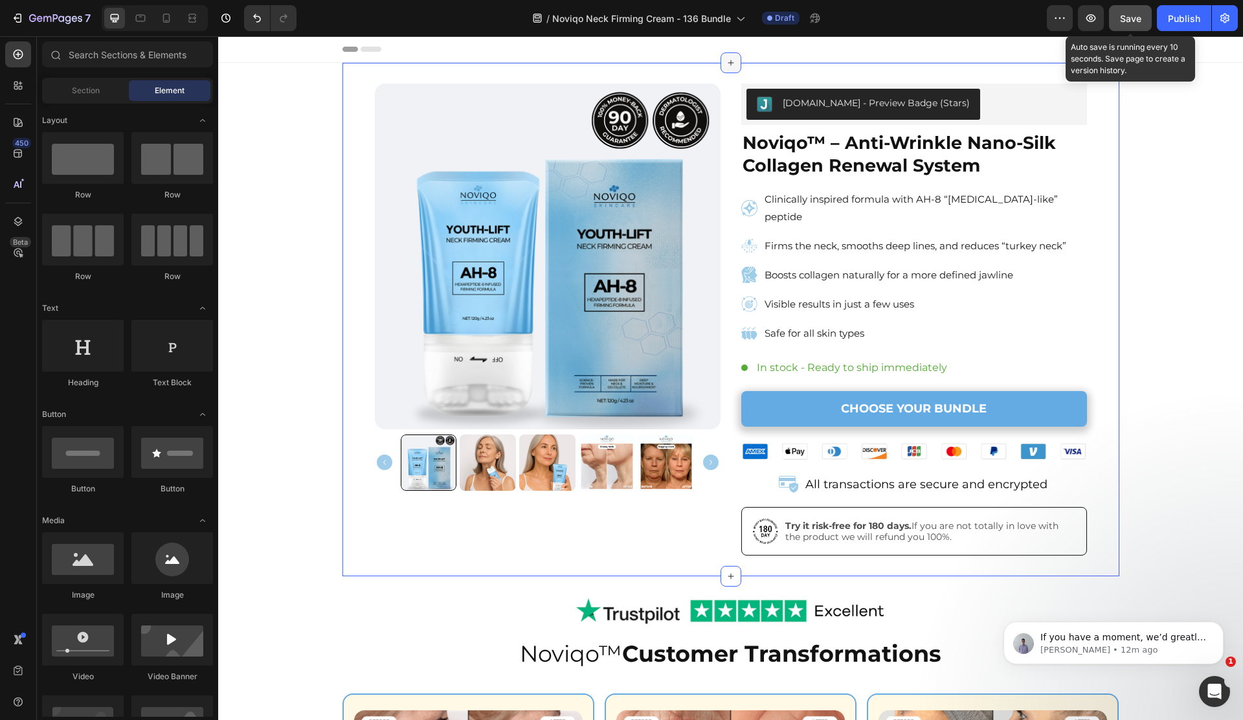
click at [728, 61] on icon at bounding box center [731, 63] width 10 height 10
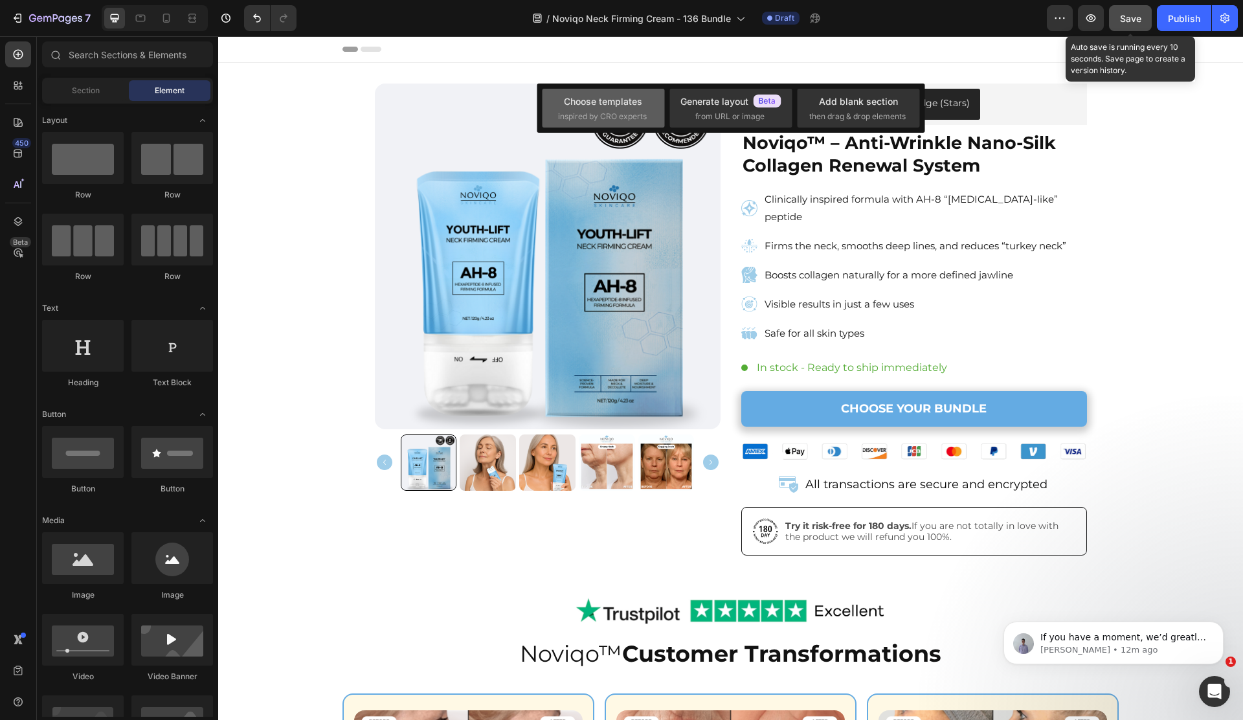
click at [607, 112] on span "inspired by CRO experts" at bounding box center [602, 117] width 89 height 12
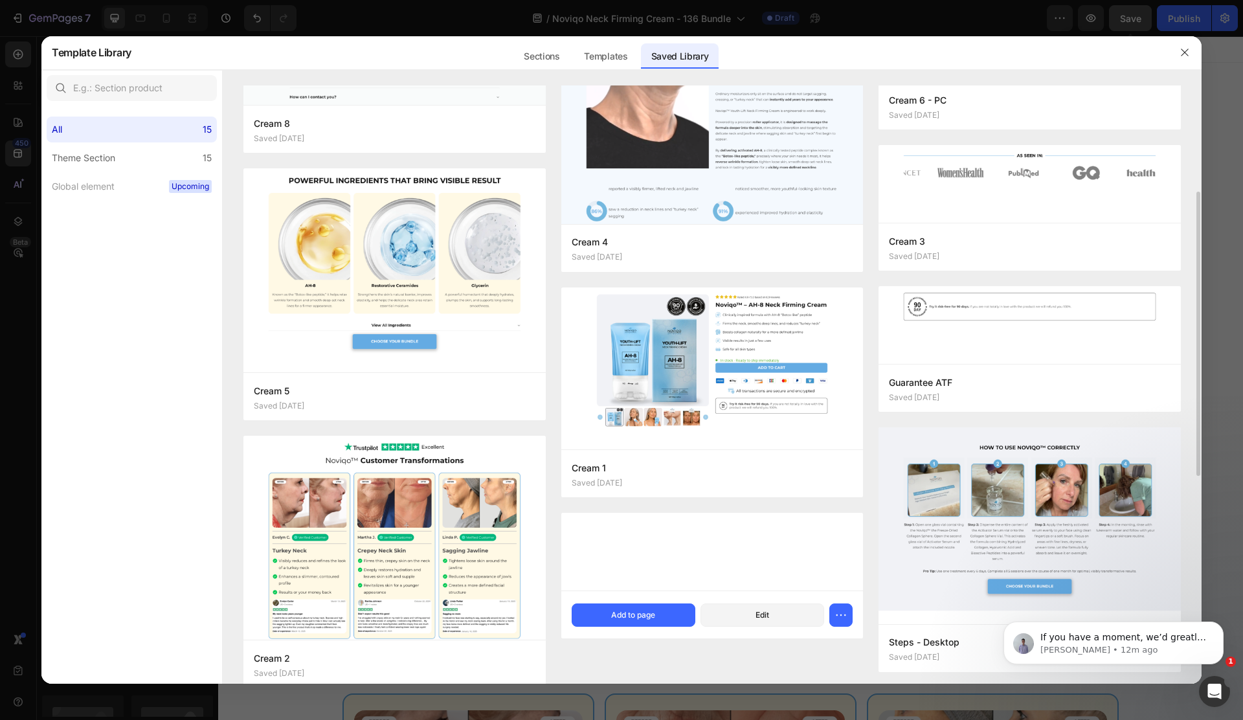
scroll to position [558, 0]
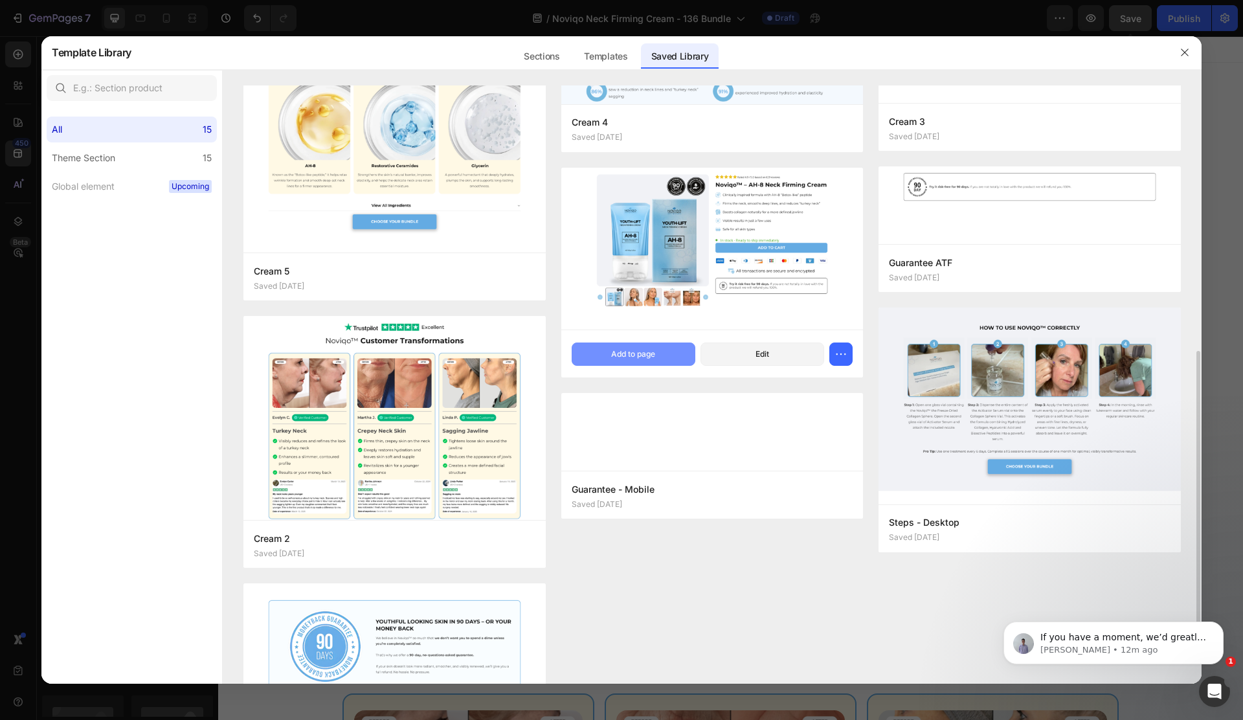
click at [638, 361] on button "Add to page" at bounding box center [634, 353] width 124 height 23
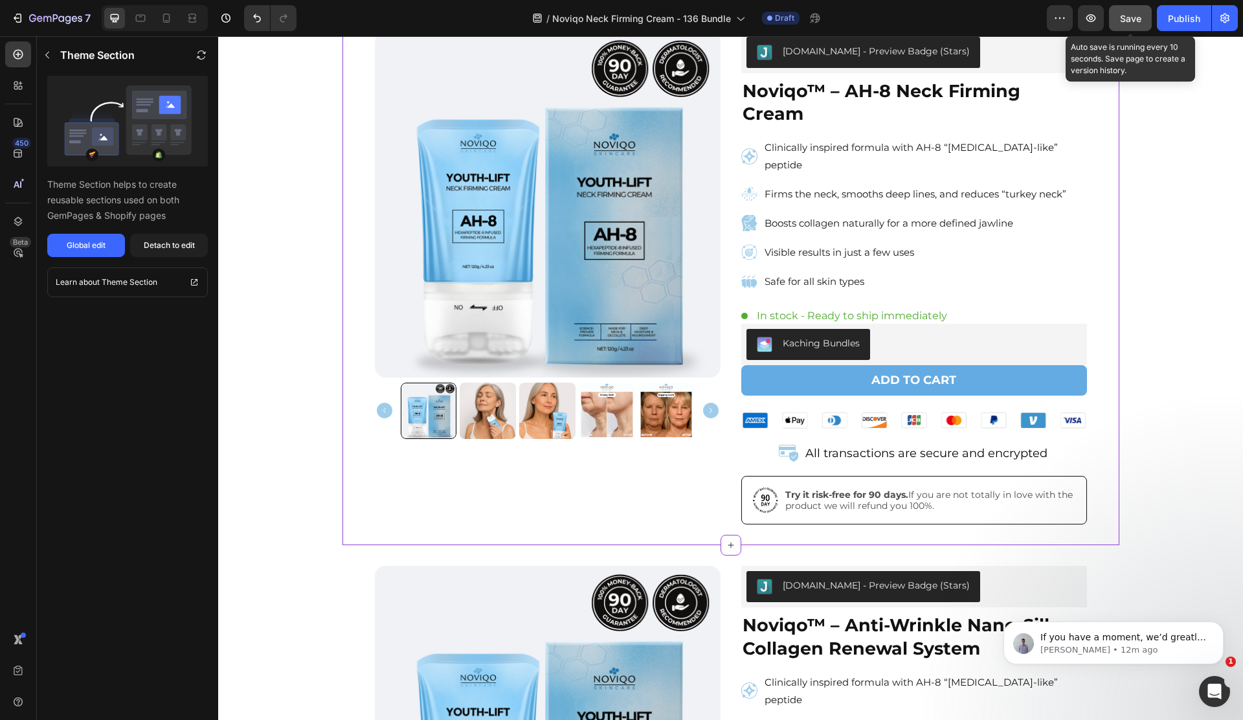
scroll to position [54, 0]
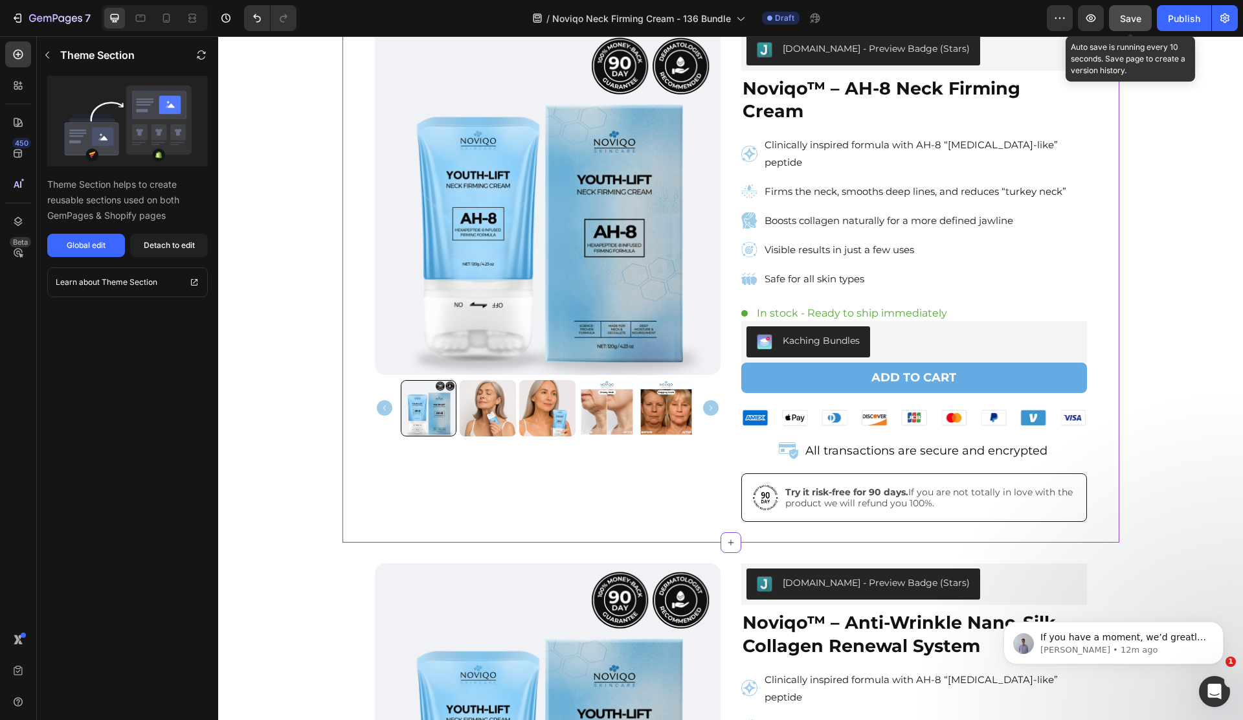
click at [906, 326] on div "Kaching Bundles" at bounding box center [913, 341] width 335 height 31
click at [894, 326] on div "Kaching Bundles" at bounding box center [913, 341] width 335 height 31
click at [172, 240] on div "Detach to edit" at bounding box center [169, 246] width 51 height 12
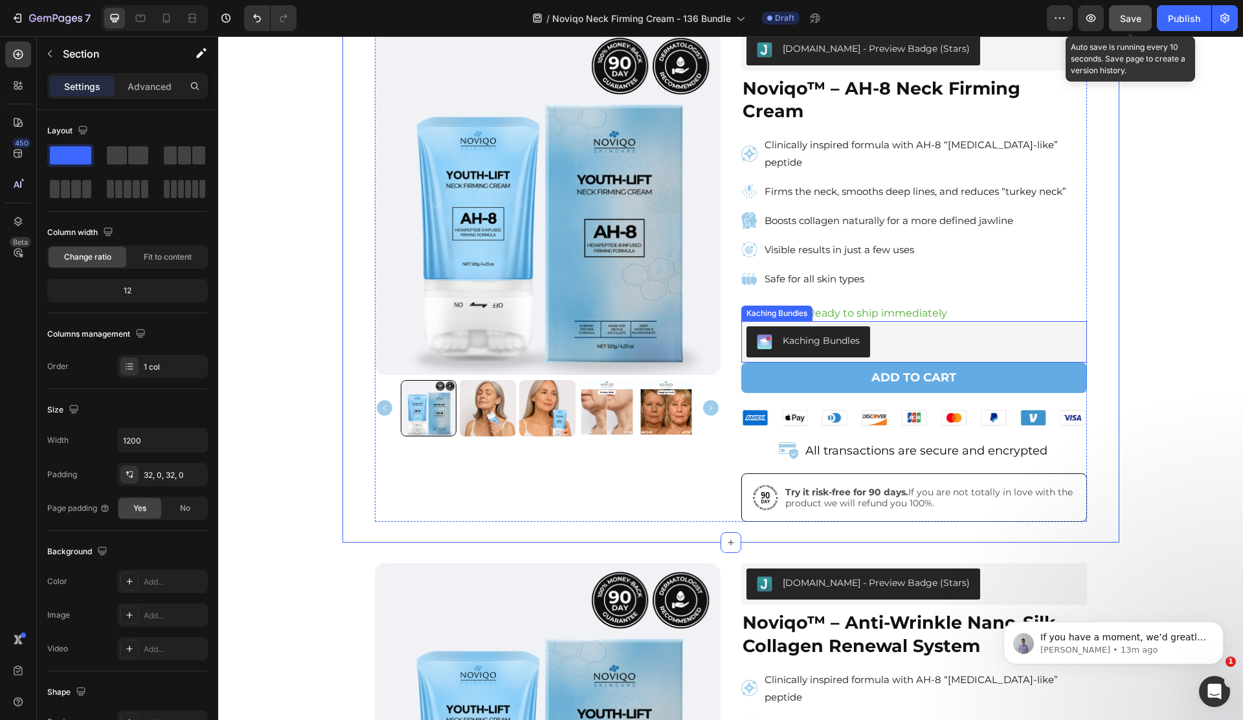
drag, startPoint x: 931, startPoint y: 304, endPoint x: 891, endPoint y: 295, distance: 41.9
click at [931, 326] on div "Kaching Bundles" at bounding box center [913, 341] width 335 height 31
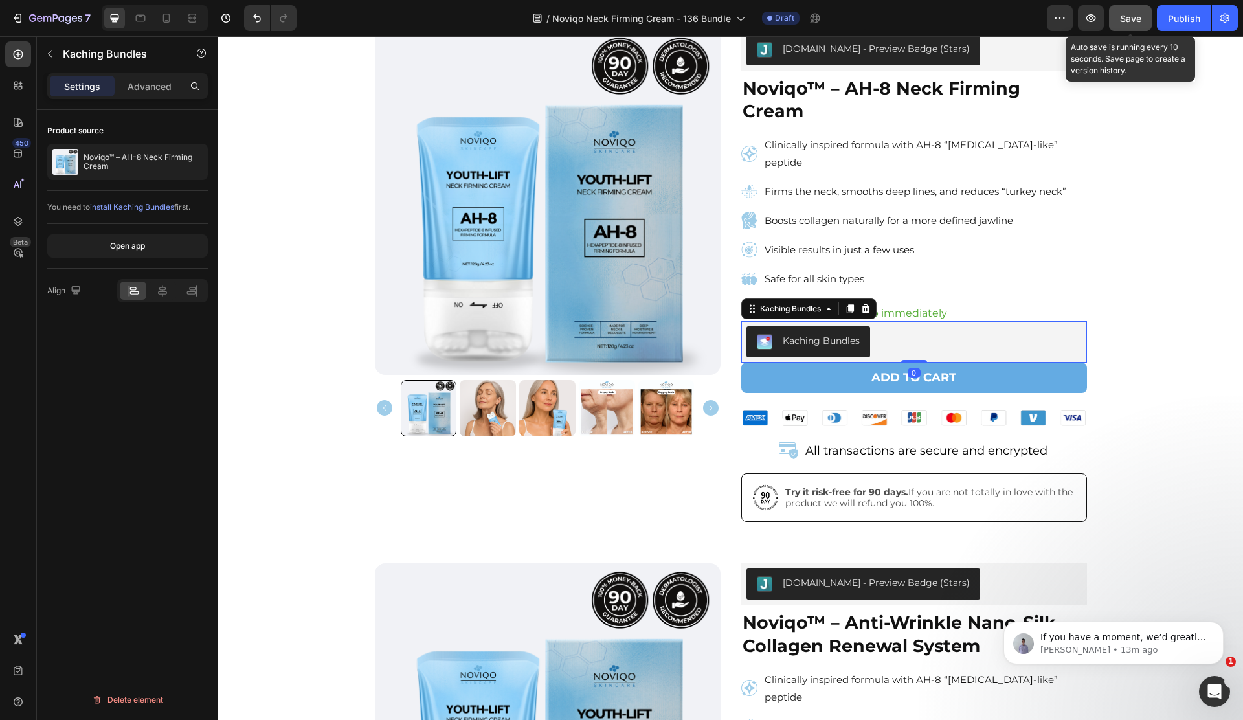
click at [862, 304] on icon at bounding box center [865, 309] width 10 height 10
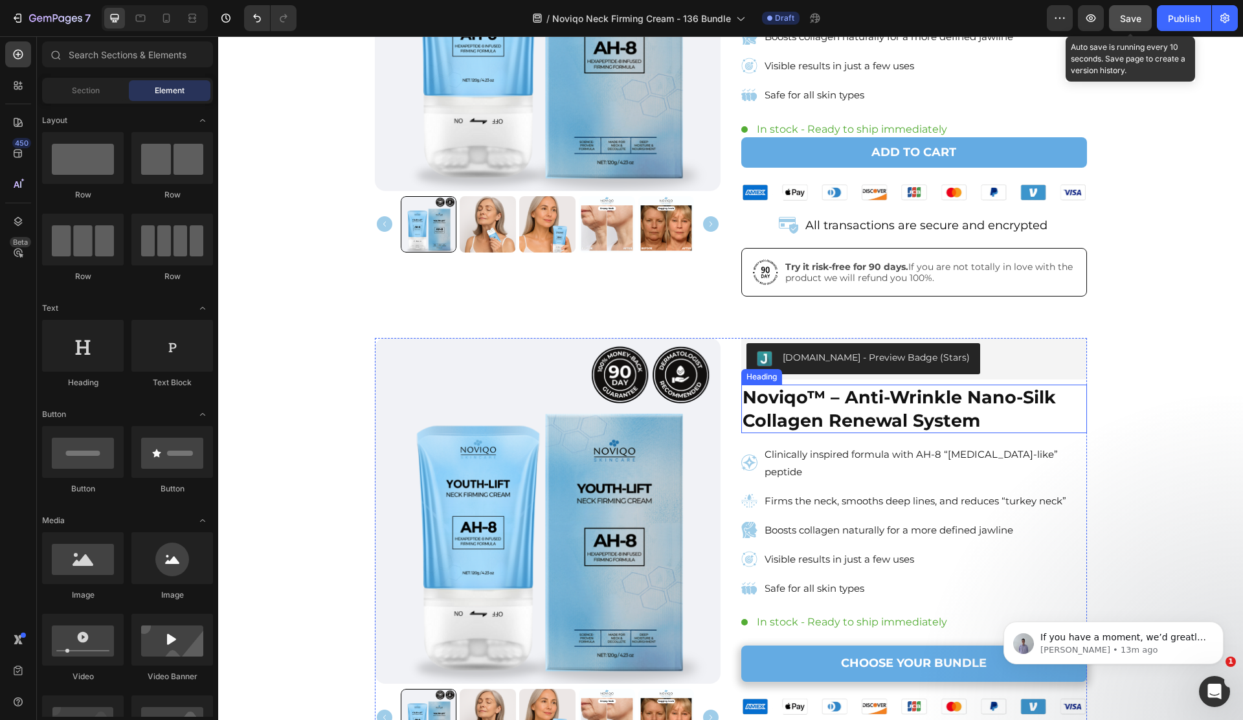
scroll to position [302, 0]
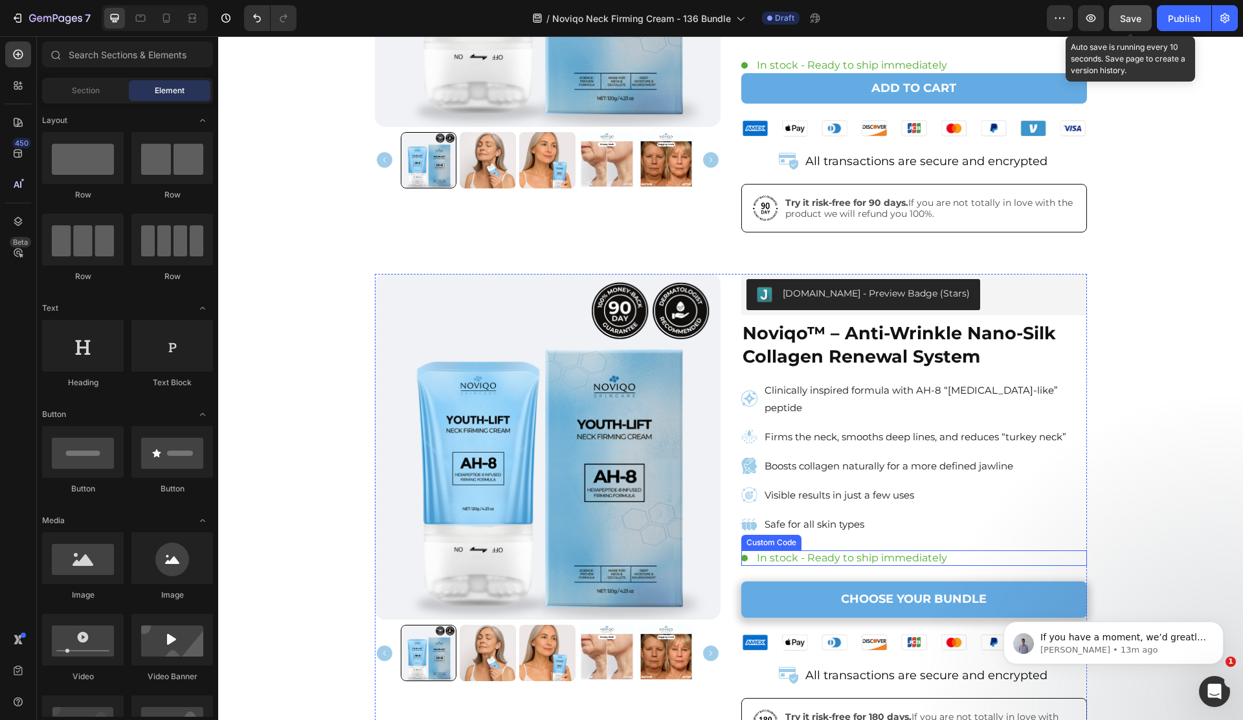
click at [990, 550] on div "In stock - Ready to ship immediately" at bounding box center [914, 558] width 346 height 16
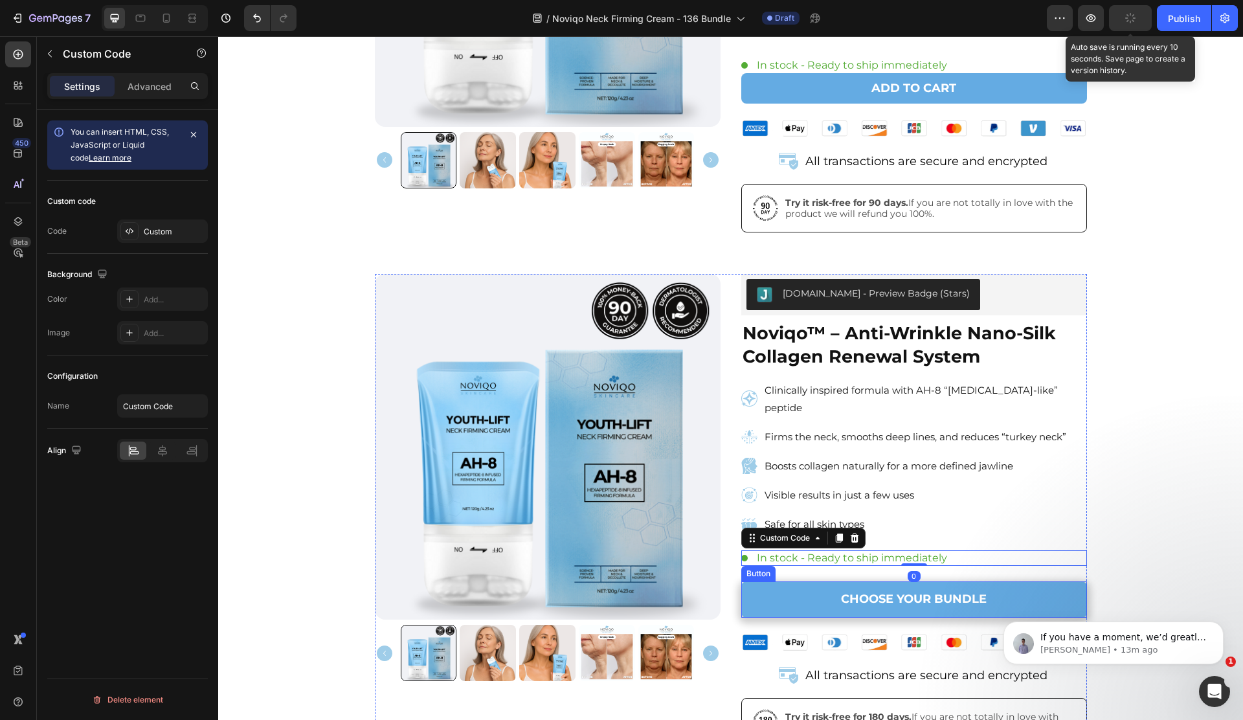
click at [789, 581] on link "CHOOSE YOUR BUNDLE" at bounding box center [914, 599] width 346 height 36
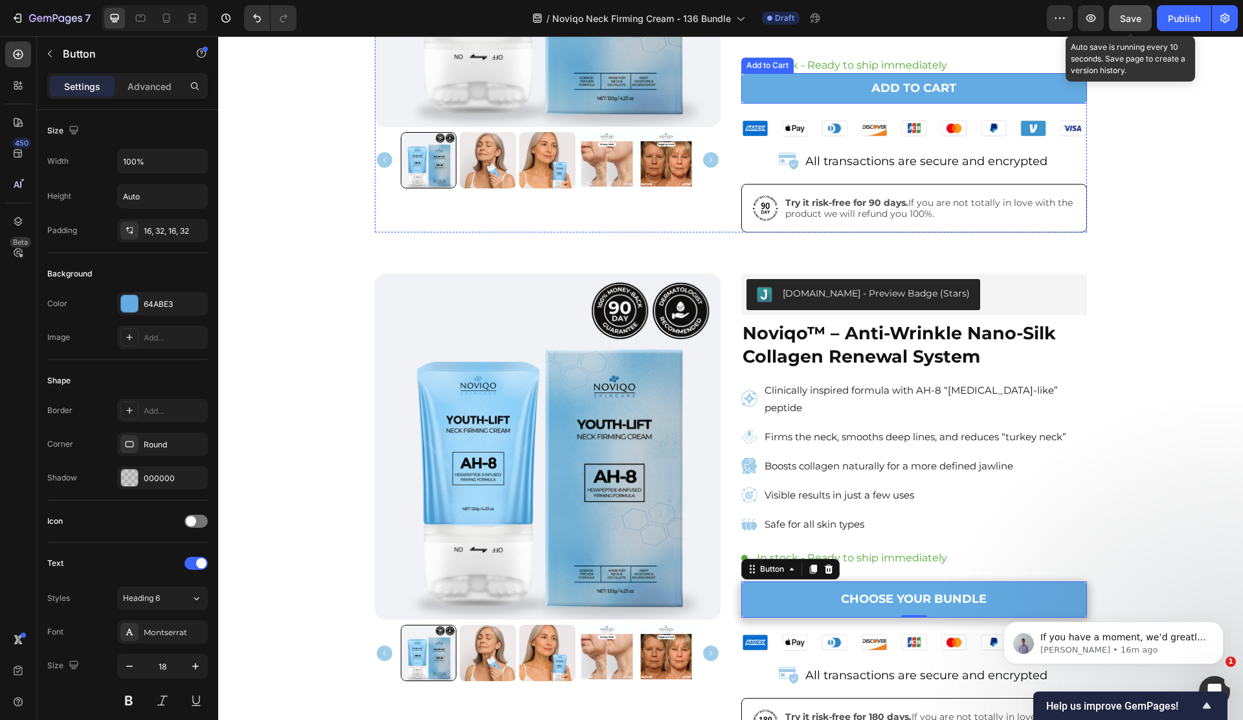
scroll to position [114, 0]
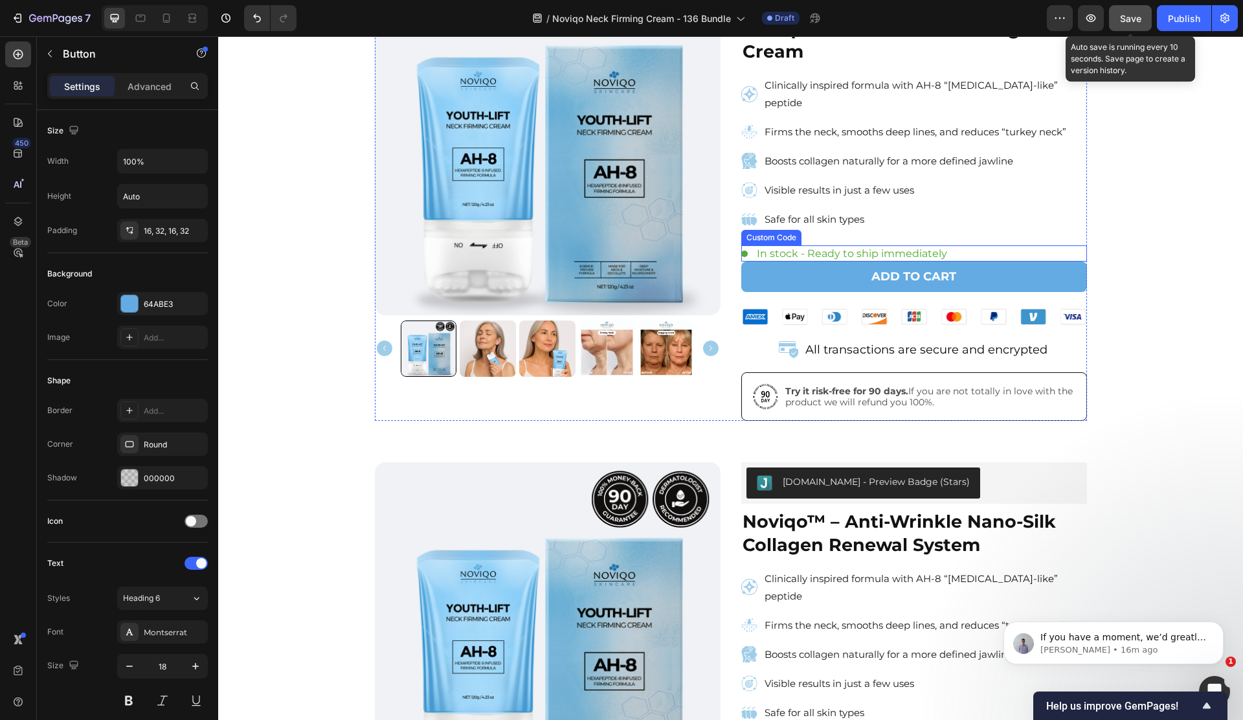
click at [830, 246] on span "In stock - Ready to ship immediately" at bounding box center [852, 254] width 190 height 16
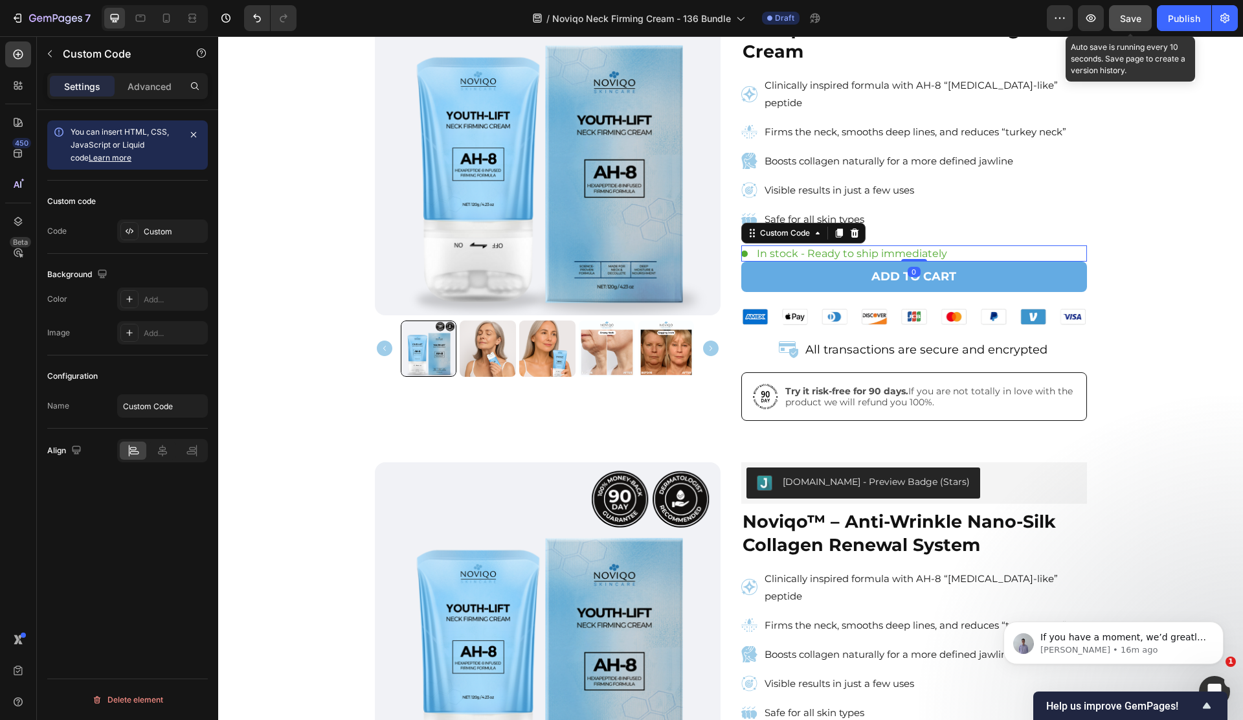
click at [172, 96] on div "Settings Advanced" at bounding box center [127, 86] width 161 height 26
click at [133, 91] on p "Advanced" at bounding box center [150, 87] width 44 height 14
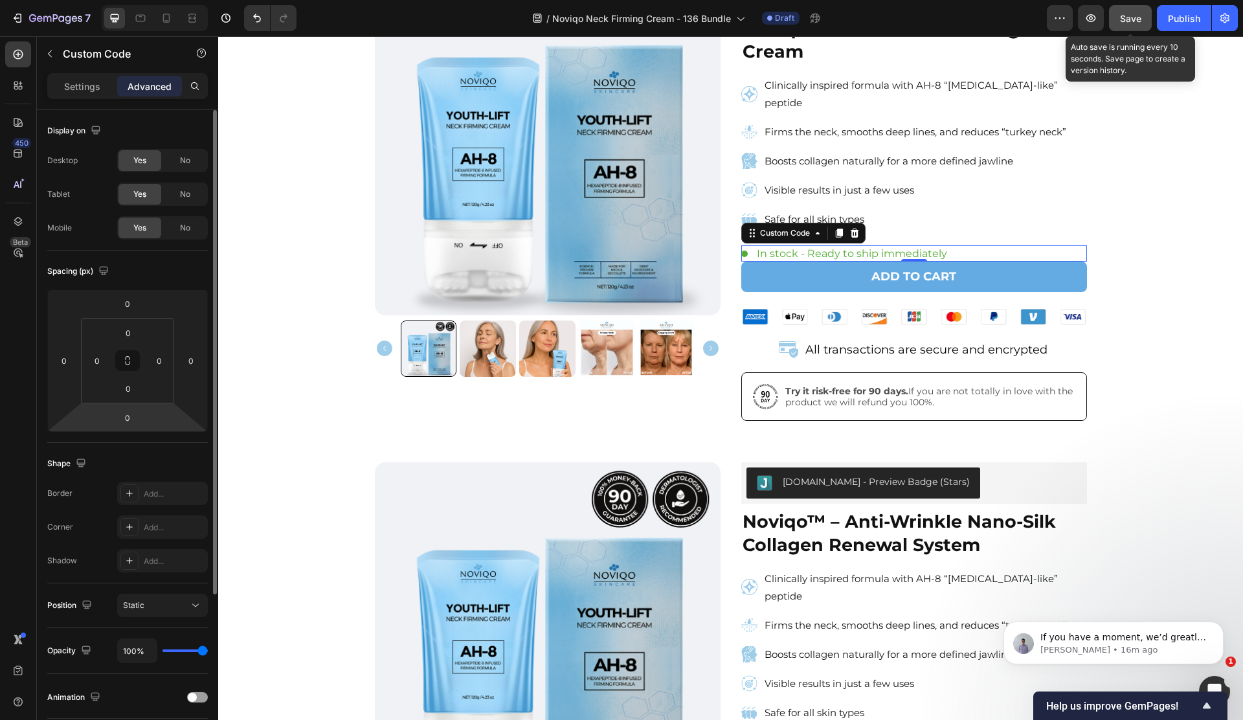
click at [133, 418] on input "0" at bounding box center [128, 417] width 26 height 19
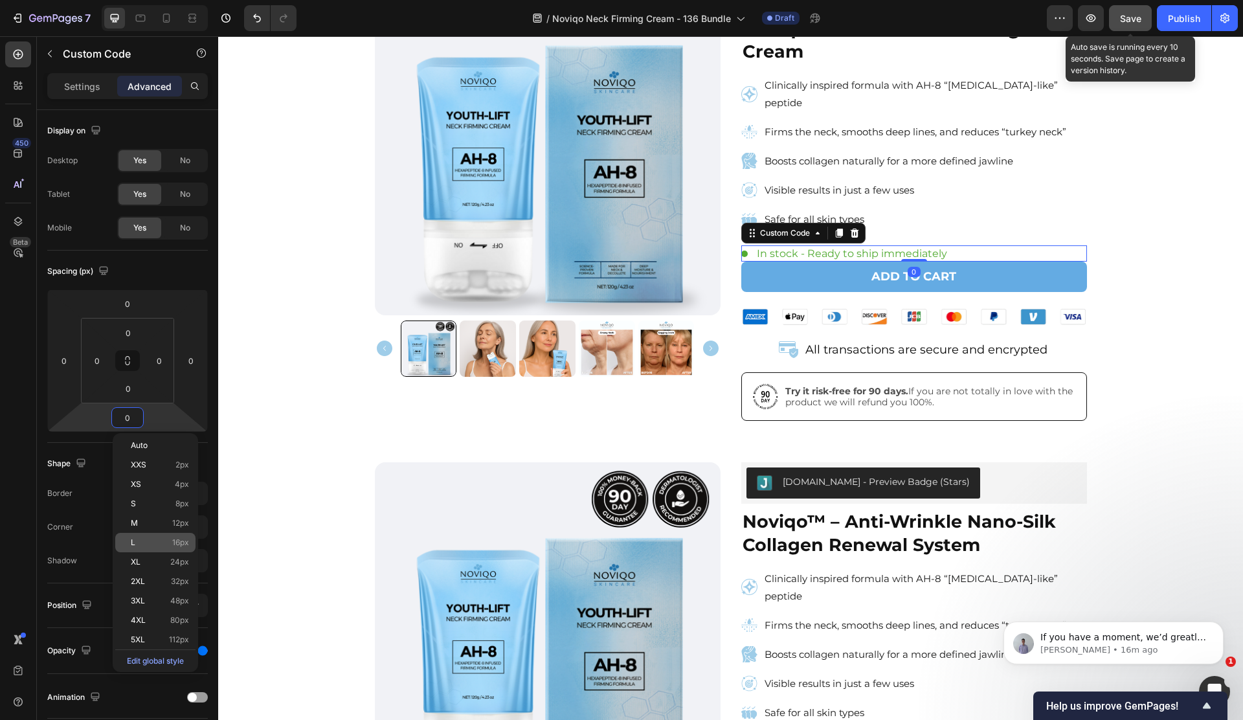
click at [163, 545] on p "L 16px" at bounding box center [160, 542] width 58 height 9
type input "16"
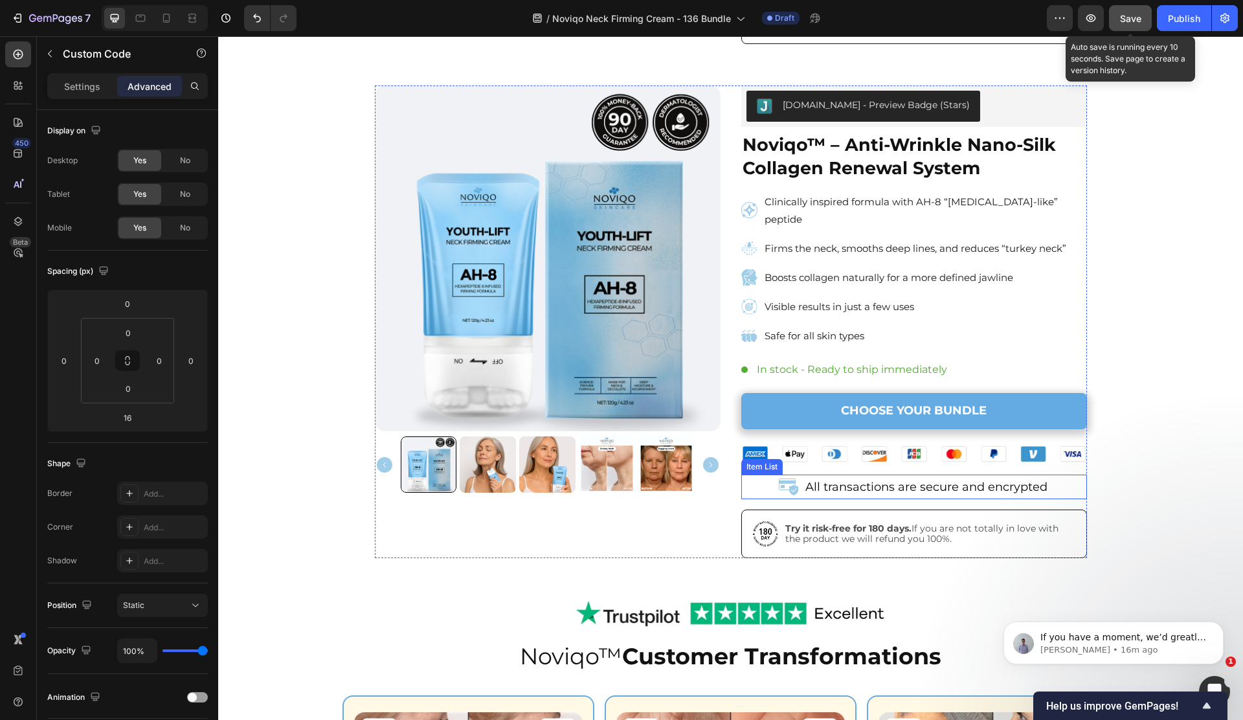
scroll to position [530, 0]
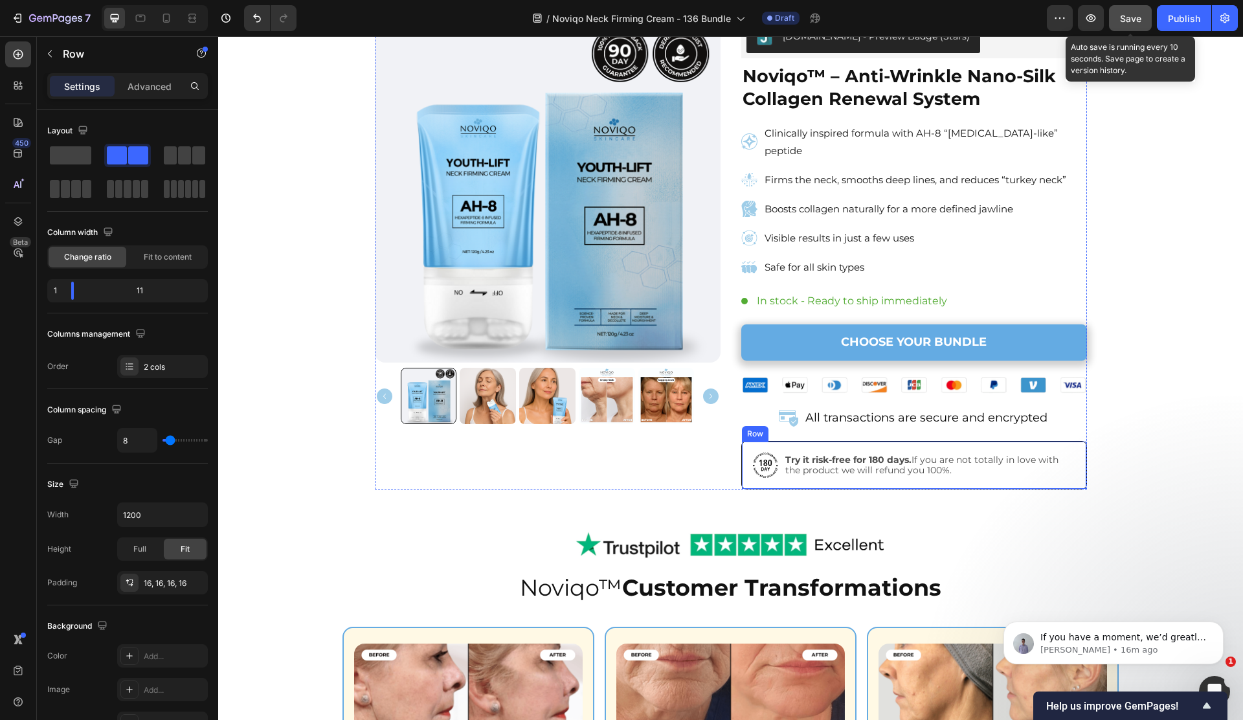
click at [802, 467] on div "Image Try it risk-free for 180 days. If you are not totally in love with the pr…" at bounding box center [914, 465] width 346 height 49
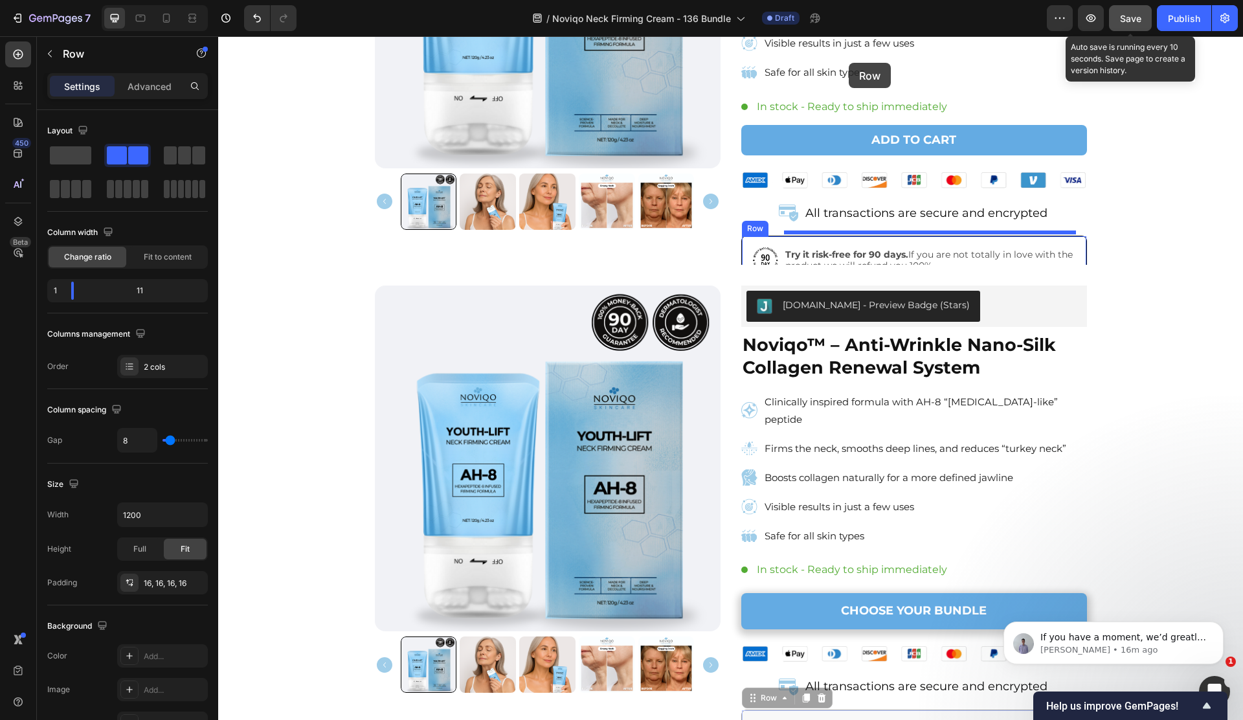
scroll to position [232, 0]
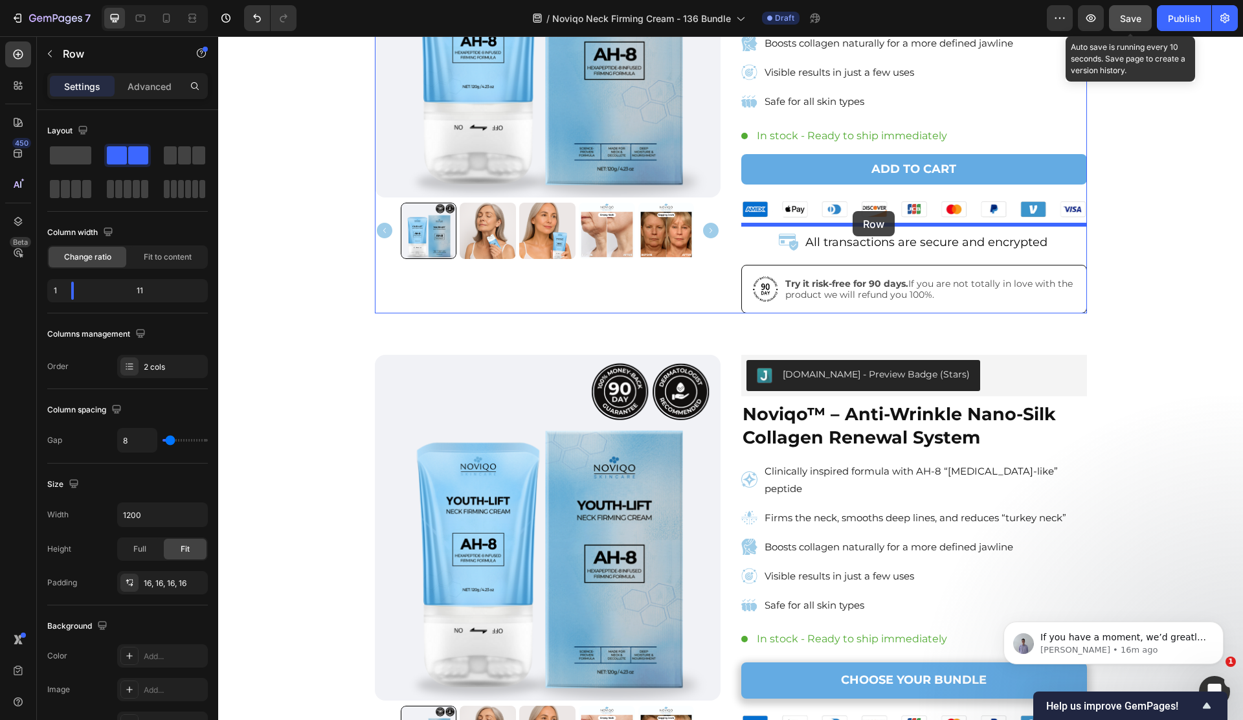
drag, startPoint x: 794, startPoint y: 468, endPoint x: 853, endPoint y: 210, distance: 264.1
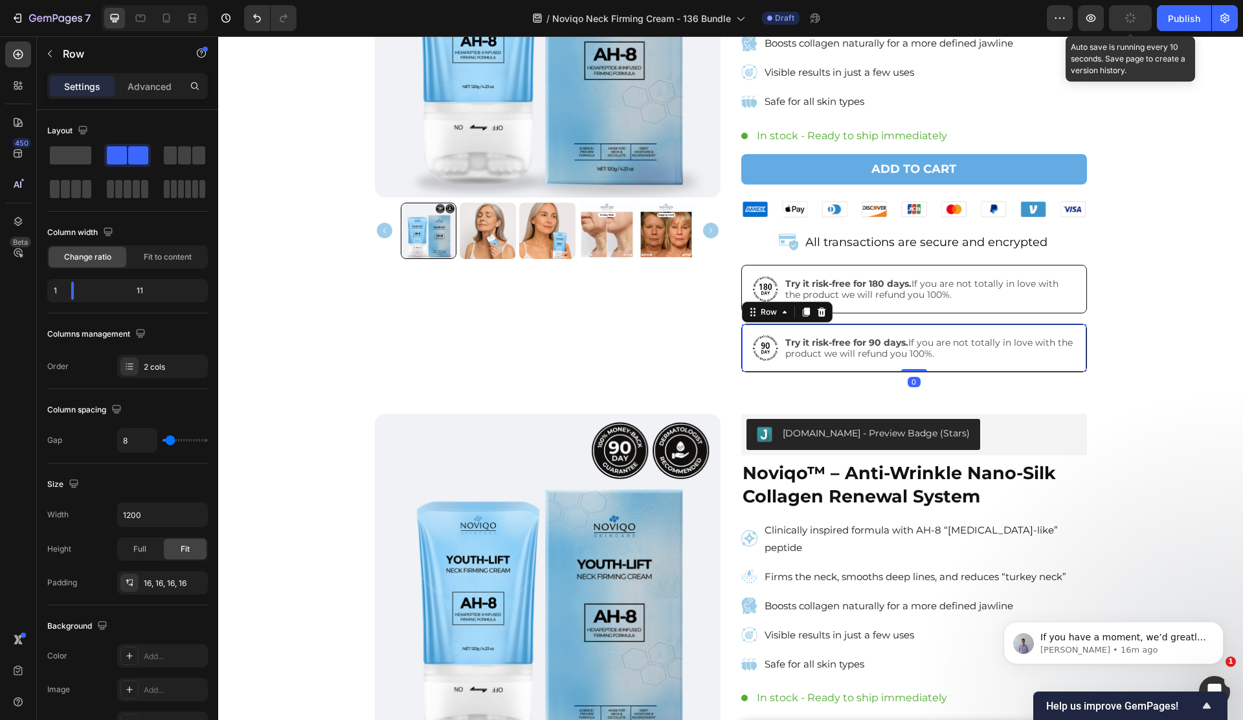
click at [759, 324] on div "Image Try it risk-free for 90 days. If you are not totally in love with the pro…" at bounding box center [914, 348] width 346 height 49
click at [820, 307] on icon at bounding box center [821, 312] width 10 height 10
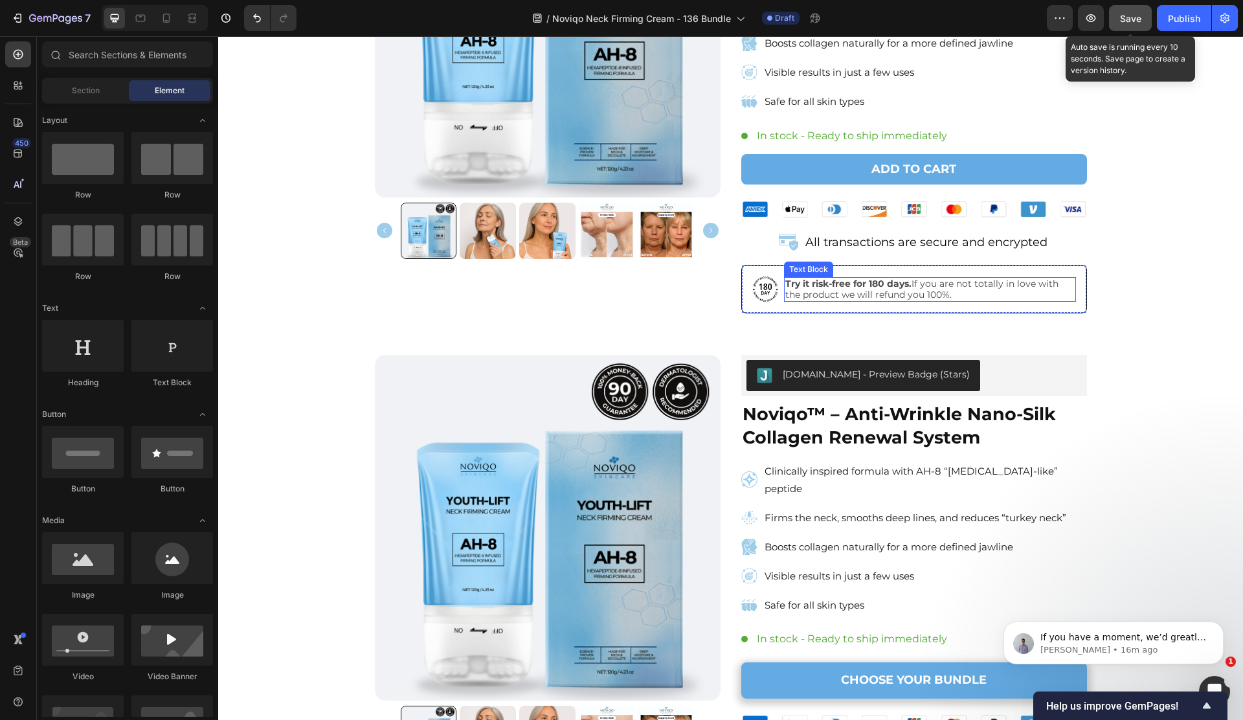
click at [818, 263] on div "Text Block" at bounding box center [808, 269] width 44 height 12
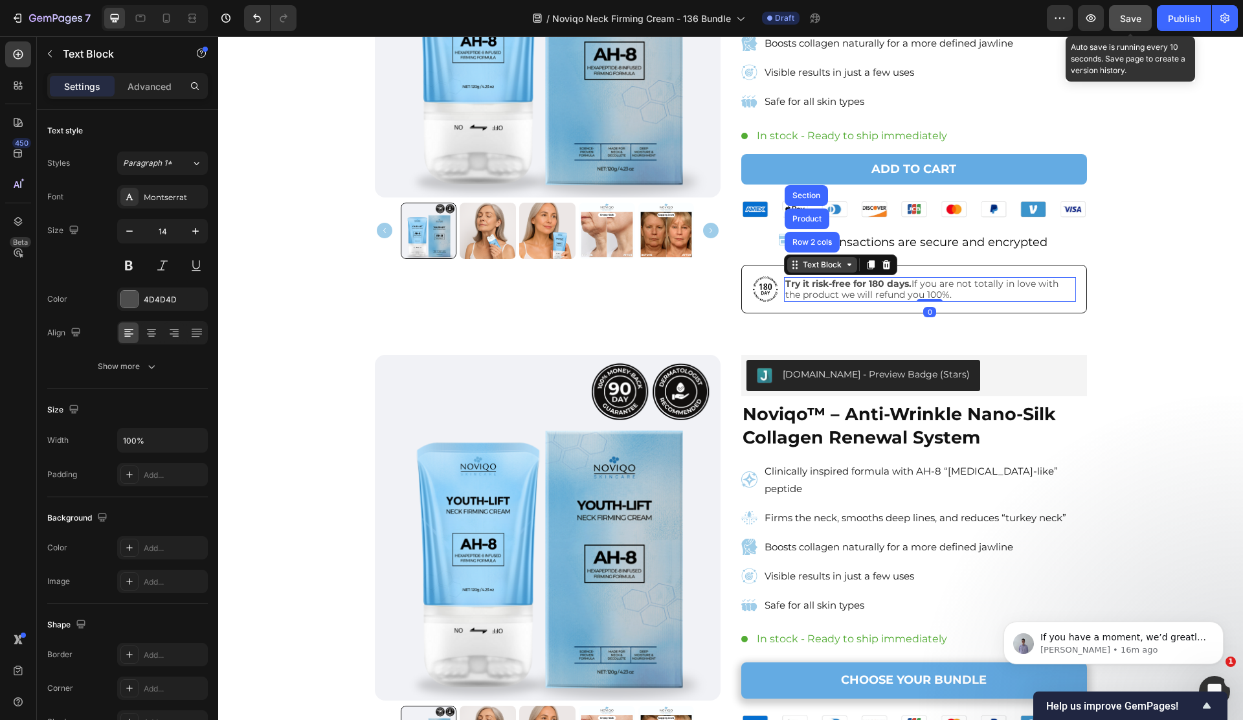
click at [841, 259] on div "Text Block" at bounding box center [822, 265] width 44 height 12
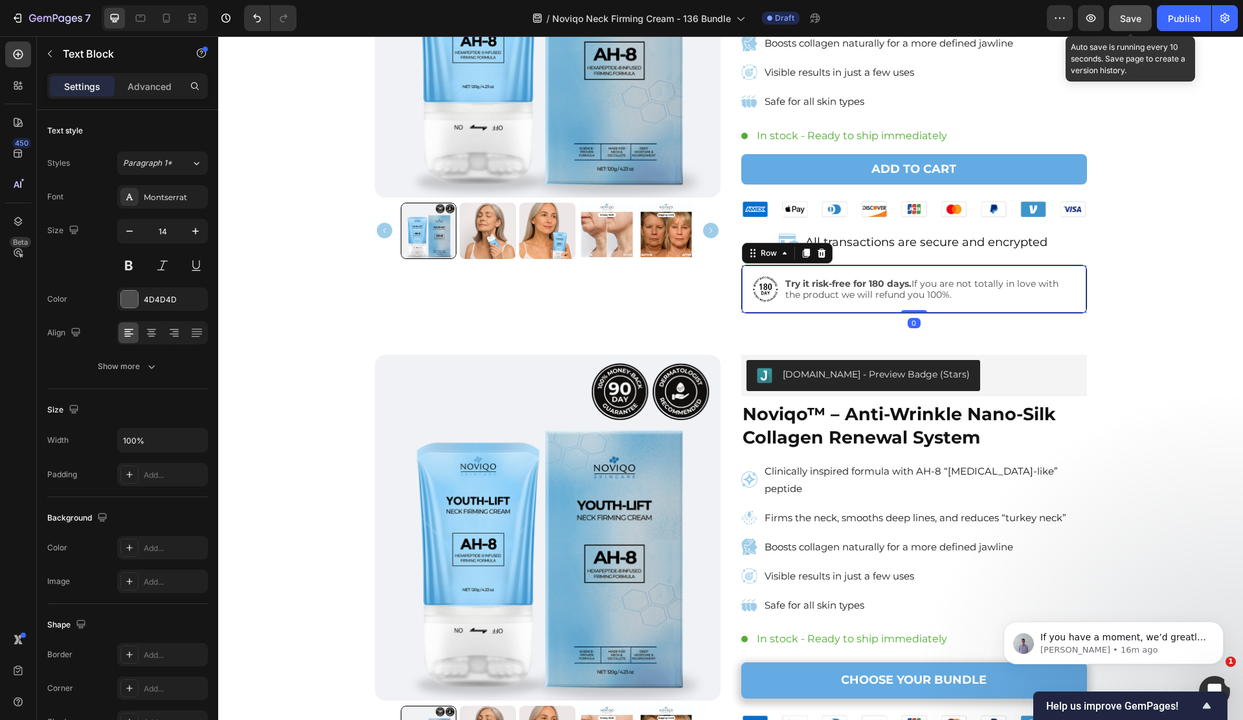
click at [955, 265] on div "Image Try it risk-free for 180 days. If you are not totally in love with the pr…" at bounding box center [914, 289] width 346 height 49
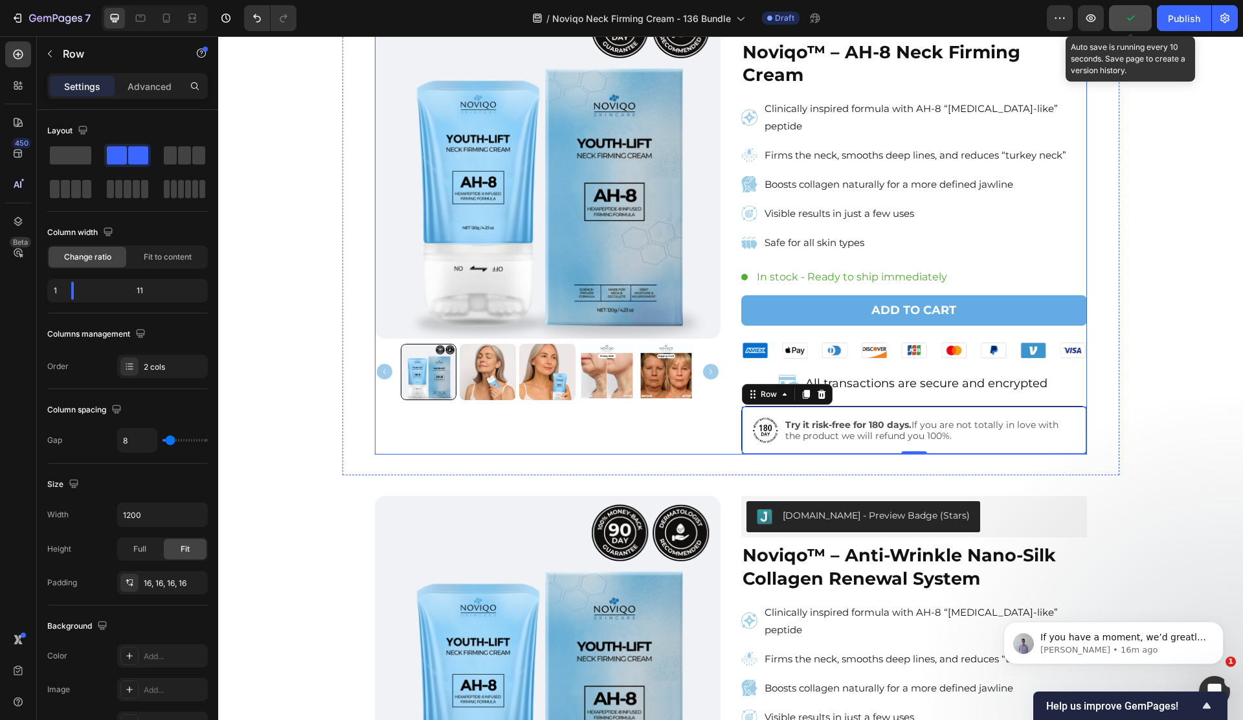
scroll to position [234, 0]
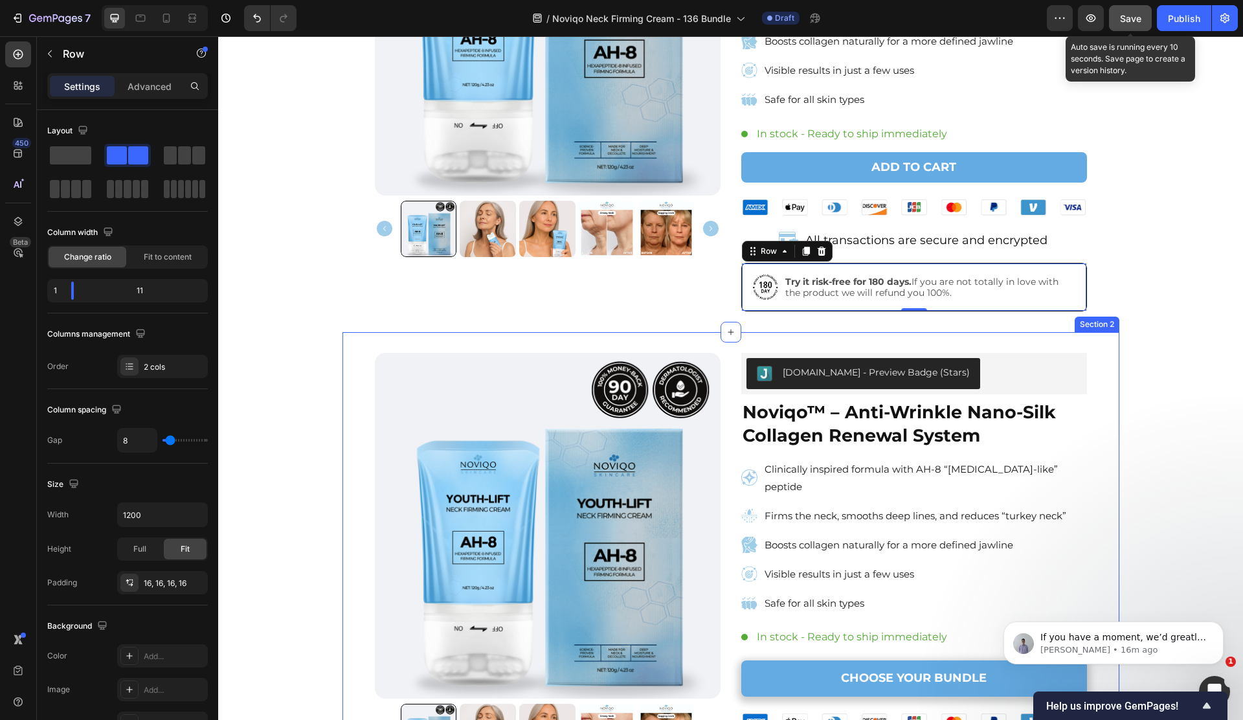
click at [728, 332] on div "Product Images [DOMAIN_NAME] - Preview Badge (Stars) [DOMAIN_NAME] Noviqo™ – An…" at bounding box center [730, 561] width 777 height 459
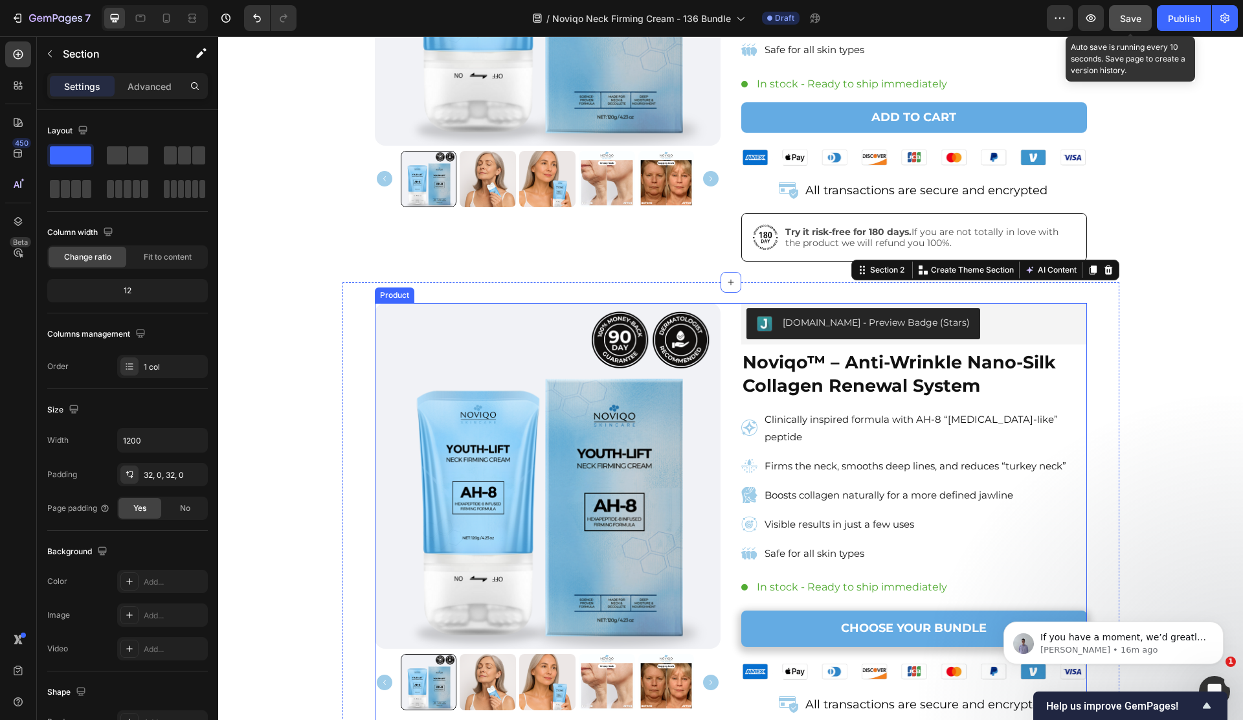
scroll to position [280, 0]
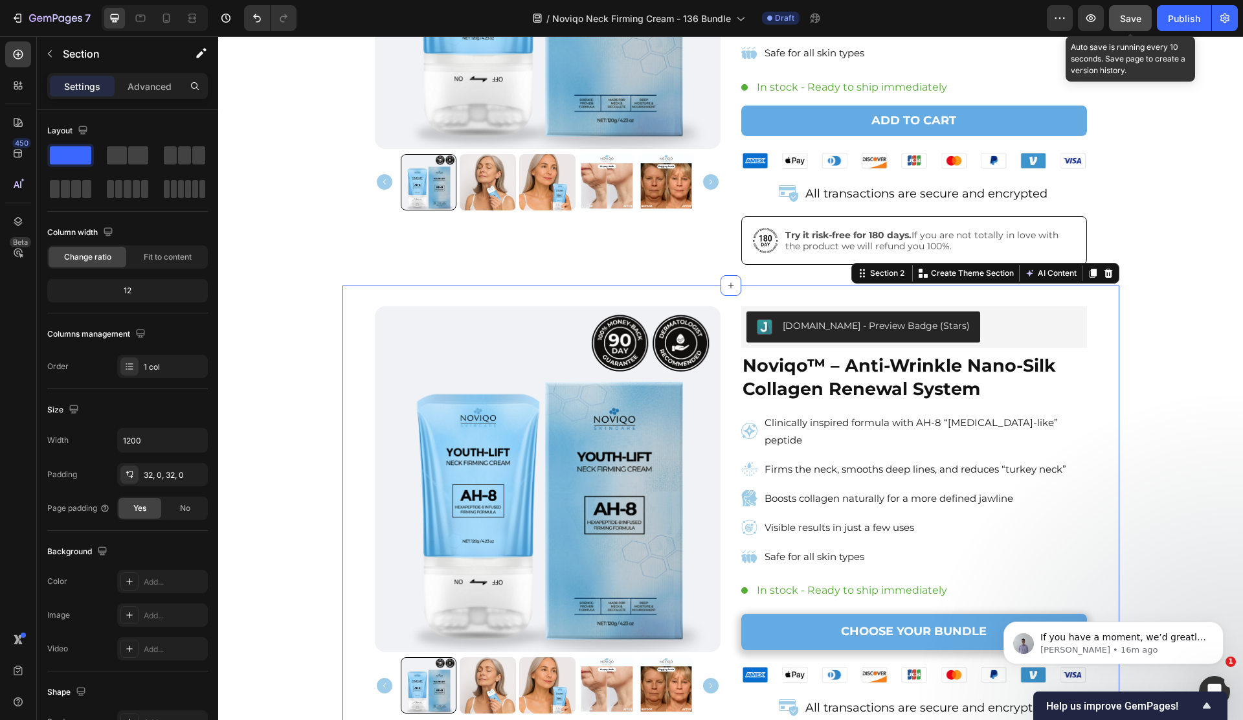
drag, startPoint x: 1103, startPoint y: 236, endPoint x: 1088, endPoint y: 240, distance: 15.6
click at [1103, 268] on icon at bounding box center [1108, 273] width 10 height 10
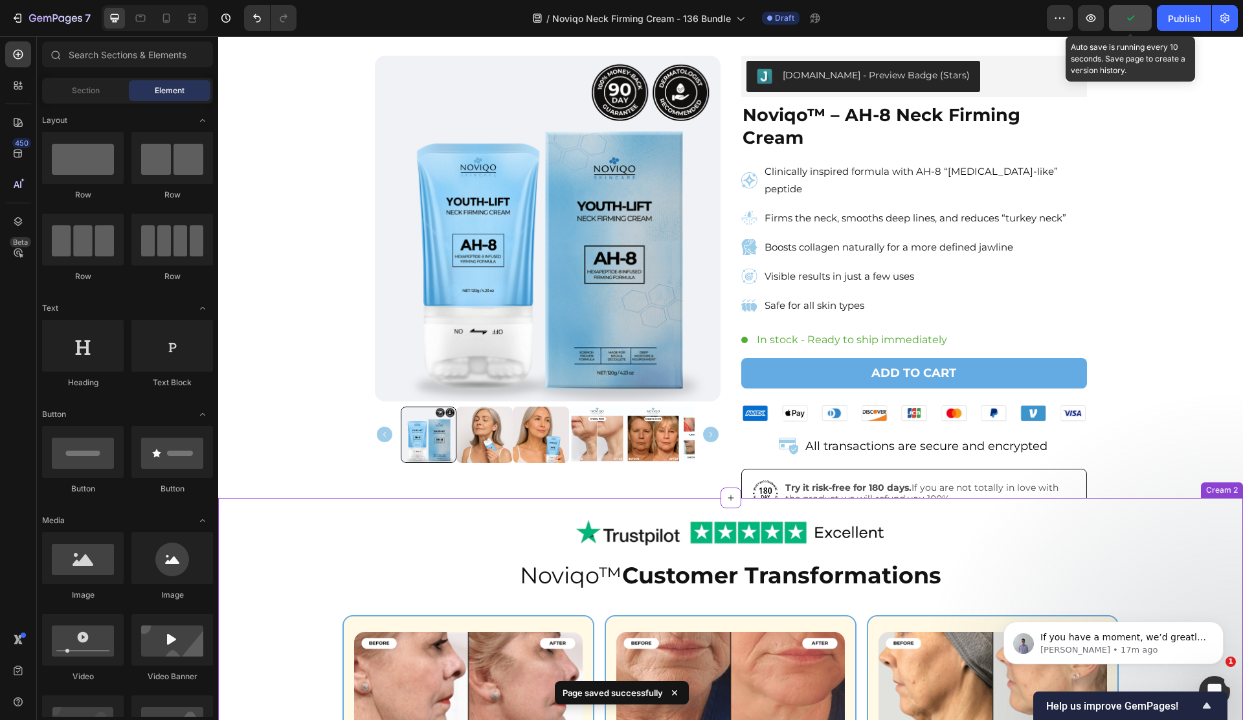
scroll to position [0, 0]
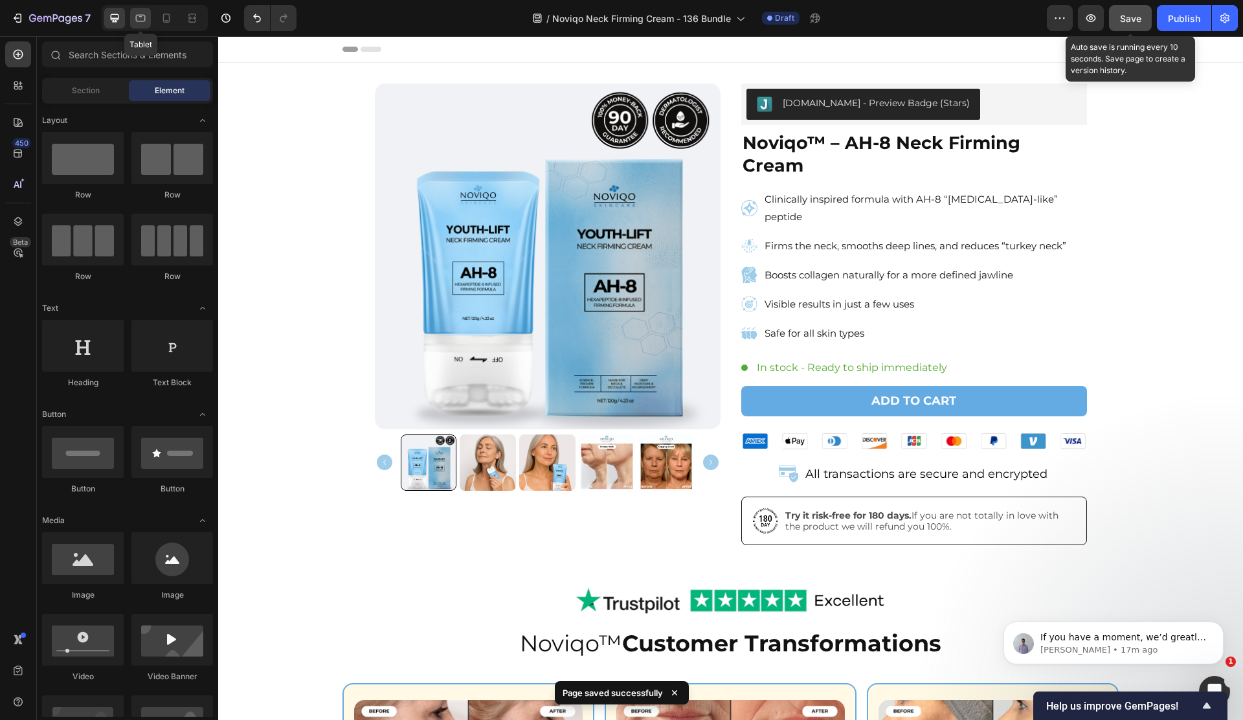
drag, startPoint x: 142, startPoint y: 23, endPoint x: 150, endPoint y: 23, distance: 7.1
click at [142, 23] on icon at bounding box center [140, 18] width 13 height 13
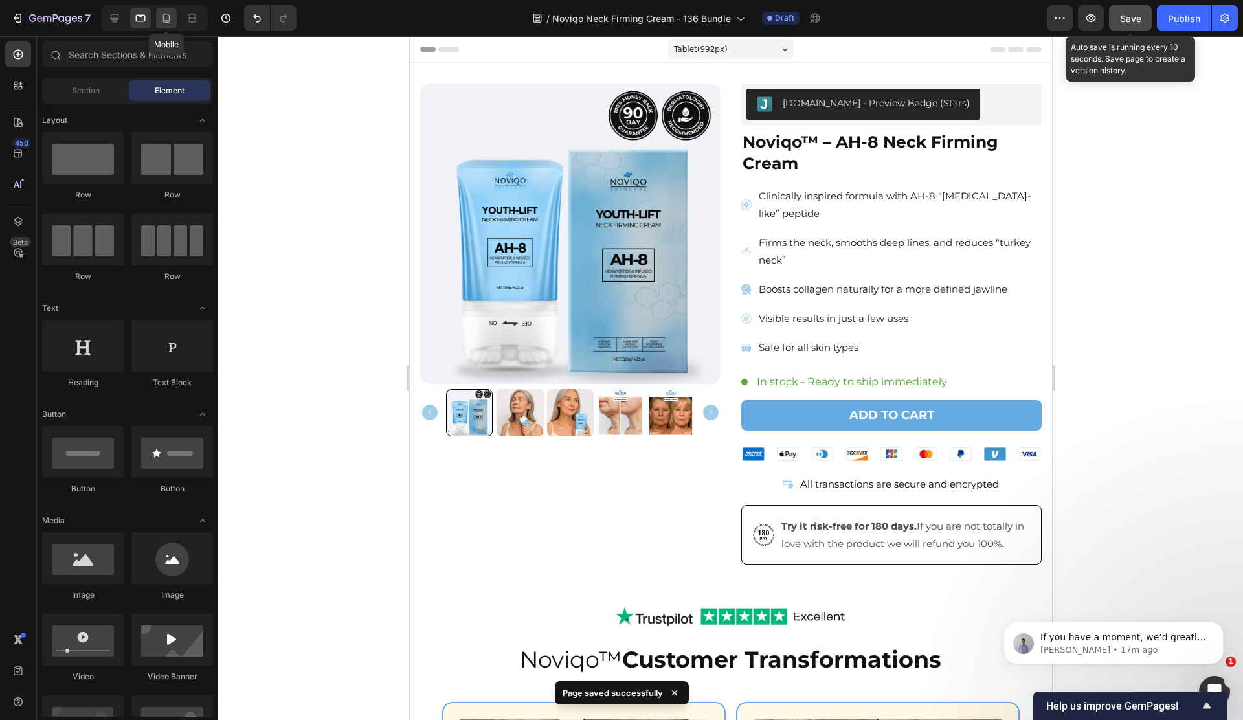
click at [163, 21] on icon at bounding box center [166, 18] width 7 height 9
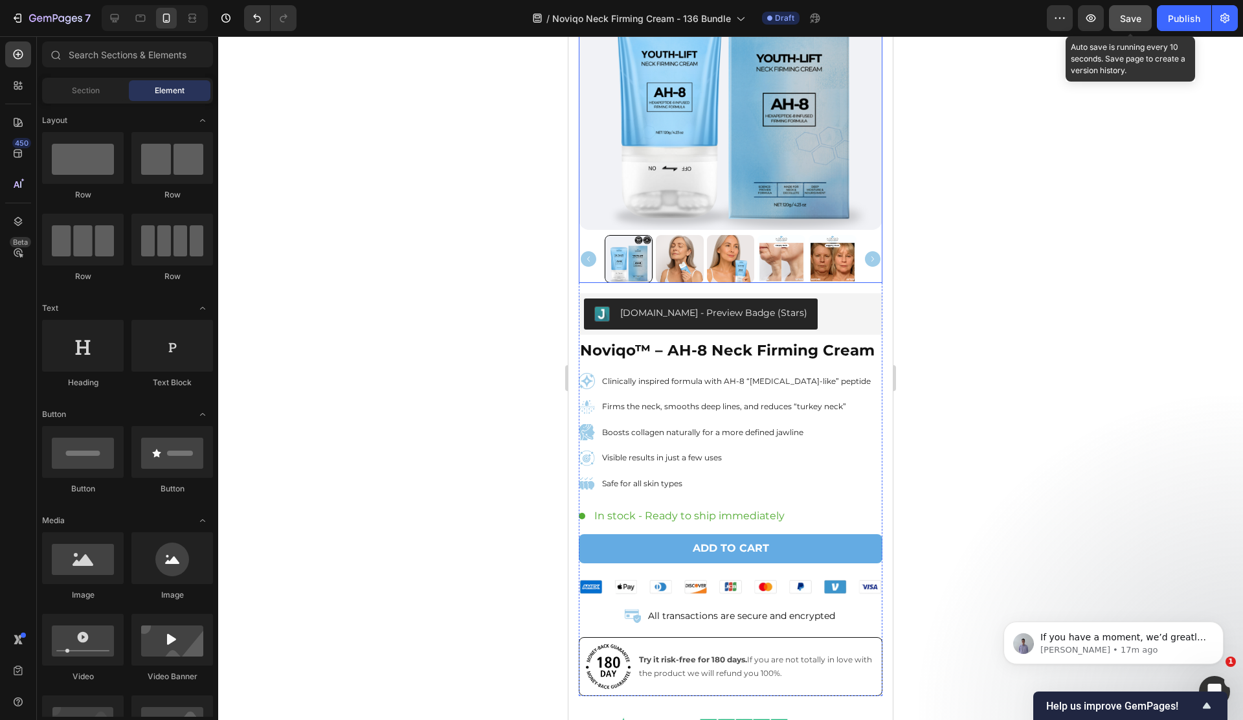
scroll to position [274, 0]
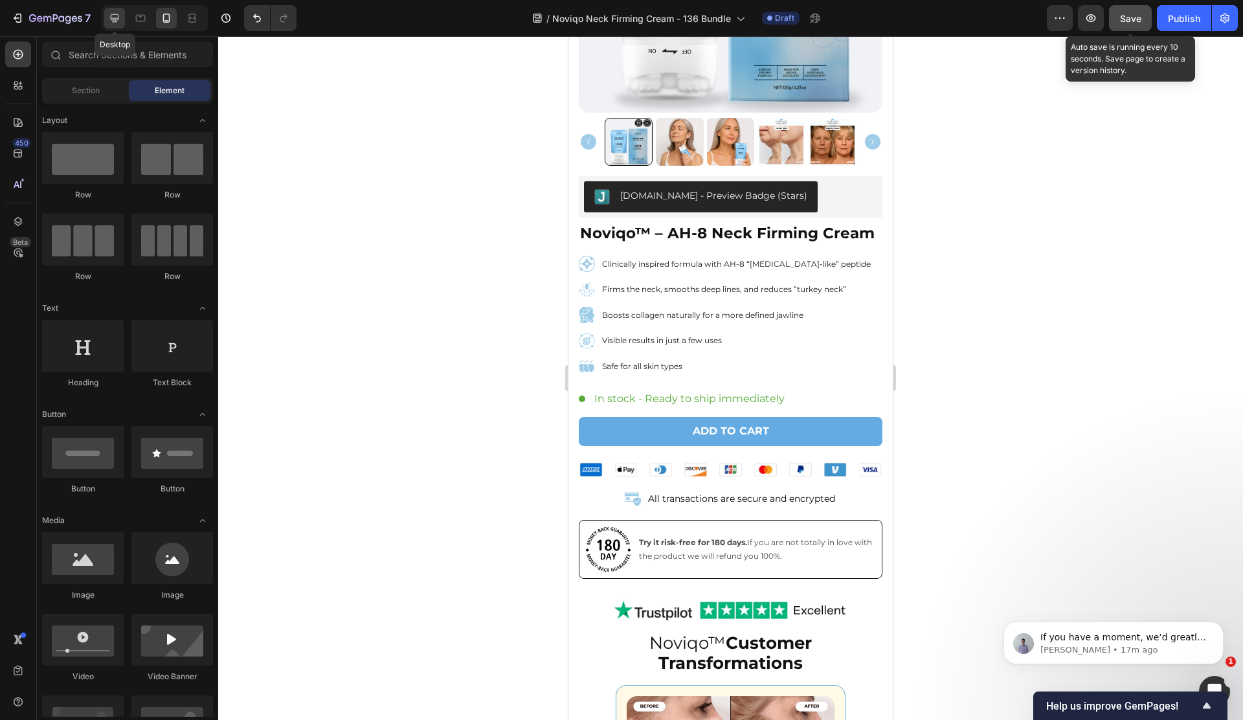
click at [118, 25] on div at bounding box center [114, 18] width 21 height 21
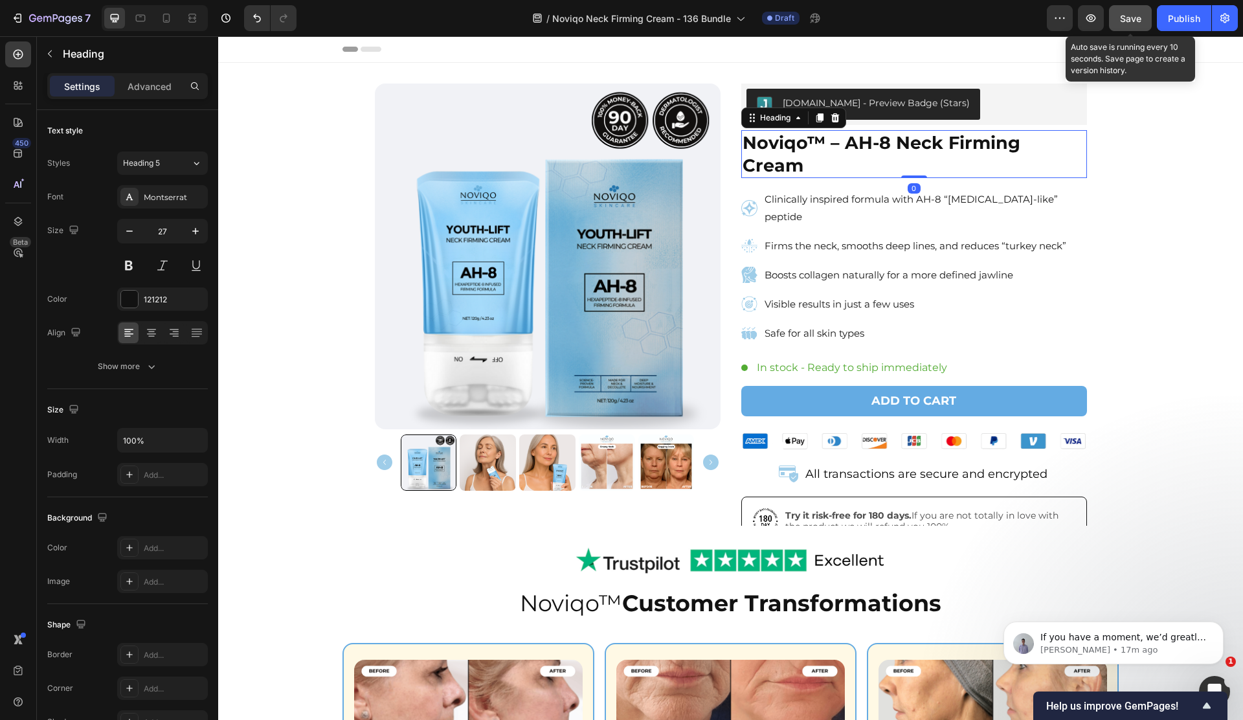
click at [916, 134] on h2 "Noviqo™ – AH-8 Neck Firming Cream" at bounding box center [914, 154] width 346 height 48
click at [915, 135] on h2 "Noviqo™ – AH-8 Neck Firming Cream" at bounding box center [914, 154] width 346 height 48
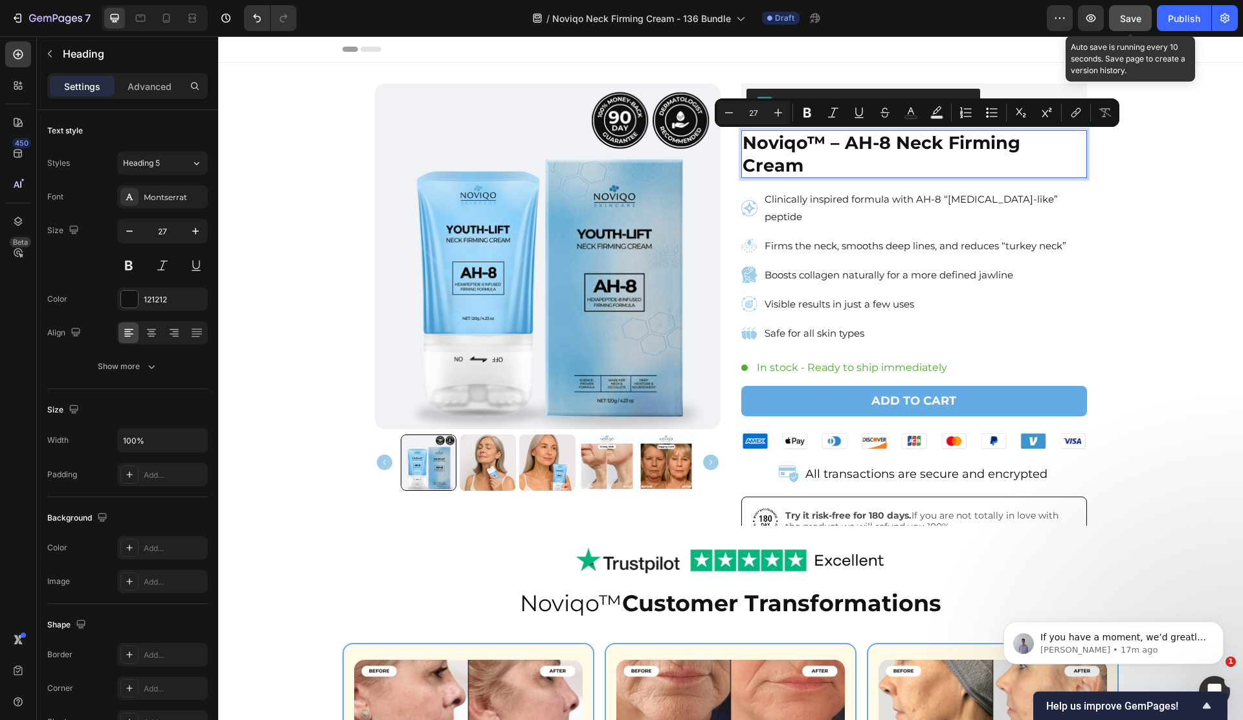
click at [843, 143] on p "Noviqo™ – AH-8 Neck Firming Cream" at bounding box center [913, 153] width 343 height 45
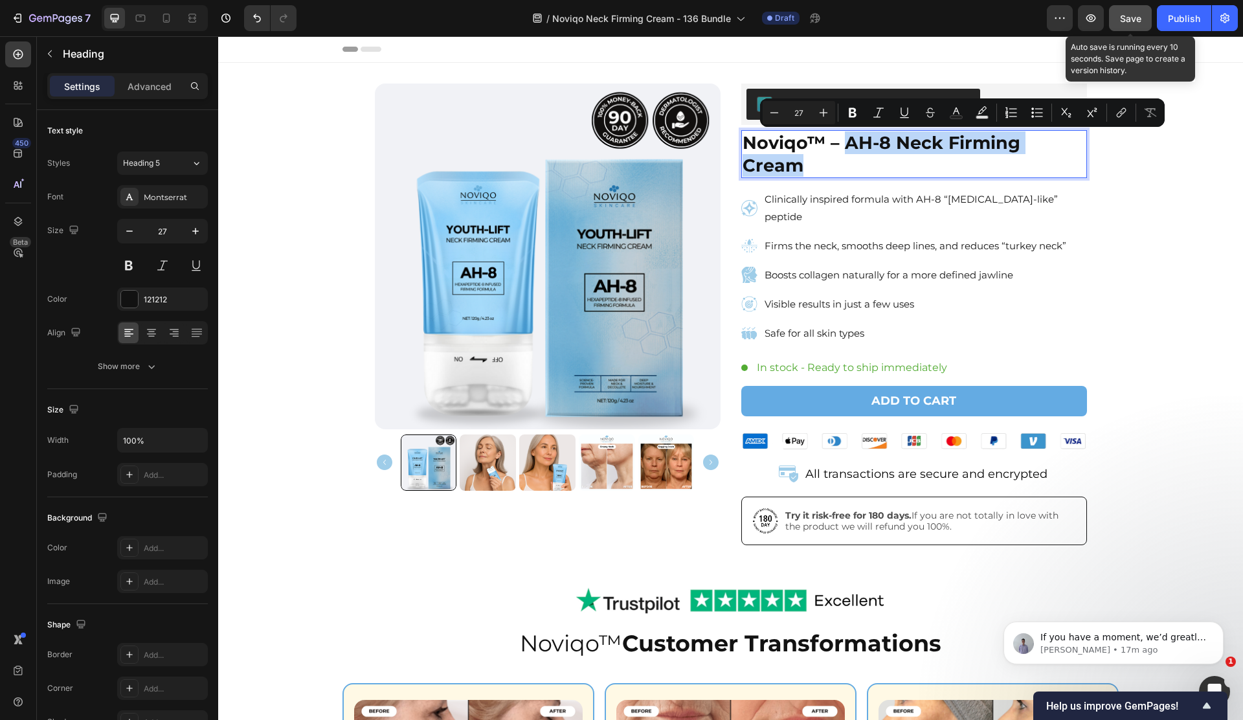
drag, startPoint x: 852, startPoint y: 142, endPoint x: 1077, endPoint y: 146, distance: 225.3
click at [1077, 146] on p "Noviqo™ – AH-8 Neck Firming Cream" at bounding box center [913, 153] width 343 height 45
copy p "AH-8 Neck Firming Cream"
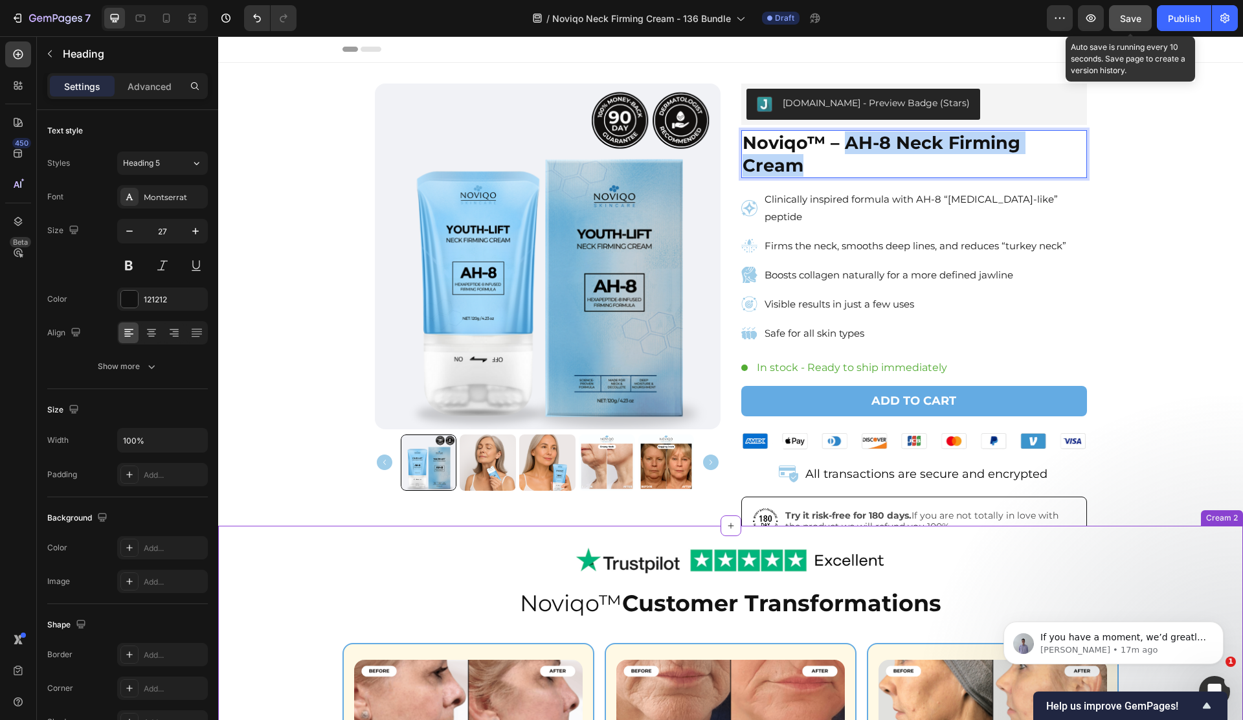
type input "16"
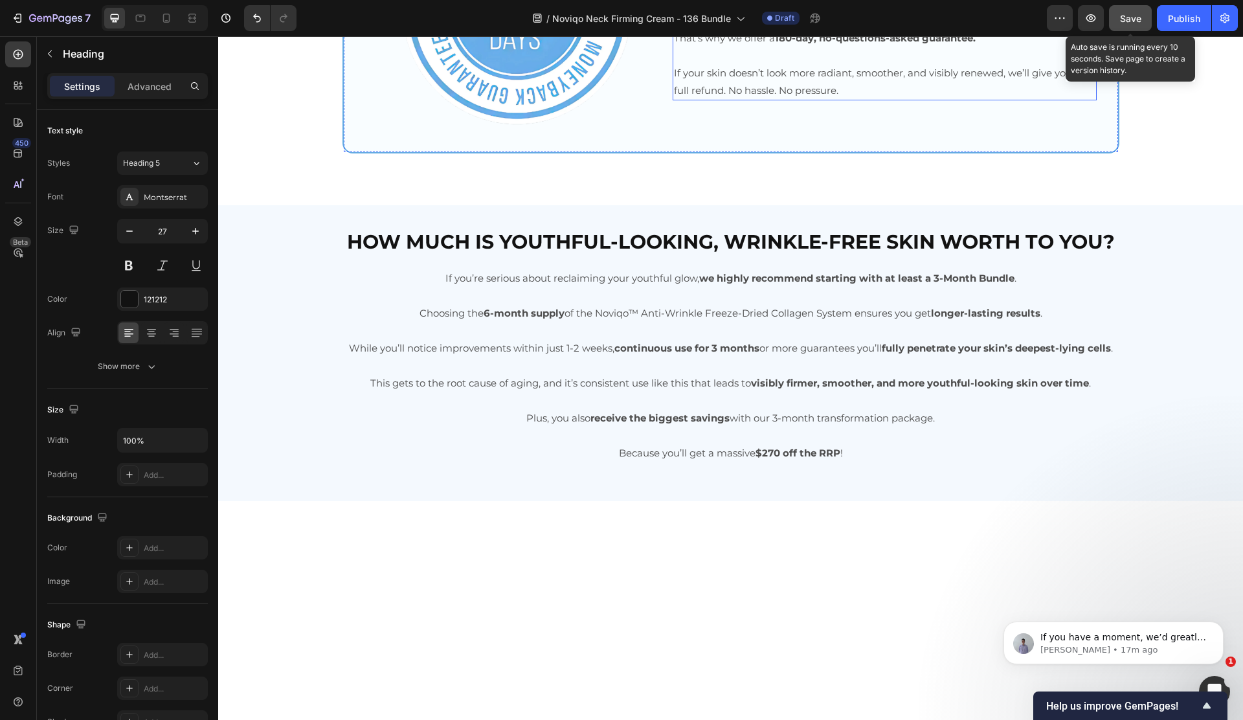
scroll to position [3475, 0]
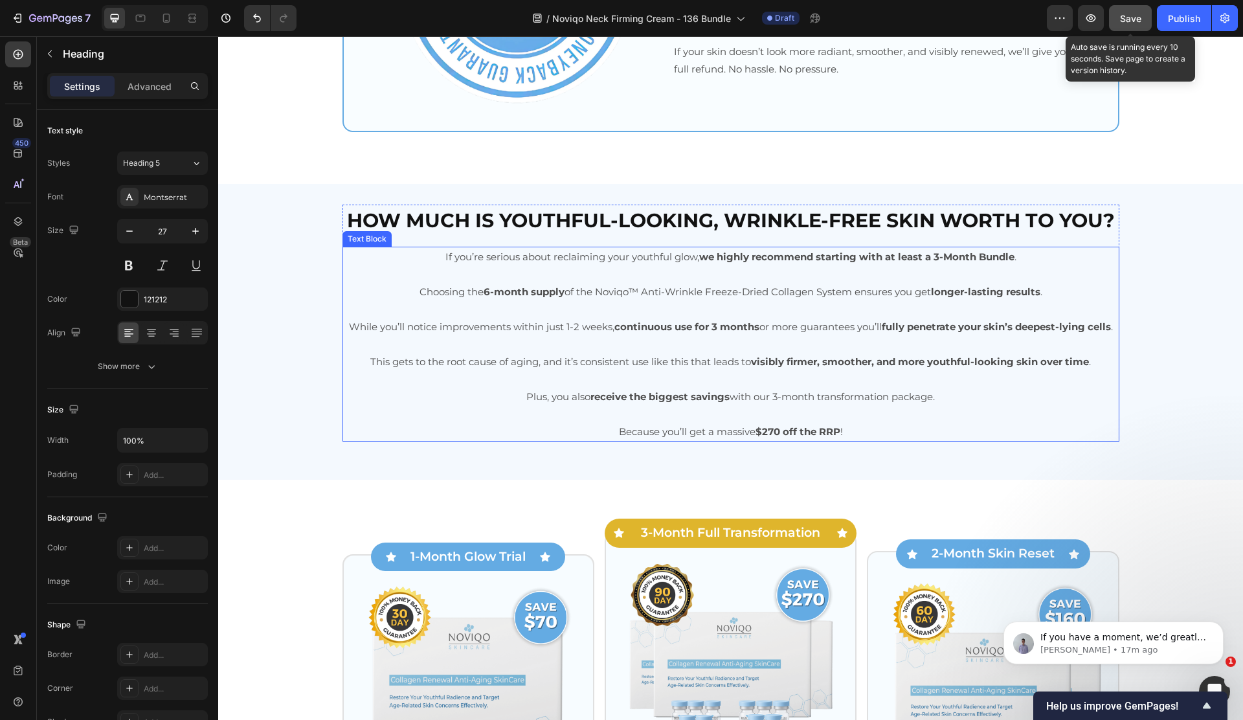
click at [644, 370] on p "This gets to the root cause of aging, and it’s consistent use like this that le…" at bounding box center [731, 361] width 774 height 17
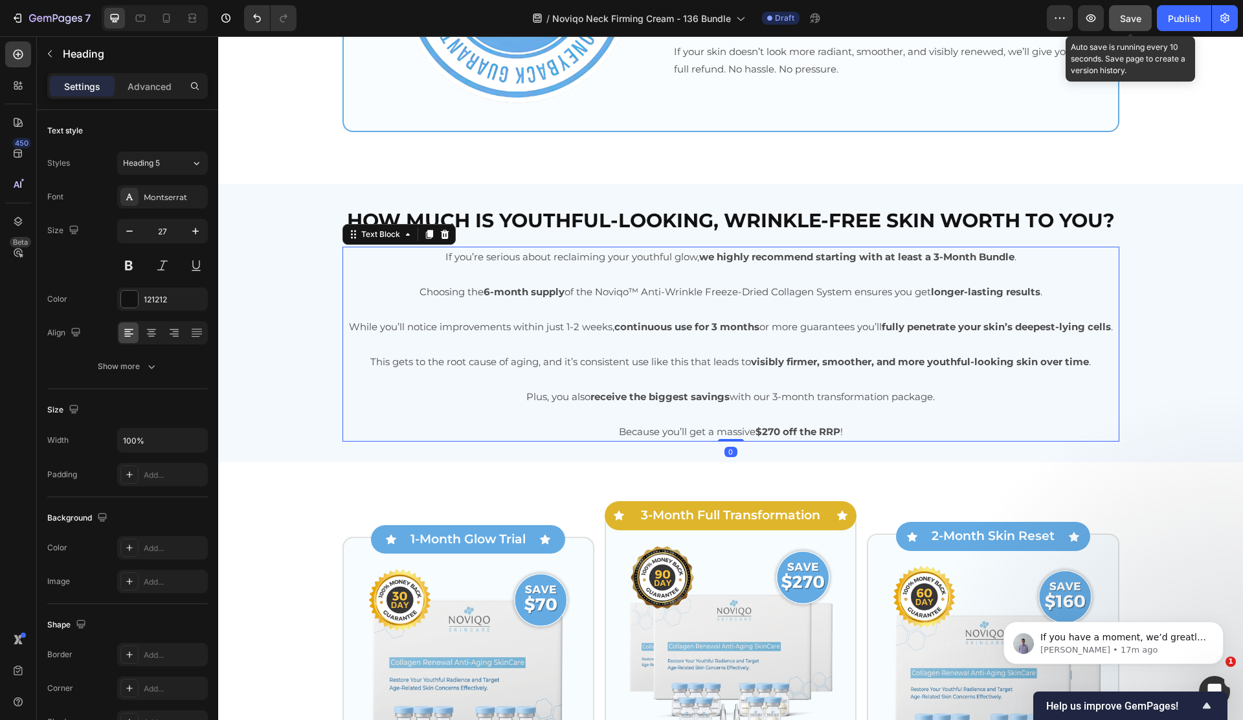
click at [644, 370] on p "This gets to the root cause of aging, and it’s consistent use like this that le…" at bounding box center [731, 361] width 774 height 17
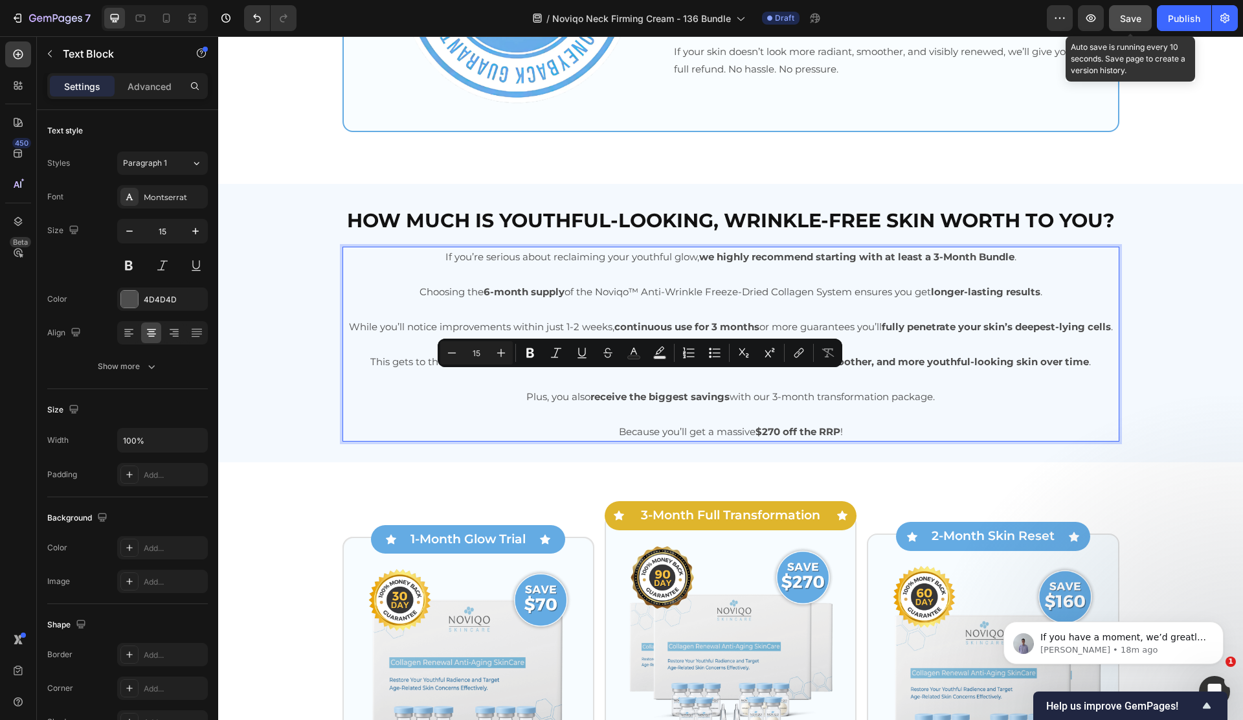
click at [658, 294] on p "Choosing the 6-month supply of the Noviqo™ Anti-Wrinkle Freeze-Dried Collagen S…" at bounding box center [731, 291] width 774 height 17
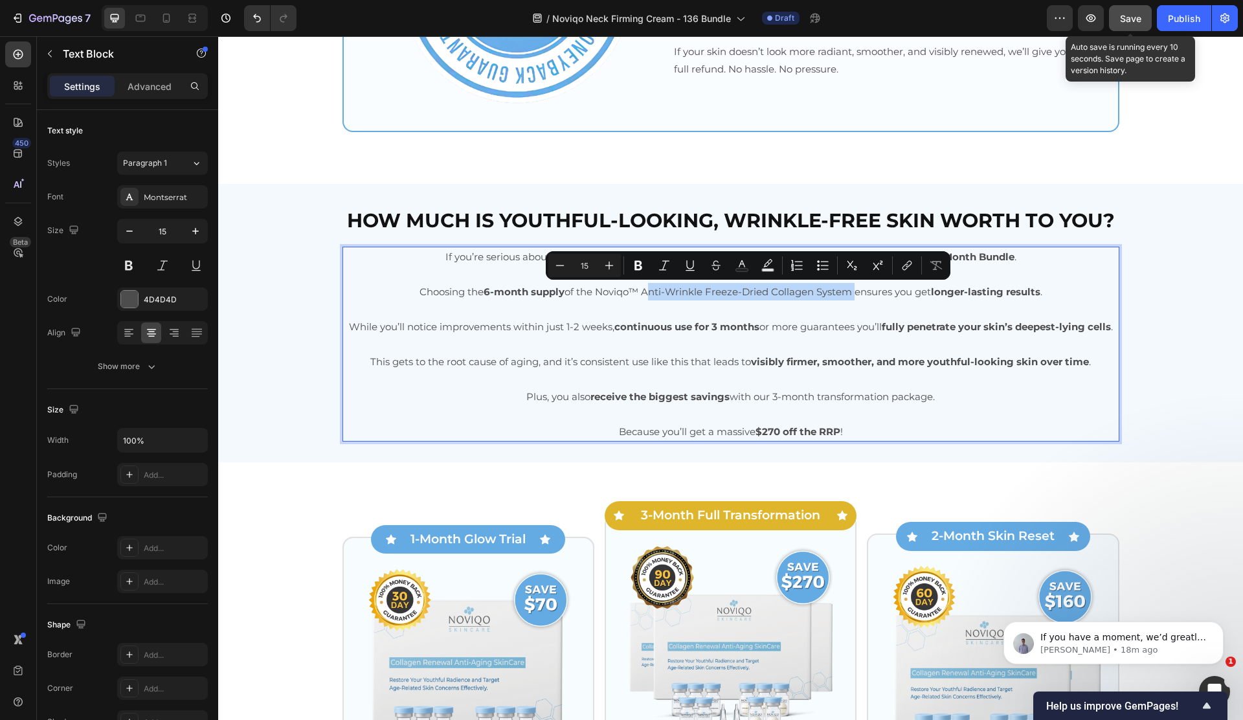
drag, startPoint x: 744, startPoint y: 297, endPoint x: 820, endPoint y: 296, distance: 75.7
click at [820, 296] on p "Choosing the 6-month supply of the Noviqo™ Anti-Wrinkle Freeze-Dried Collagen S…" at bounding box center [731, 291] width 774 height 17
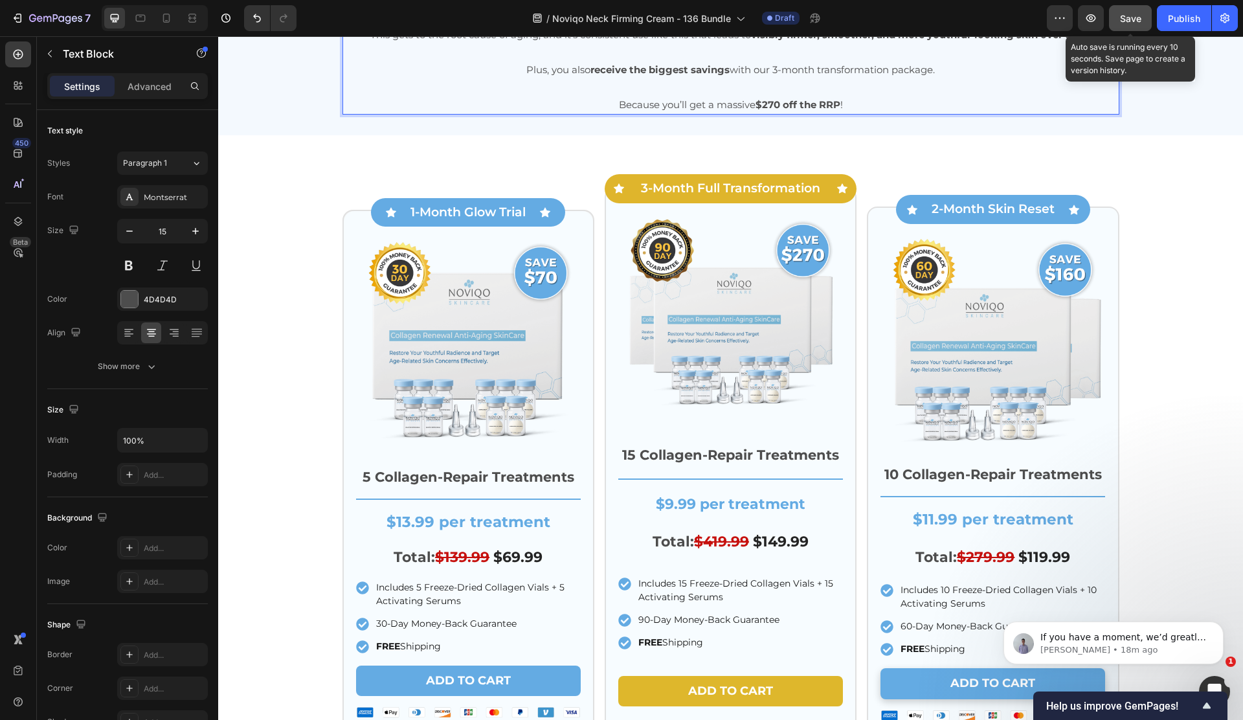
scroll to position [3832, 0]
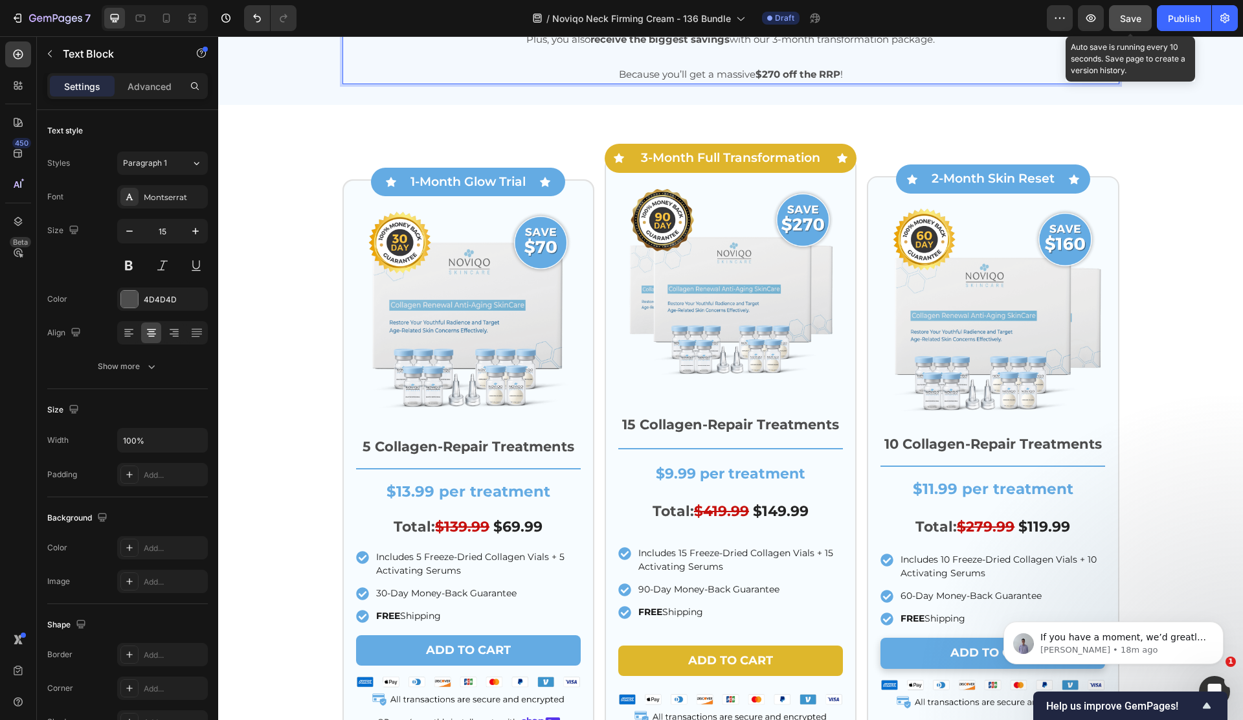
click at [1135, 12] on div "Save" at bounding box center [1130, 19] width 21 height 14
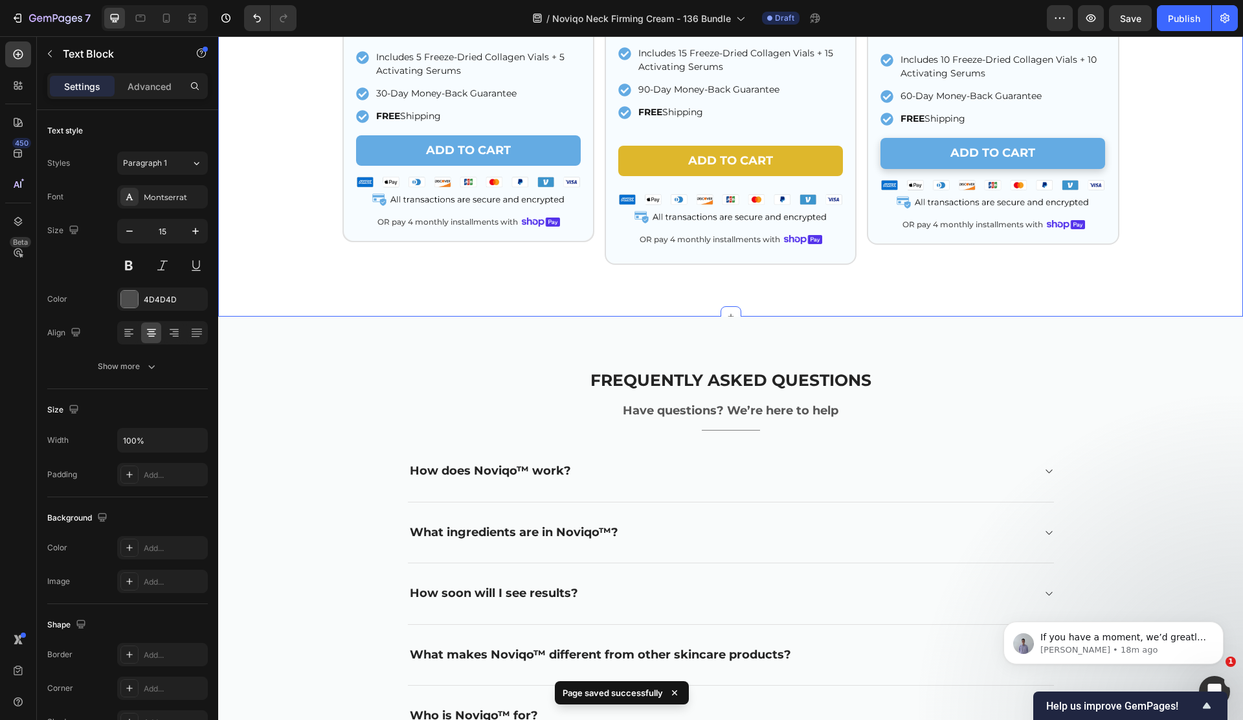
scroll to position [4338, 0]
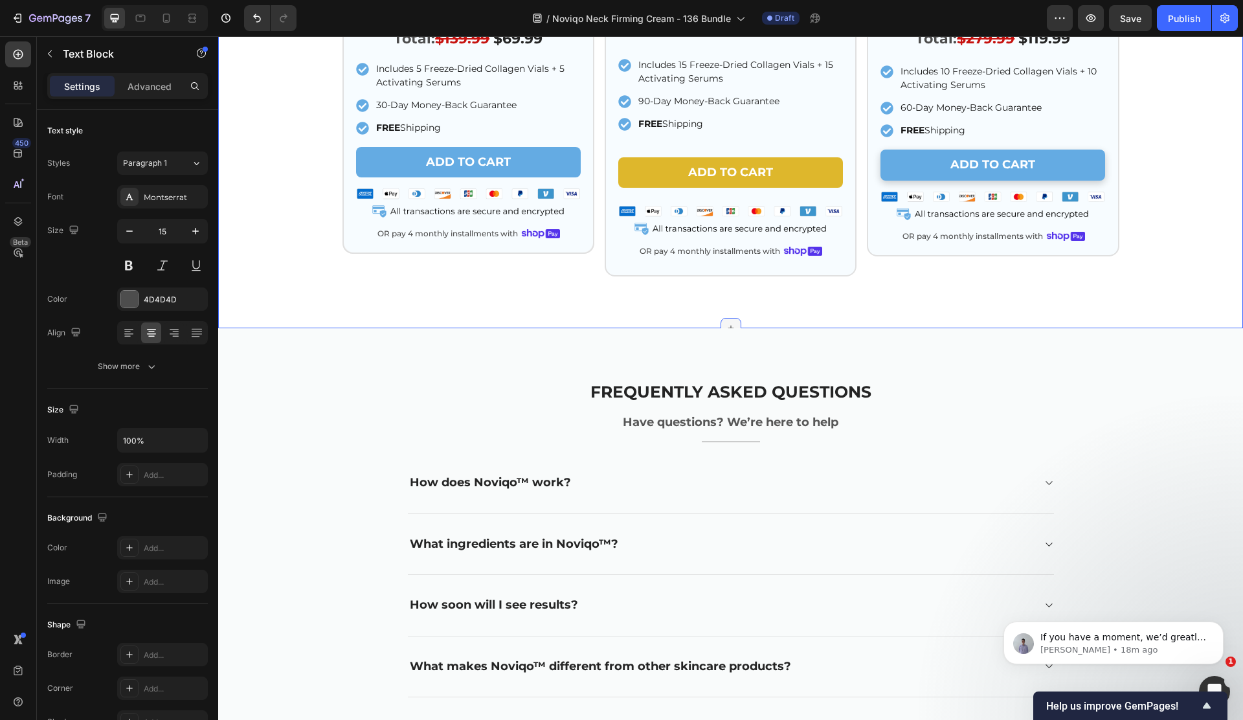
click at [728, 325] on icon at bounding box center [731, 328] width 10 height 10
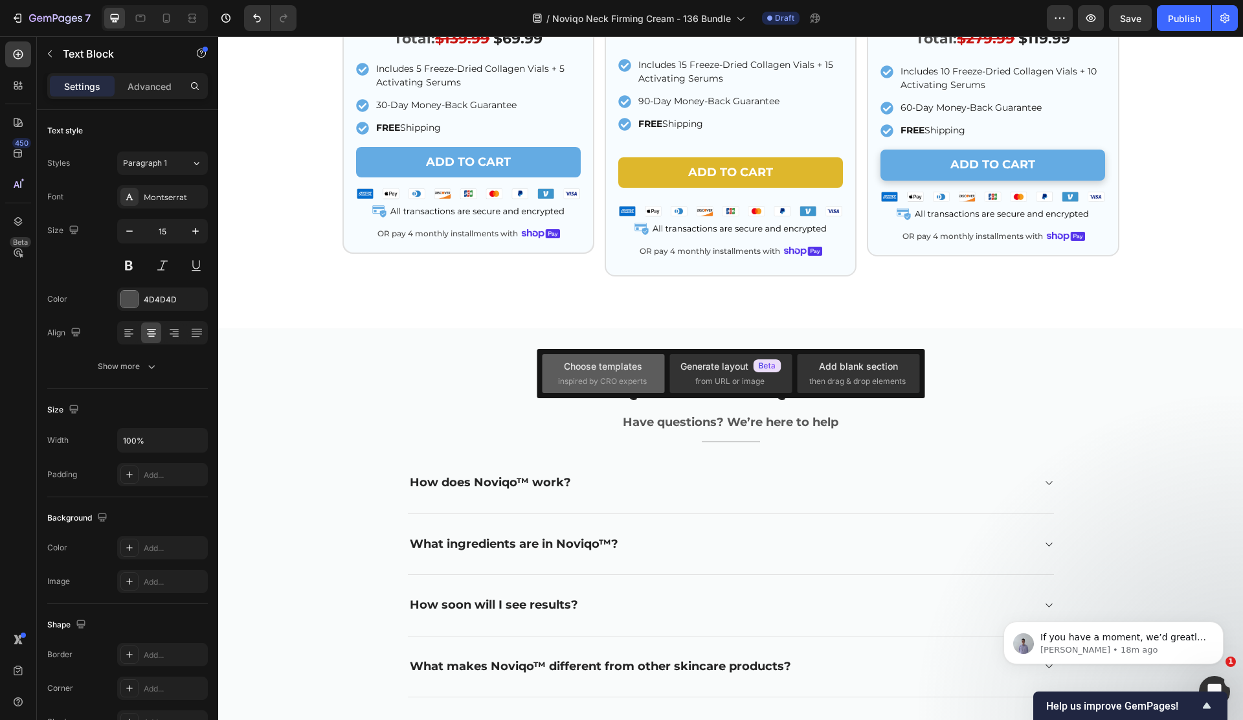
click at [591, 361] on div "Choose templates" at bounding box center [603, 366] width 78 height 14
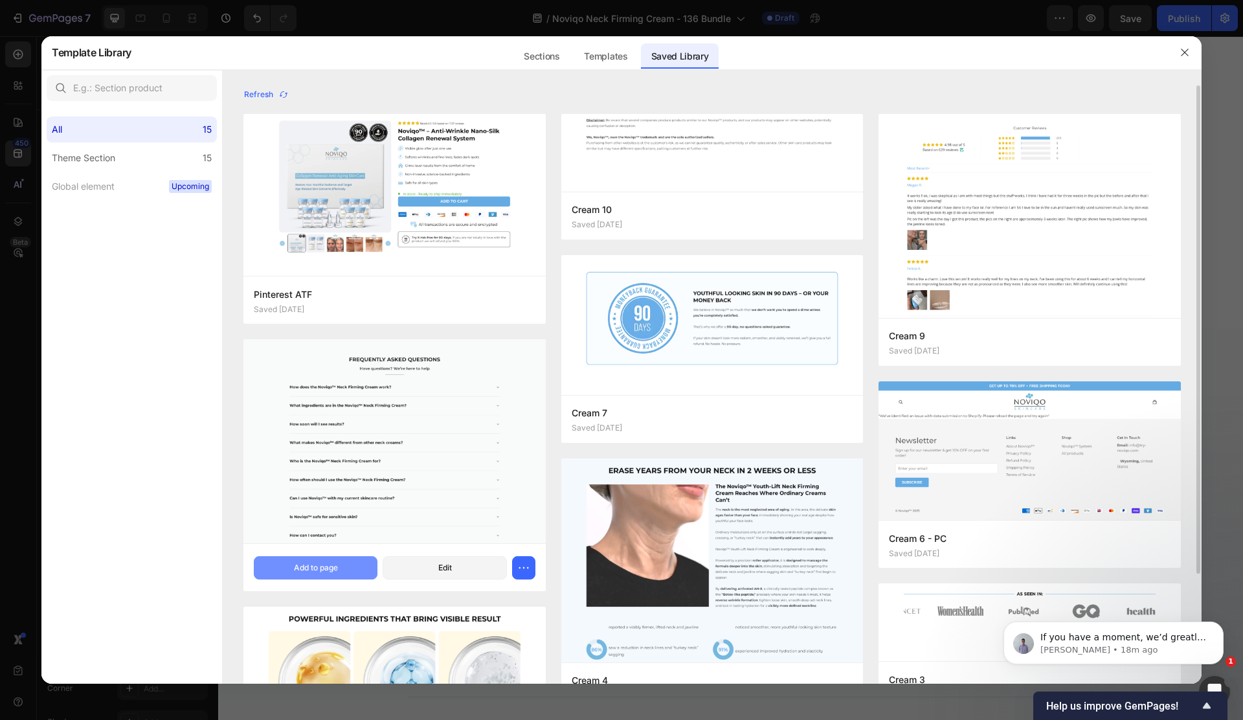
click at [332, 564] on div "Add to page" at bounding box center [316, 568] width 44 height 12
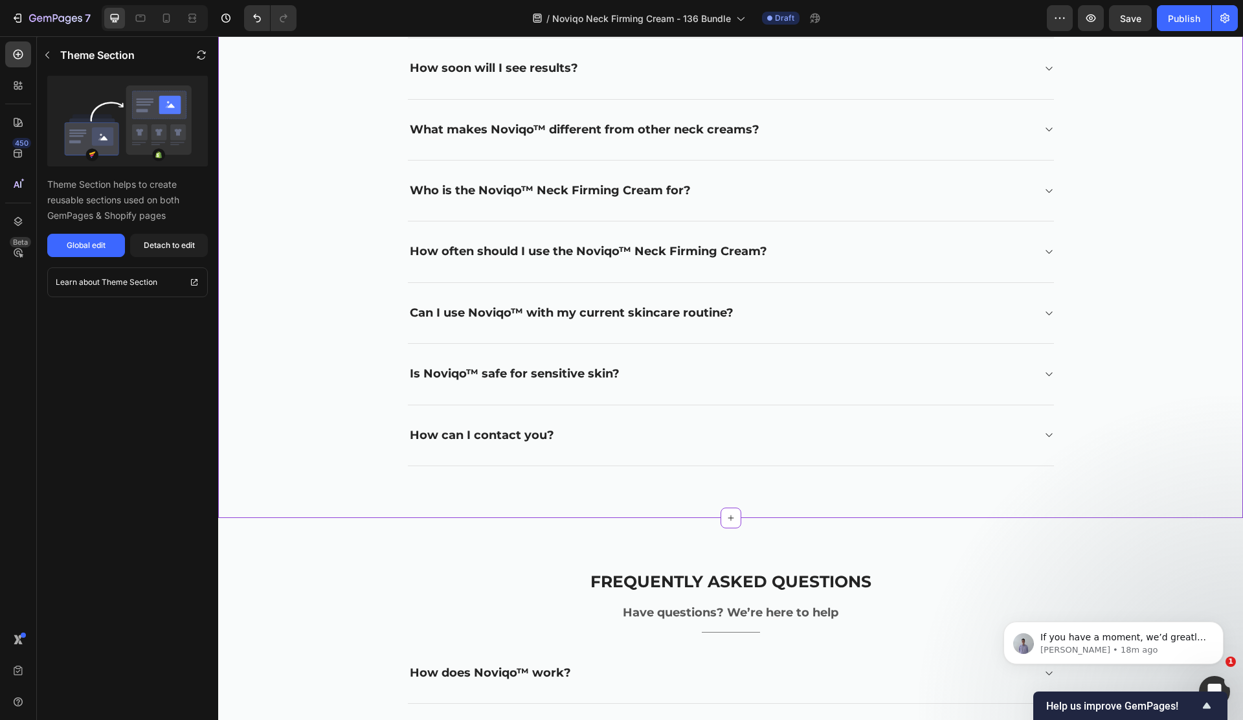
scroll to position [5026, 0]
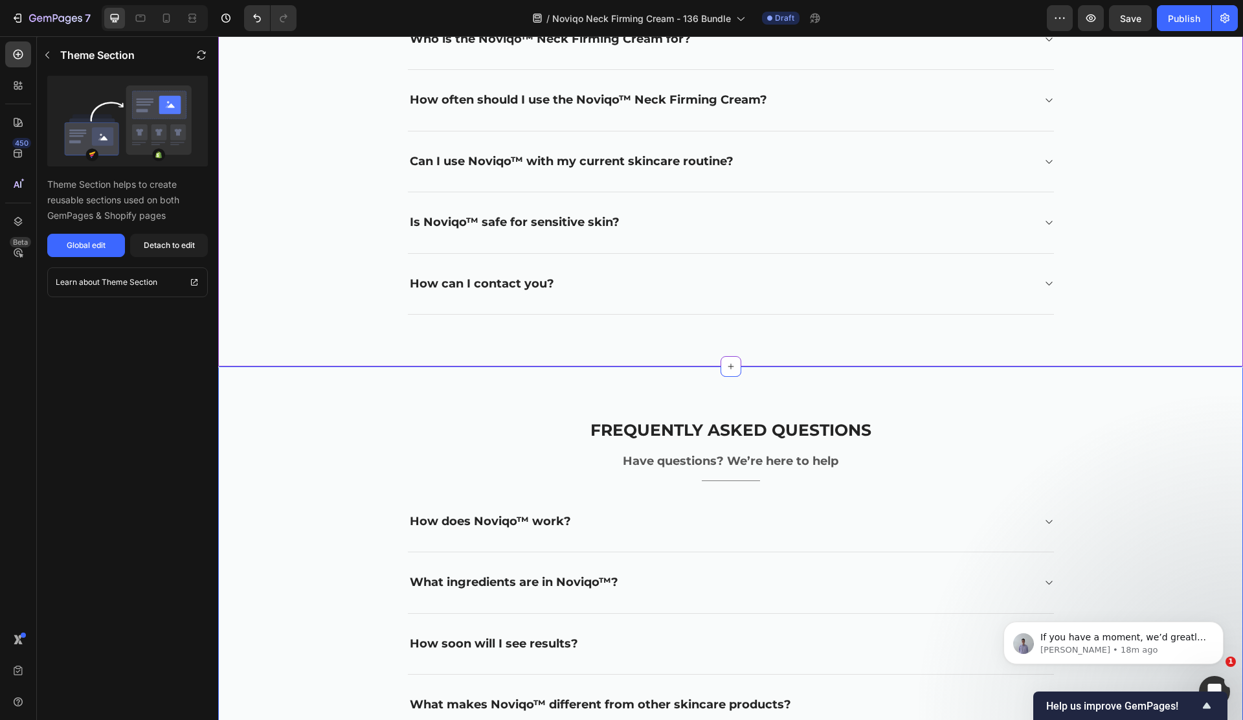
click at [1104, 393] on div "Frequently asked questions Heading Have questions? We’re here to help Text bloc…" at bounding box center [730, 729] width 1025 height 727
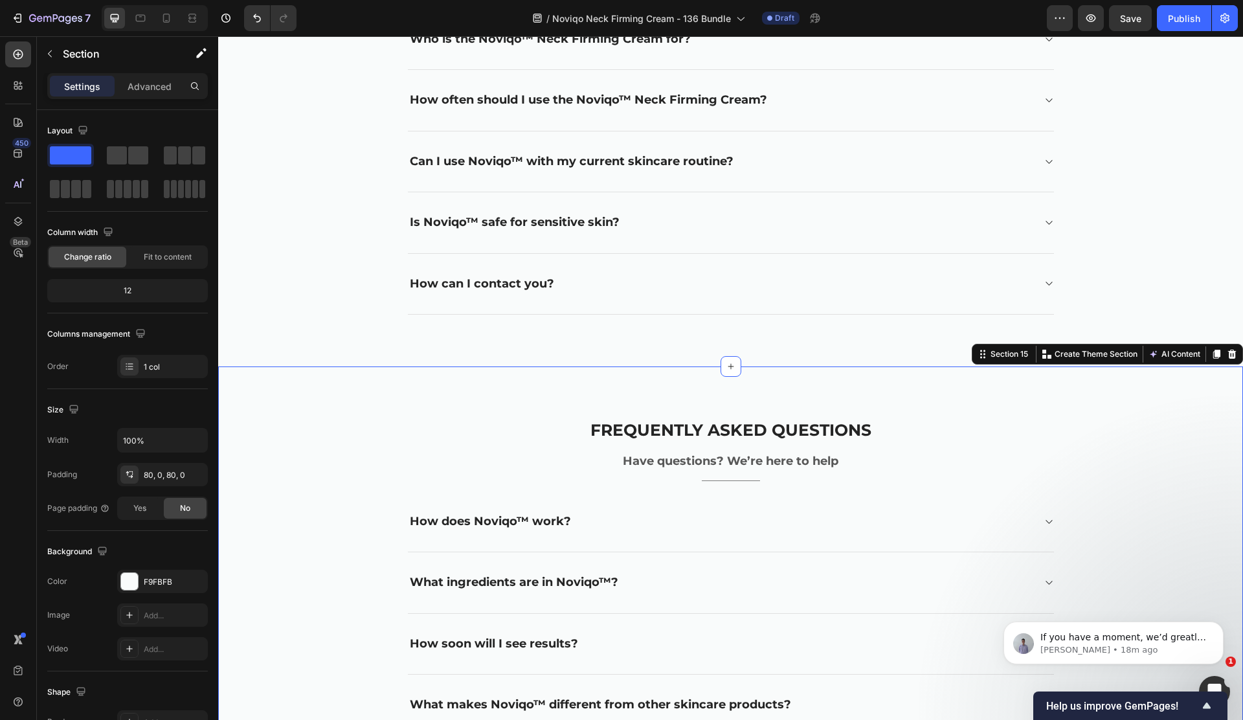
click at [1232, 355] on icon at bounding box center [1232, 354] width 8 height 9
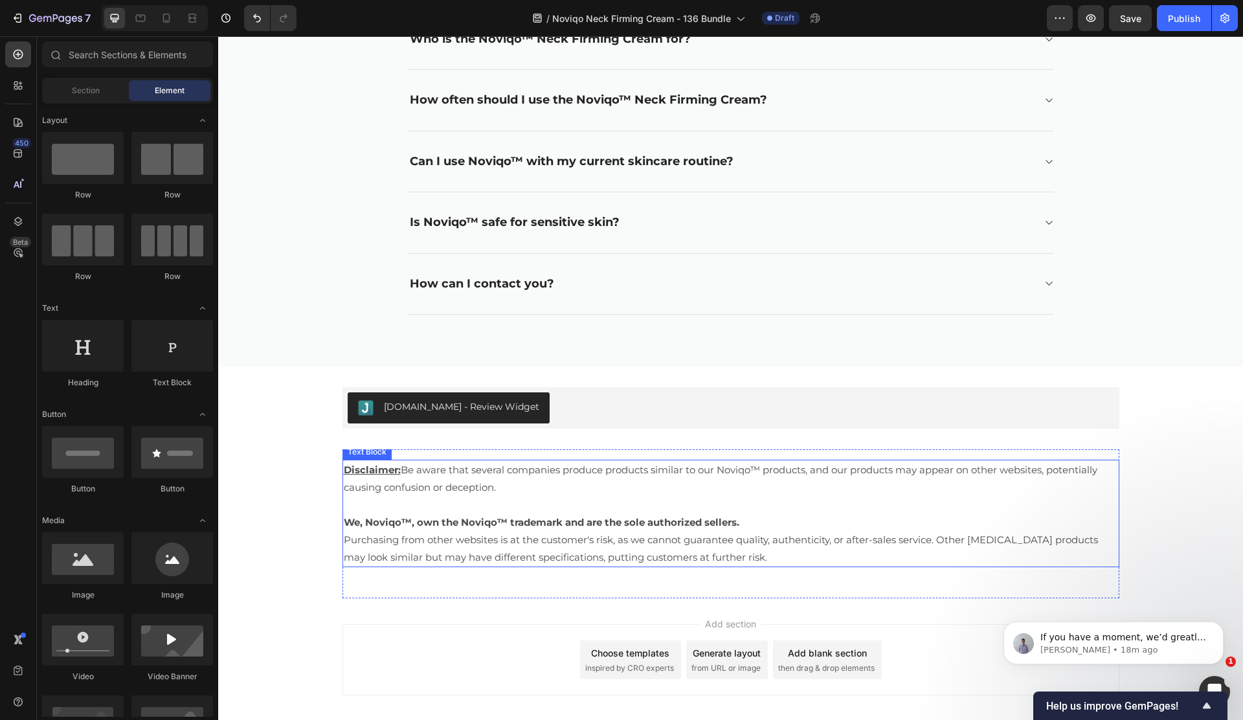
scroll to position [5091, 0]
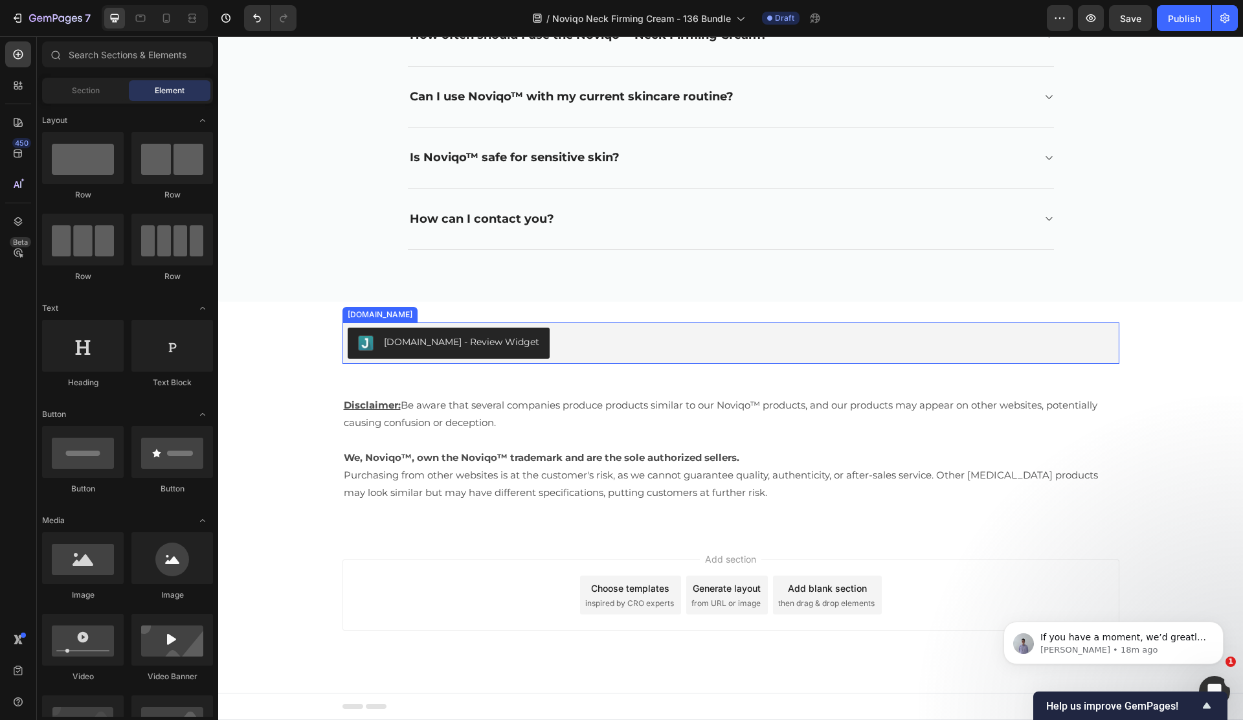
drag, startPoint x: 425, startPoint y: 334, endPoint x: 401, endPoint y: 326, distance: 25.2
click at [424, 333] on button "[DOMAIN_NAME] - Review Widget" at bounding box center [449, 343] width 202 height 31
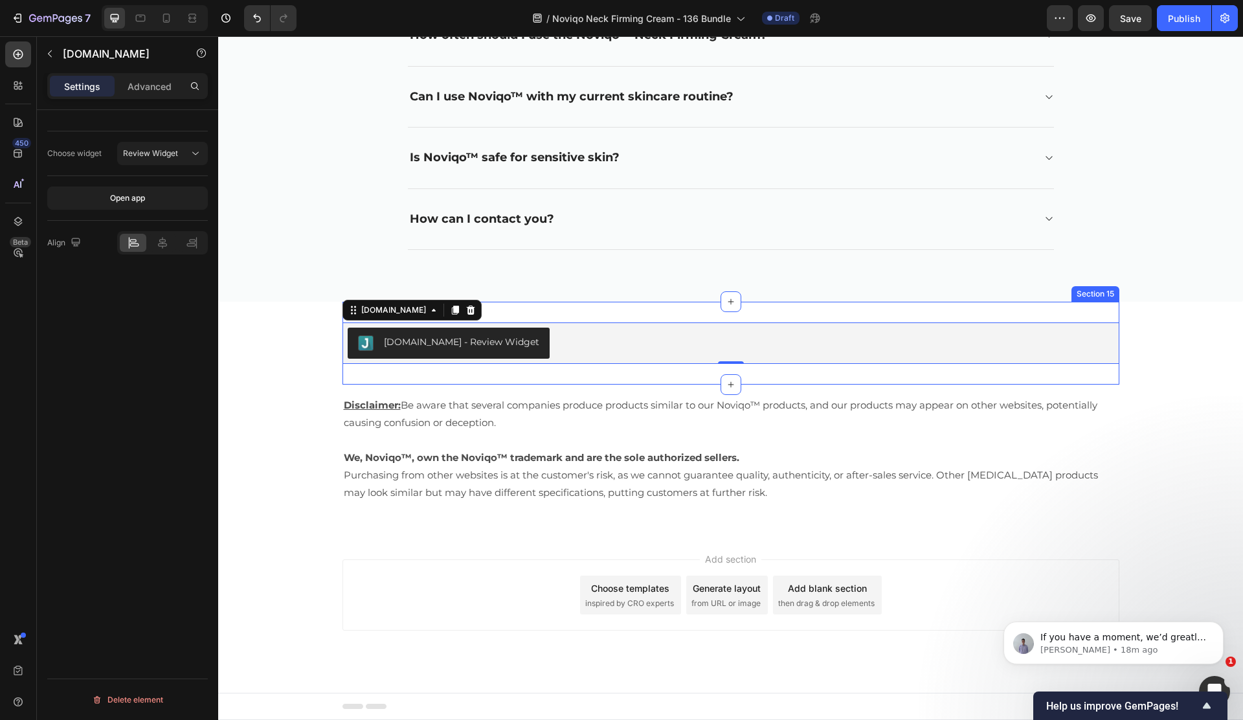
drag, startPoint x: 533, startPoint y: 372, endPoint x: 547, endPoint y: 363, distance: 16.0
click at [533, 372] on div "[DOMAIN_NAME] - Review Widget [DOMAIN_NAME] 0 Product Section 15" at bounding box center [730, 343] width 777 height 83
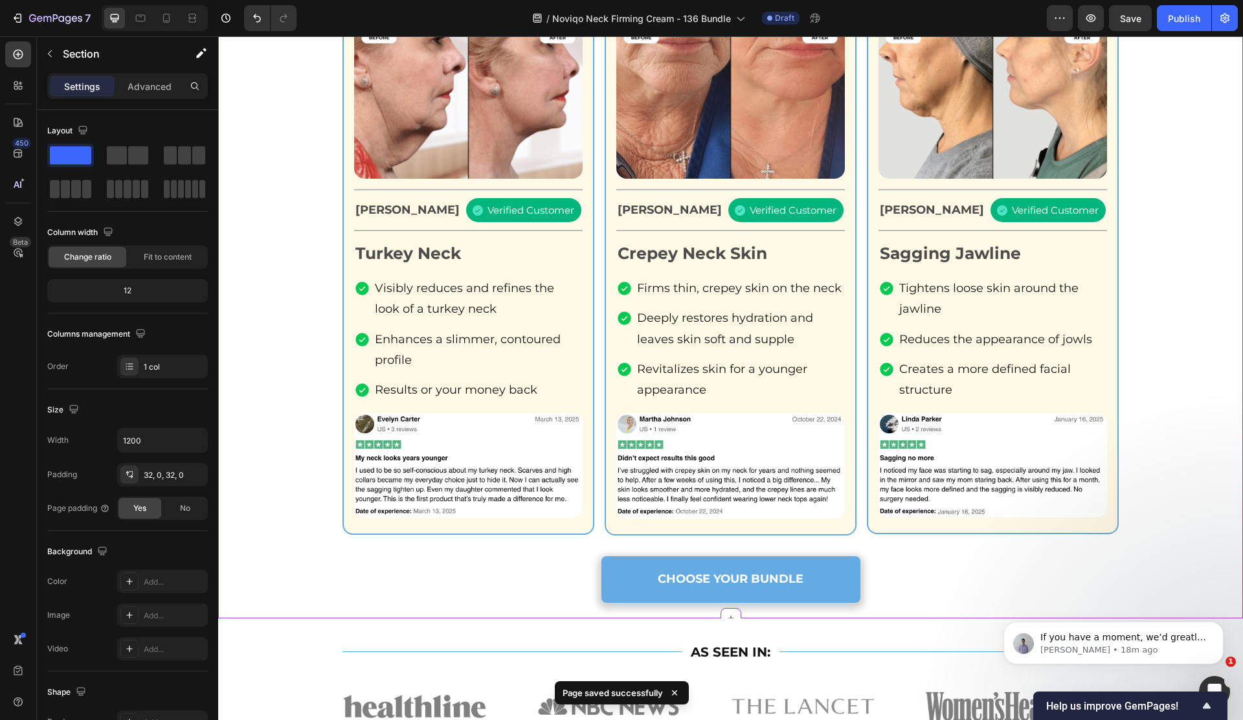
scroll to position [0, 0]
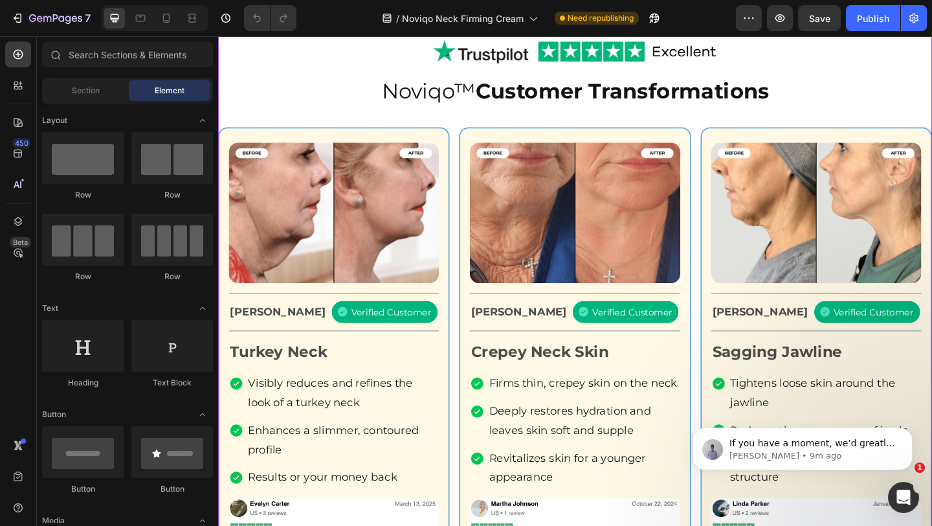
scroll to position [645, 0]
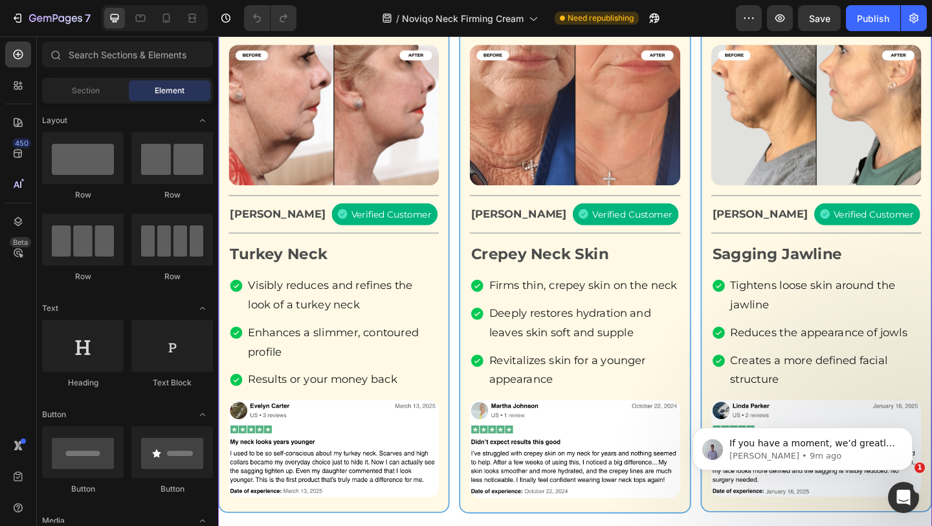
click at [281, 244] on div "Title Line" at bounding box center [344, 250] width 229 height 19
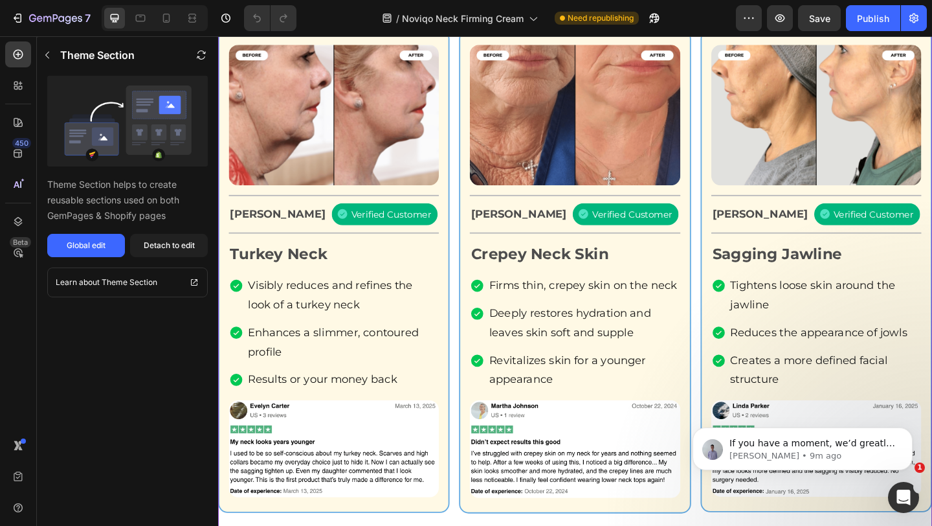
click at [259, 236] on p "[PERSON_NAME]" at bounding box center [283, 229] width 104 height 15
click at [260, 236] on p "[PERSON_NAME]" at bounding box center [283, 229] width 104 height 15
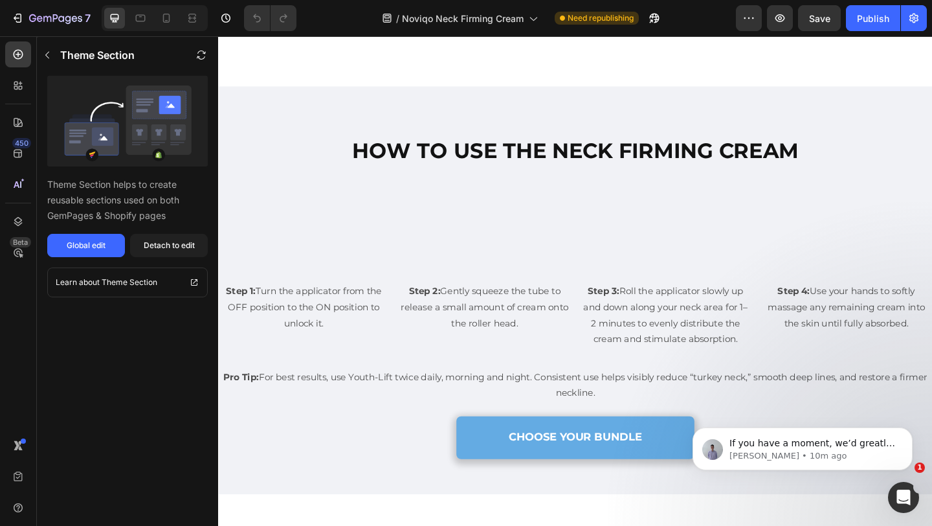
scroll to position [2757, 0]
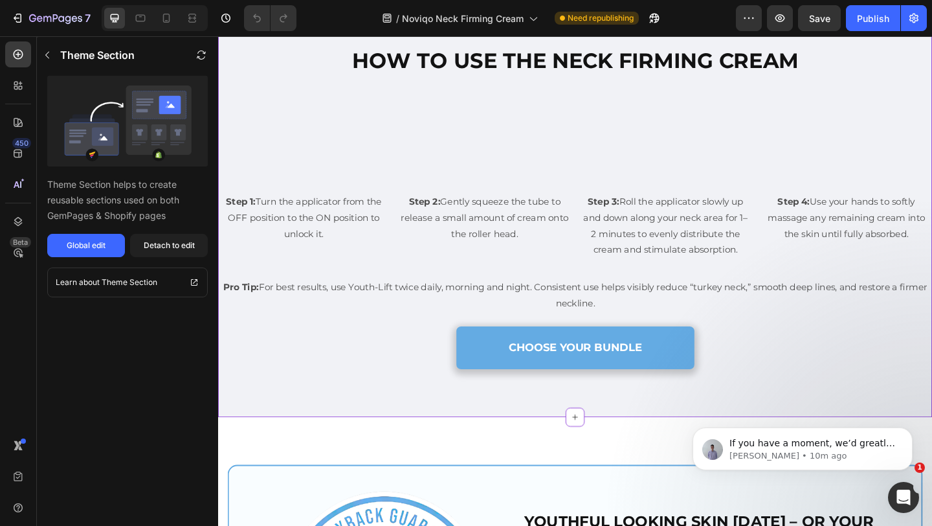
click at [286, 450] on div "HOW TO USE THE NECK FIRMING CREAM Heading Custom Code Step 1: Turn the applicat…" at bounding box center [606, 221] width 777 height 457
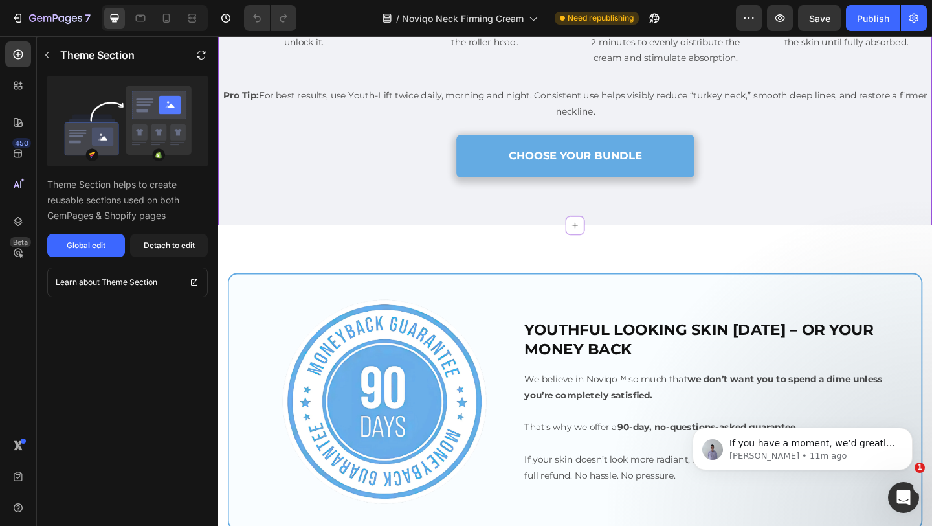
scroll to position [2994, 0]
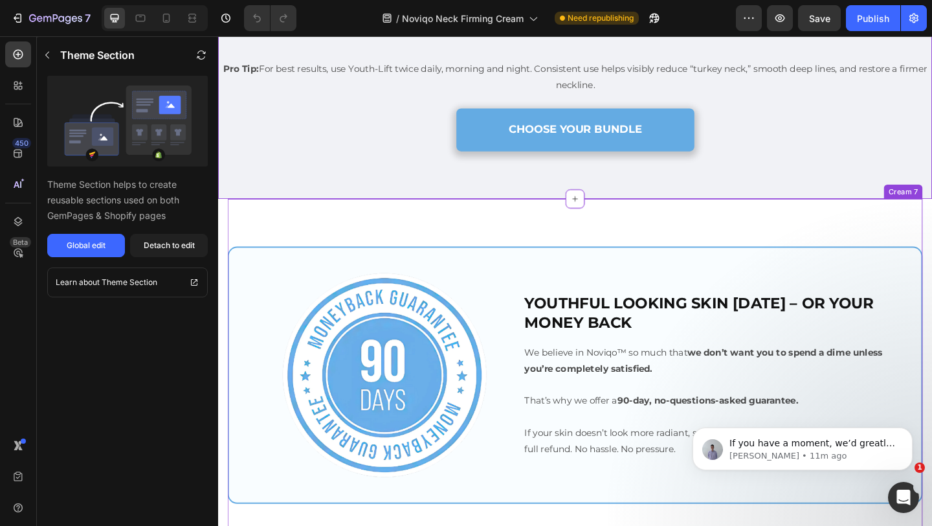
click at [311, 328] on div "Image YOUTHFUL LOOKING SKIN IN 90 DAYS – OR YOUR MONEY BACK Heading We believe …" at bounding box center [607, 404] width 756 height 383
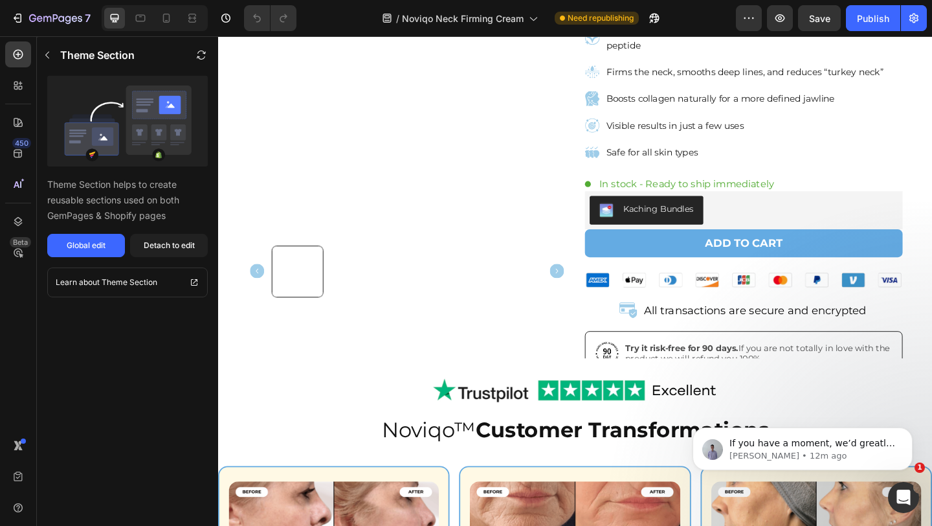
scroll to position [0, 0]
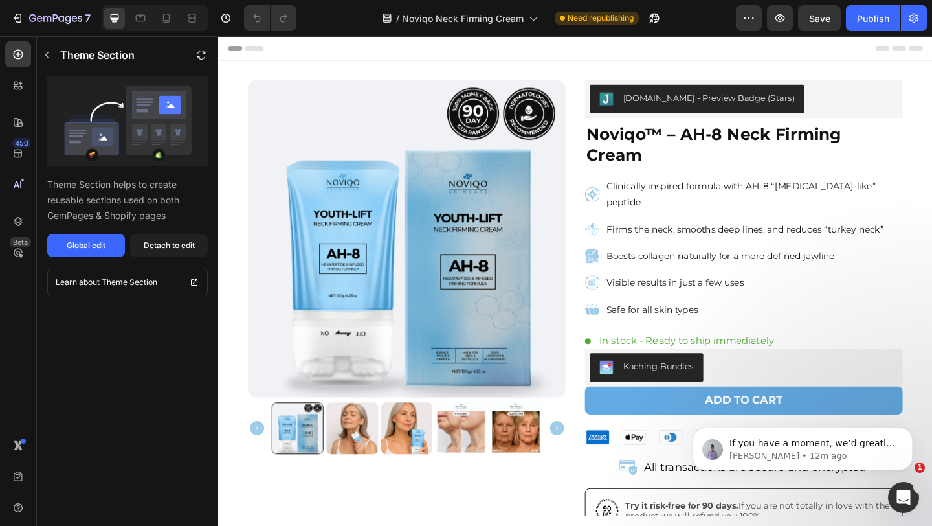
click at [719, 140] on h2 "Noviqo™ – AH-8 Neck Firming Cream" at bounding box center [790, 154] width 346 height 48
click at [735, 142] on h2 "Noviqo™ – AH-8 Neck Firming Cream" at bounding box center [790, 154] width 346 height 48
